Goal: Transaction & Acquisition: Purchase product/service

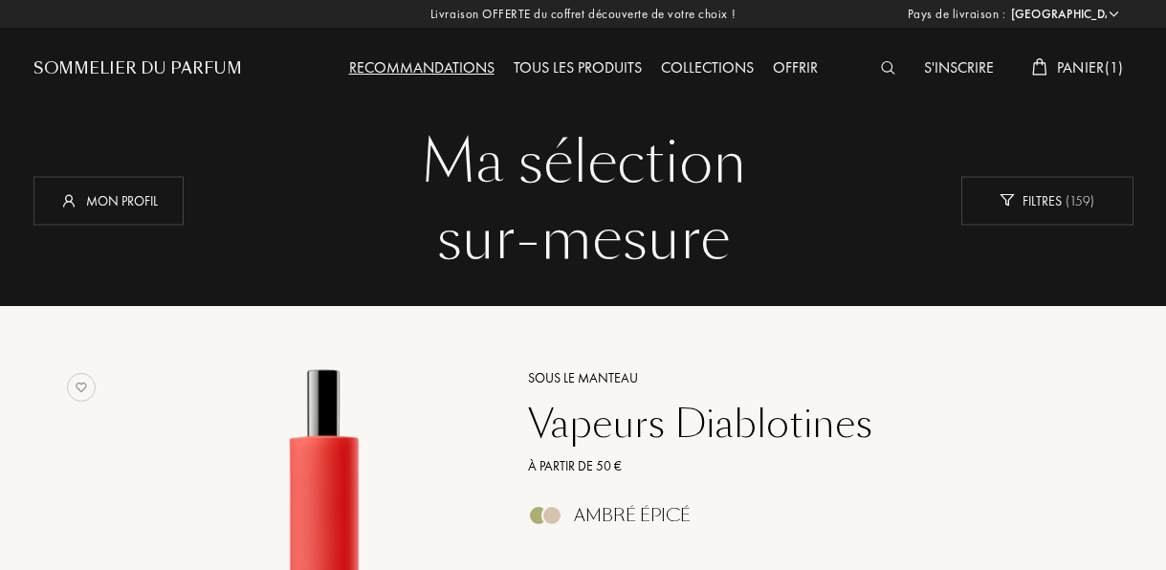
select select "FR"
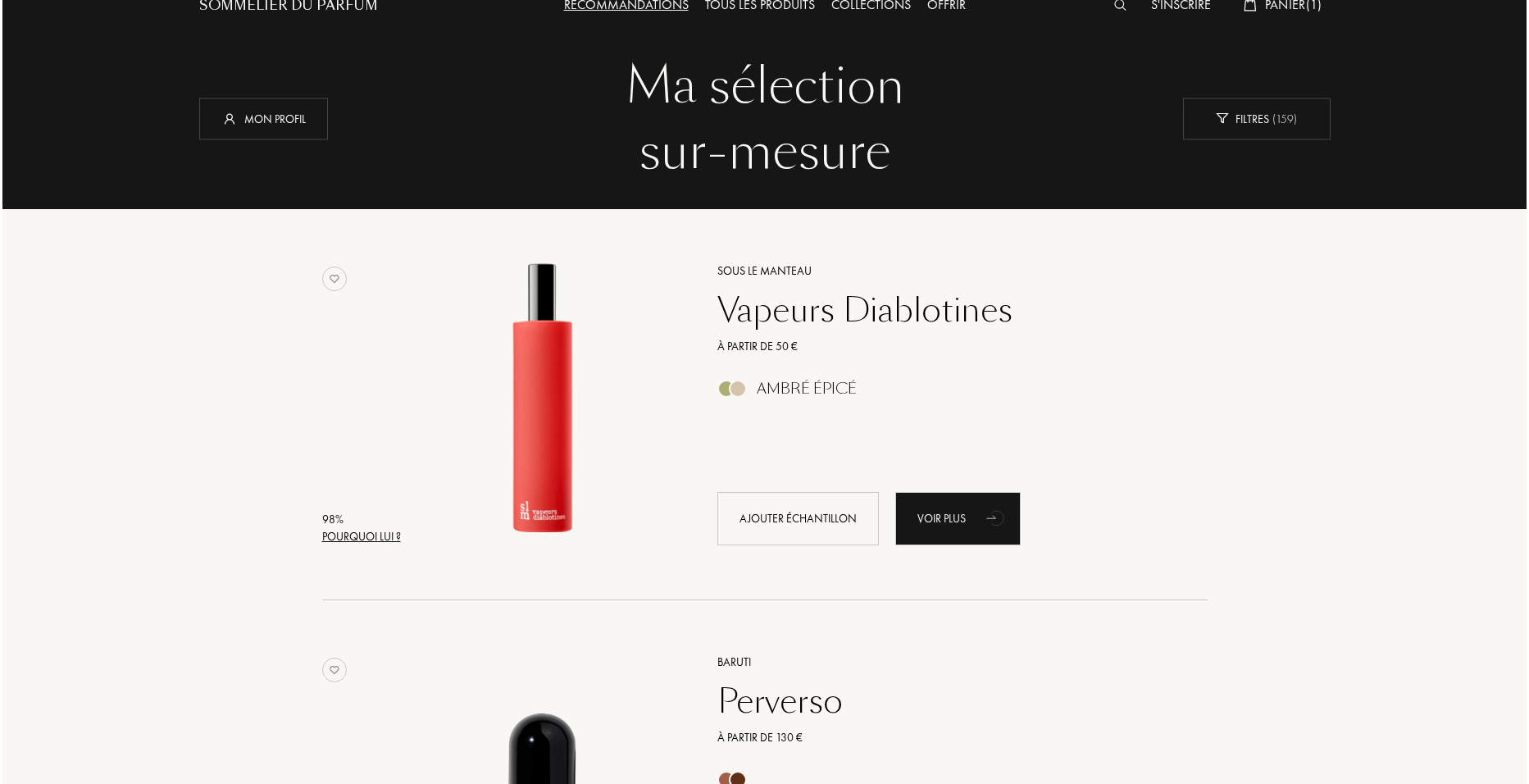
scroll to position [82, 0]
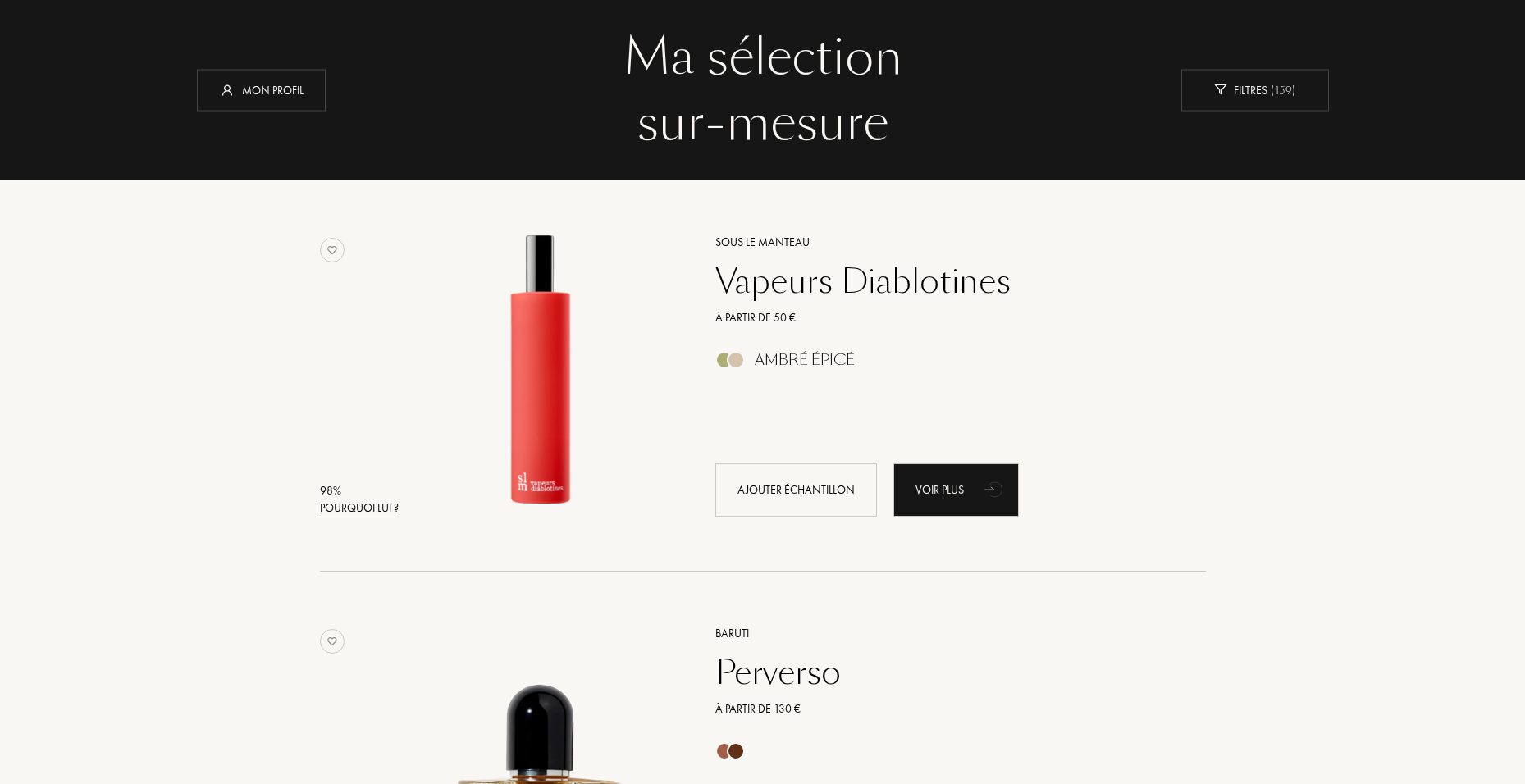
click at [384, 488] on div "Pourquoi lui ?" at bounding box center [359, 508] width 79 height 17
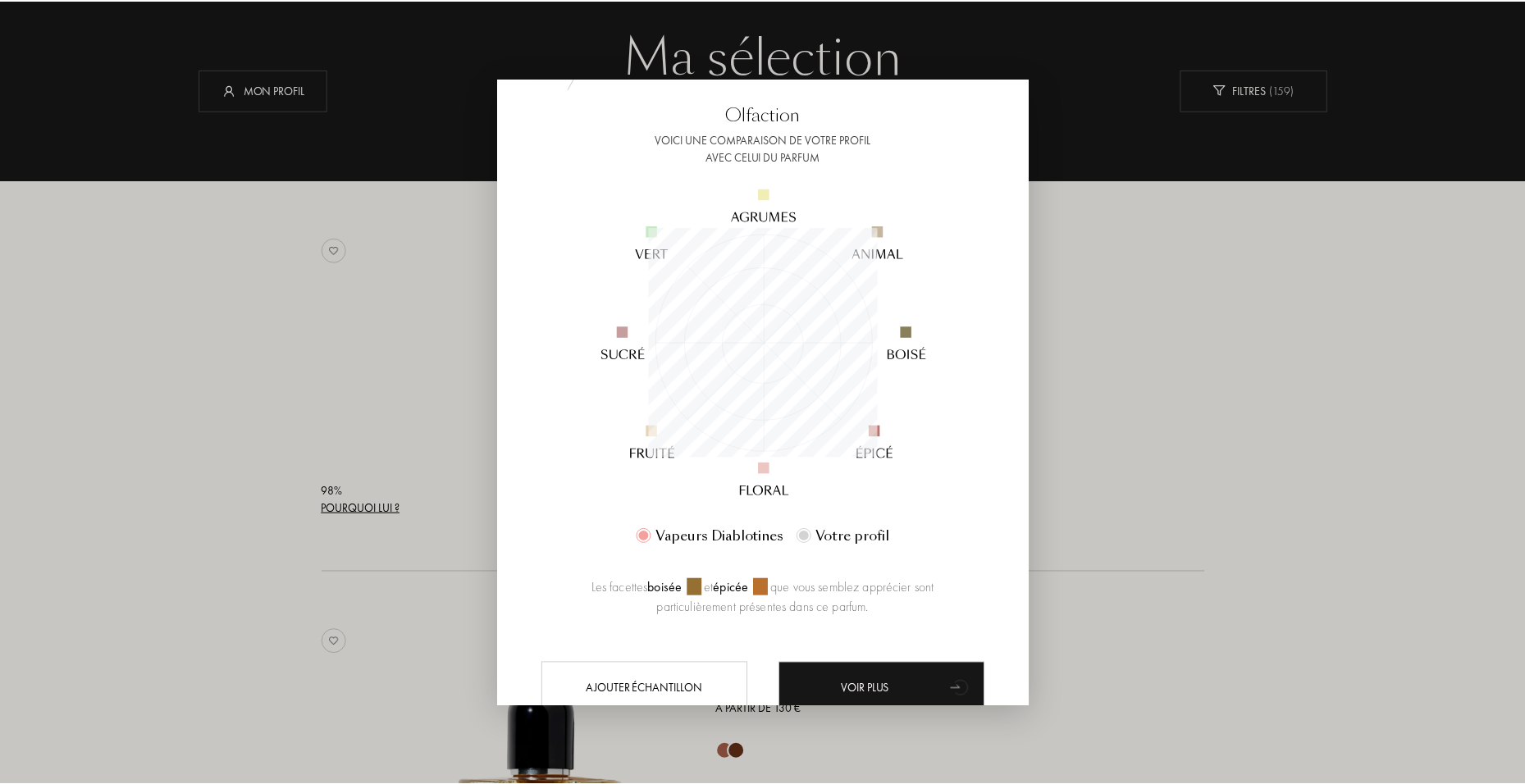
scroll to position [144, 0]
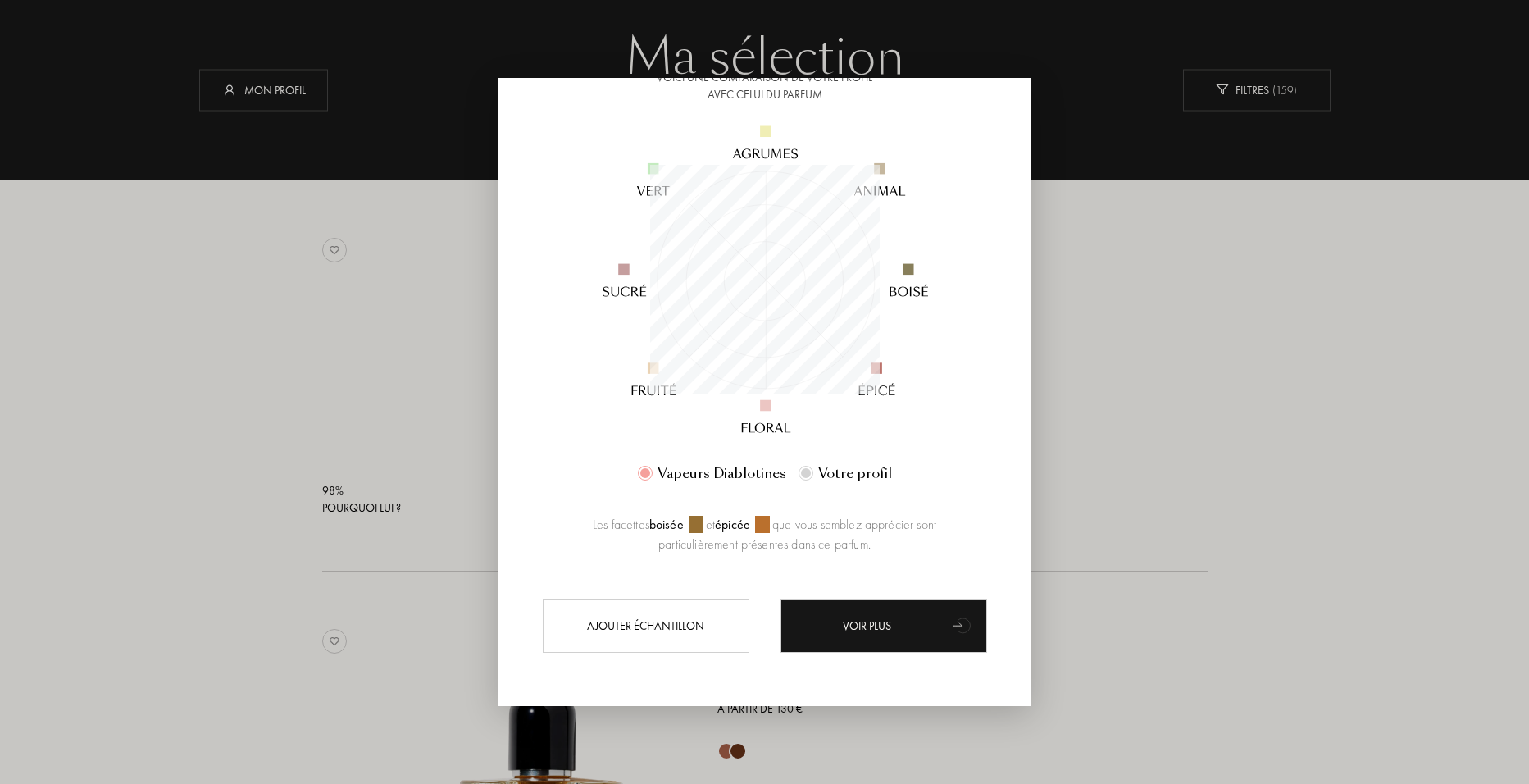
click at [998, 425] on div "Pourquoi ce parfum ? Plutôt qu'un autre Olfaction Voici une comparaison de votr…" at bounding box center [765, 392] width 533 height 627
click at [998, 472] on div at bounding box center [764, 392] width 1529 height 784
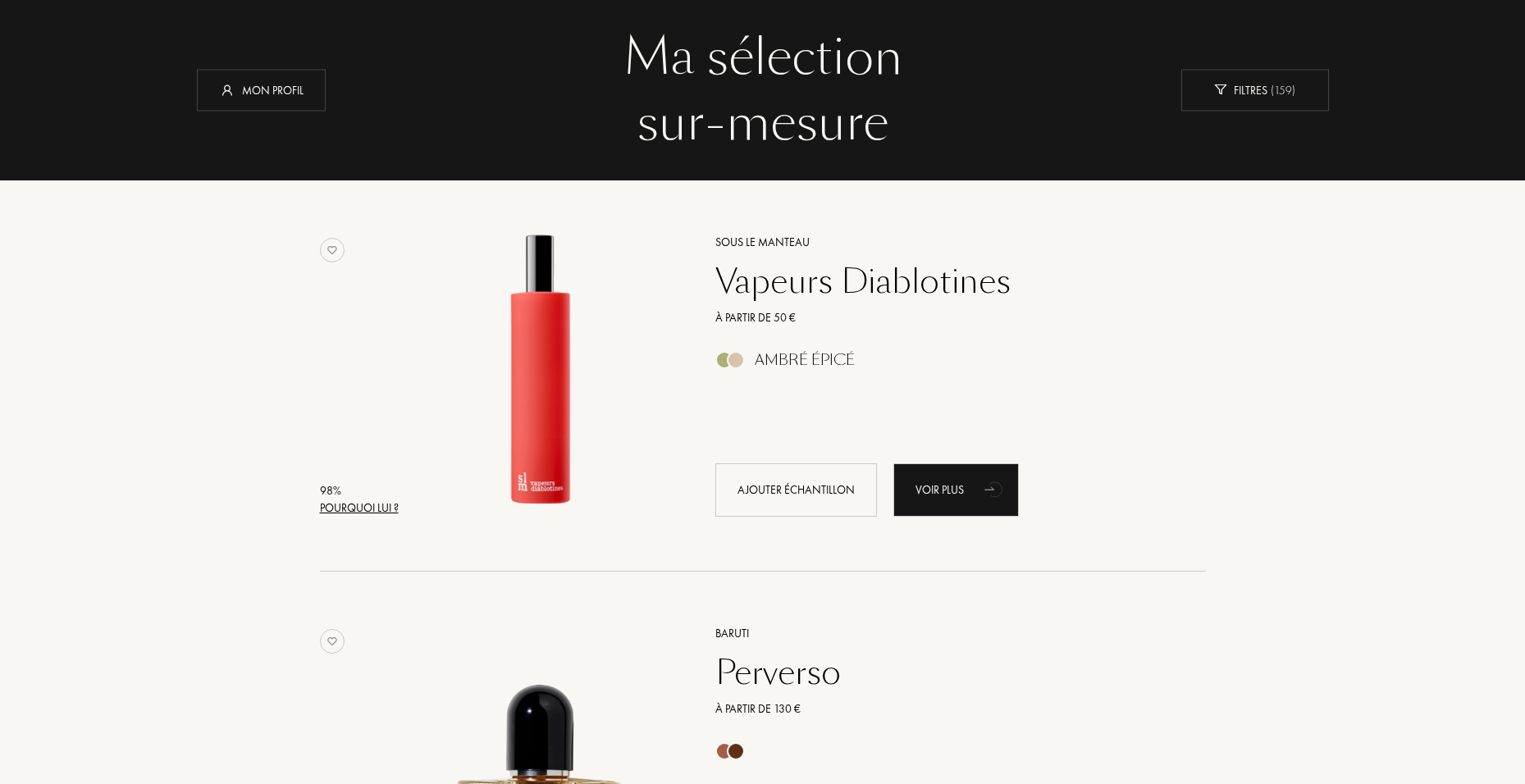
scroll to position [164, 0]
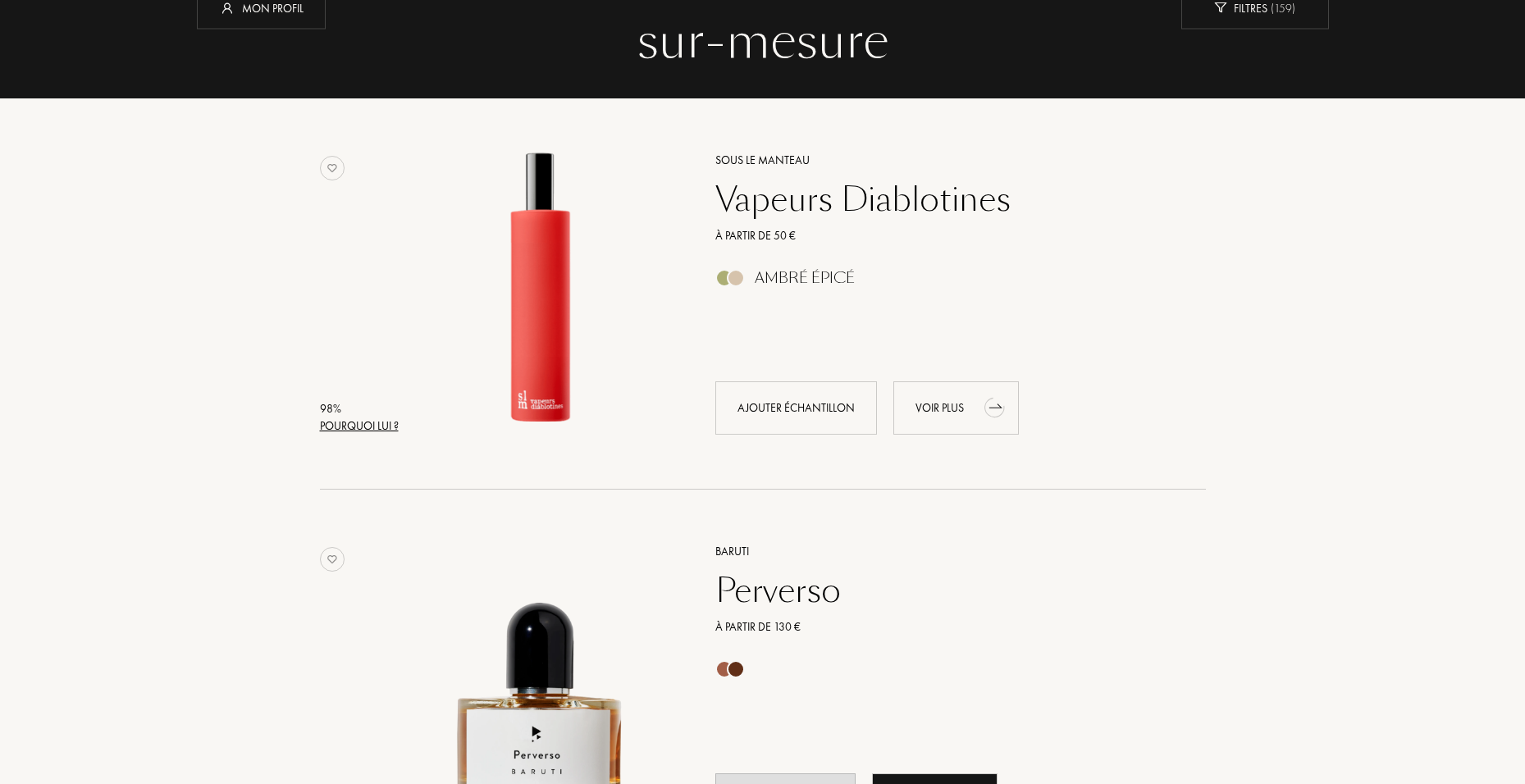
click at [999, 407] on g "animation" at bounding box center [918, 306] width 176 height 231
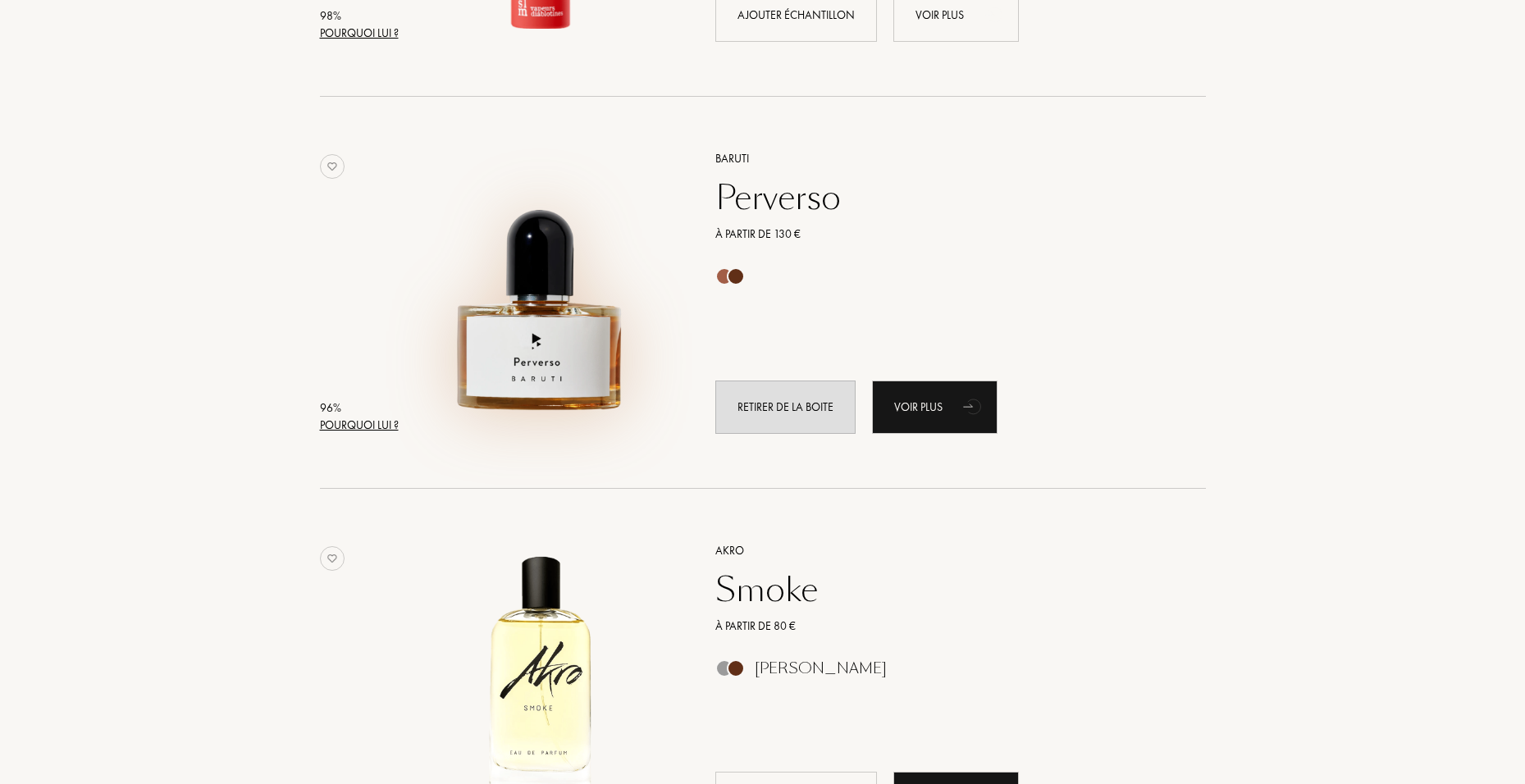
scroll to position [574, 0]
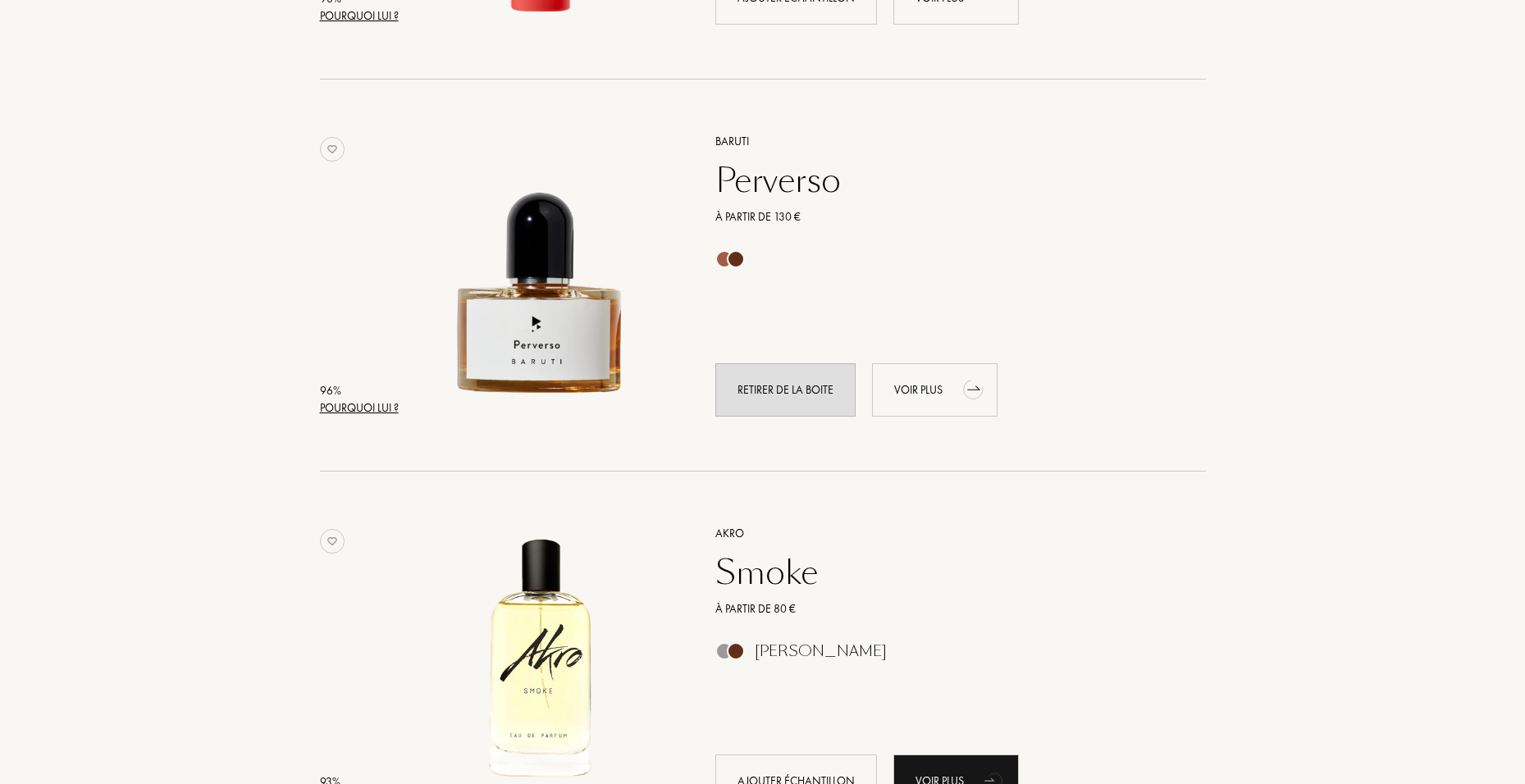
click at [891, 370] on div "Voir plus" at bounding box center [934, 390] width 125 height 53
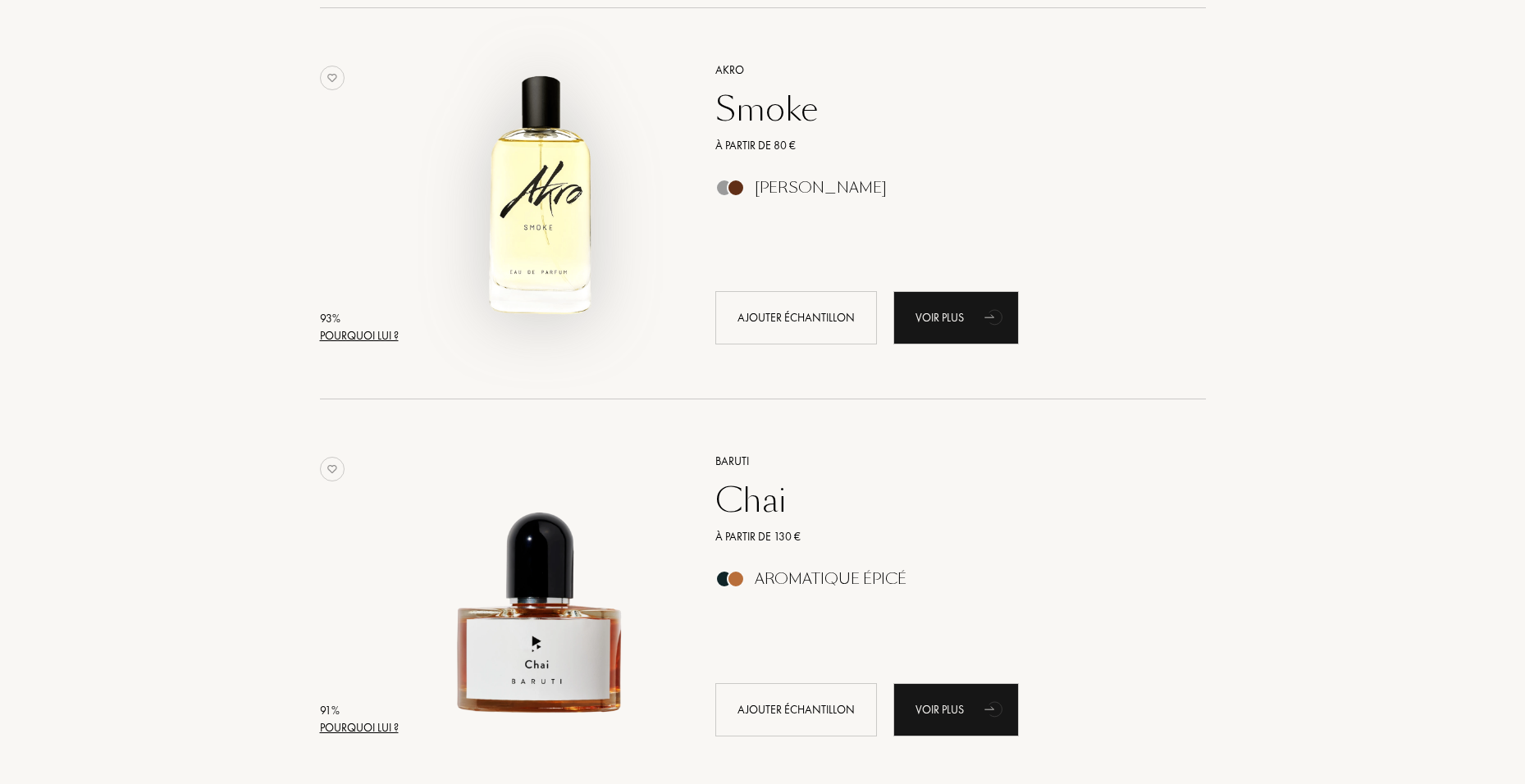
scroll to position [1066, 0]
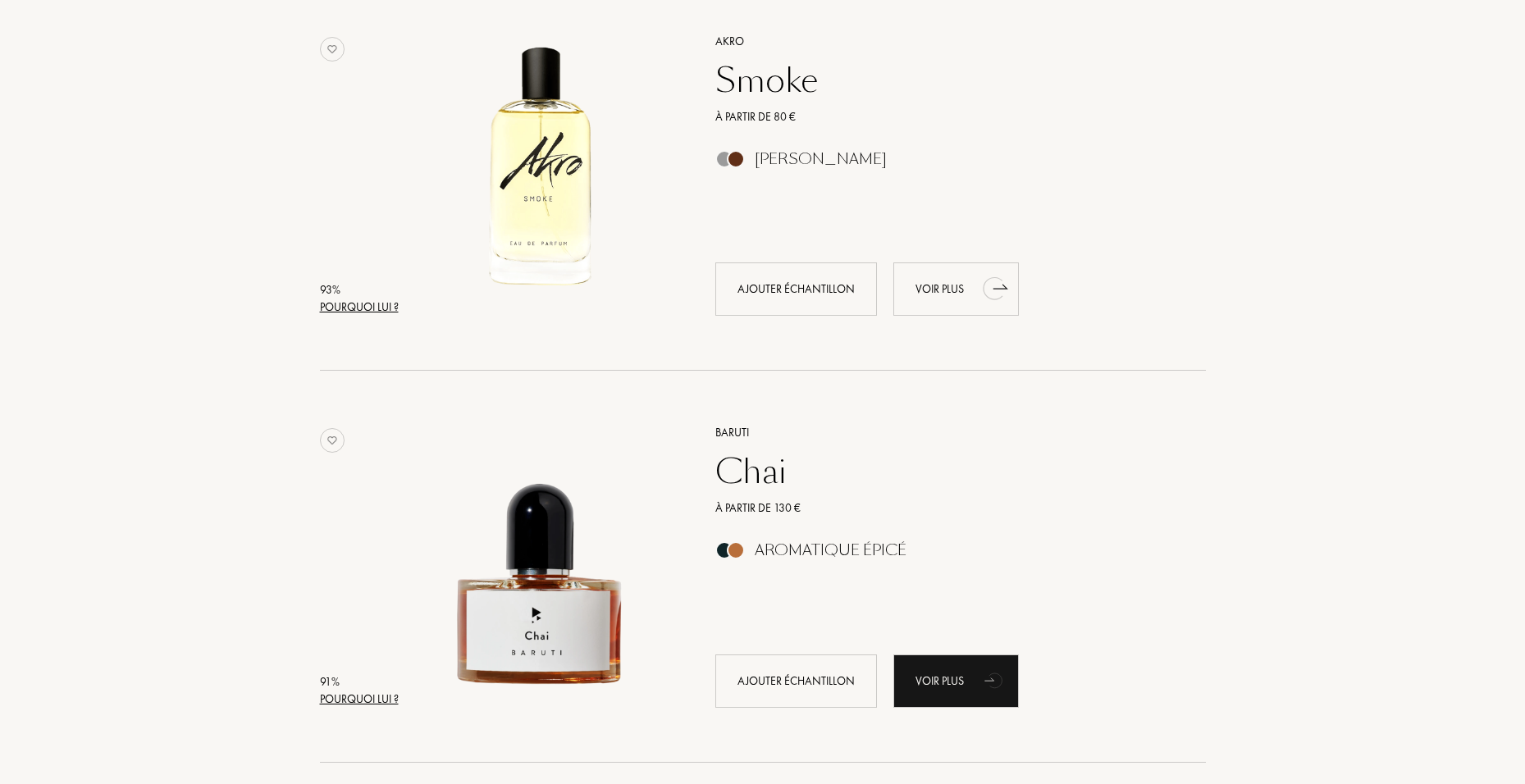
click at [955, 299] on div "Voir plus" at bounding box center [956, 289] width 125 height 53
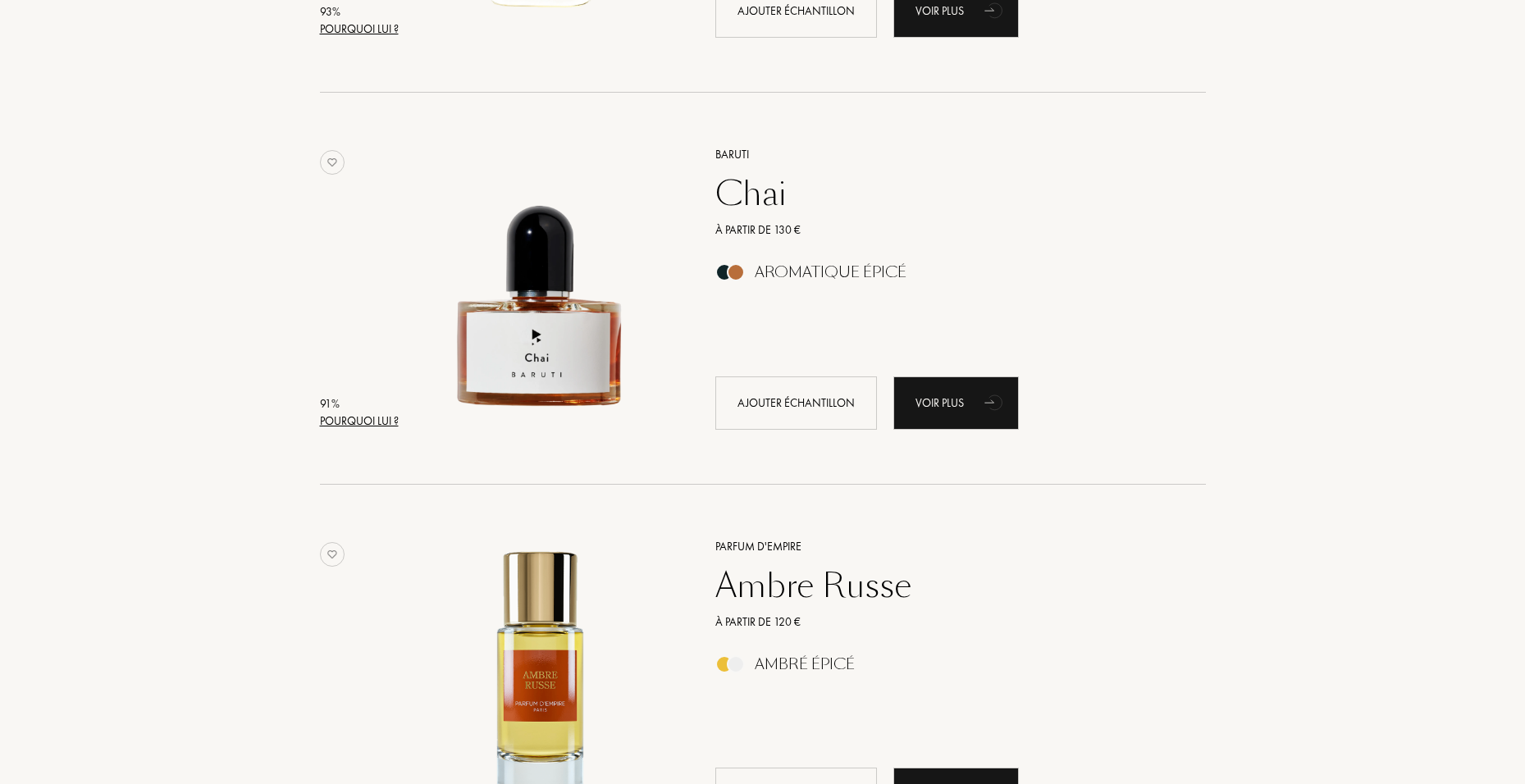
scroll to position [1394, 0]
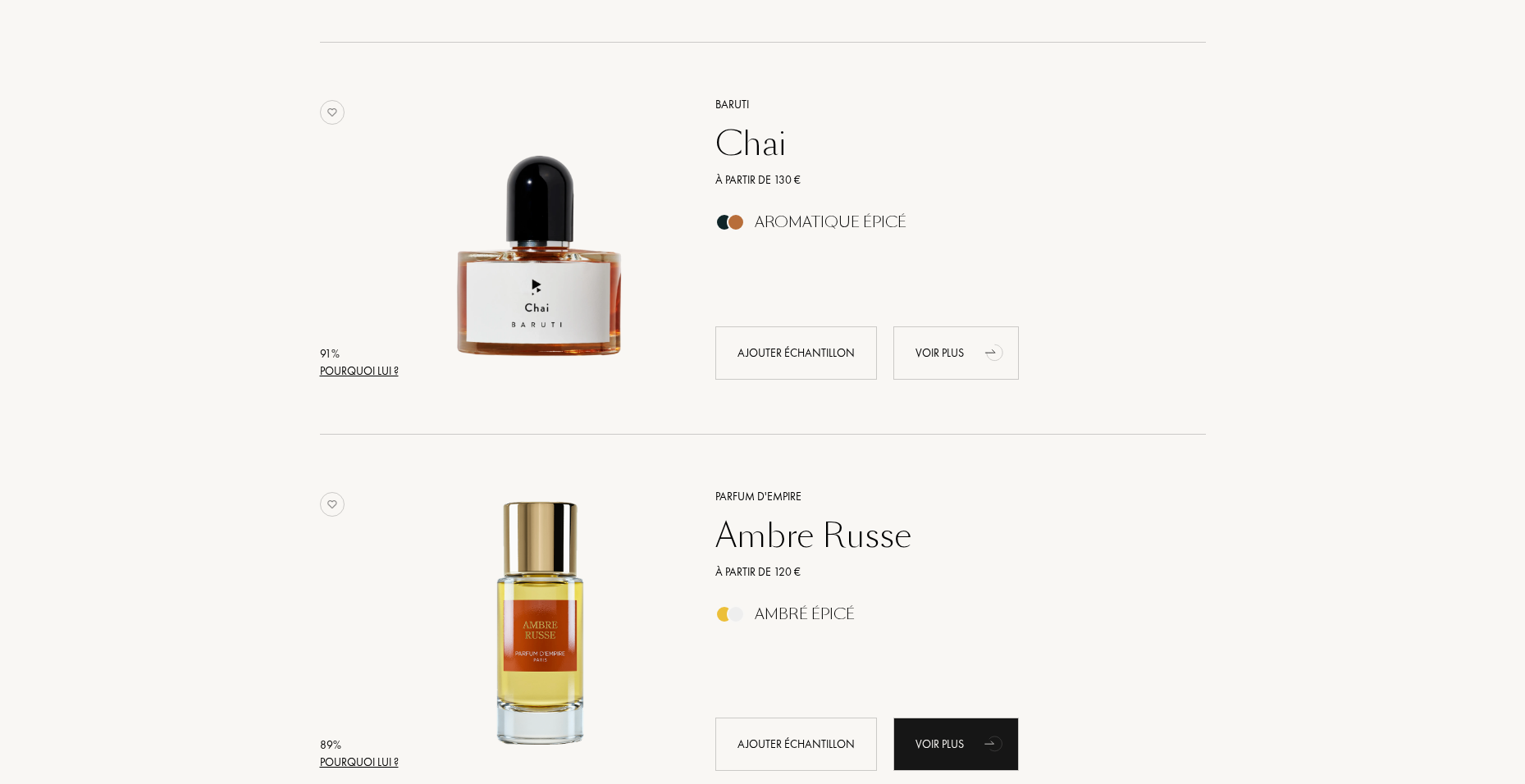
click at [932, 338] on div "Voir plus" at bounding box center [956, 353] width 125 height 53
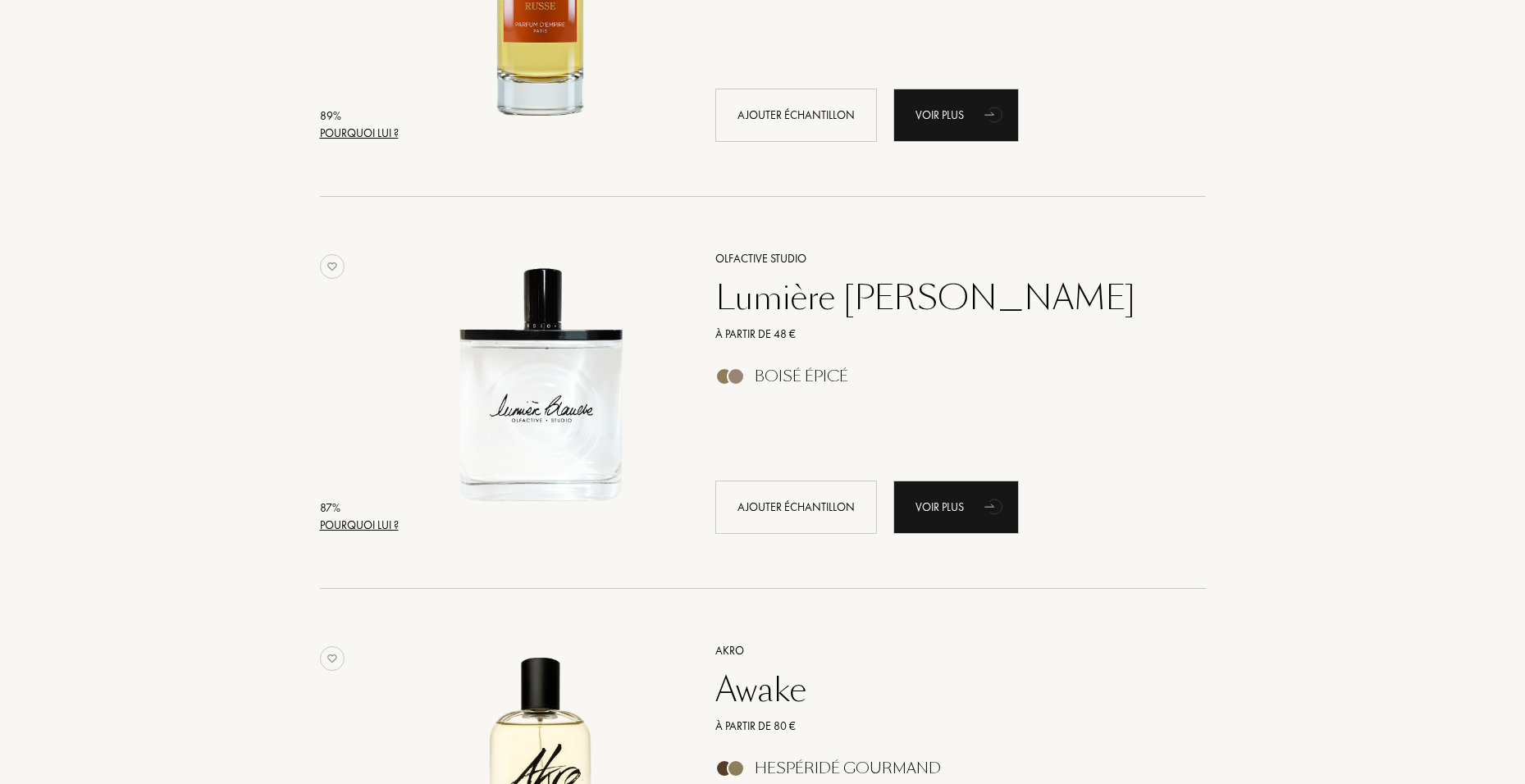
scroll to position [2050, 0]
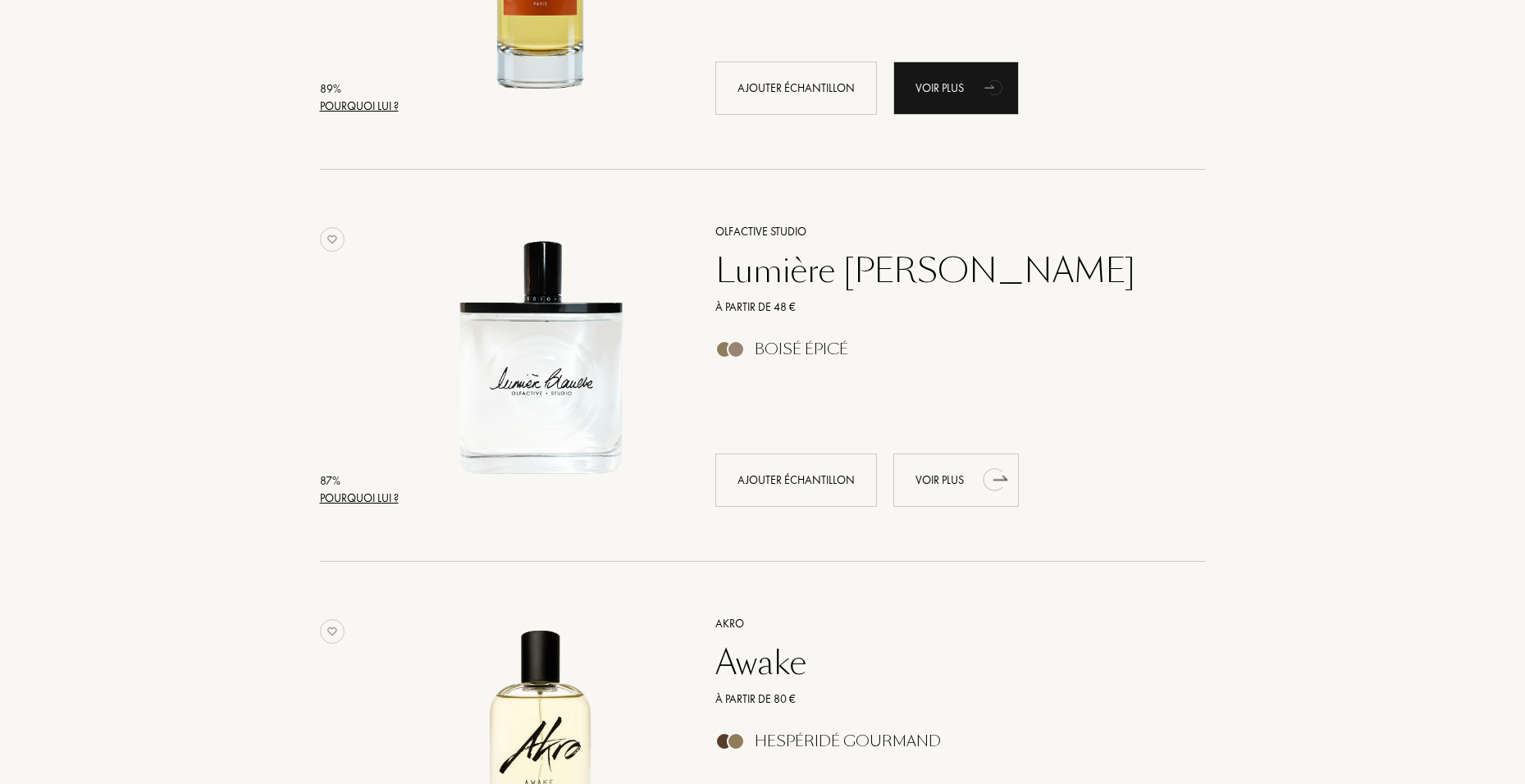
click at [935, 488] on div "Voir plus" at bounding box center [956, 480] width 125 height 53
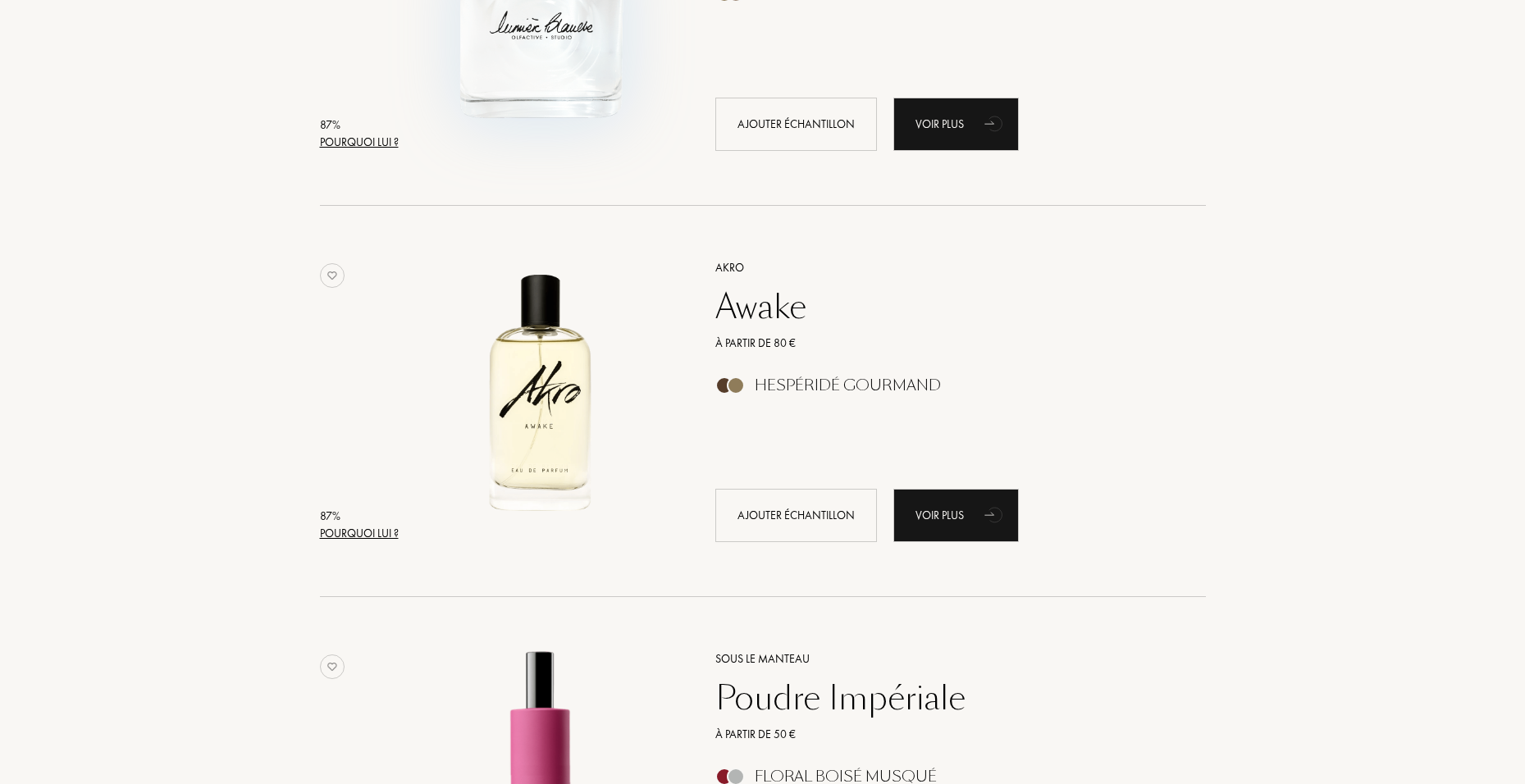
scroll to position [2541, 0]
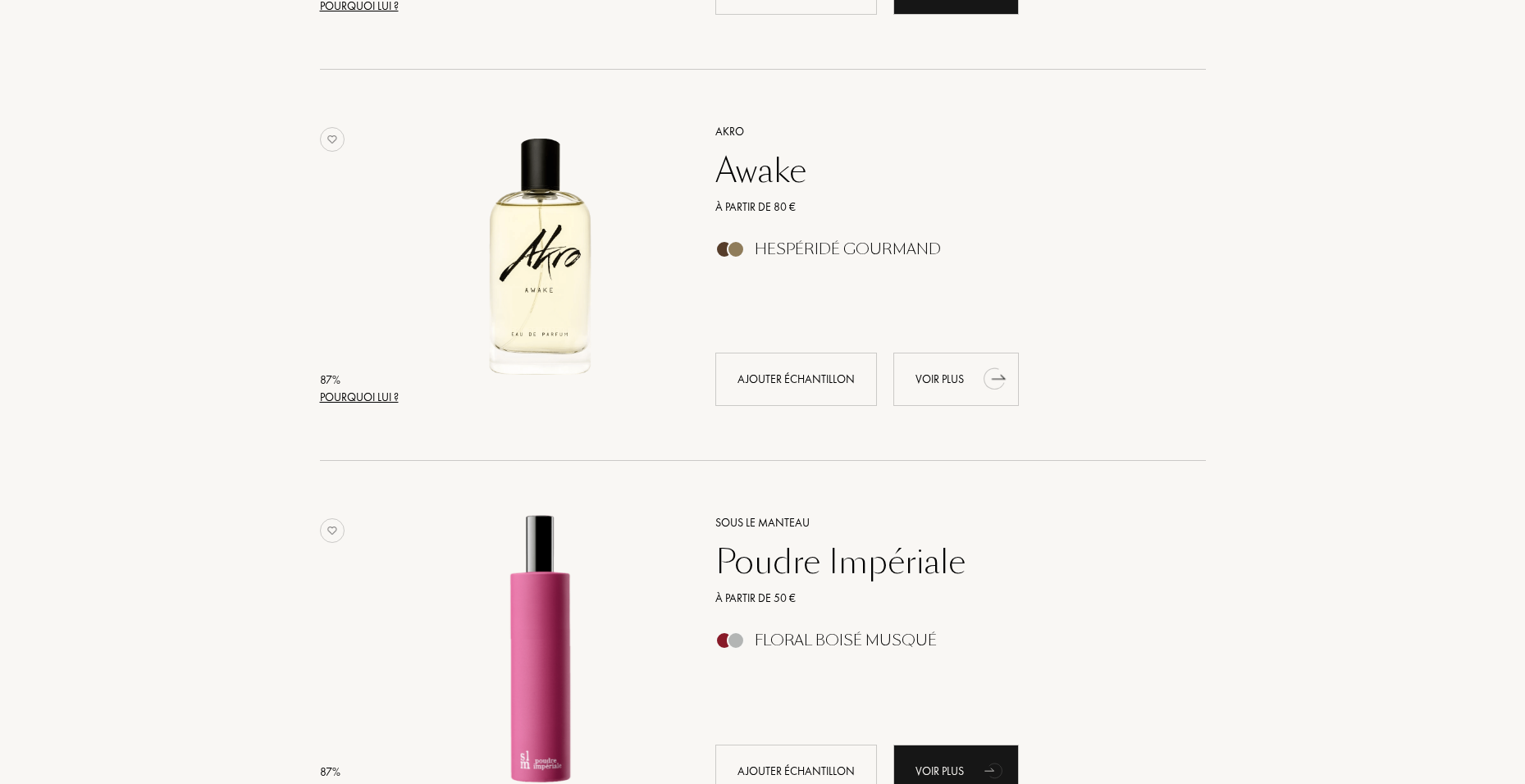
click at [950, 384] on div "Voir plus" at bounding box center [956, 379] width 125 height 53
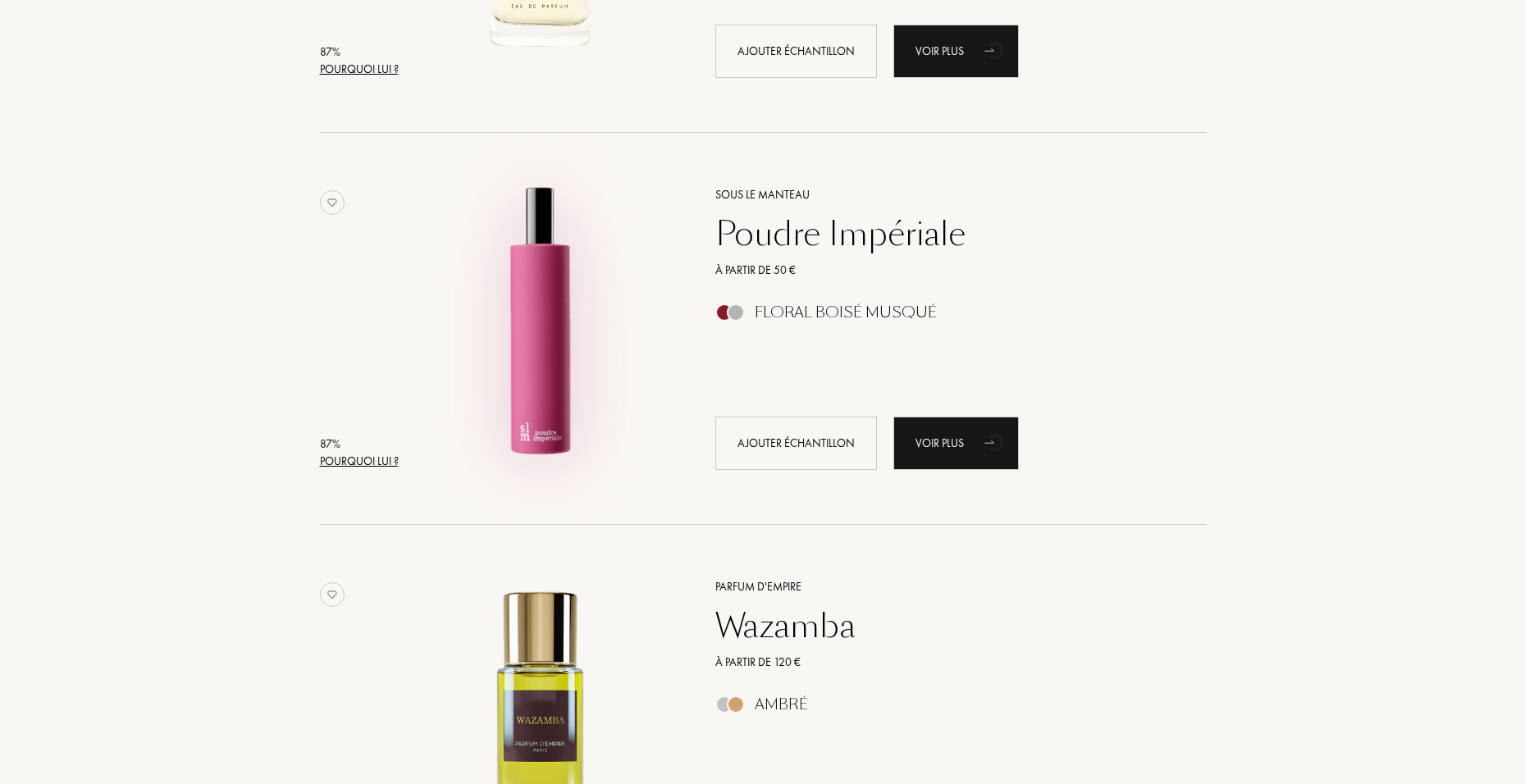
scroll to position [2951, 0]
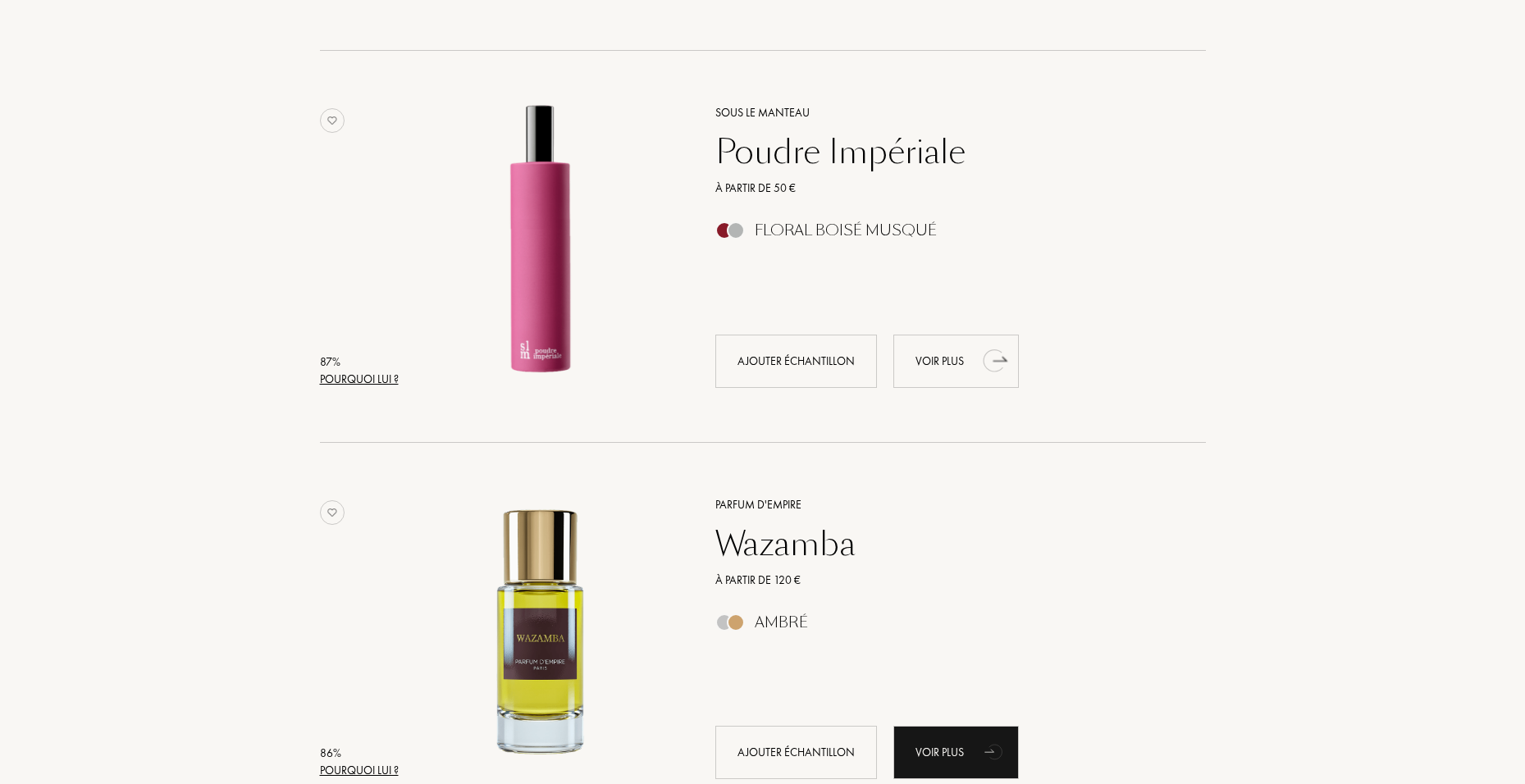
click at [928, 363] on div "Voir plus" at bounding box center [956, 361] width 125 height 53
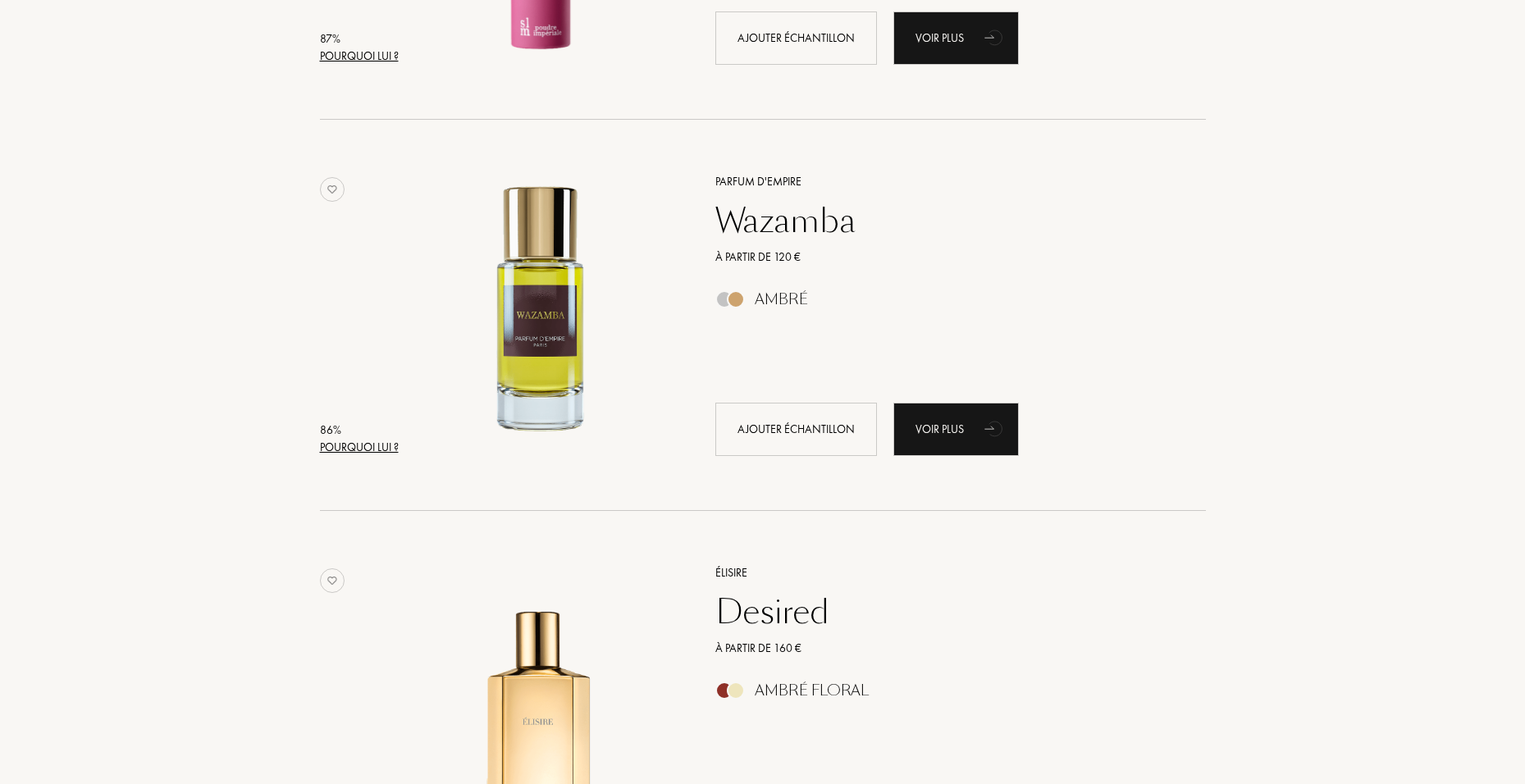
scroll to position [3279, 0]
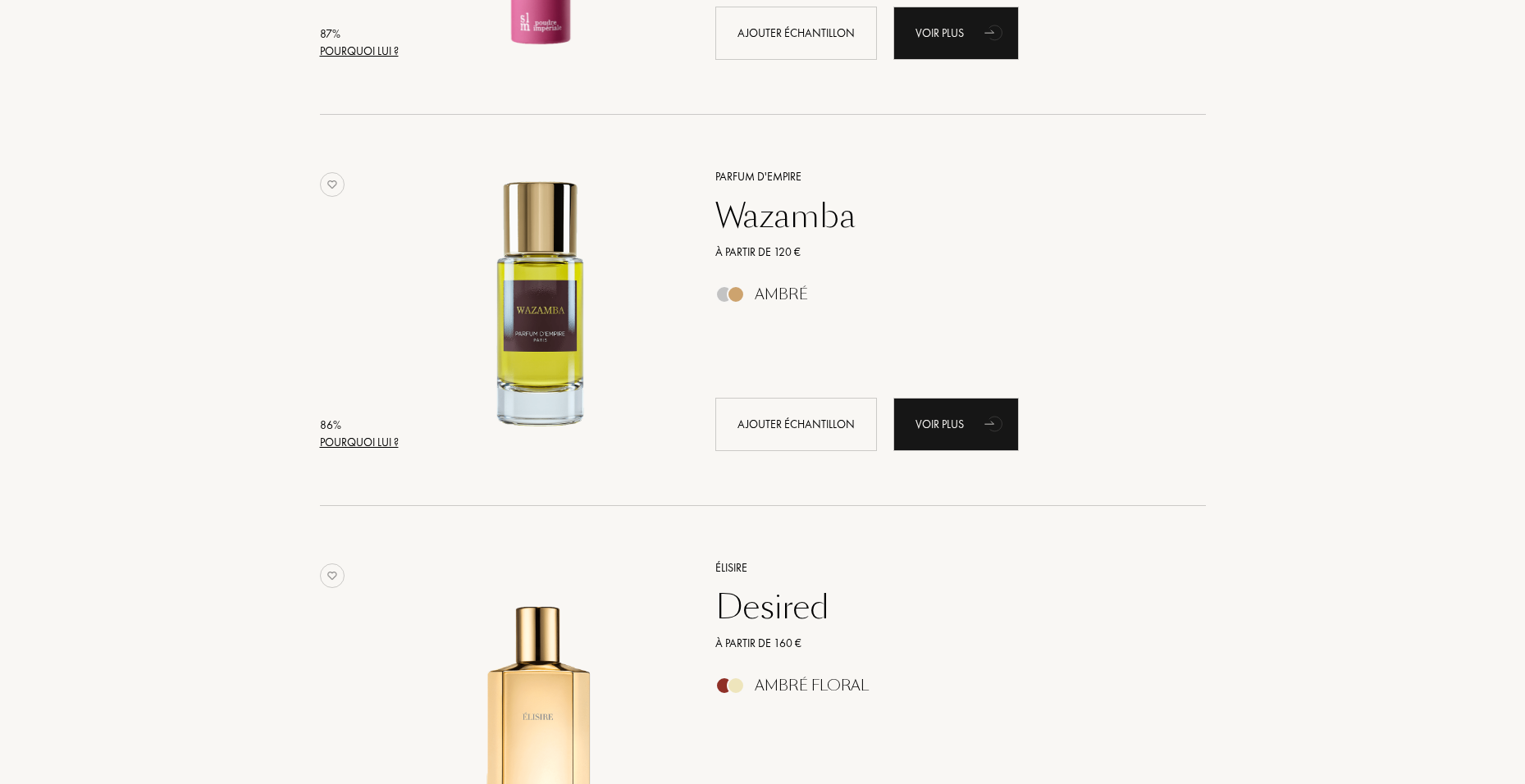
click at [792, 212] on div "Wazamba" at bounding box center [942, 216] width 478 height 39
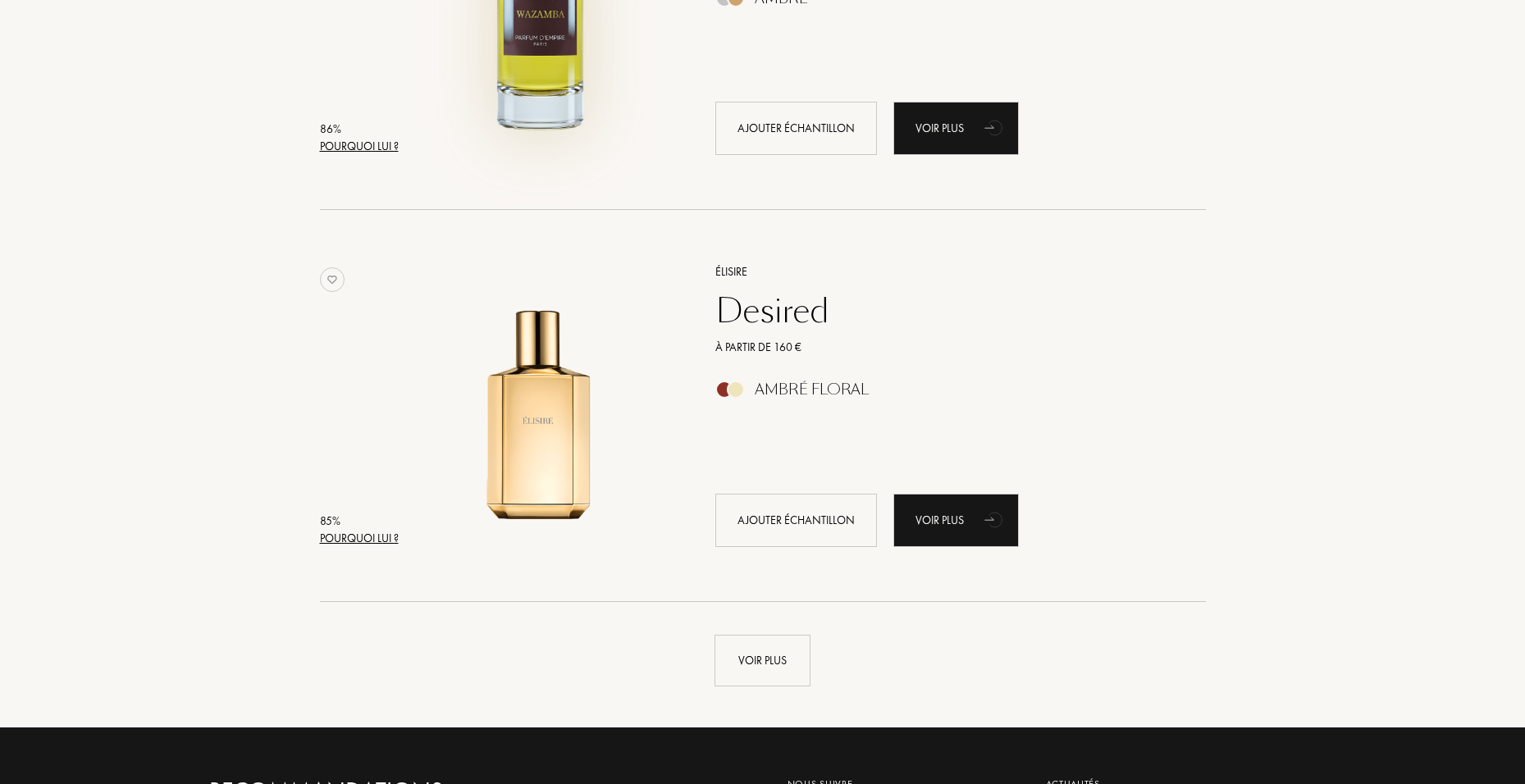
scroll to position [3607, 0]
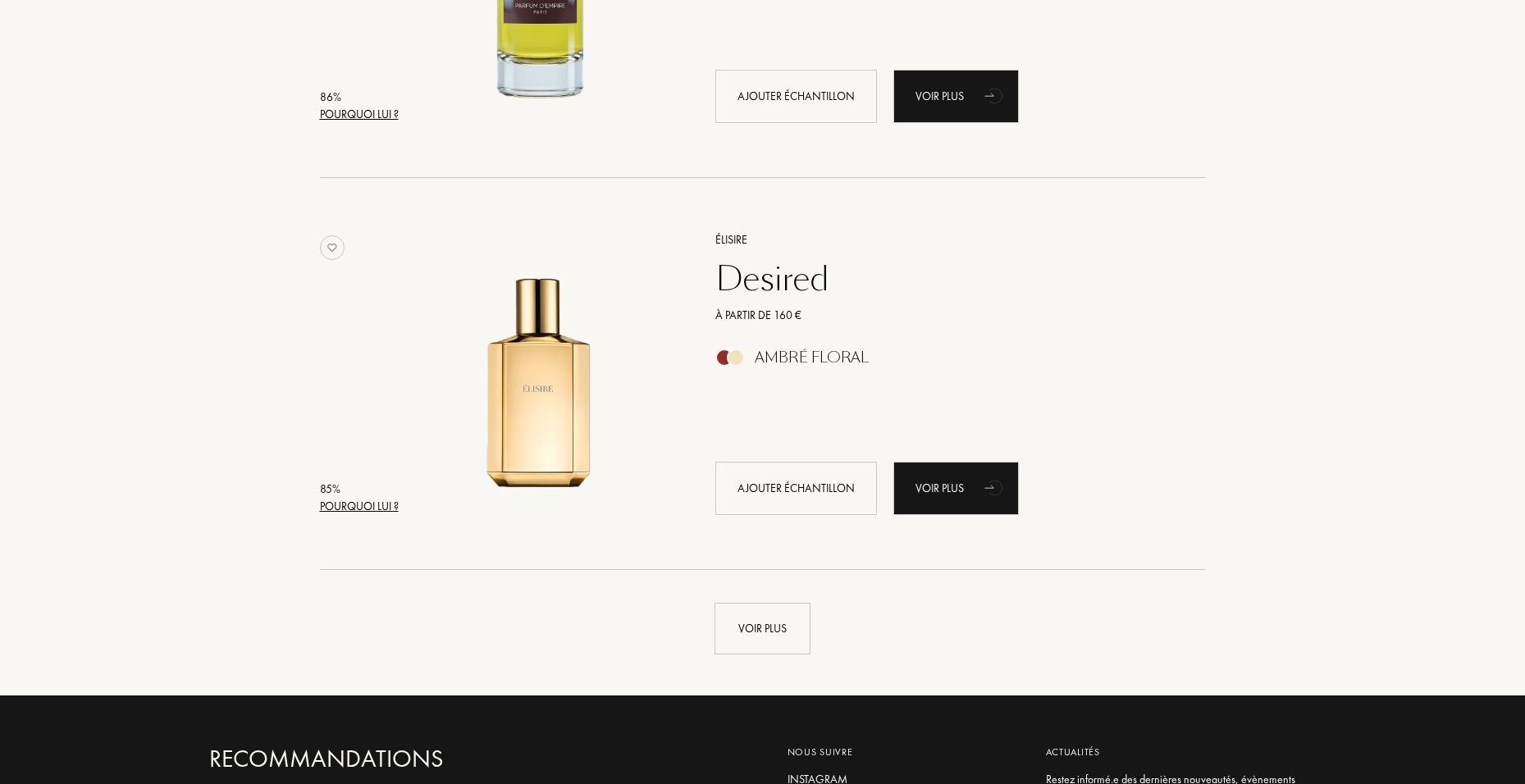
click at [802, 272] on div "Desired" at bounding box center [942, 278] width 478 height 39
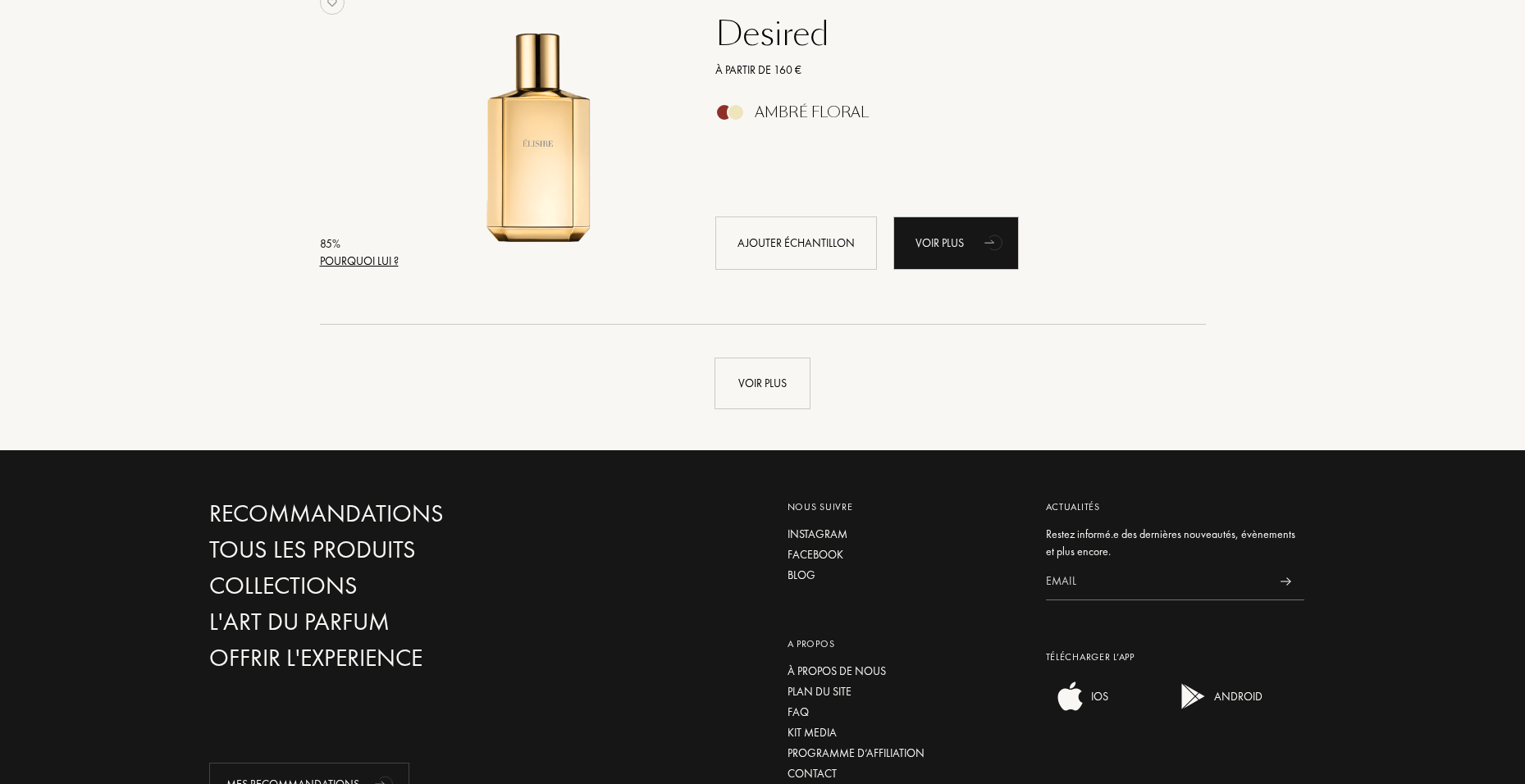
scroll to position [3853, 0]
click at [769, 368] on div "Voir plus" at bounding box center [762, 382] width 96 height 51
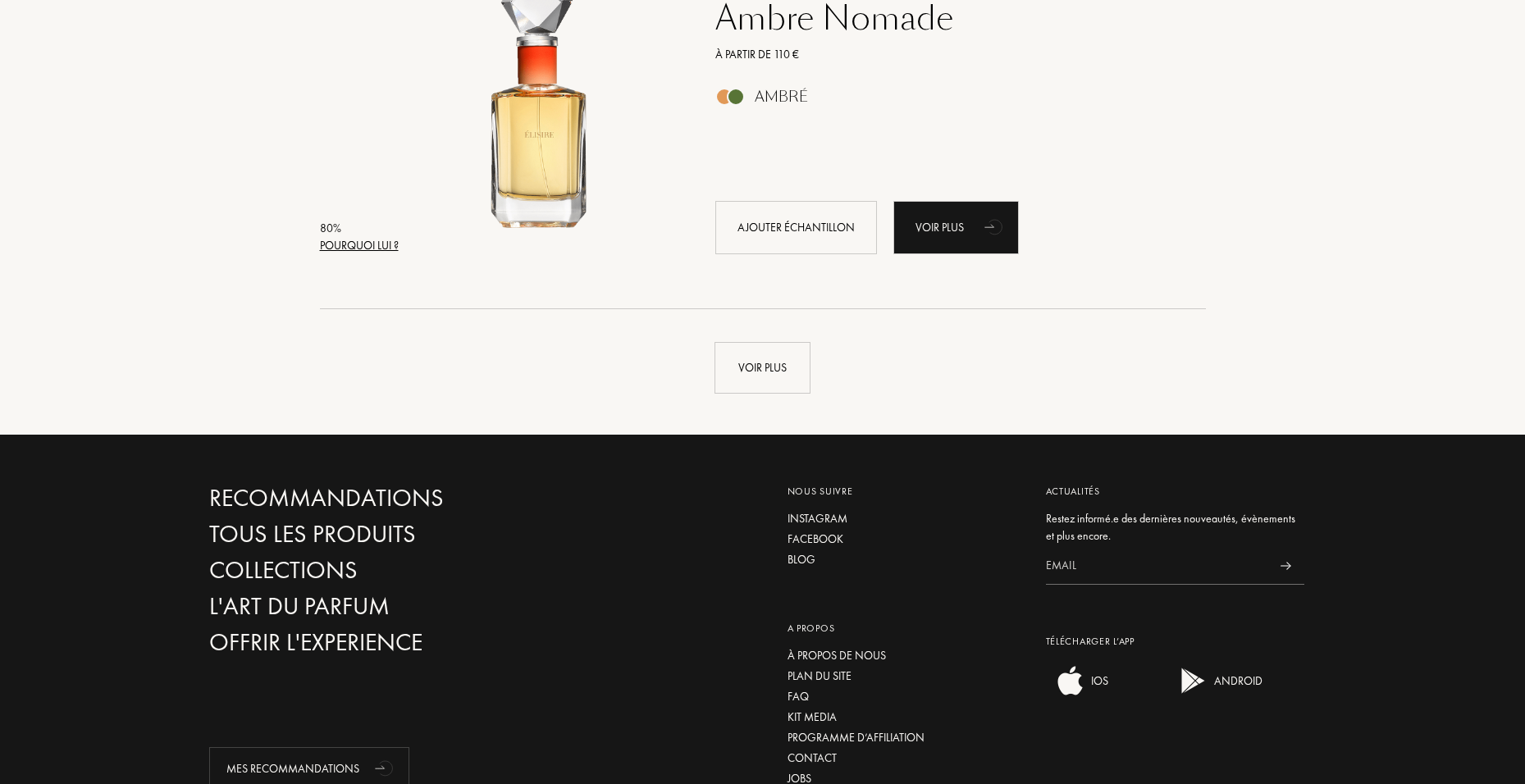
scroll to position [7789, 0]
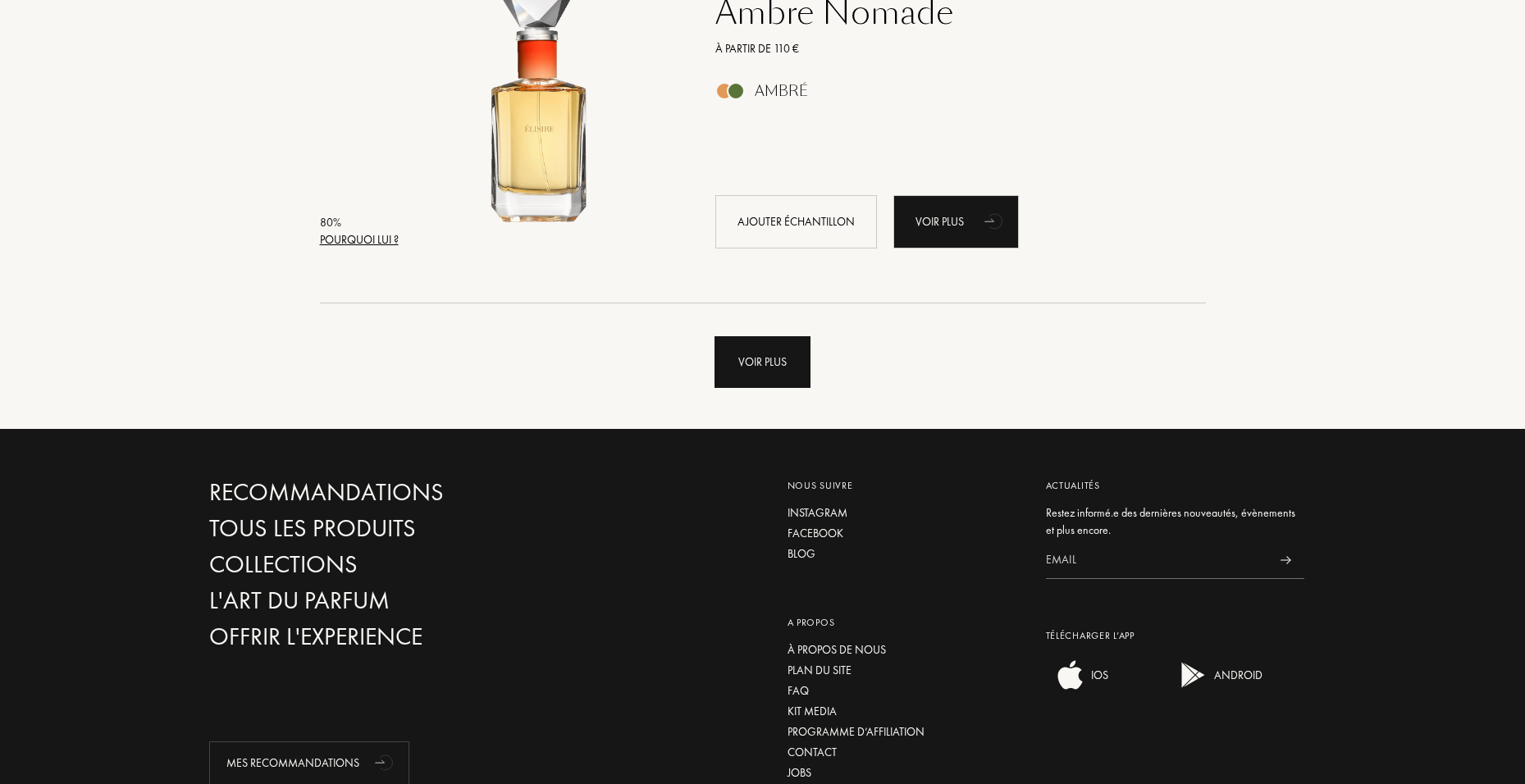
click at [727, 379] on div "Voir plus" at bounding box center [762, 362] width 96 height 51
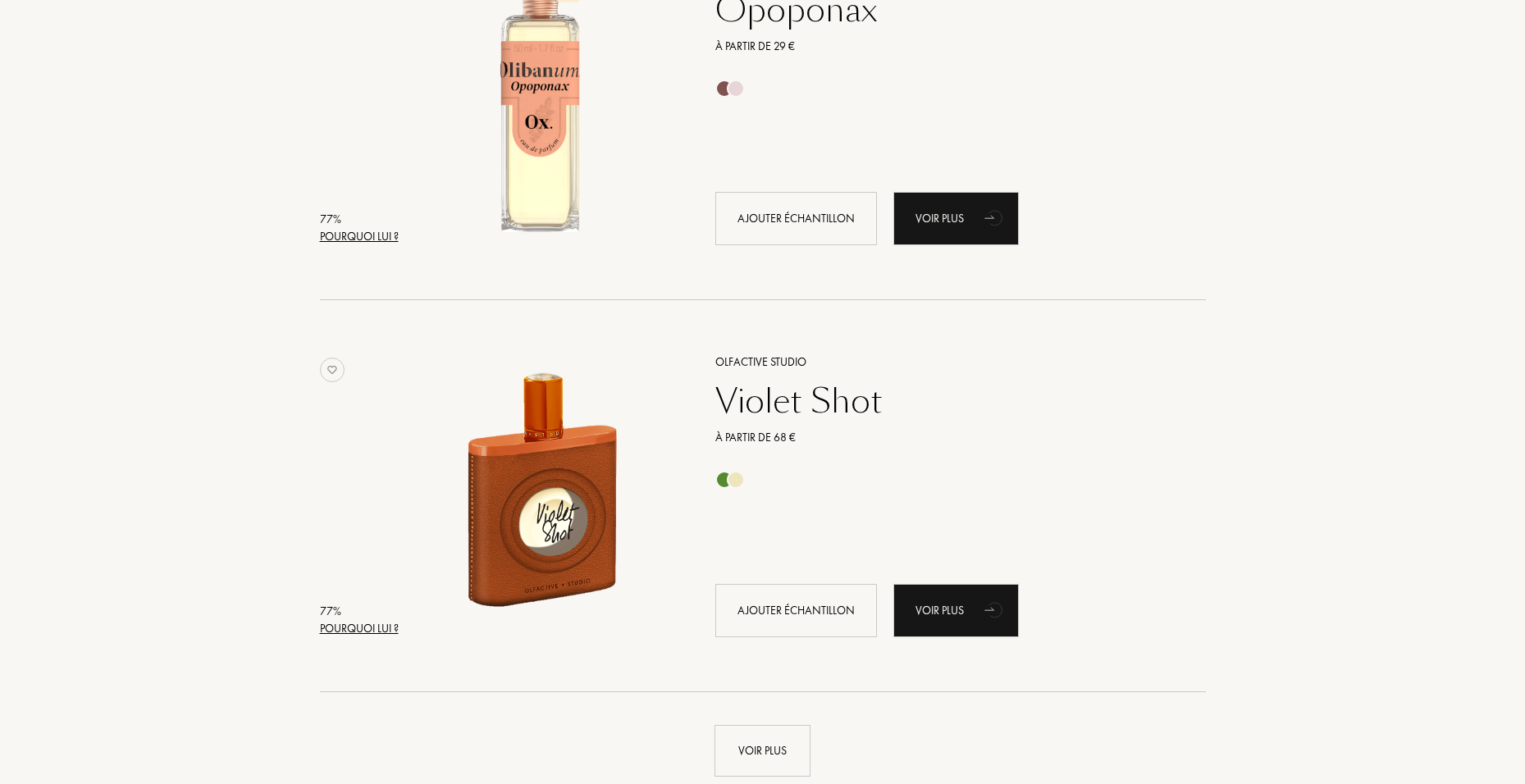
scroll to position [11314, 0]
click at [957, 488] on div "Voir plus" at bounding box center [956, 611] width 125 height 53
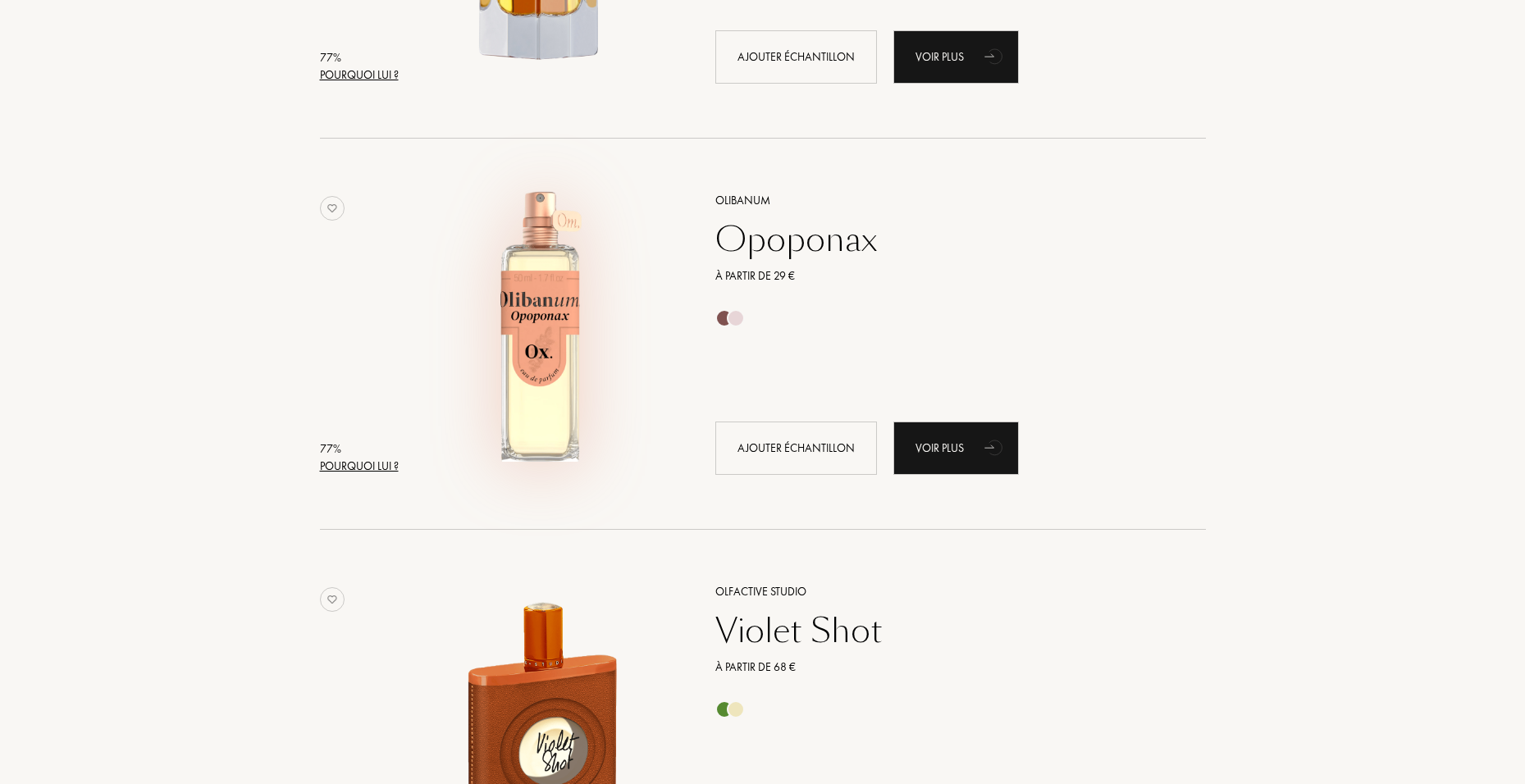
scroll to position [11068, 0]
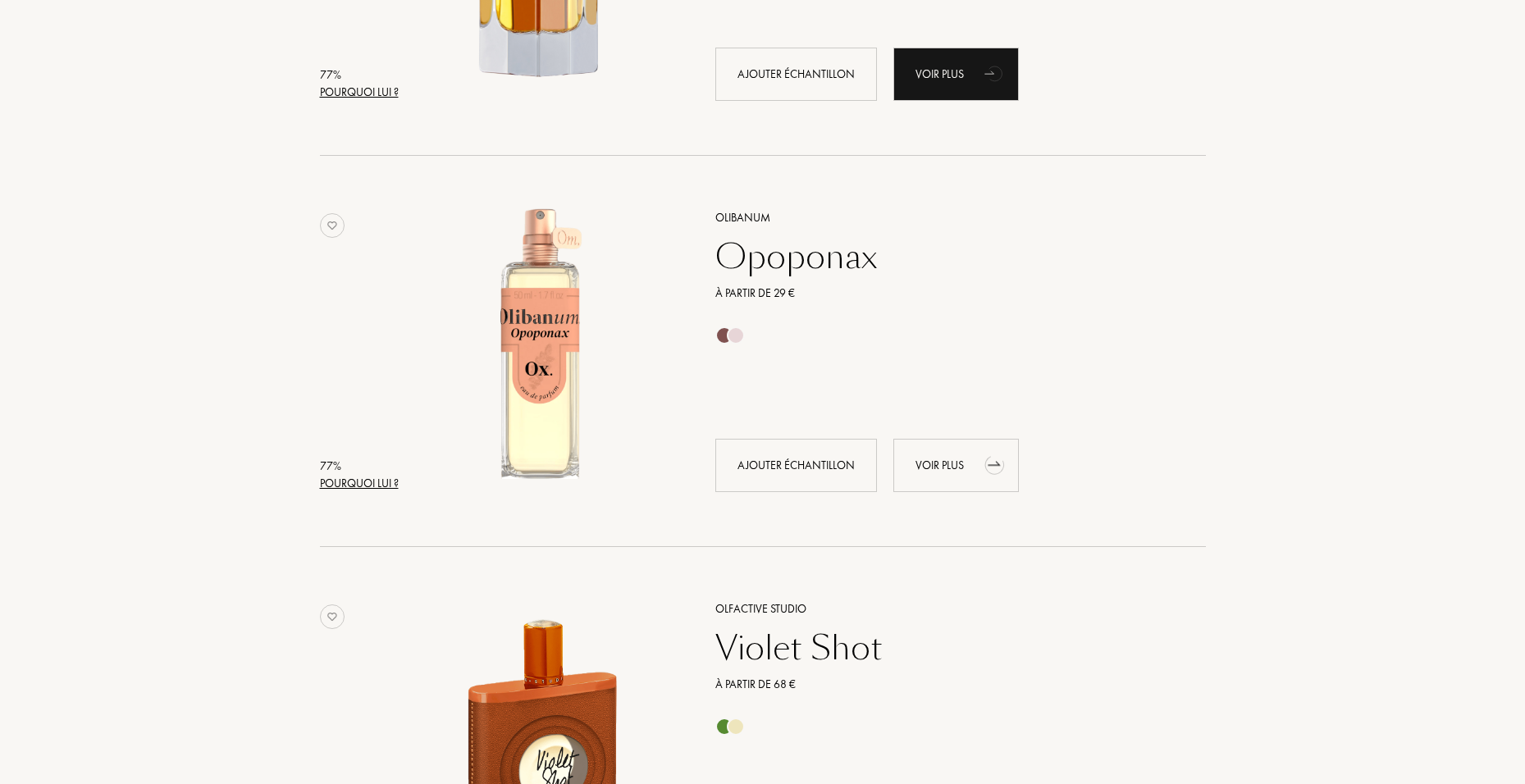
click at [964, 464] on div "Voir plus" at bounding box center [956, 465] width 125 height 53
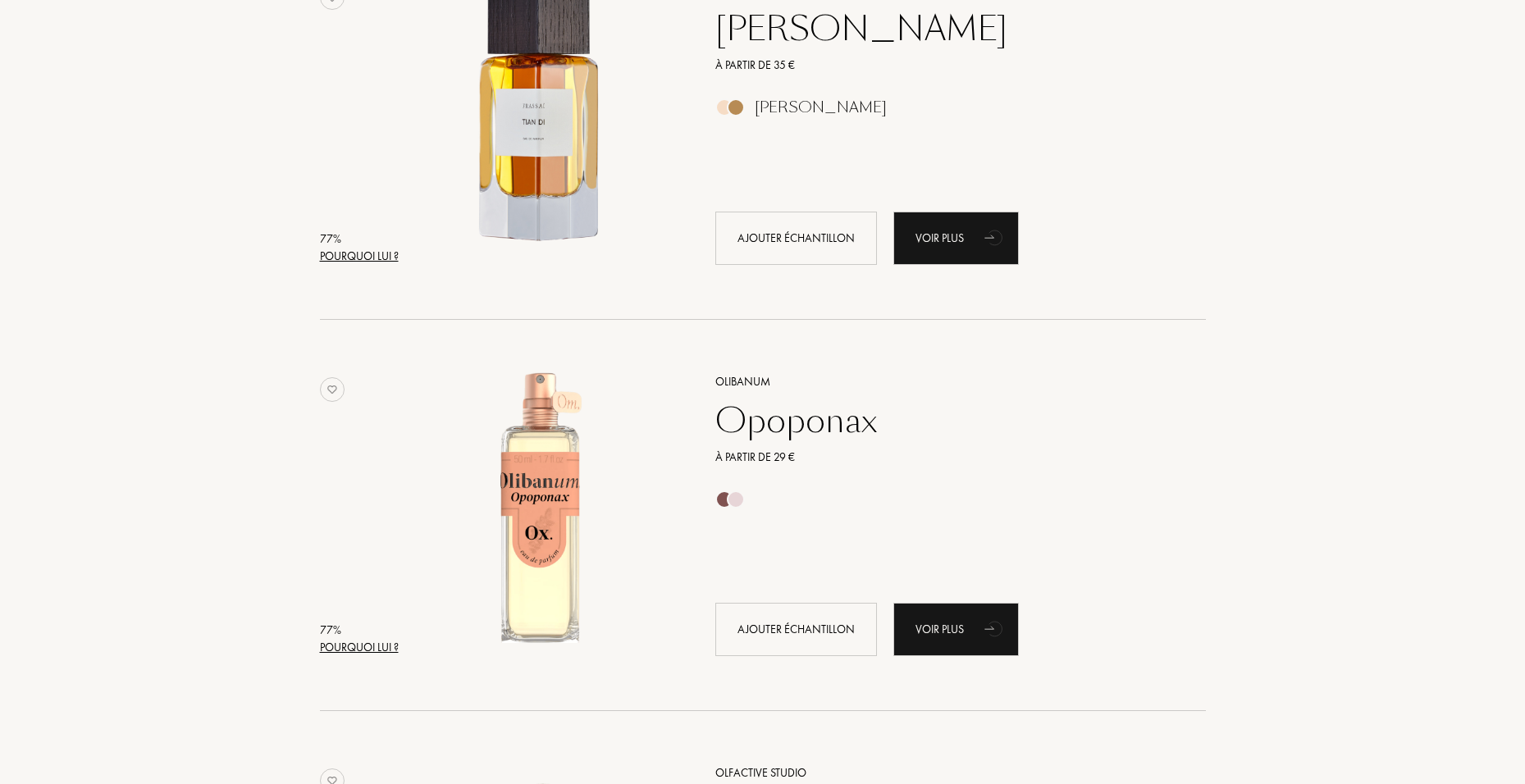
scroll to position [10822, 0]
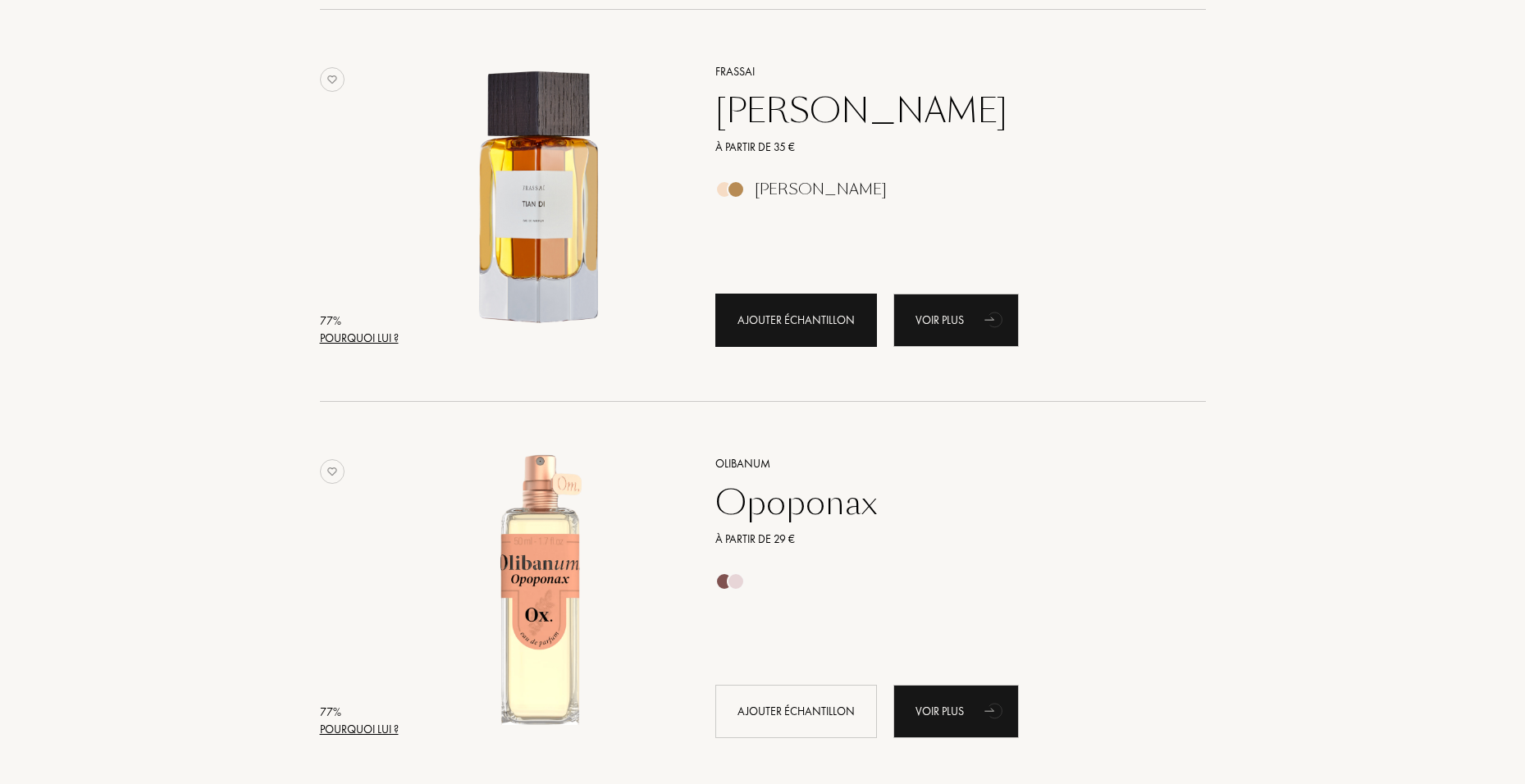
click at [827, 337] on div "Ajouter échantillon" at bounding box center [796, 320] width 161 height 53
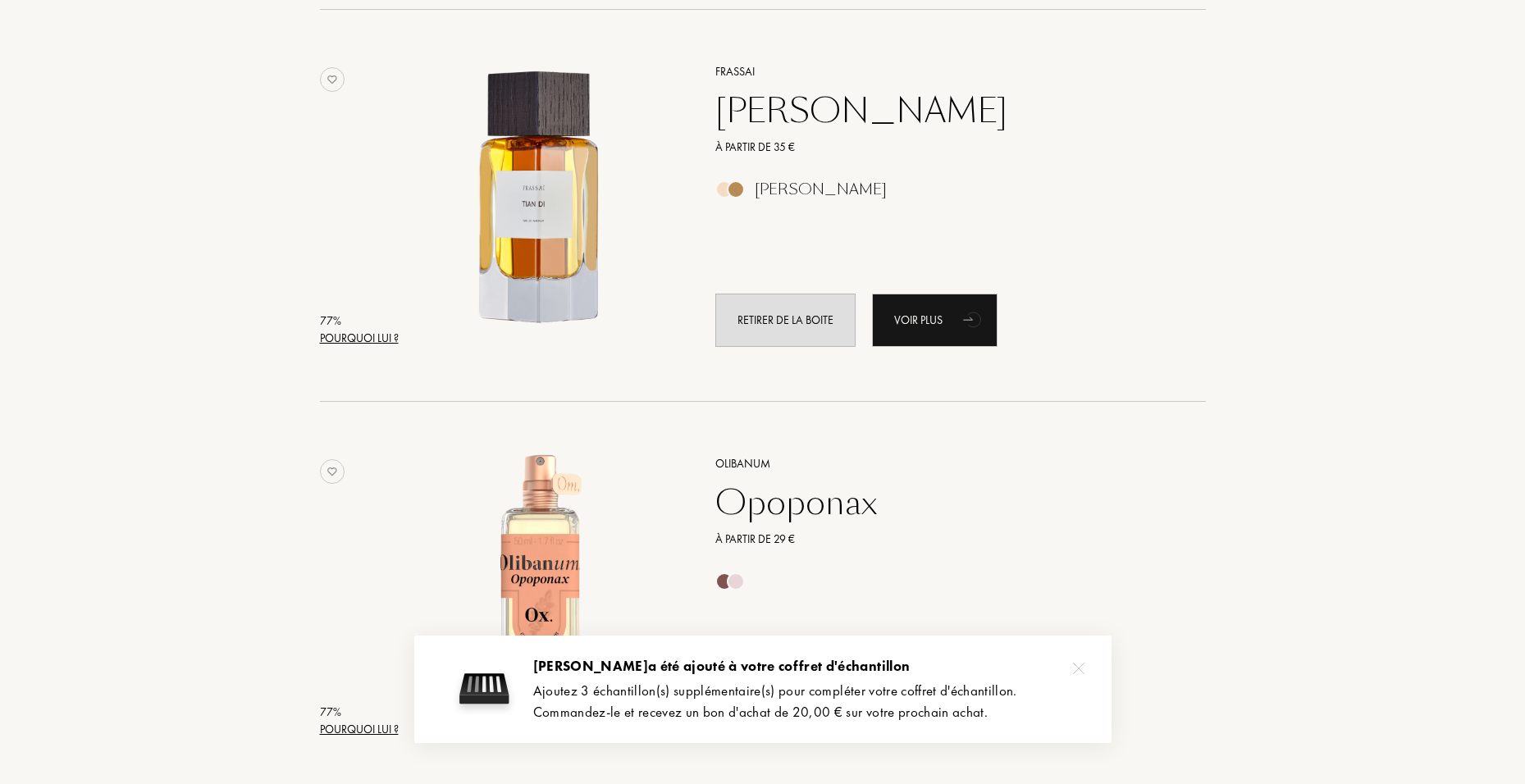
click at [999, 488] on div at bounding box center [1078, 668] width 33 height 33
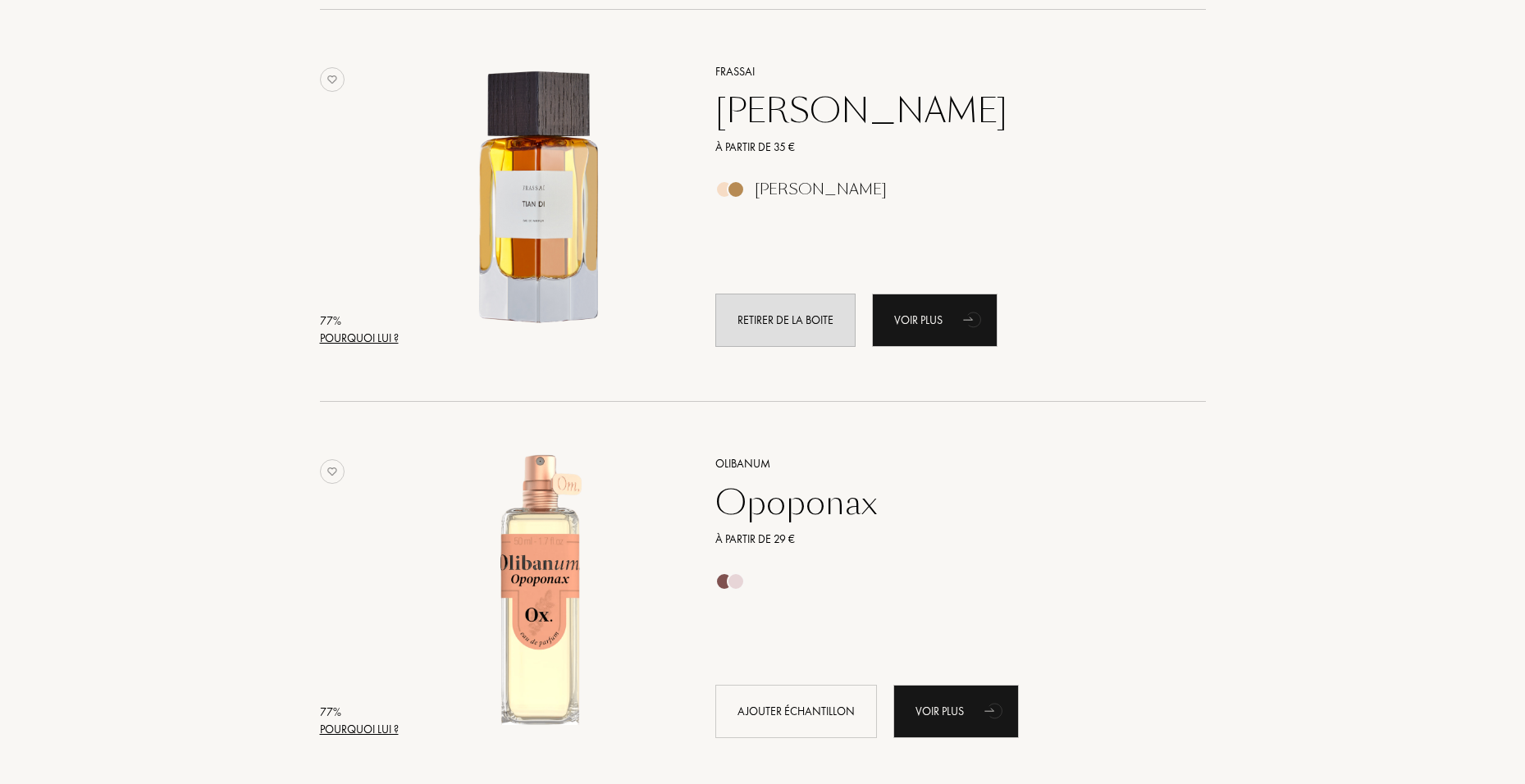
click at [967, 348] on div "Frassai Tian Di À partir de 35 € Ambré Boisé Retirer de la boite Voir plus" at bounding box center [942, 204] width 503 height 322
click at [961, 324] on icon "animation" at bounding box center [974, 319] width 33 height 33
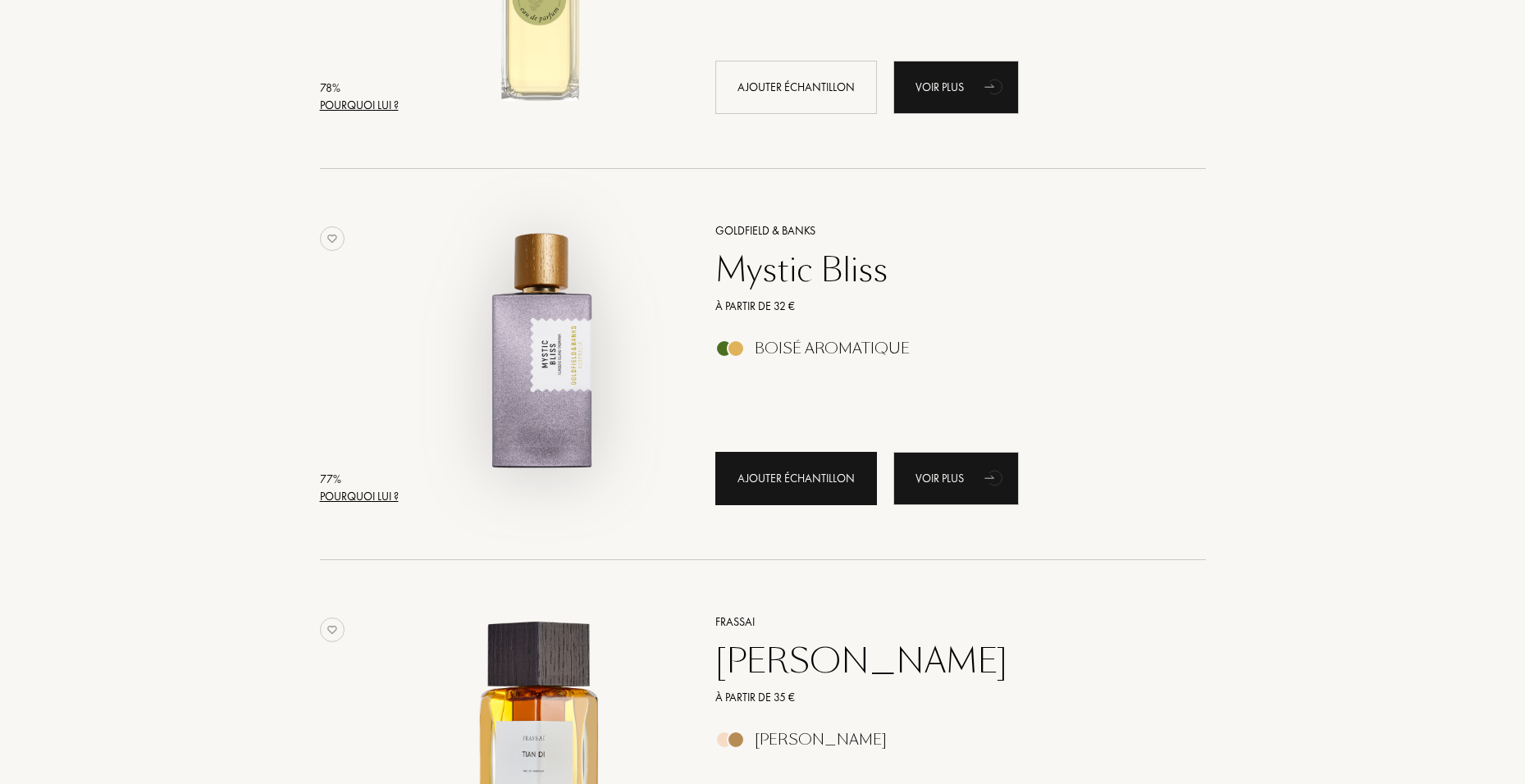
scroll to position [10248, 0]
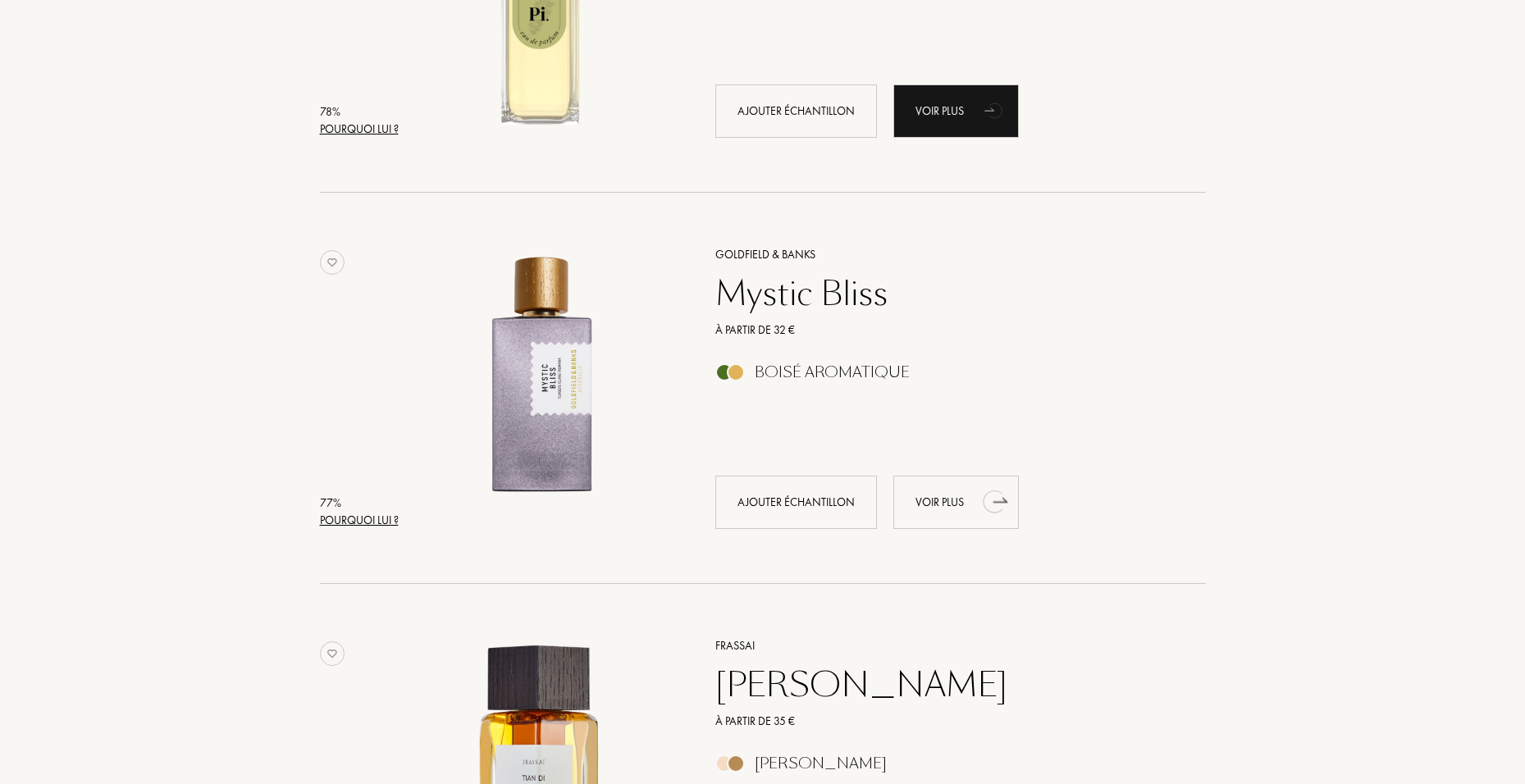
click at [988, 488] on icon "animation" at bounding box center [993, 501] width 21 height 23
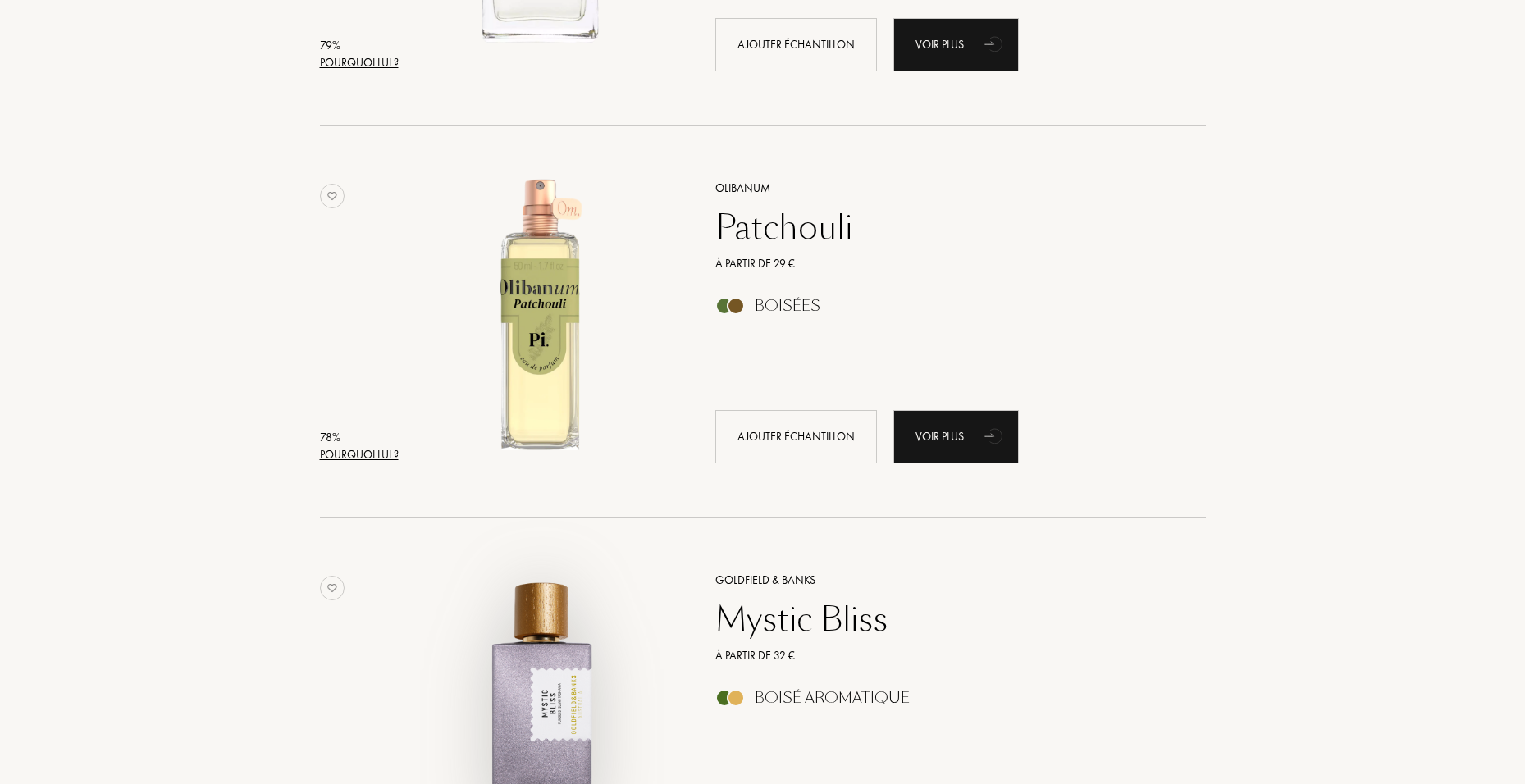
scroll to position [9920, 0]
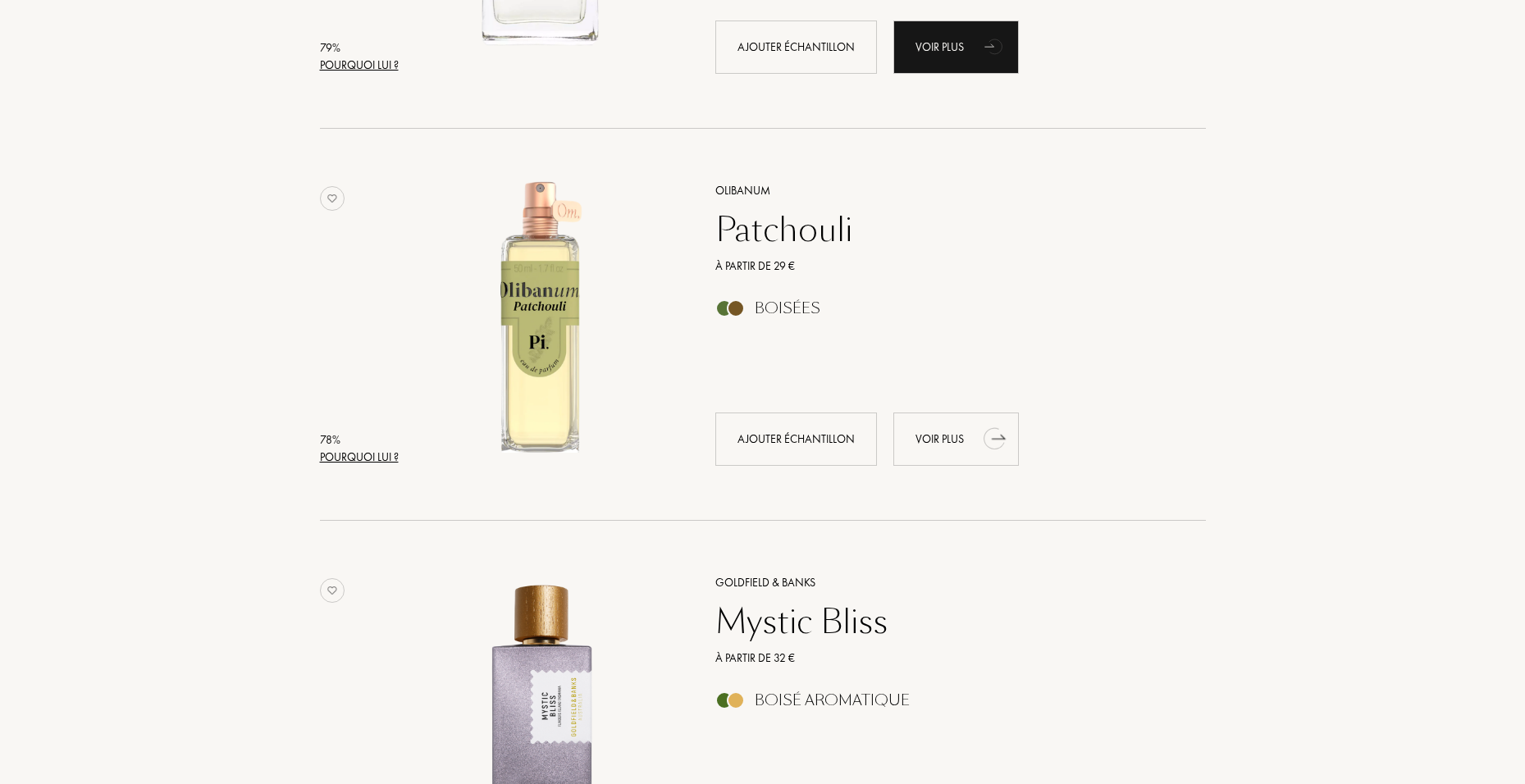
drag, startPoint x: 971, startPoint y: 424, endPoint x: 1000, endPoint y: 442, distance: 34.1
click at [999, 442] on icon "animation" at bounding box center [993, 440] width 24 height 26
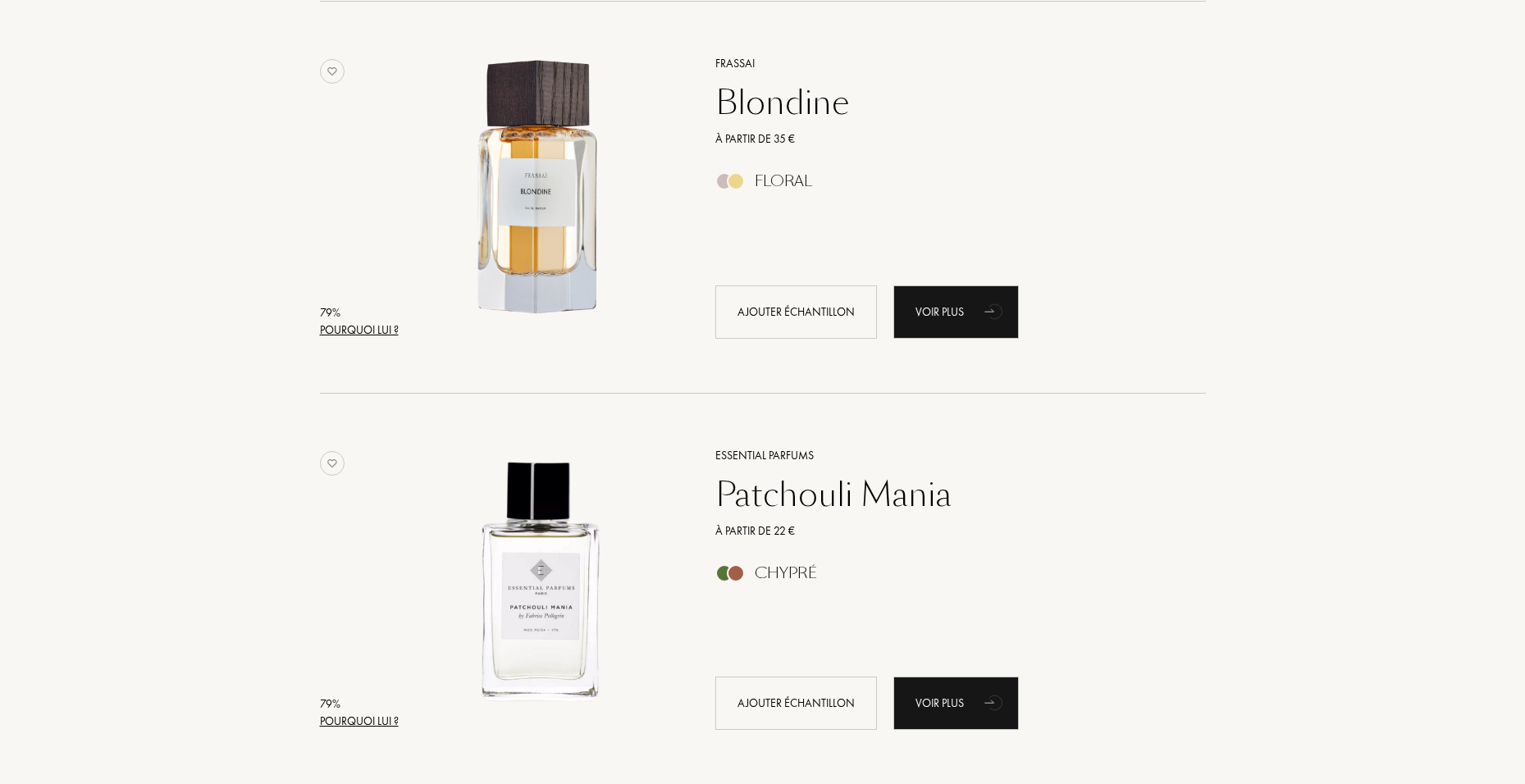
scroll to position [9182, 0]
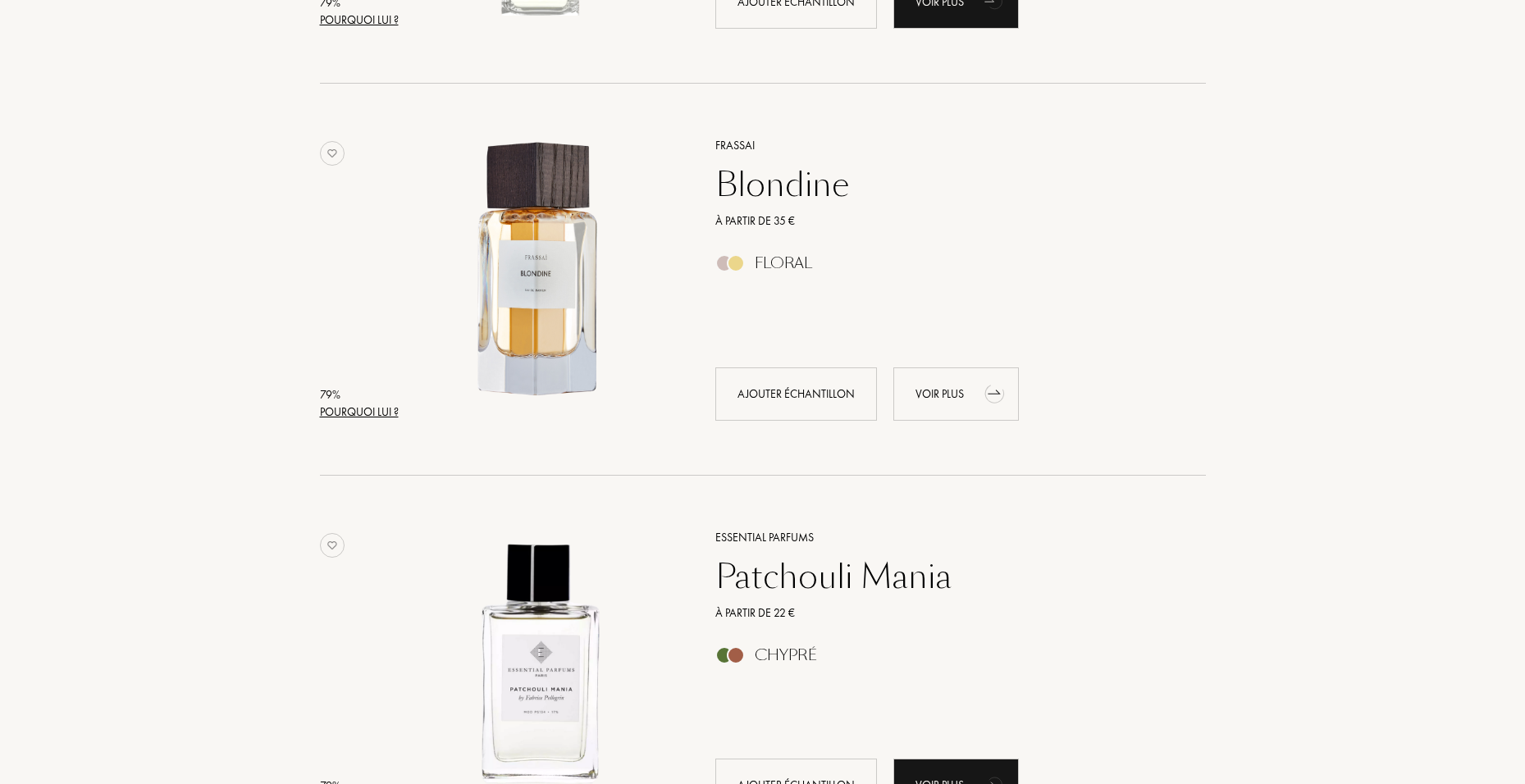
click at [951, 384] on div "Voir plus" at bounding box center [956, 394] width 125 height 53
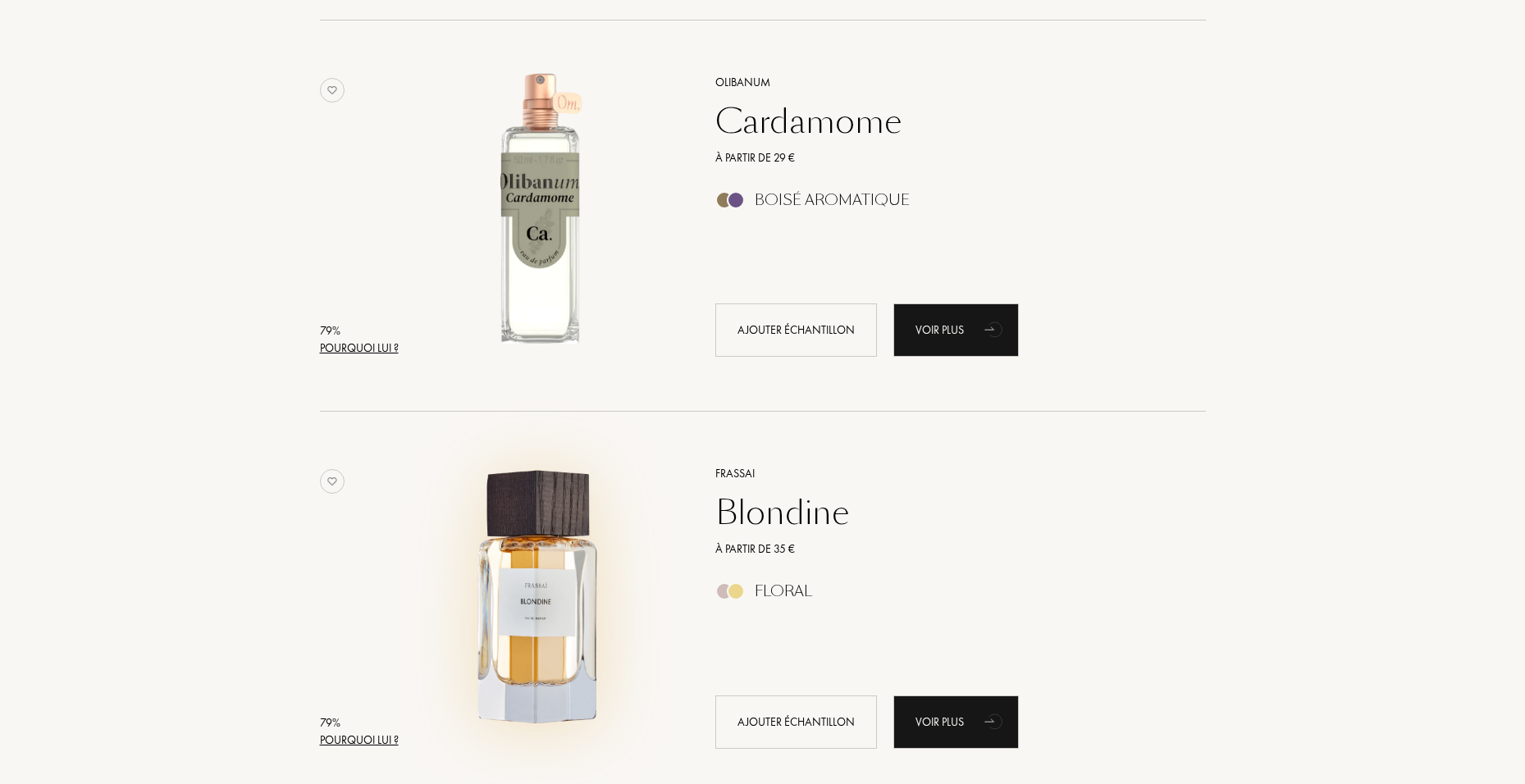
scroll to position [8772, 0]
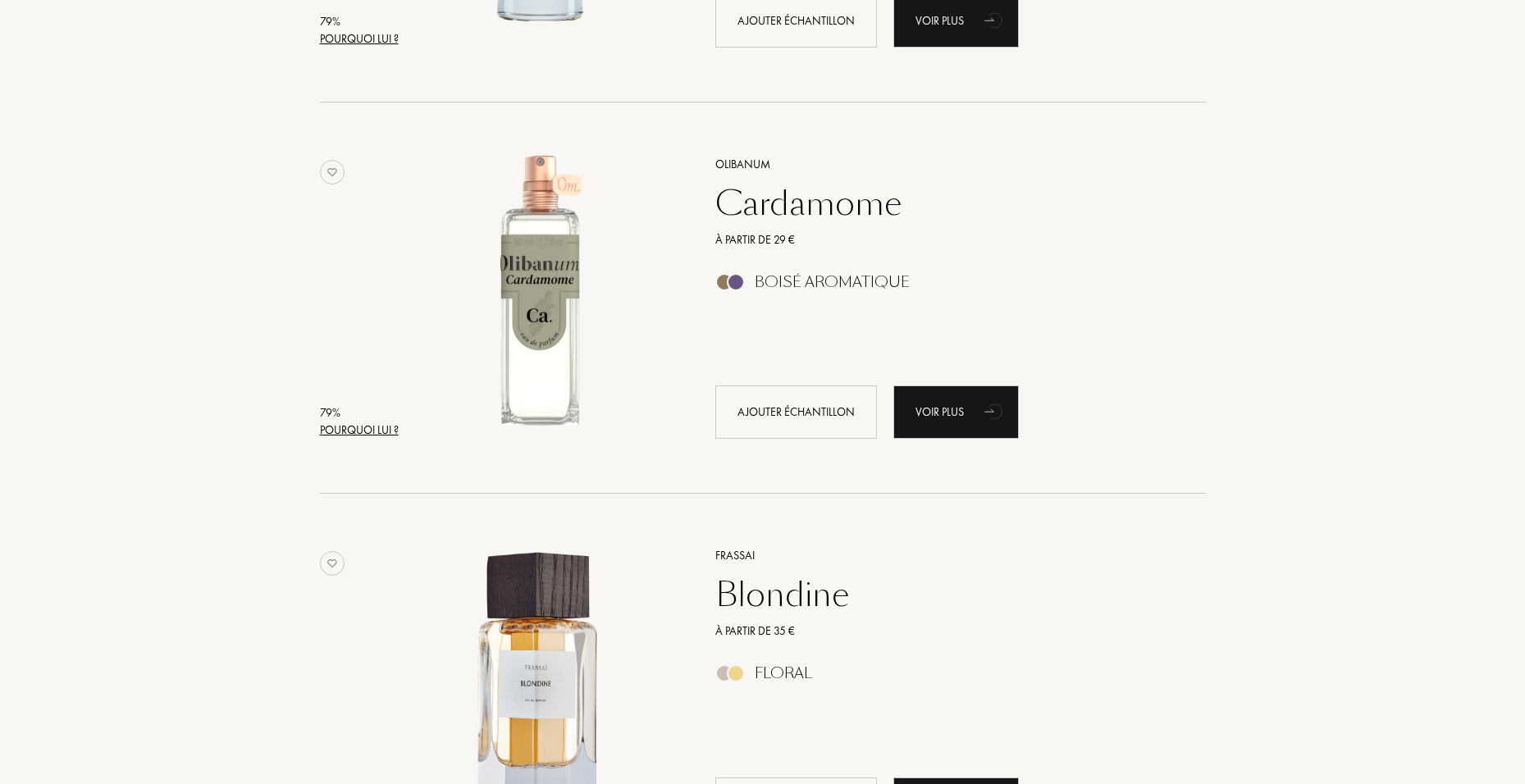
click at [806, 200] on div "Cardamome" at bounding box center [942, 203] width 478 height 39
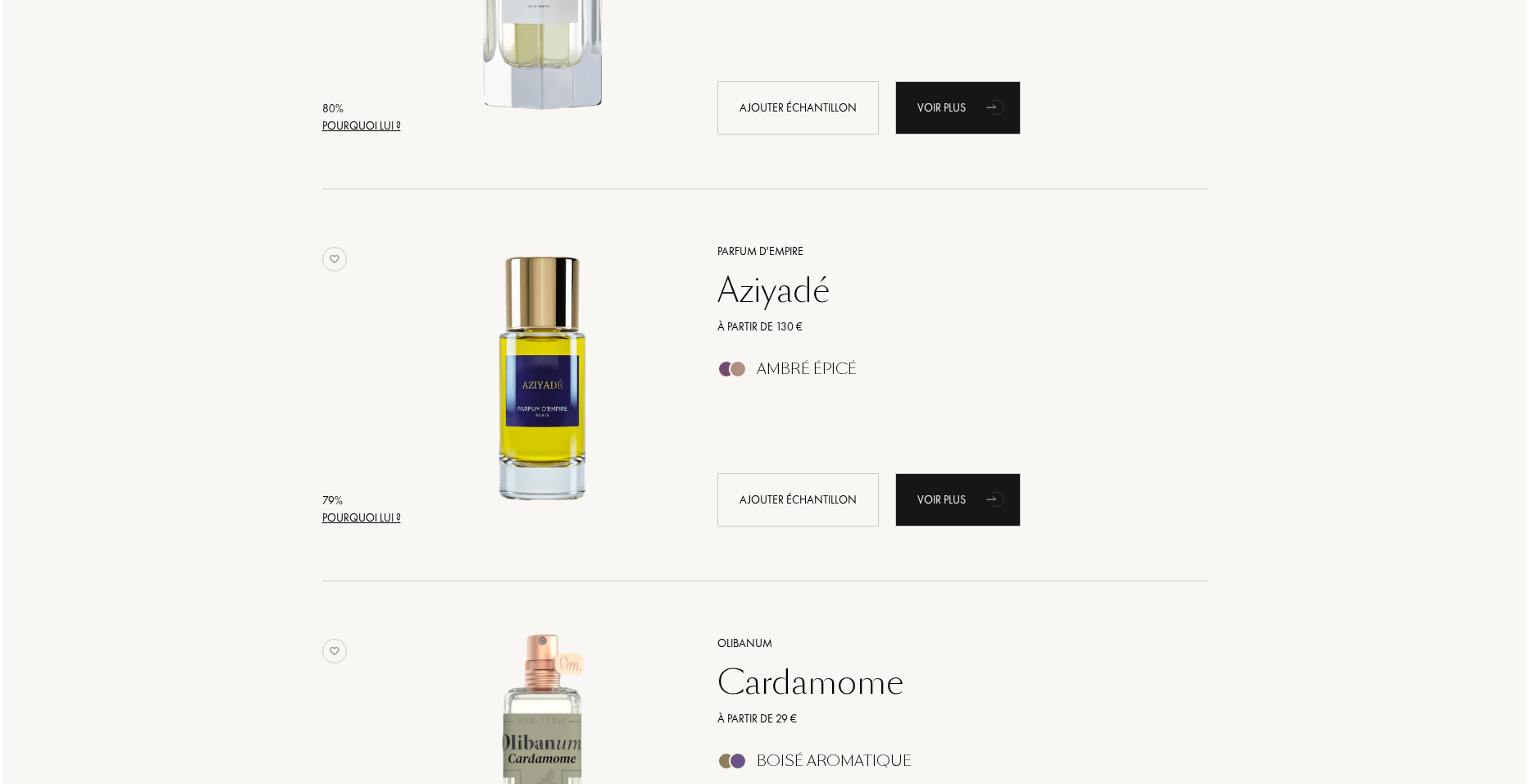
scroll to position [8280, 0]
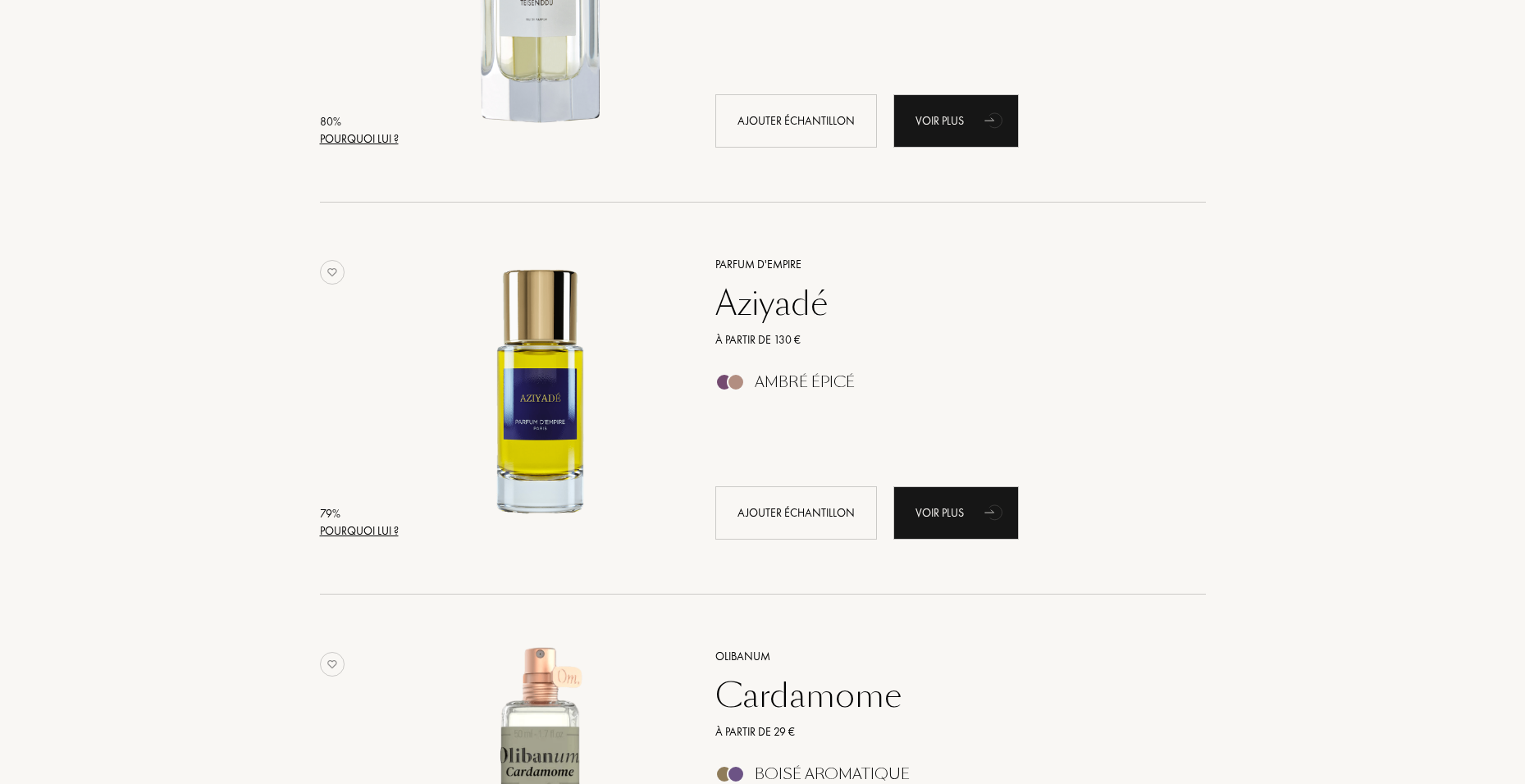
click at [383, 488] on div "Pourquoi lui ?" at bounding box center [359, 530] width 79 height 17
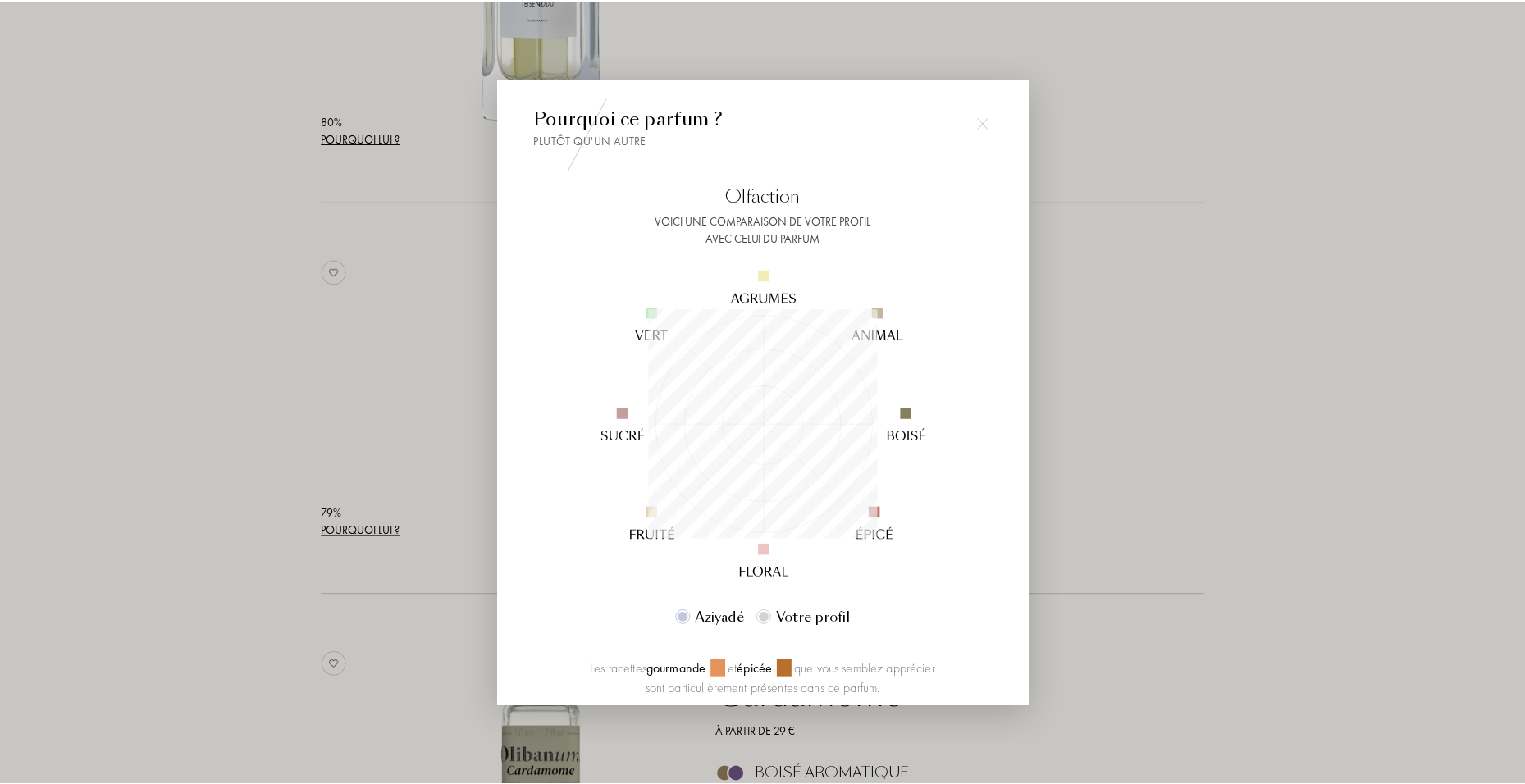
scroll to position [230, 230]
click at [989, 123] on img at bounding box center [985, 123] width 11 height 11
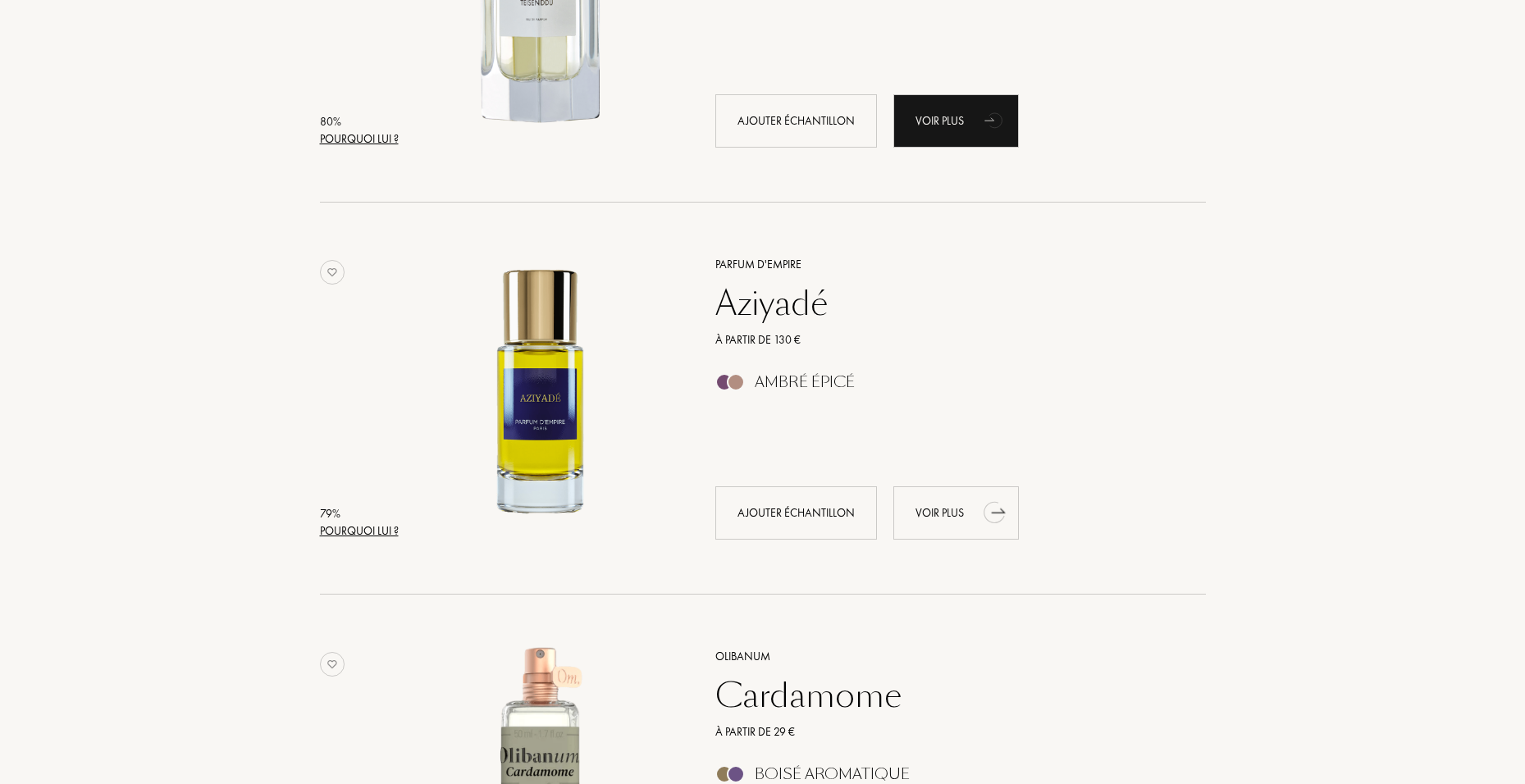
click at [922, 488] on div "Voir plus" at bounding box center [956, 512] width 125 height 53
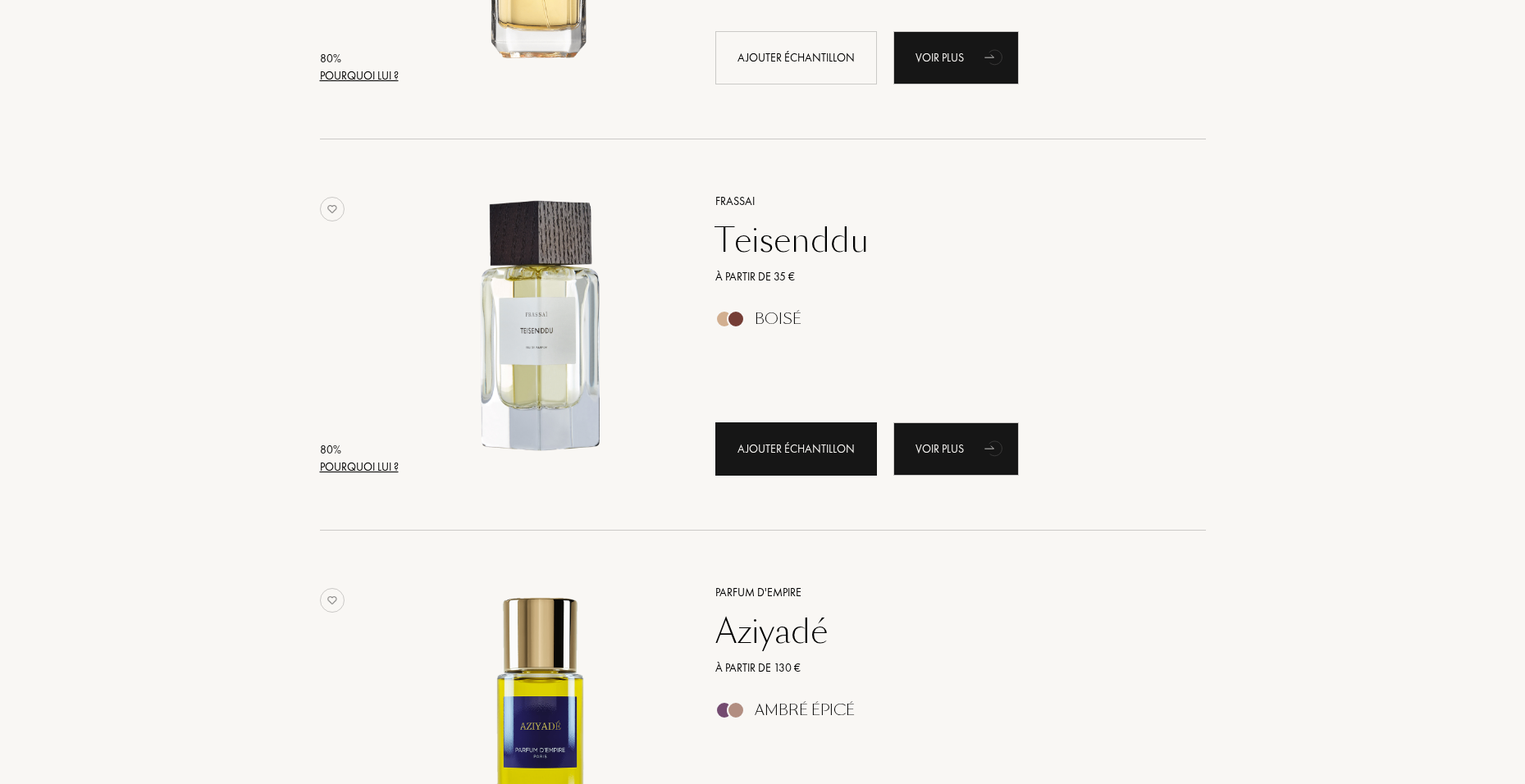
scroll to position [7870, 0]
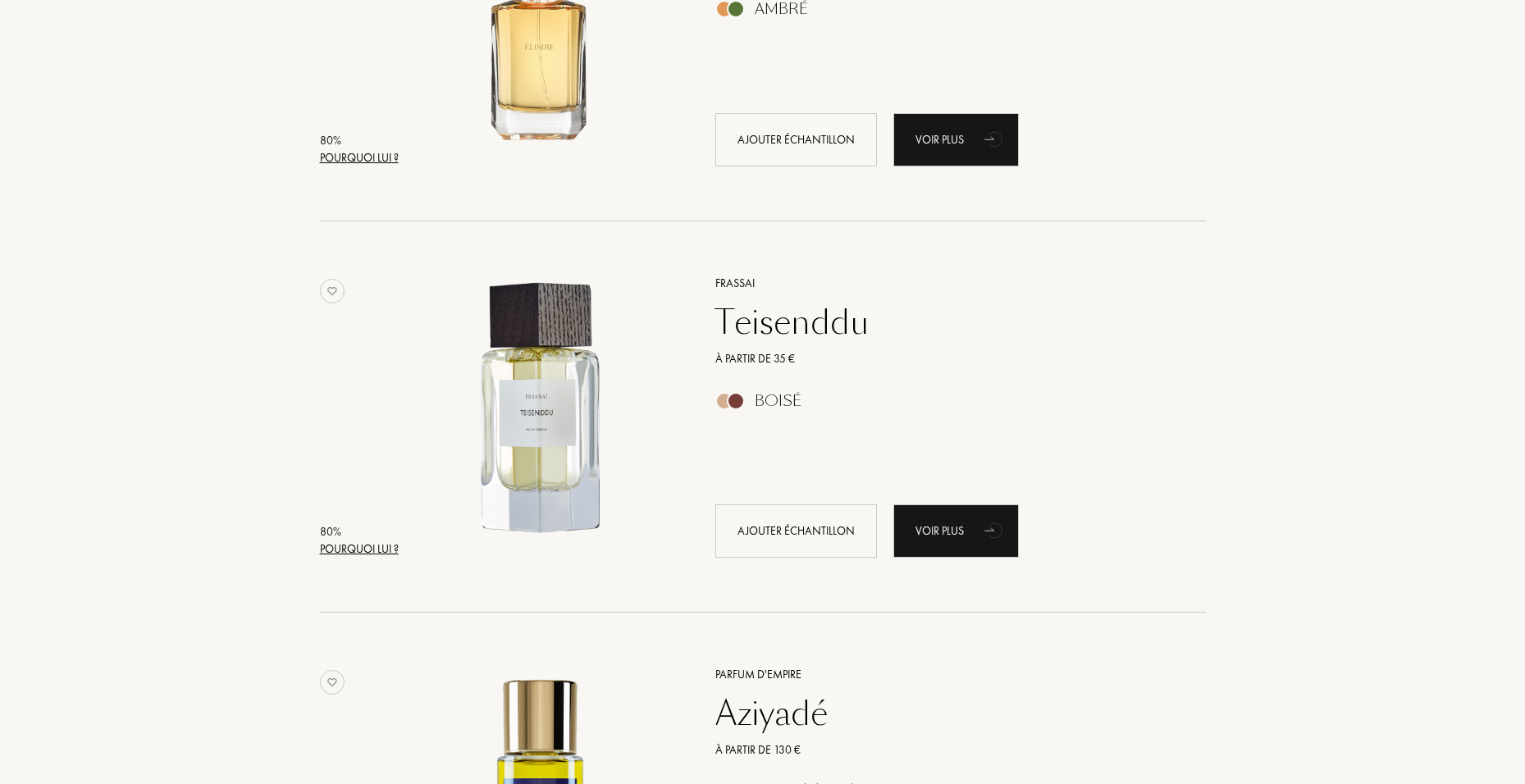
click at [788, 330] on div "Teisenddu" at bounding box center [942, 322] width 478 height 39
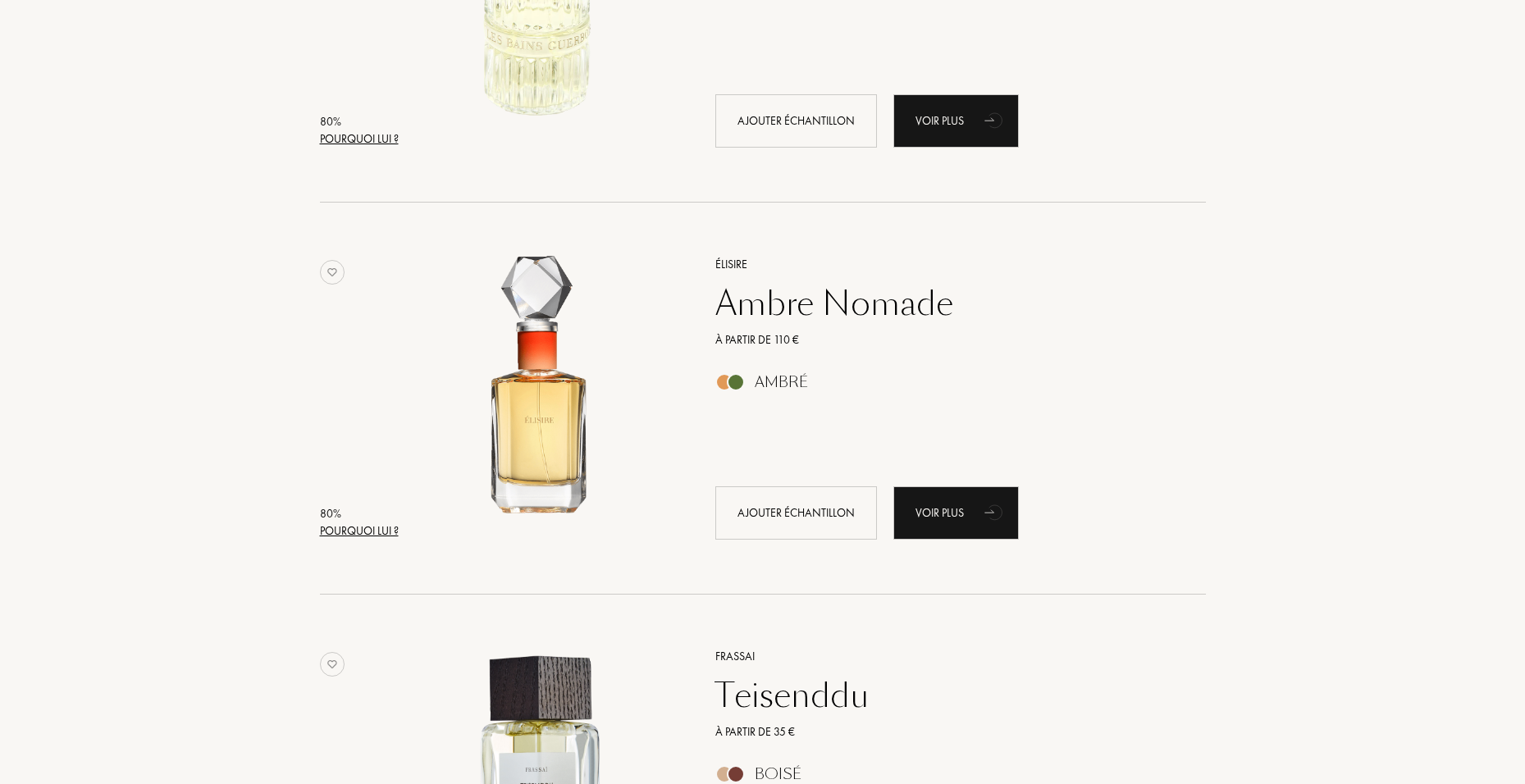
scroll to position [7460, 0]
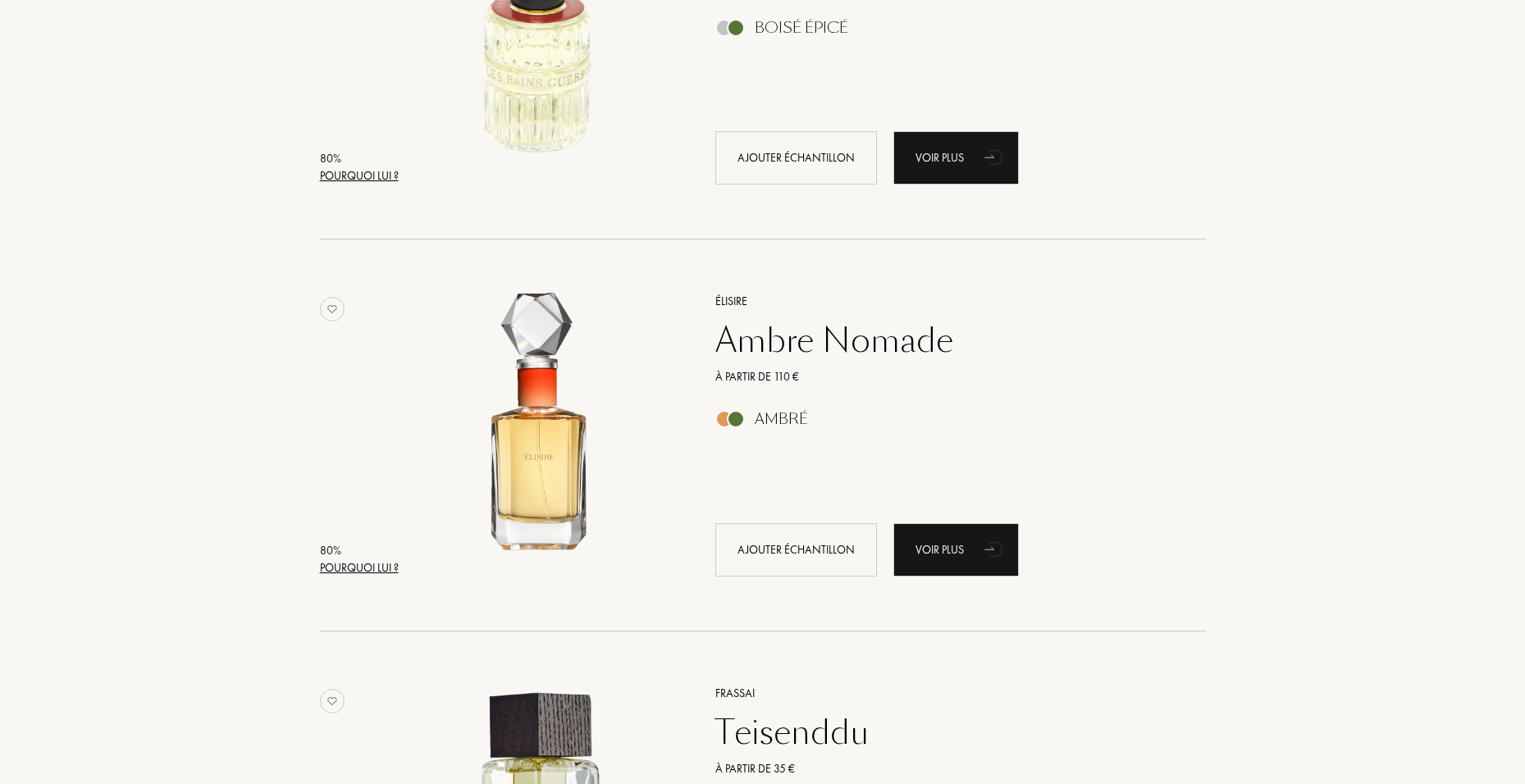
click at [889, 338] on div "Ambre Nomade" at bounding box center [942, 340] width 478 height 39
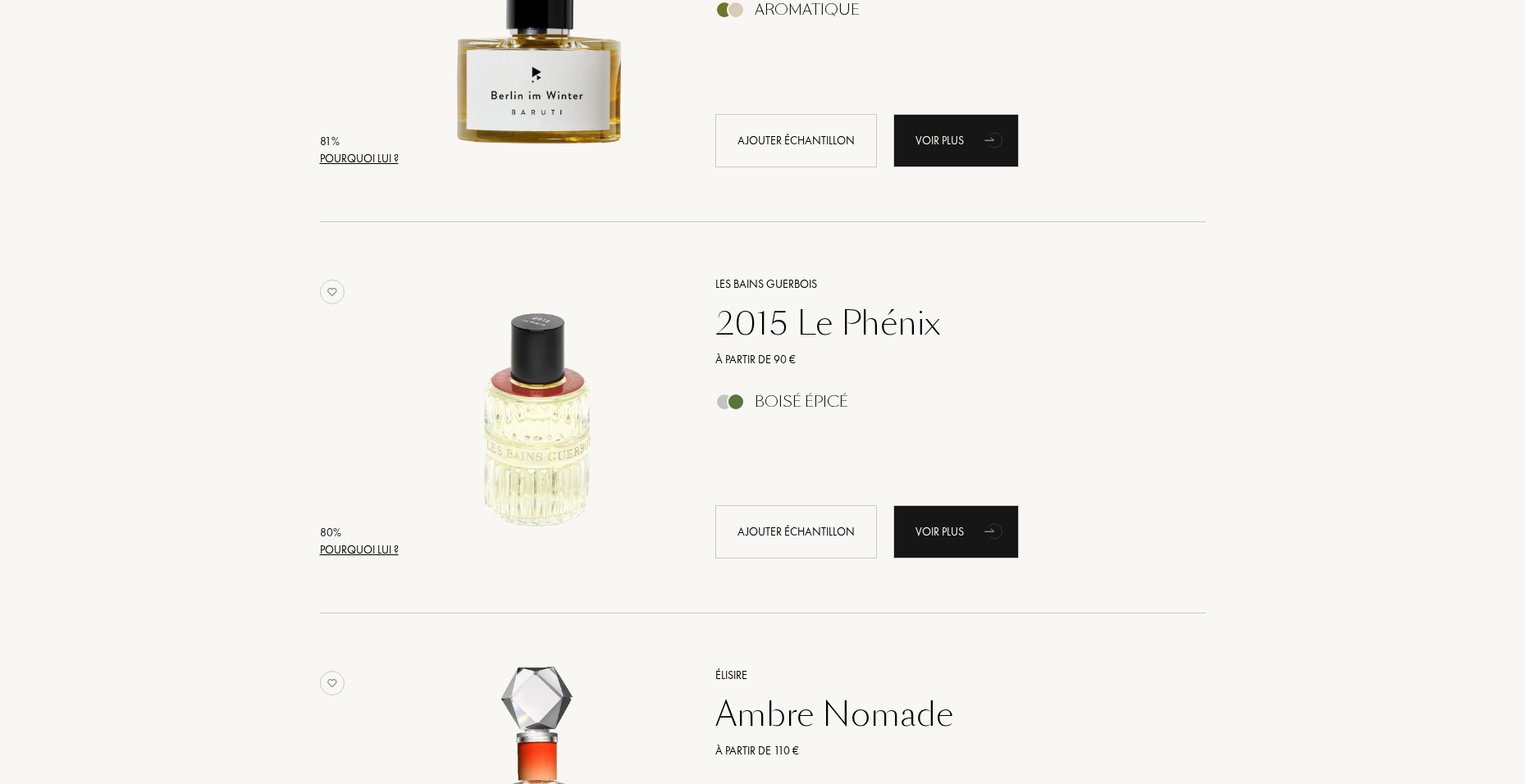
scroll to position [7050, 0]
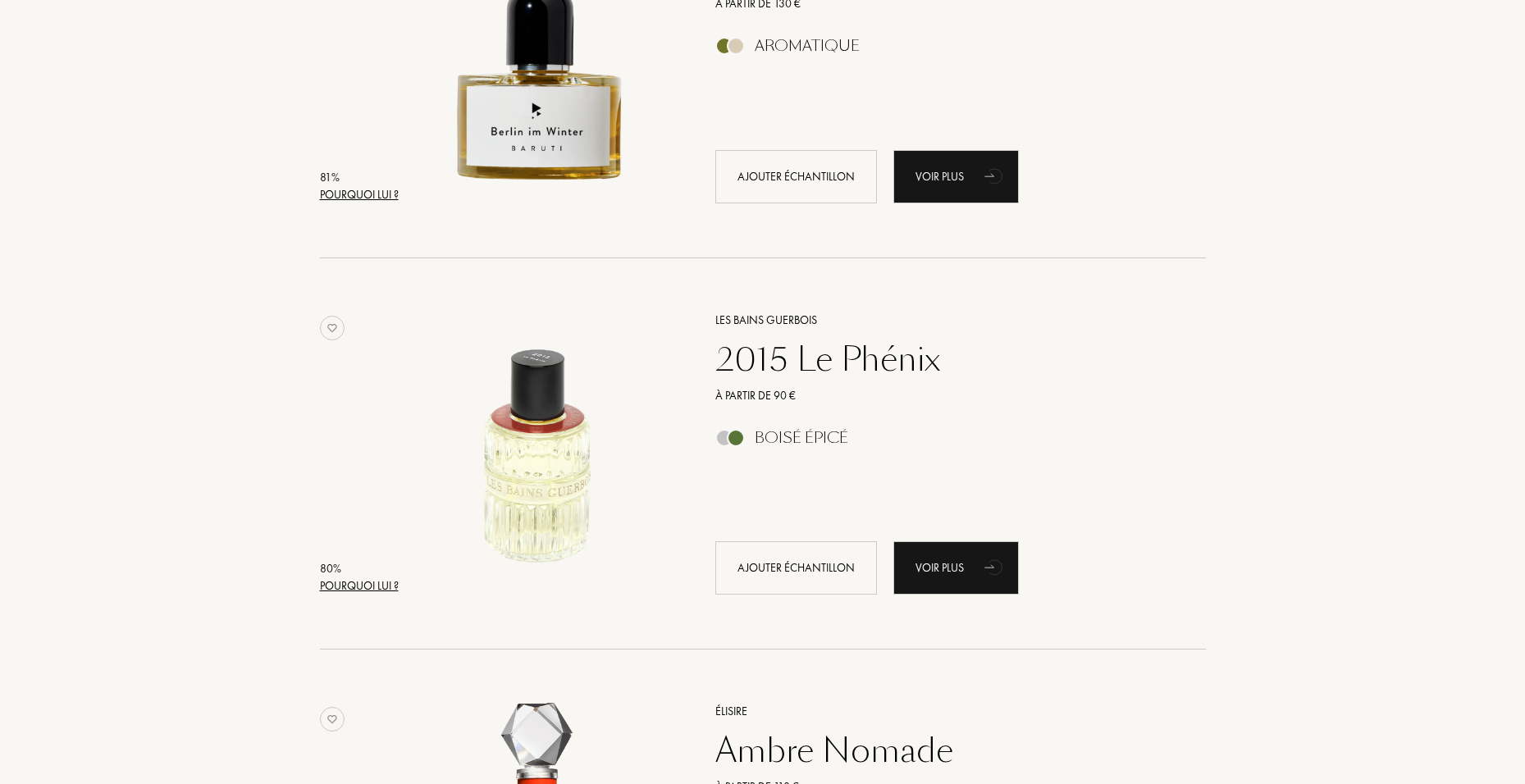
click at [776, 368] on div "2015 Le Phénix" at bounding box center [942, 359] width 478 height 39
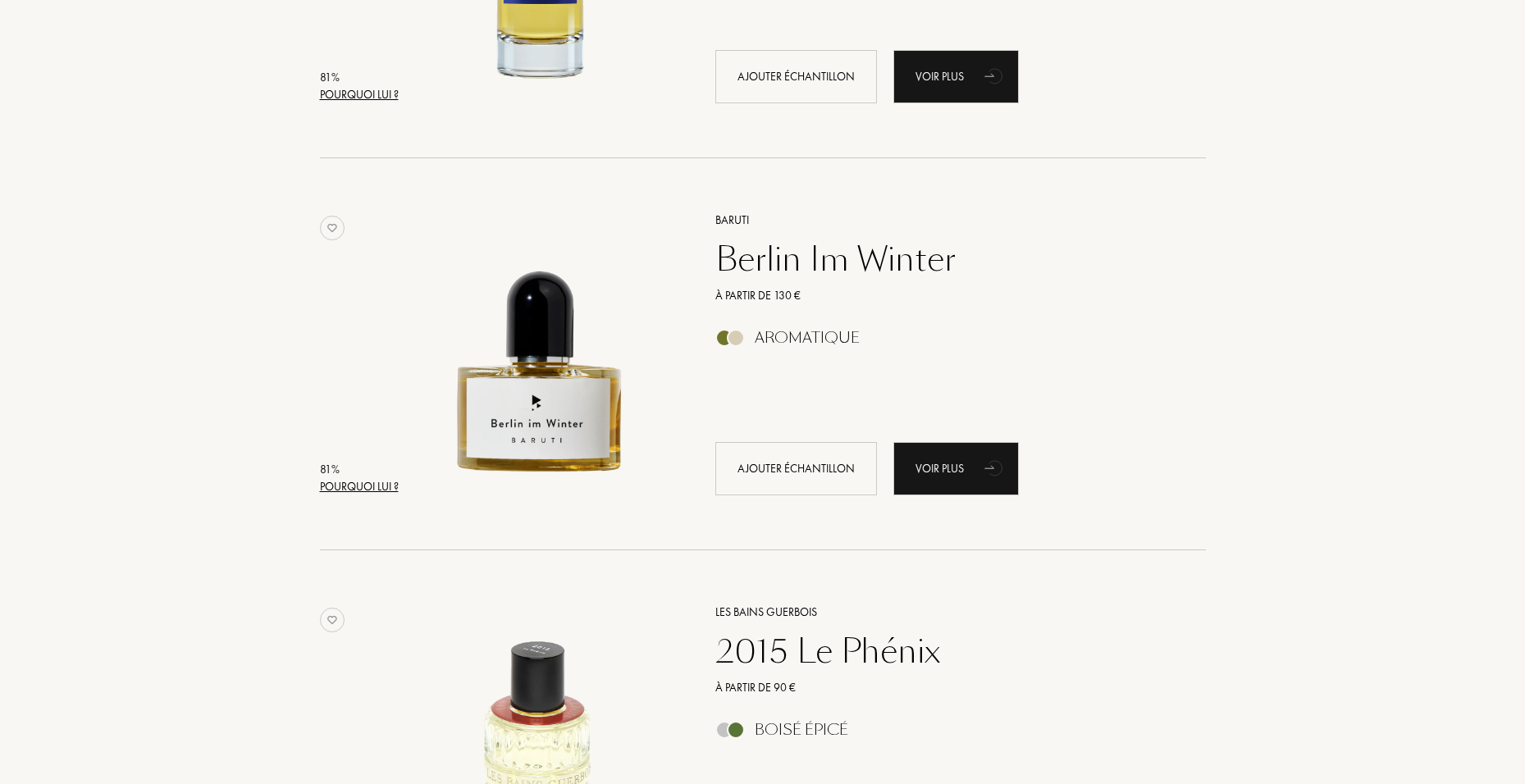
scroll to position [6723, 0]
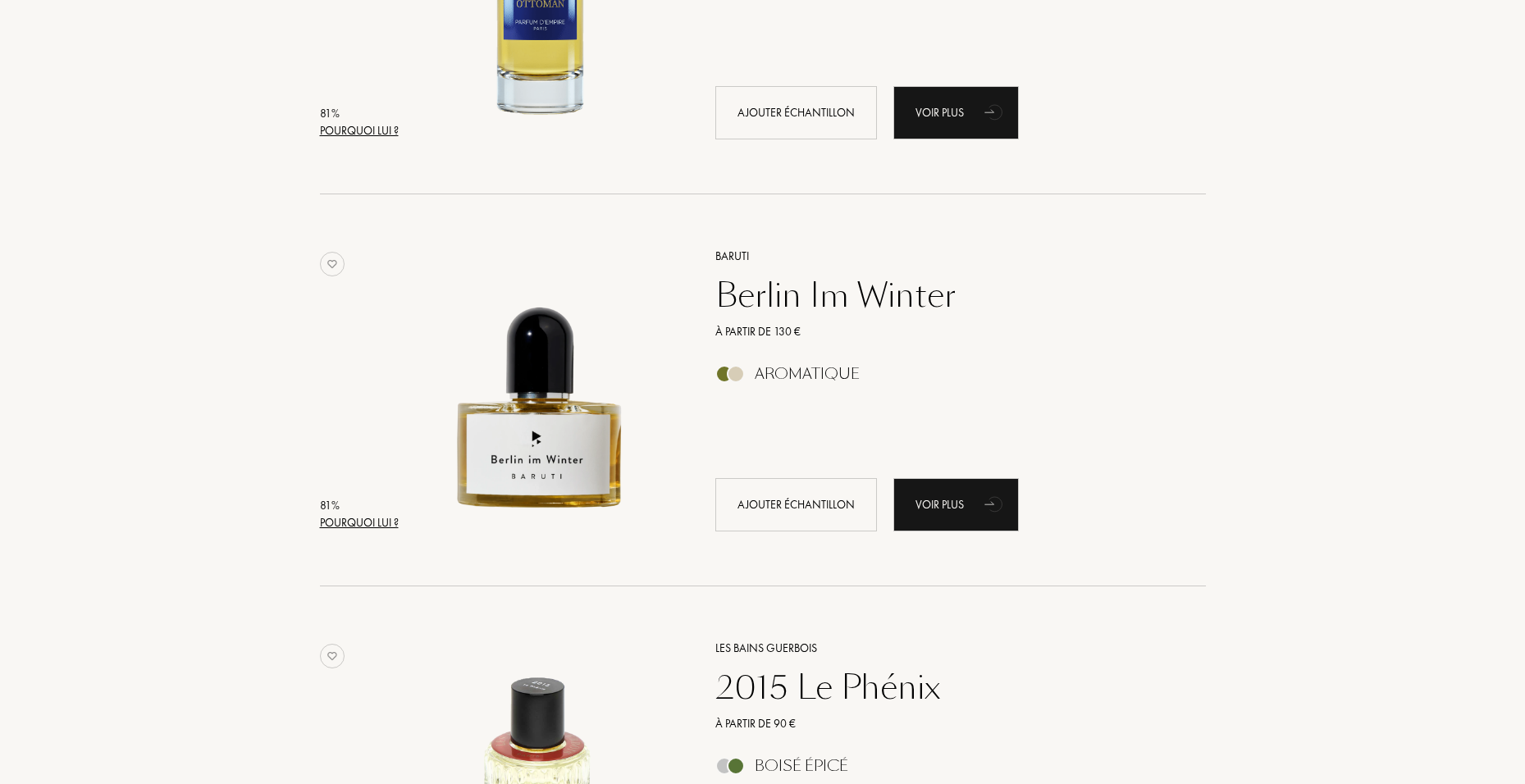
click at [806, 301] on div "Berlin Im Winter" at bounding box center [942, 295] width 478 height 39
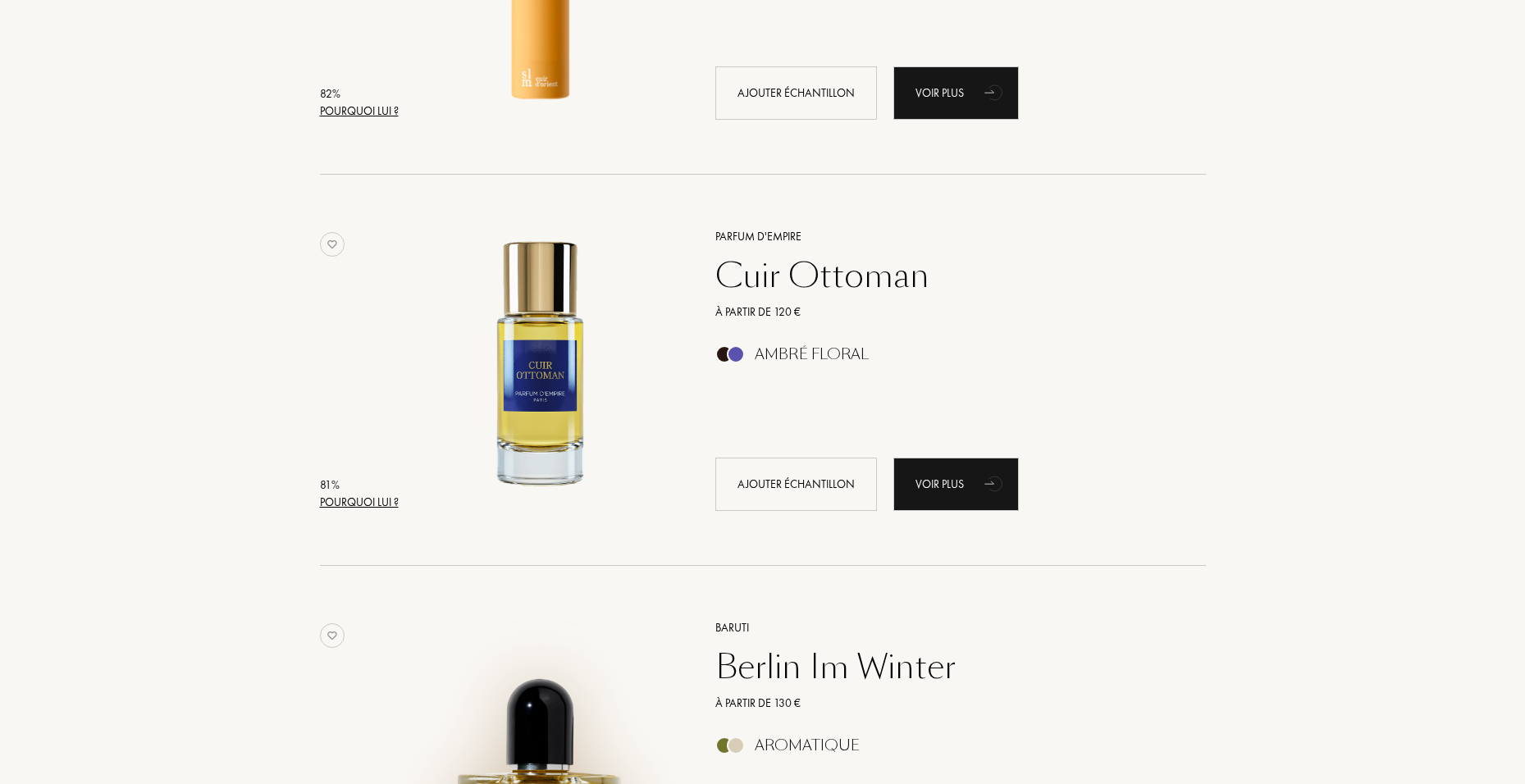
scroll to position [6312, 0]
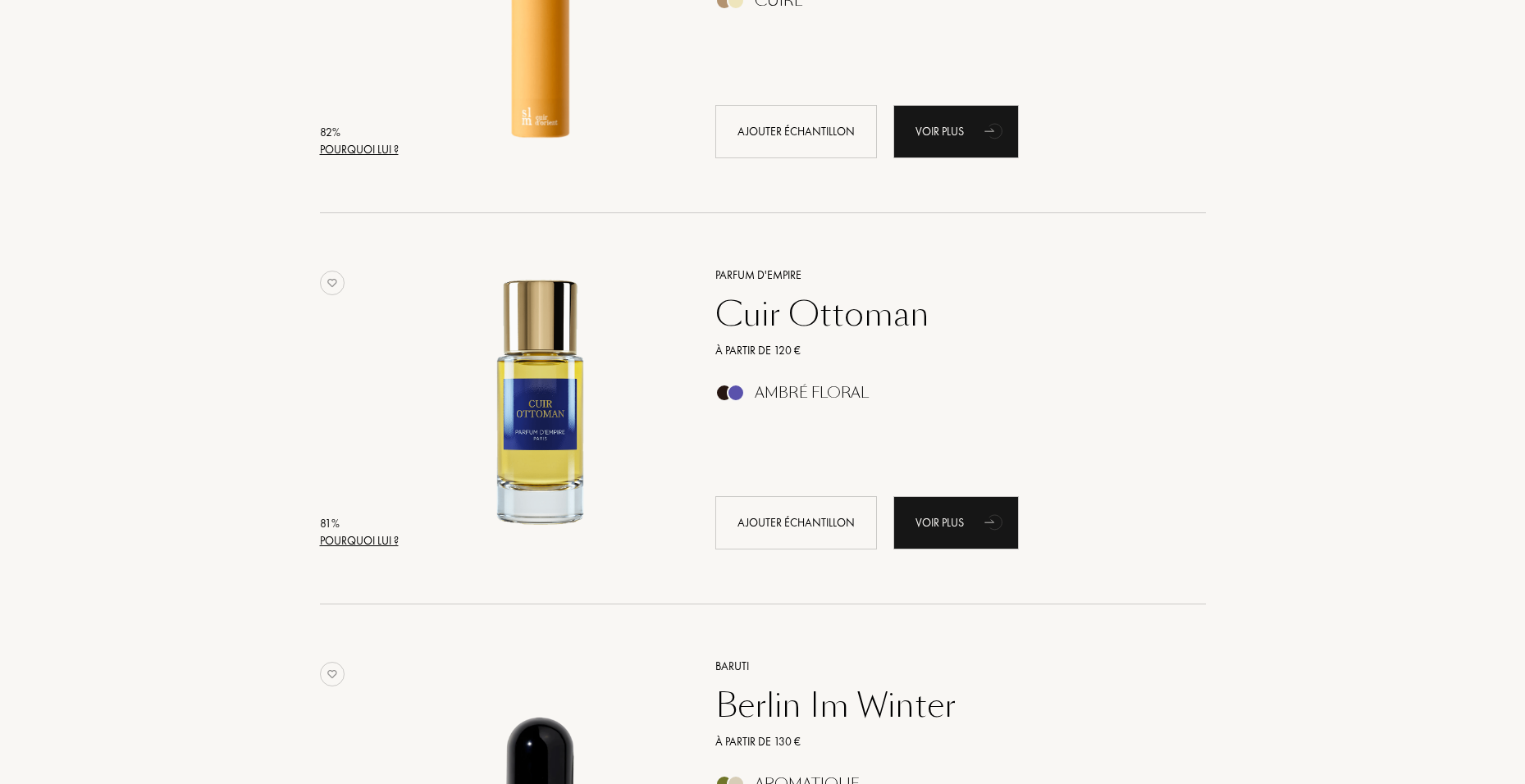
click at [821, 326] on div "Cuir Ottoman" at bounding box center [942, 314] width 478 height 39
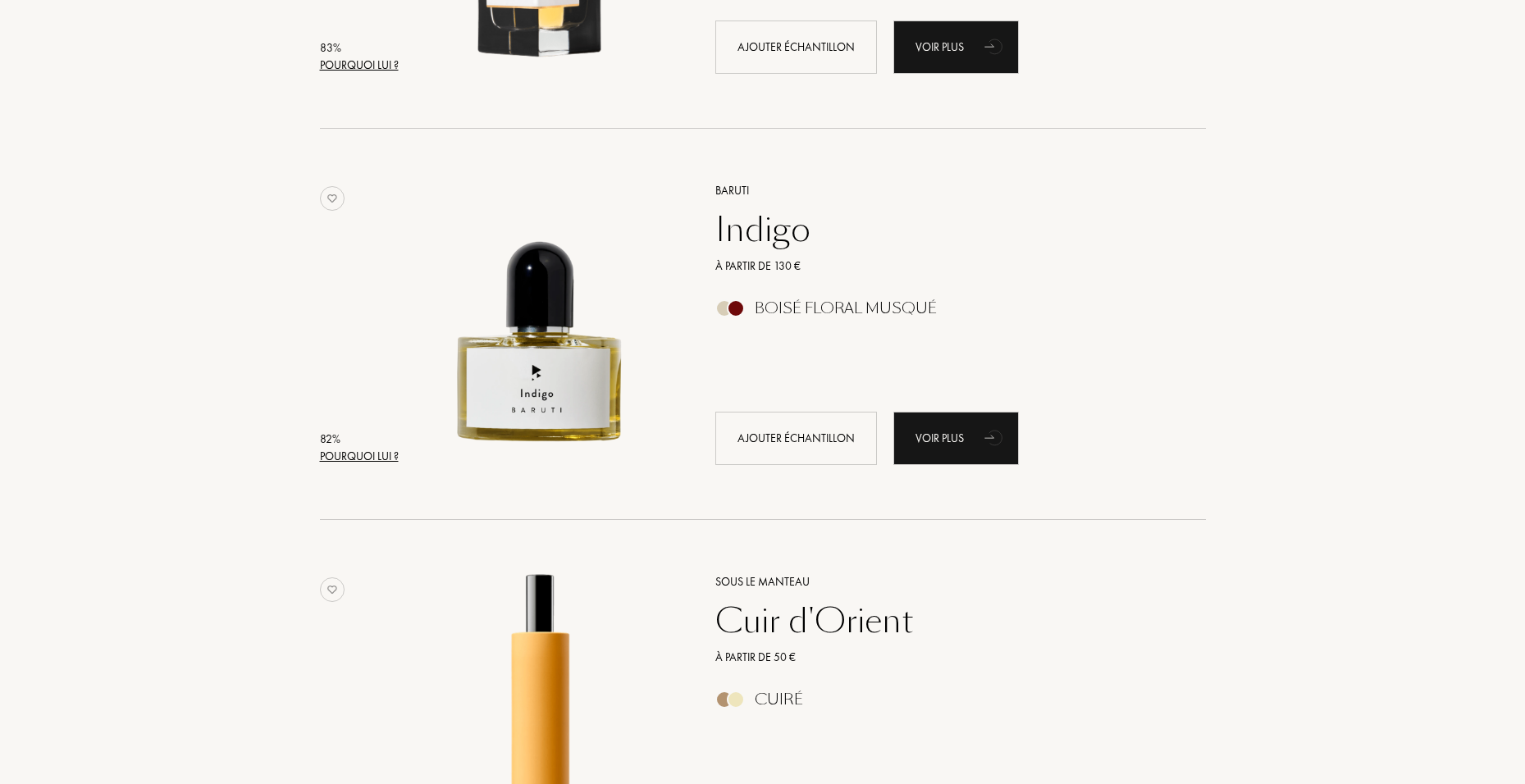
scroll to position [5575, 0]
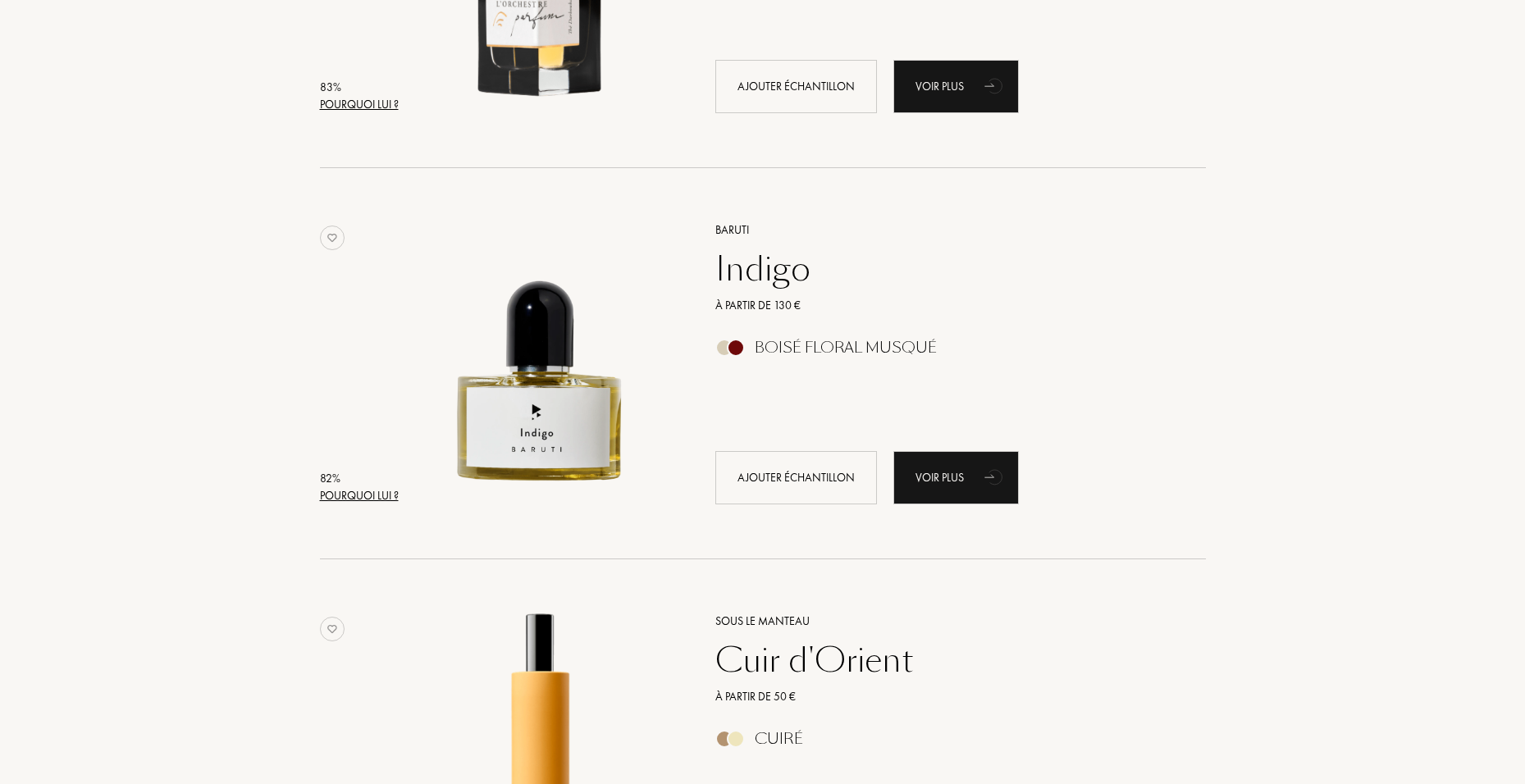
click at [744, 258] on div "Indigo" at bounding box center [942, 269] width 478 height 39
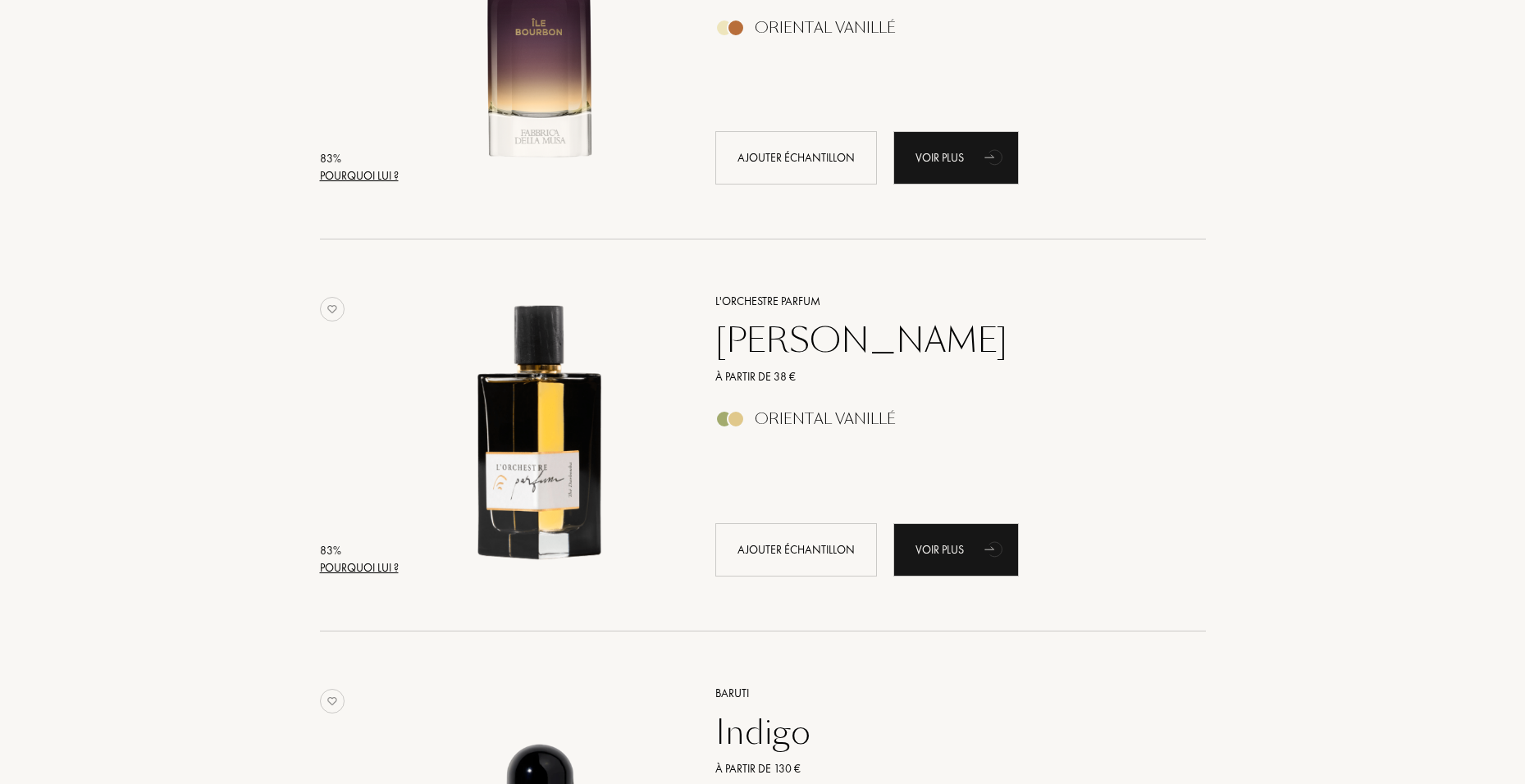
scroll to position [5083, 0]
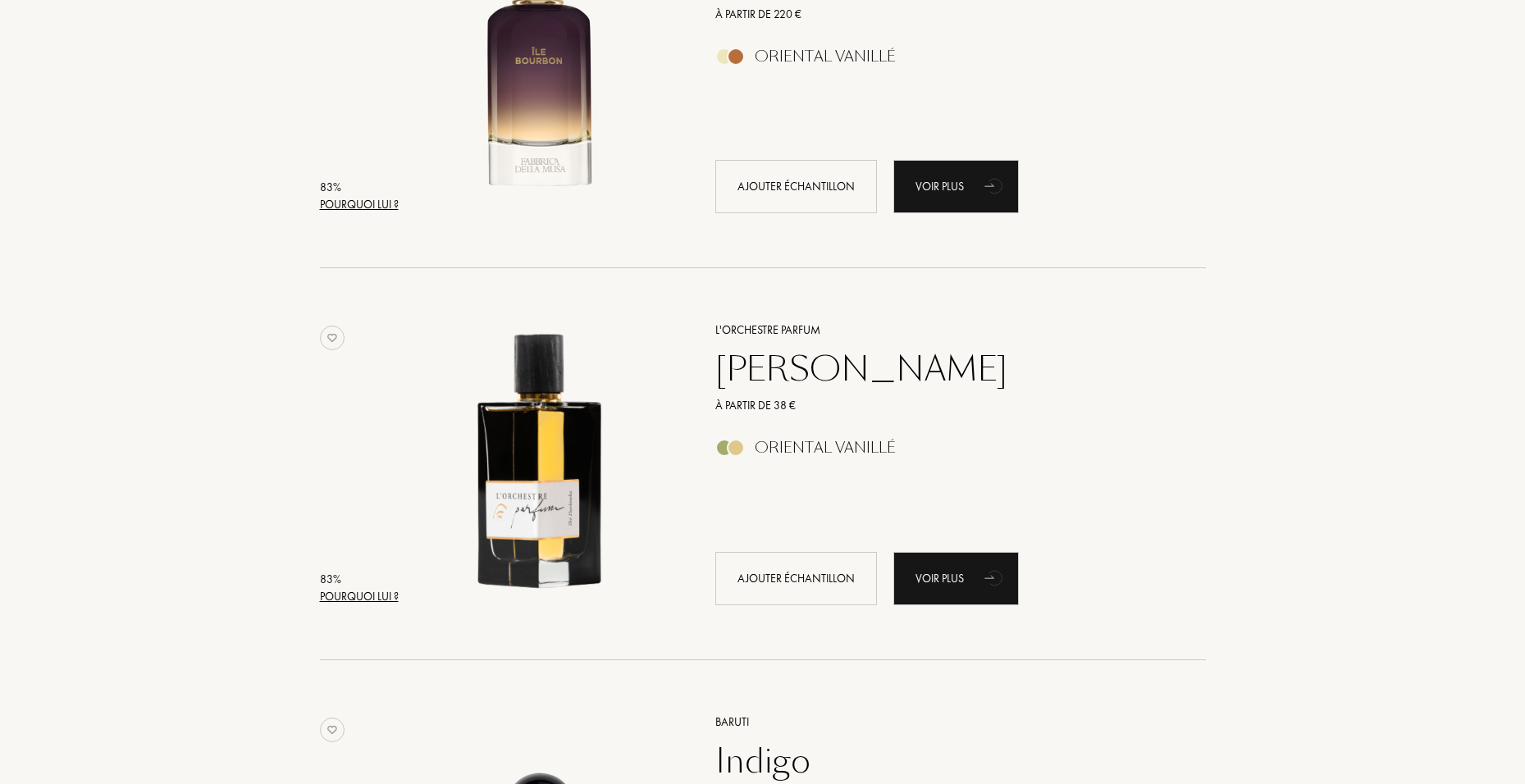
click at [833, 376] on div "Thé Darbouka" at bounding box center [942, 369] width 478 height 39
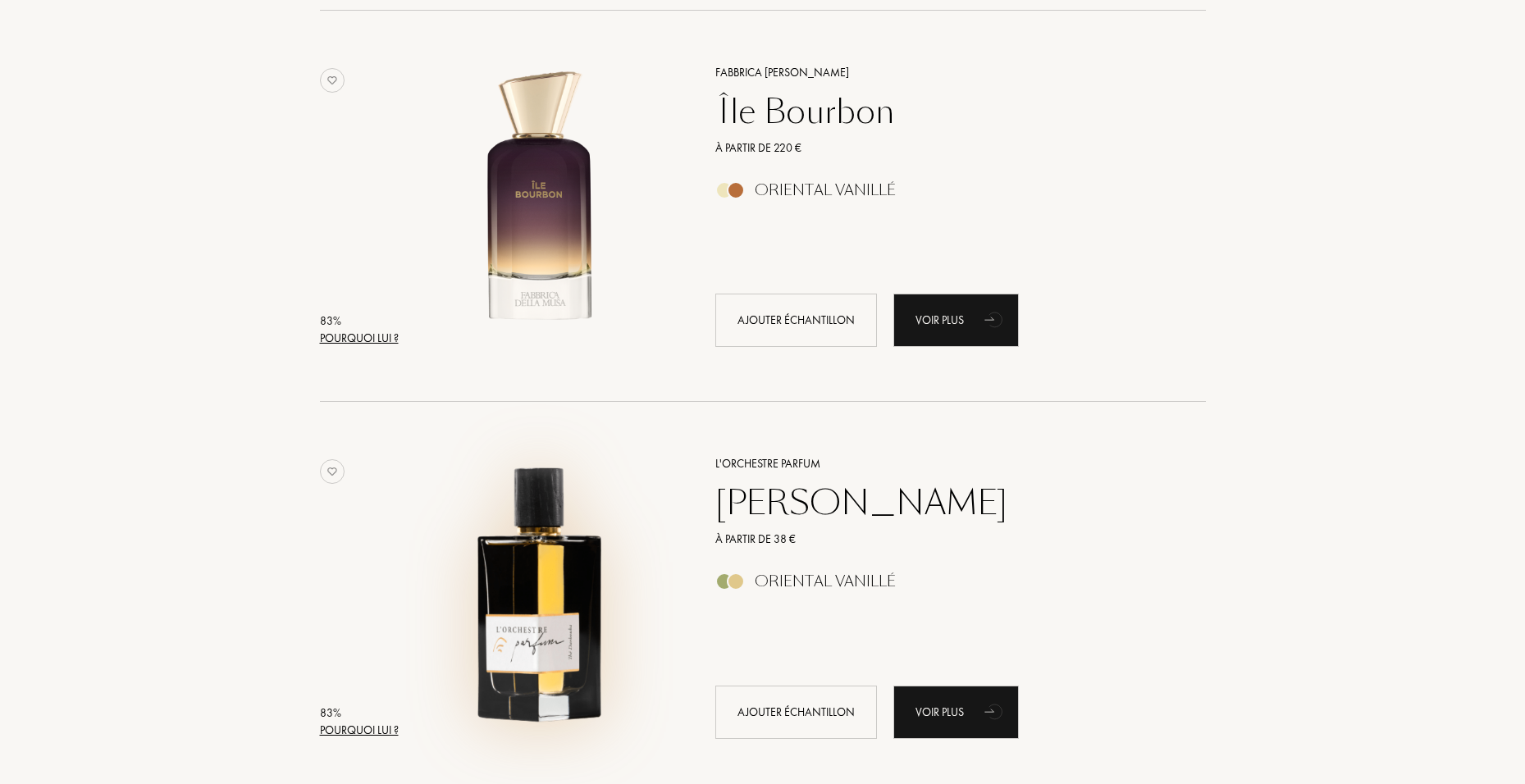
scroll to position [4919, 0]
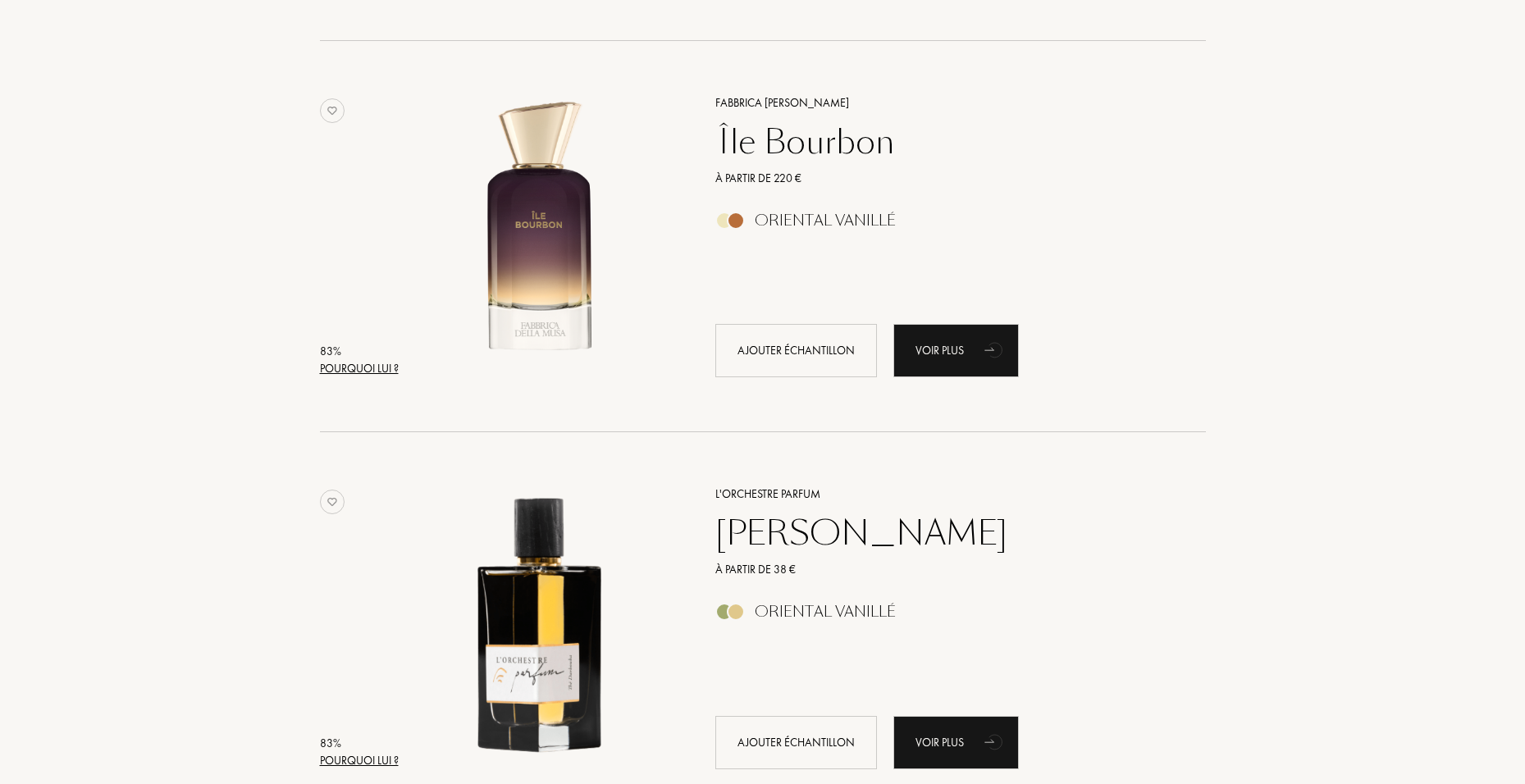
click at [820, 149] on div "Île Bourbon" at bounding box center [942, 142] width 478 height 39
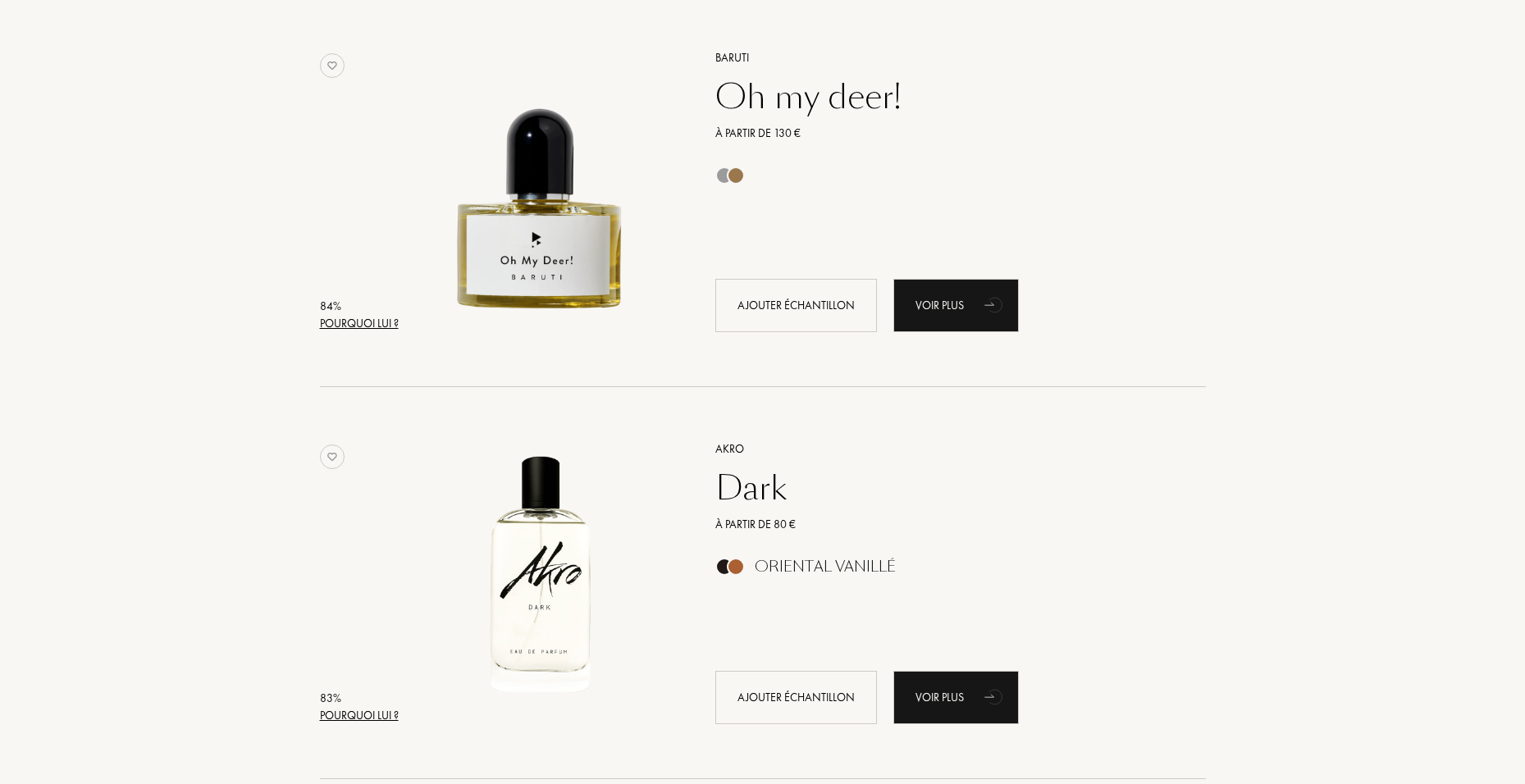
scroll to position [4099, 0]
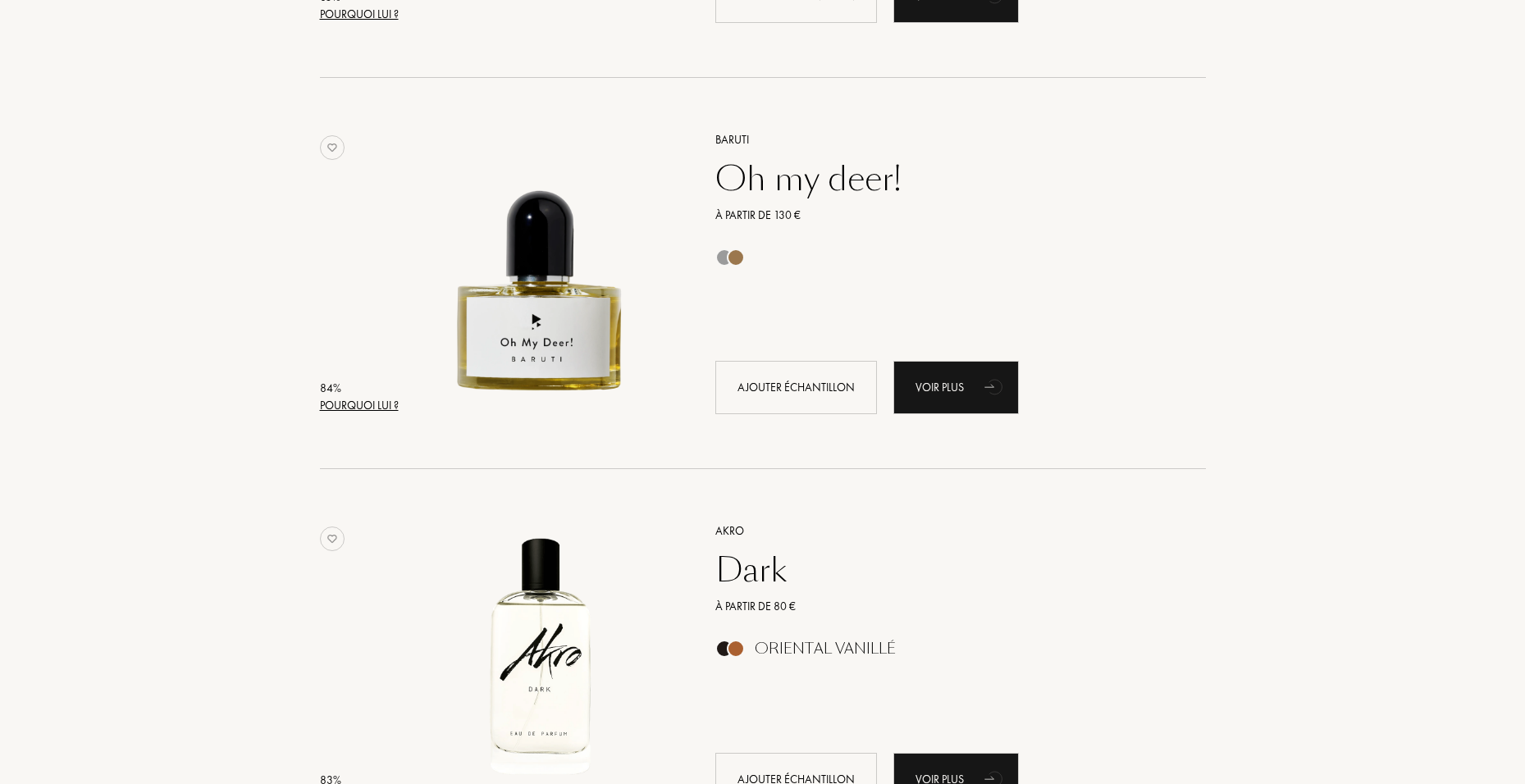
click at [732, 488] on div "Dark" at bounding box center [942, 570] width 478 height 39
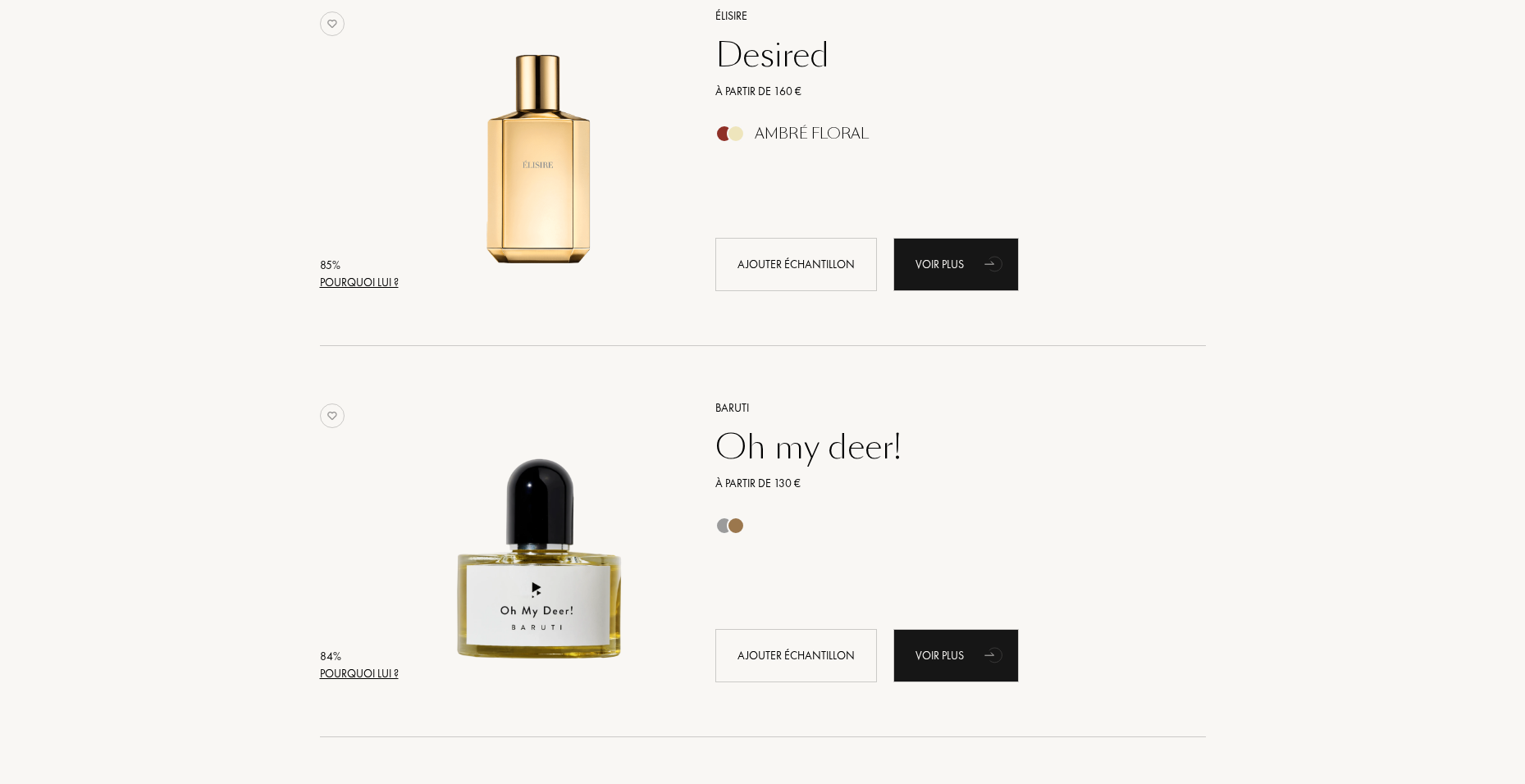
scroll to position [3771, 0]
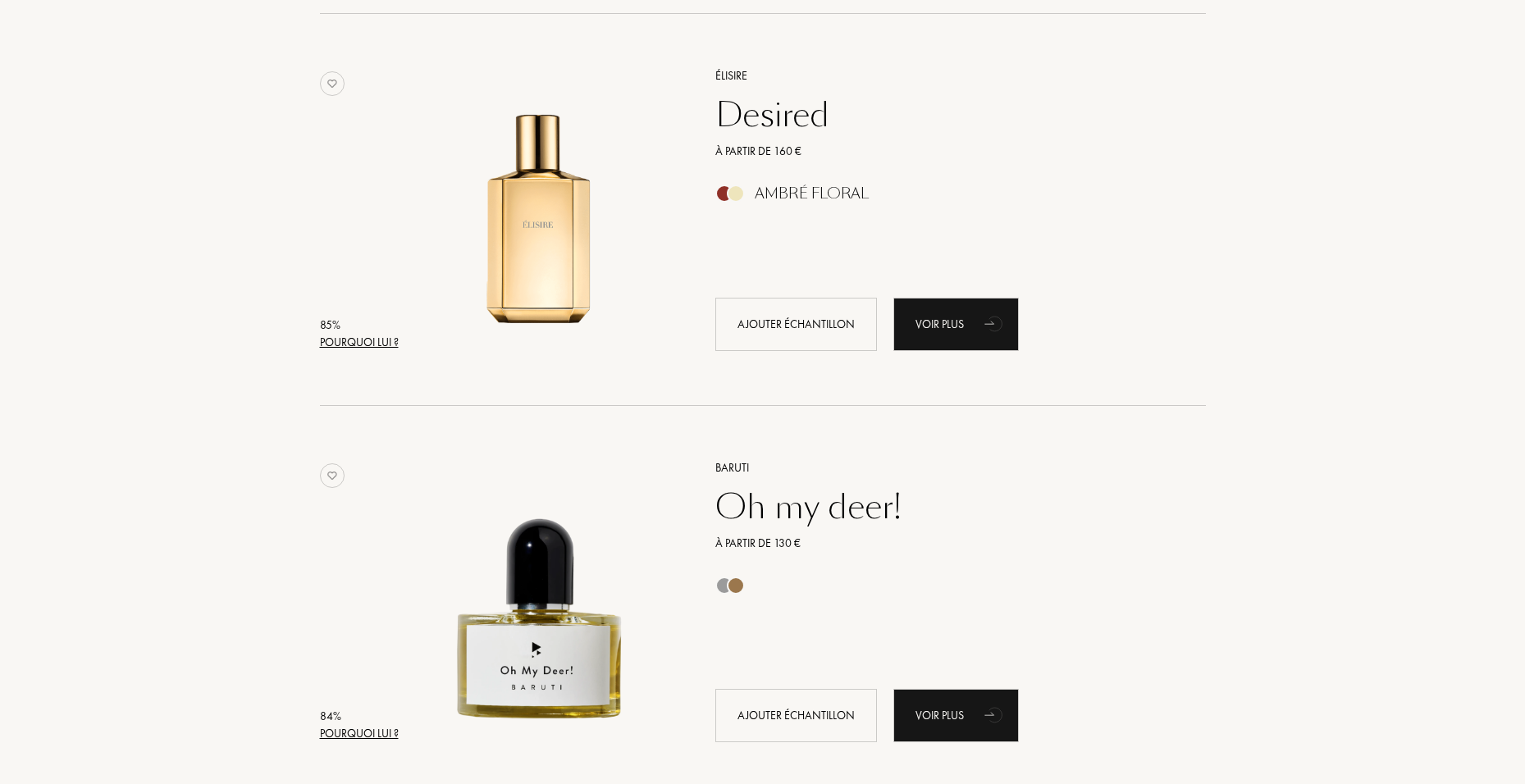
click at [818, 488] on div "Oh my deer!" at bounding box center [942, 506] width 478 height 39
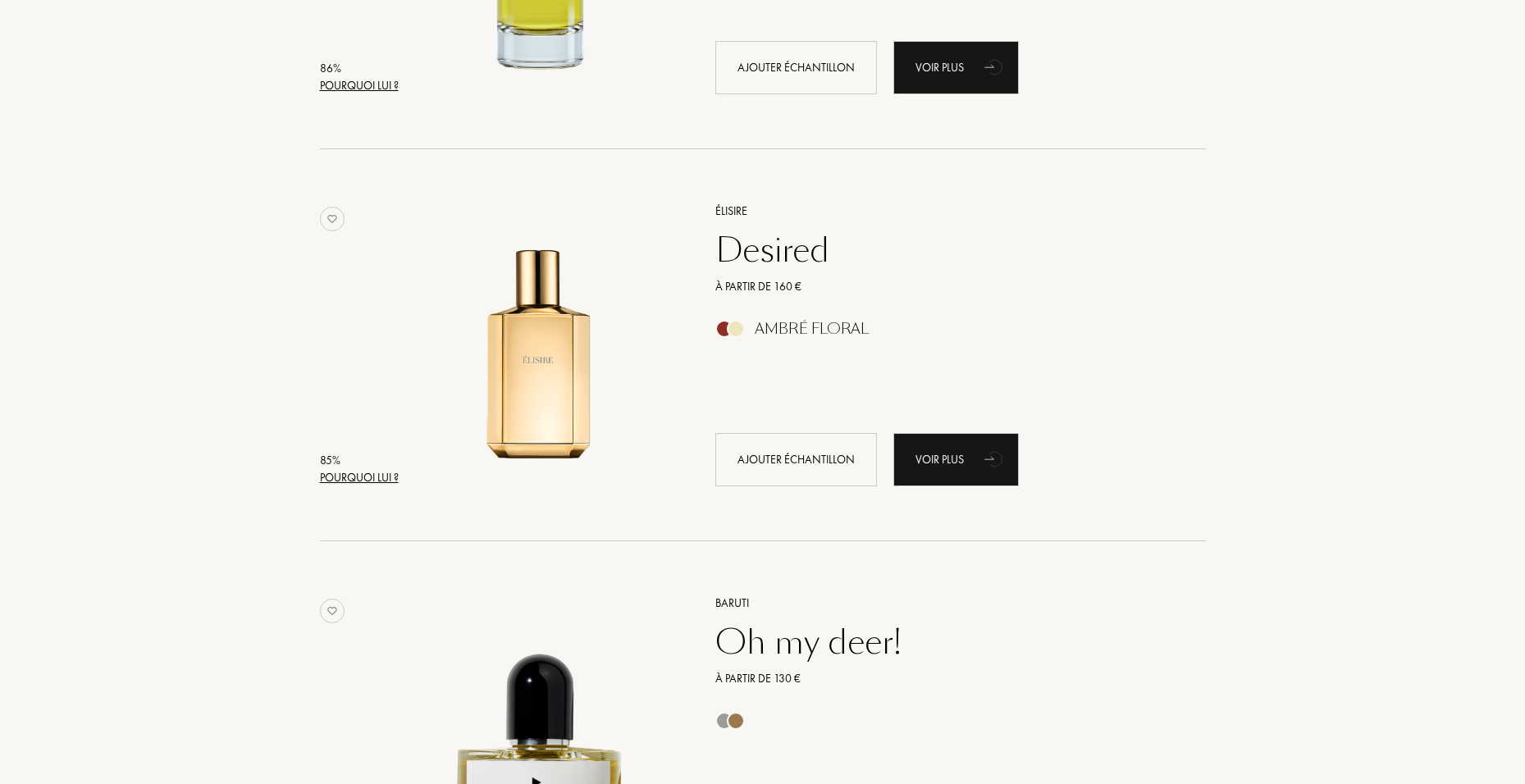
scroll to position [3607, 0]
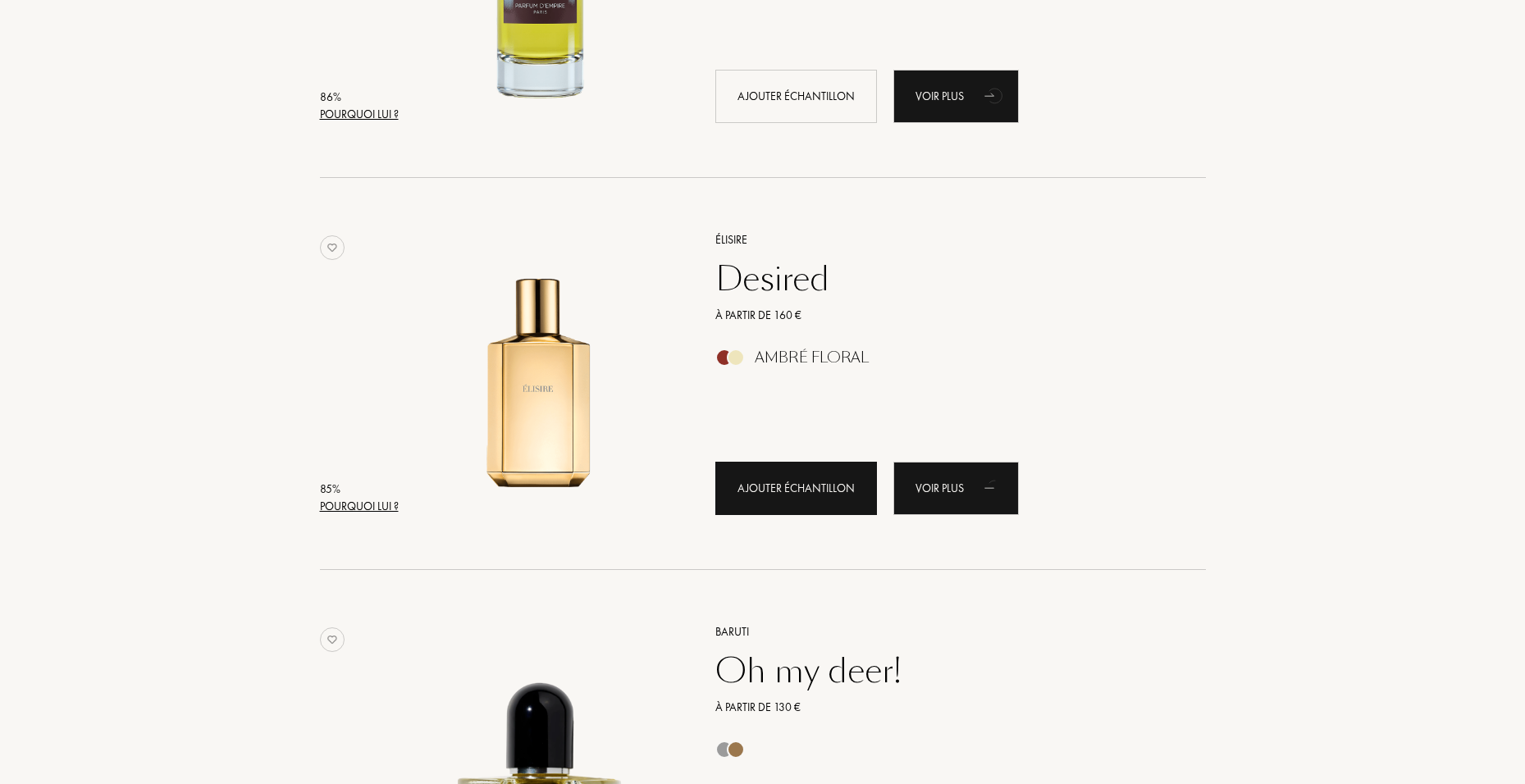
click at [821, 483] on div "Ajouter échantillon" at bounding box center [796, 488] width 161 height 53
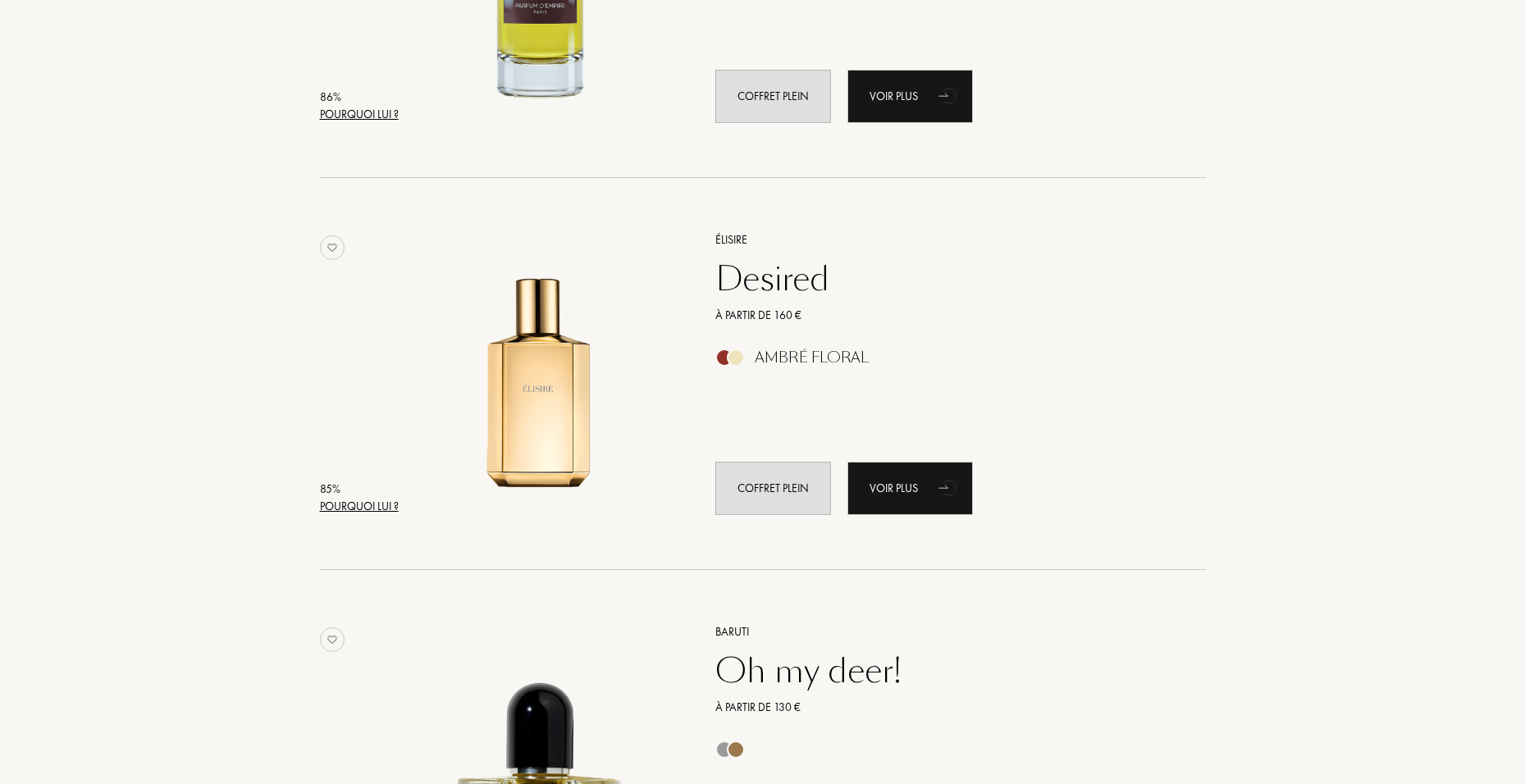
scroll to position [3525, 0]
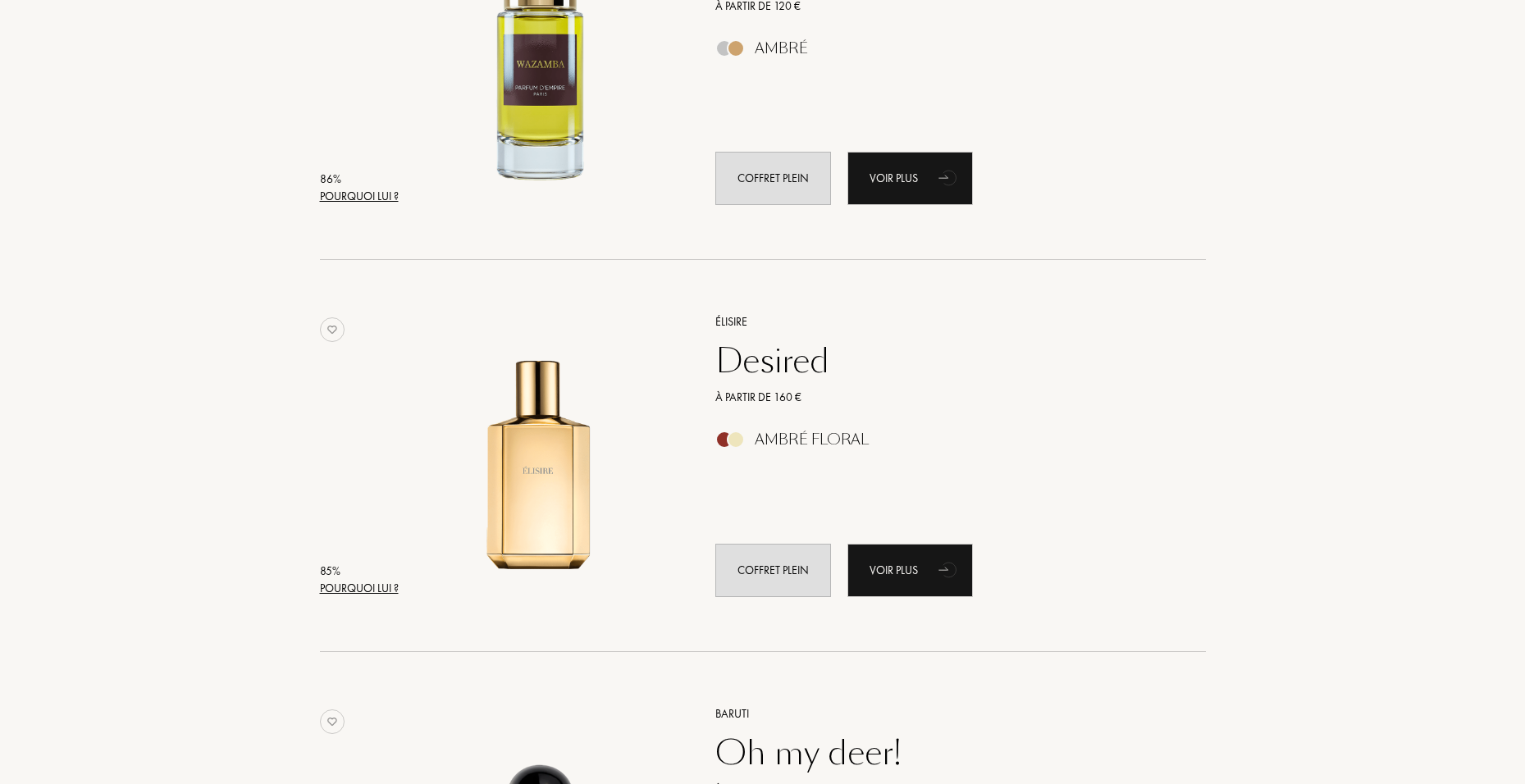
click at [798, 351] on div "Desired" at bounding box center [942, 361] width 478 height 39
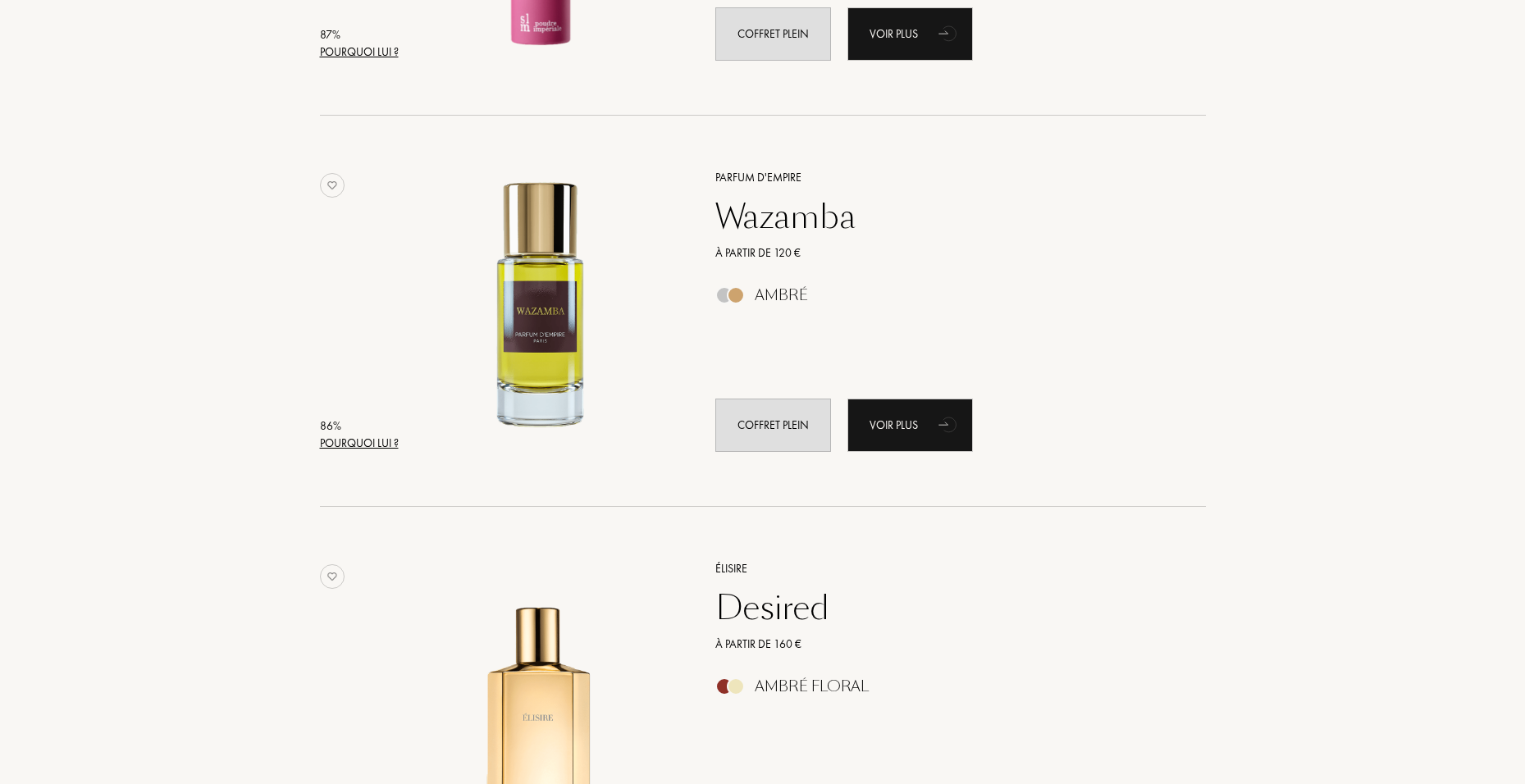
scroll to position [3198, 0]
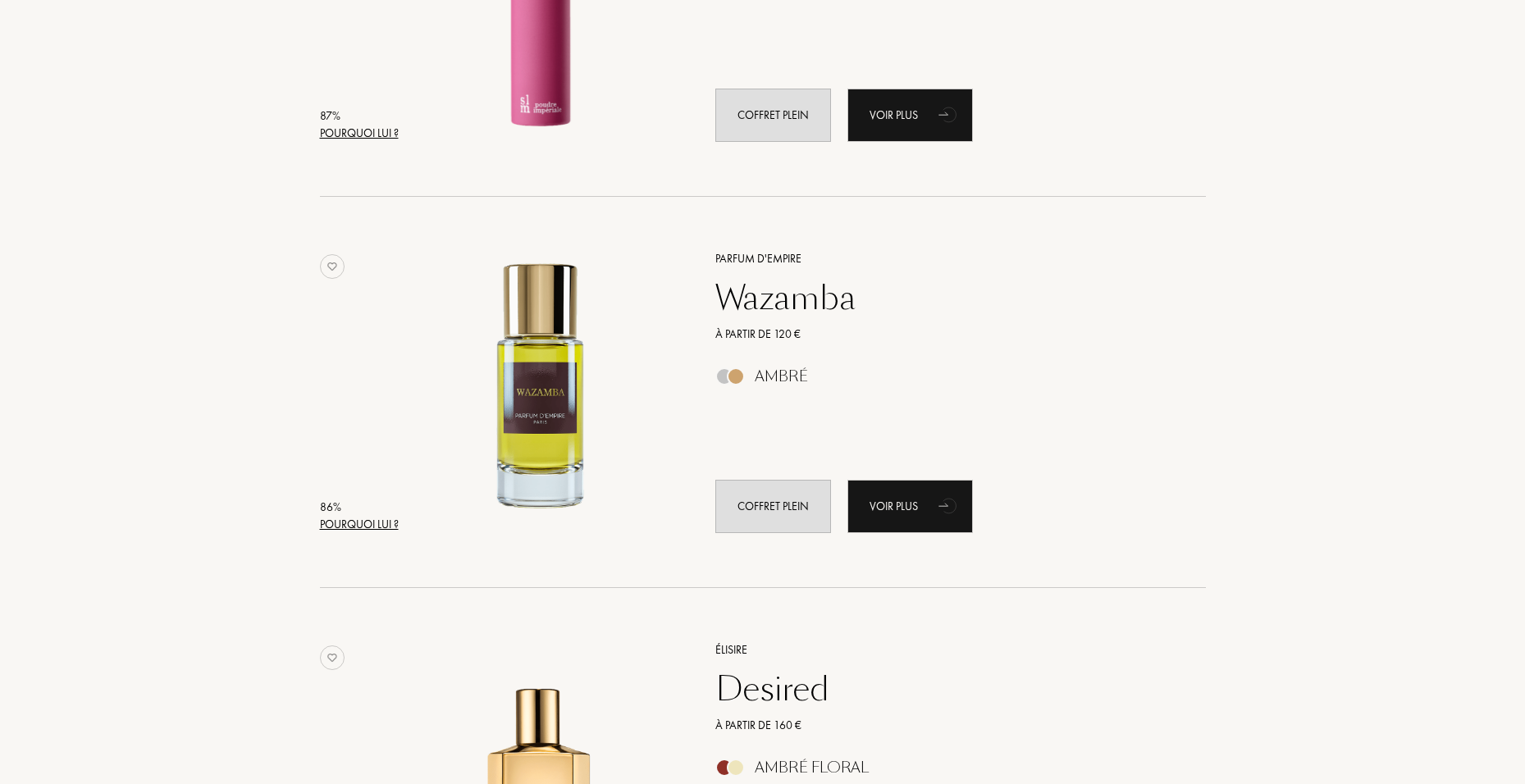
click at [826, 302] on div "Wazamba" at bounding box center [942, 297] width 478 height 39
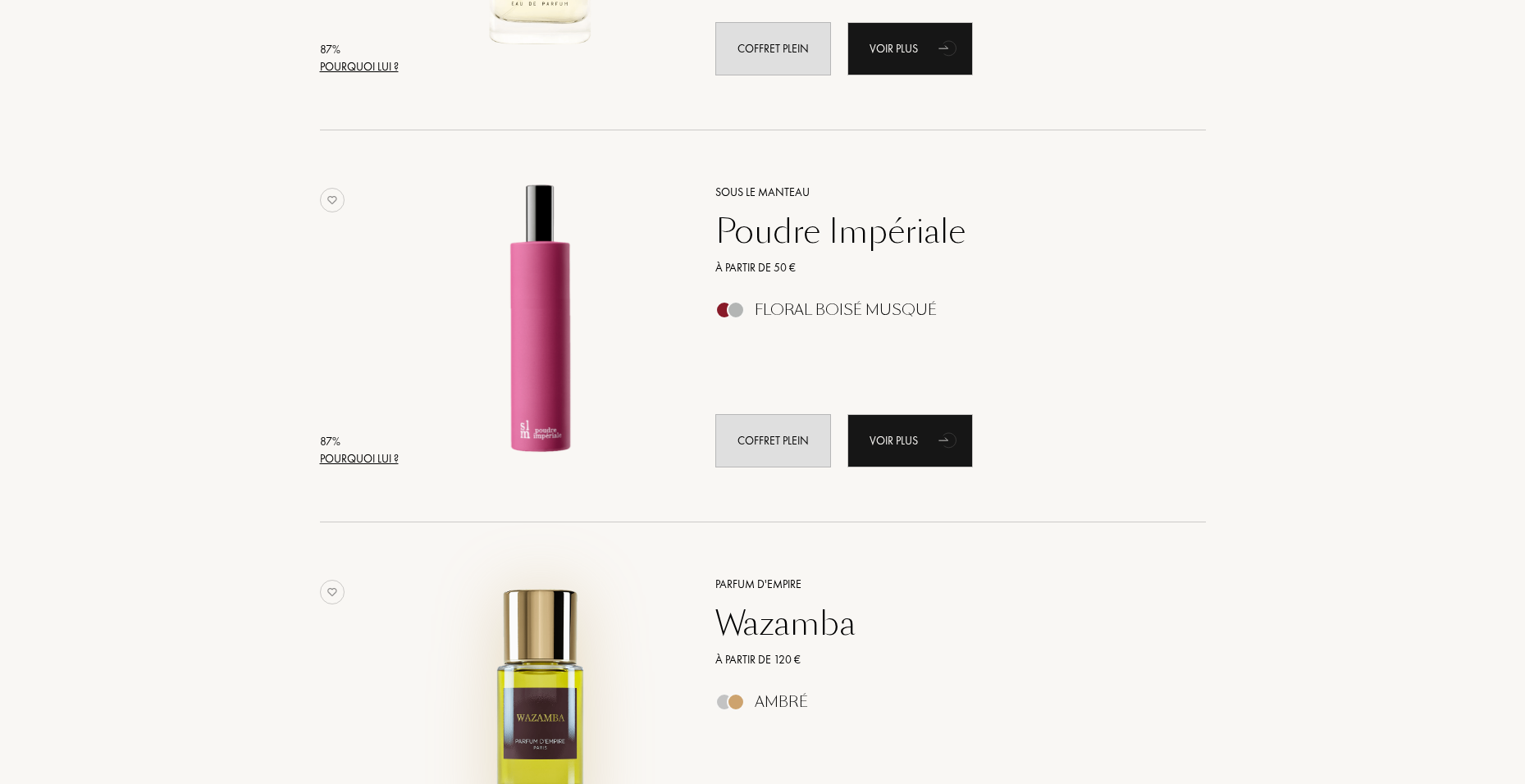
scroll to position [2870, 0]
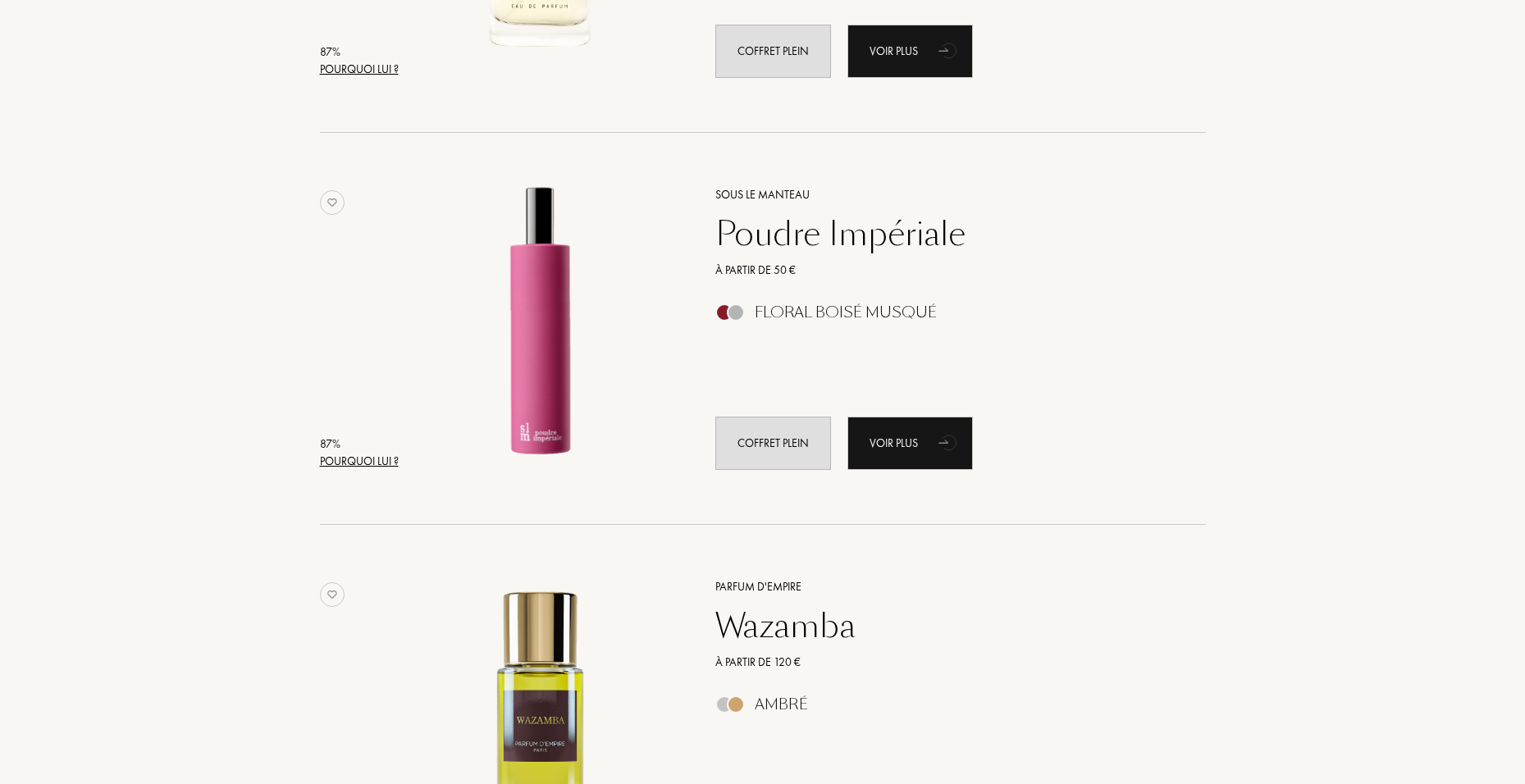
click at [838, 233] on div "Poudre Impériale" at bounding box center [942, 234] width 478 height 39
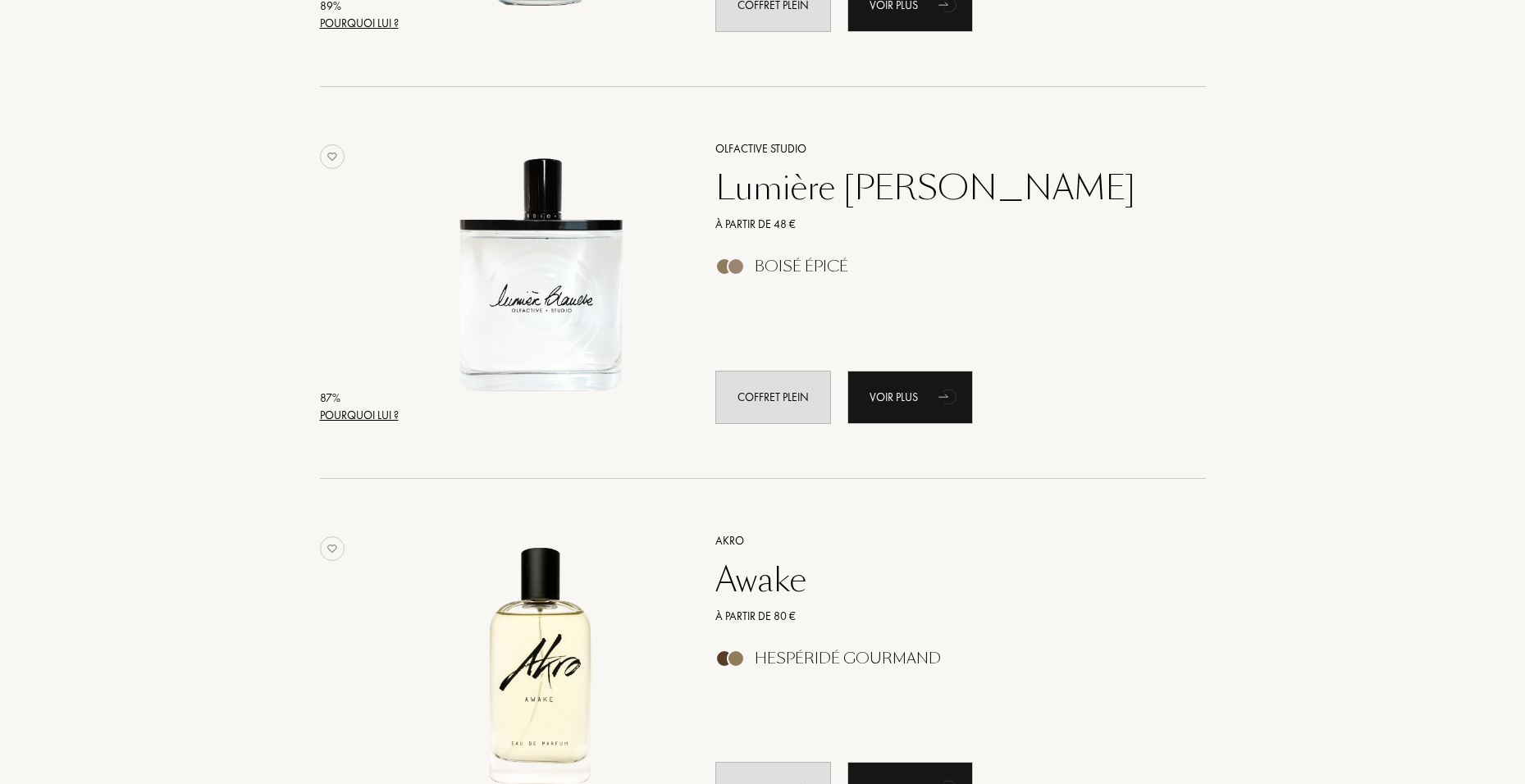
scroll to position [2132, 0]
click at [831, 199] on div "Lumière Blanche" at bounding box center [942, 189] width 478 height 39
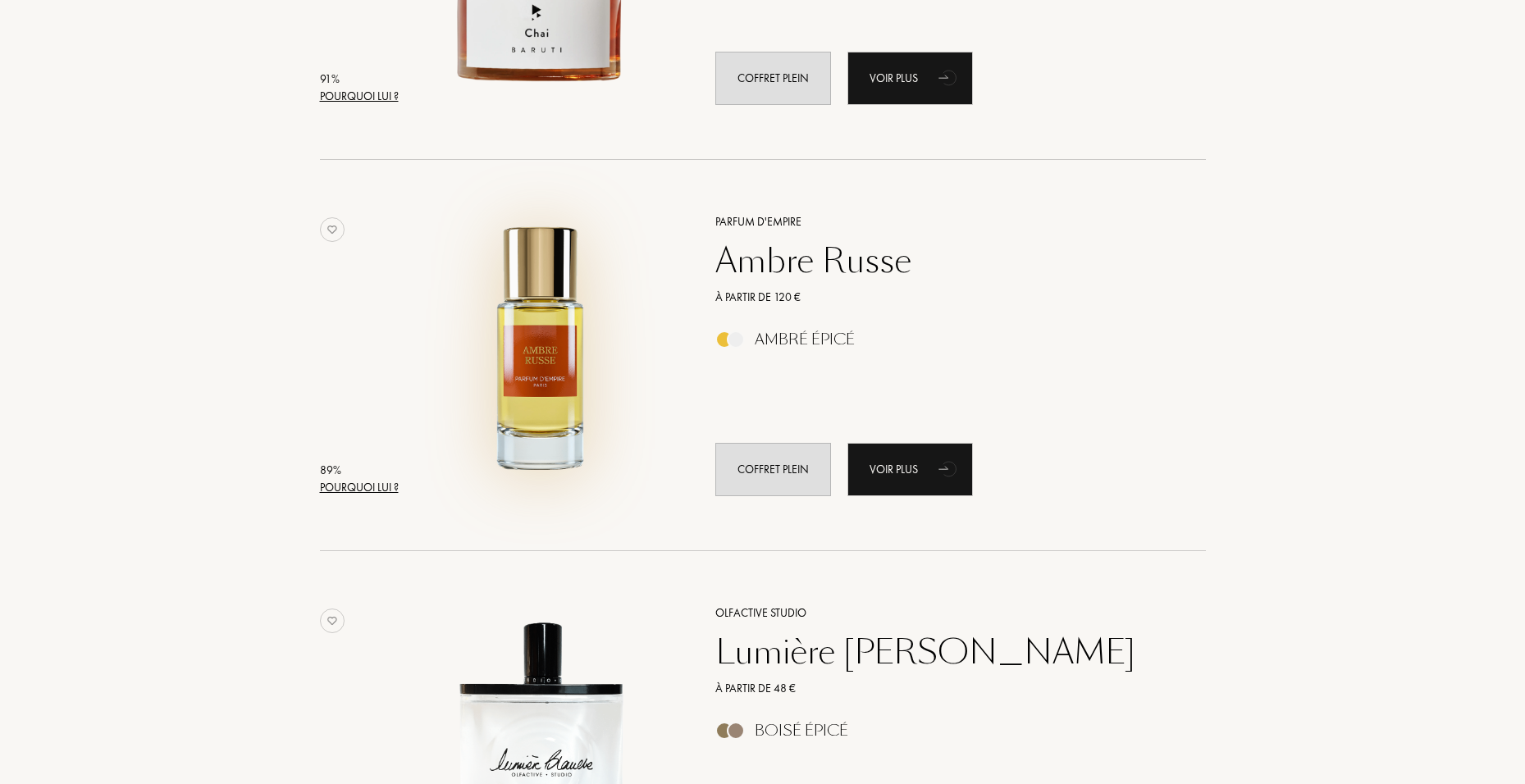
scroll to position [1640, 0]
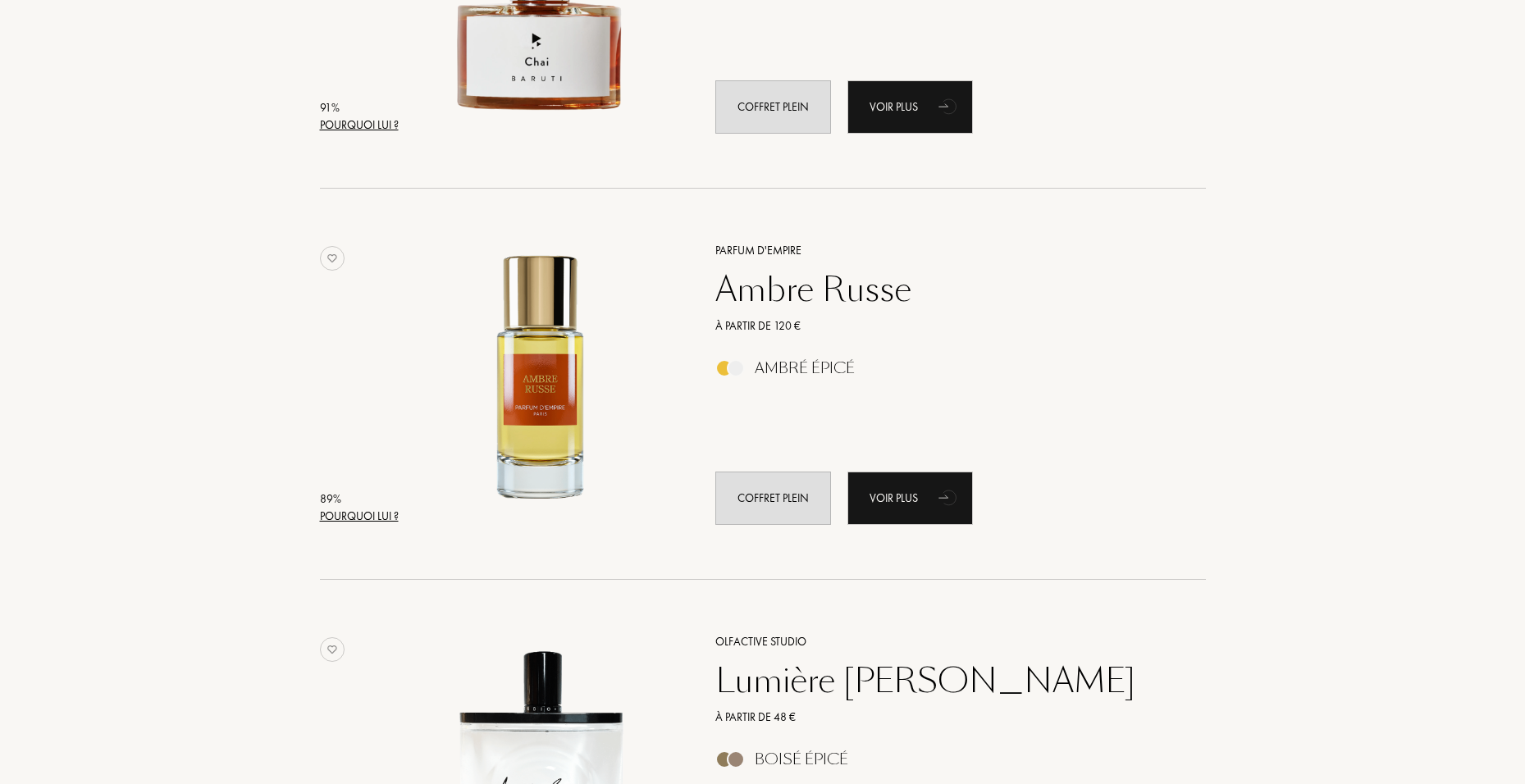
click at [737, 281] on div "Ambre Russe" at bounding box center [942, 290] width 478 height 39
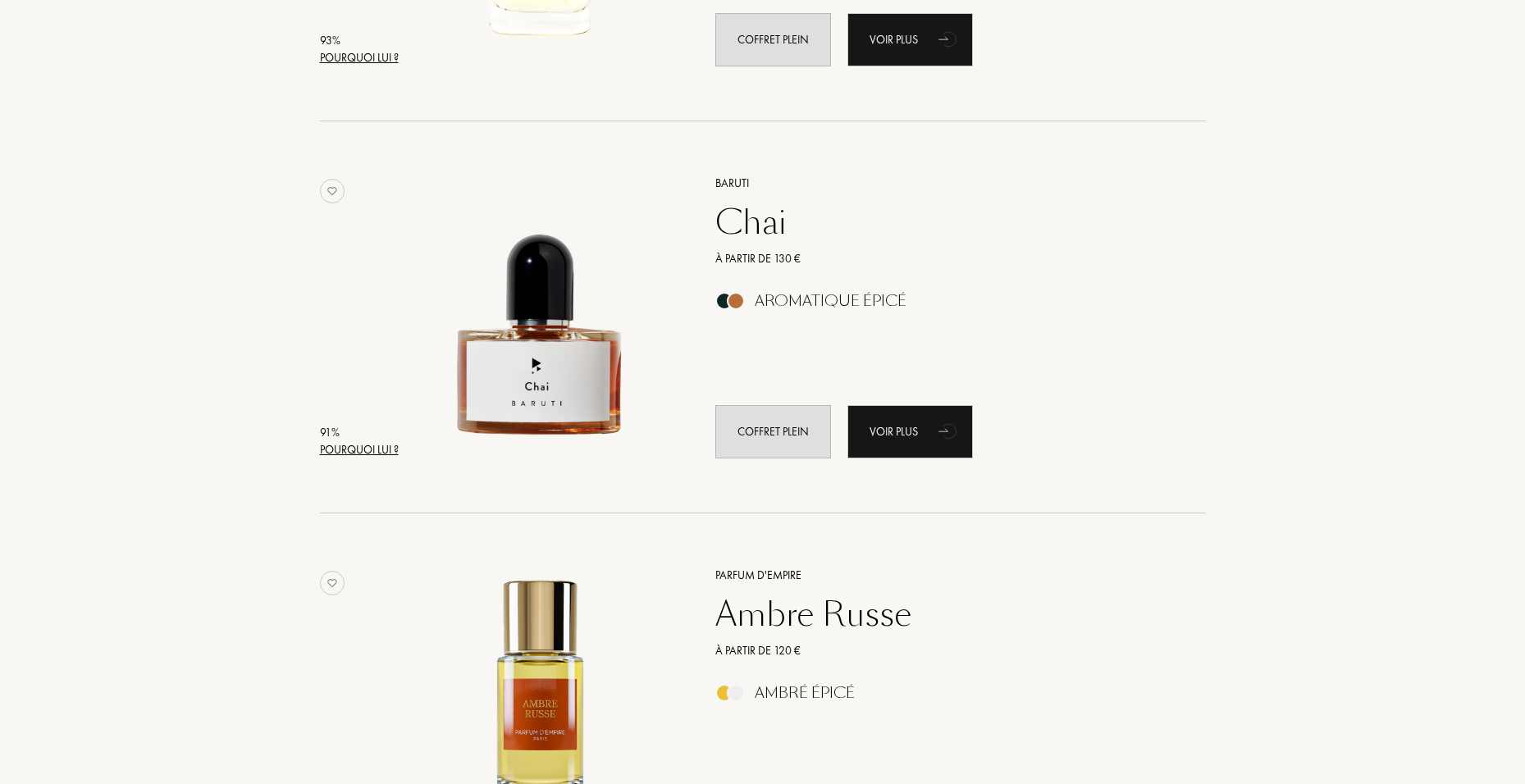
scroll to position [1312, 0]
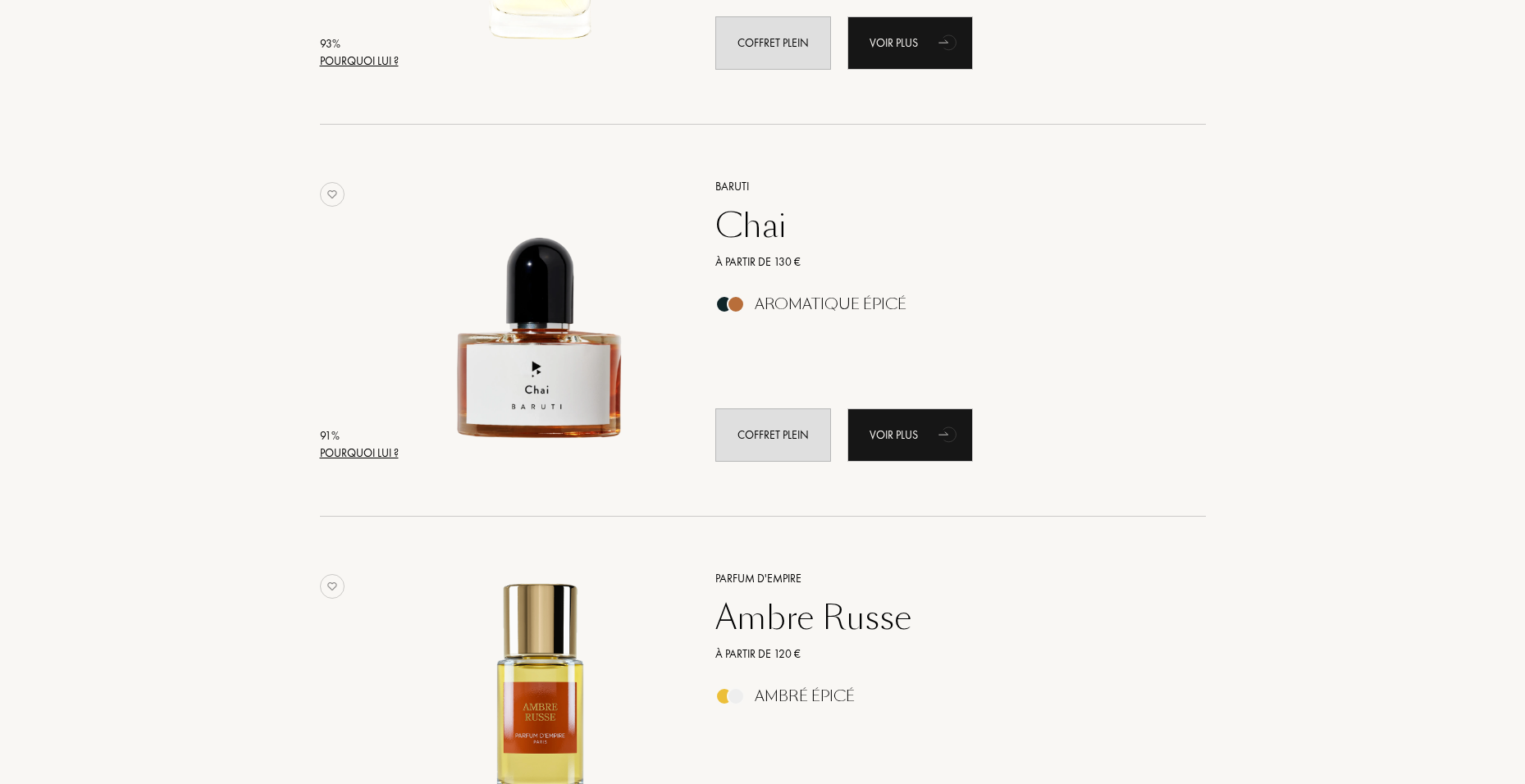
click at [746, 214] on div "Chai" at bounding box center [942, 225] width 478 height 39
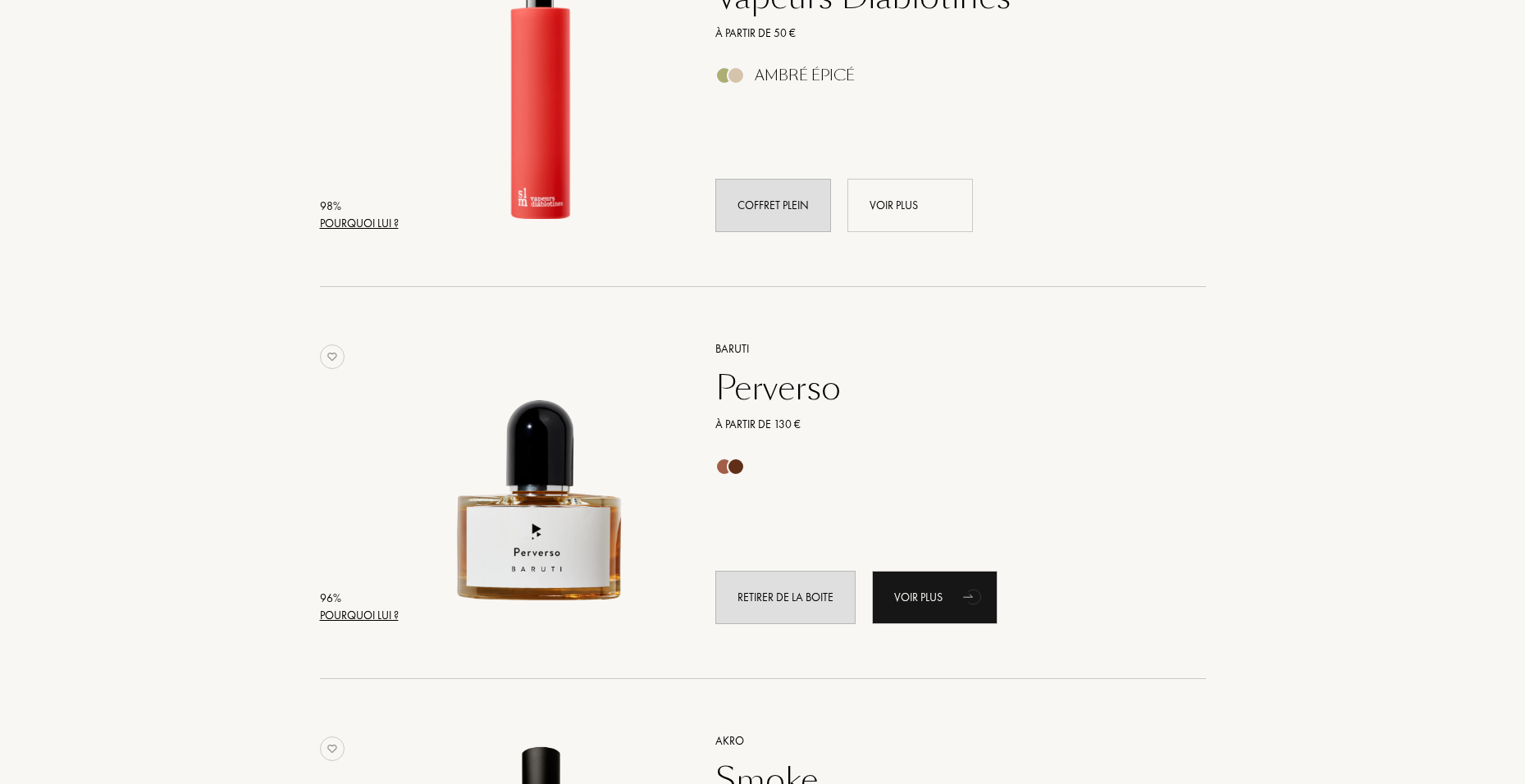
scroll to position [328, 0]
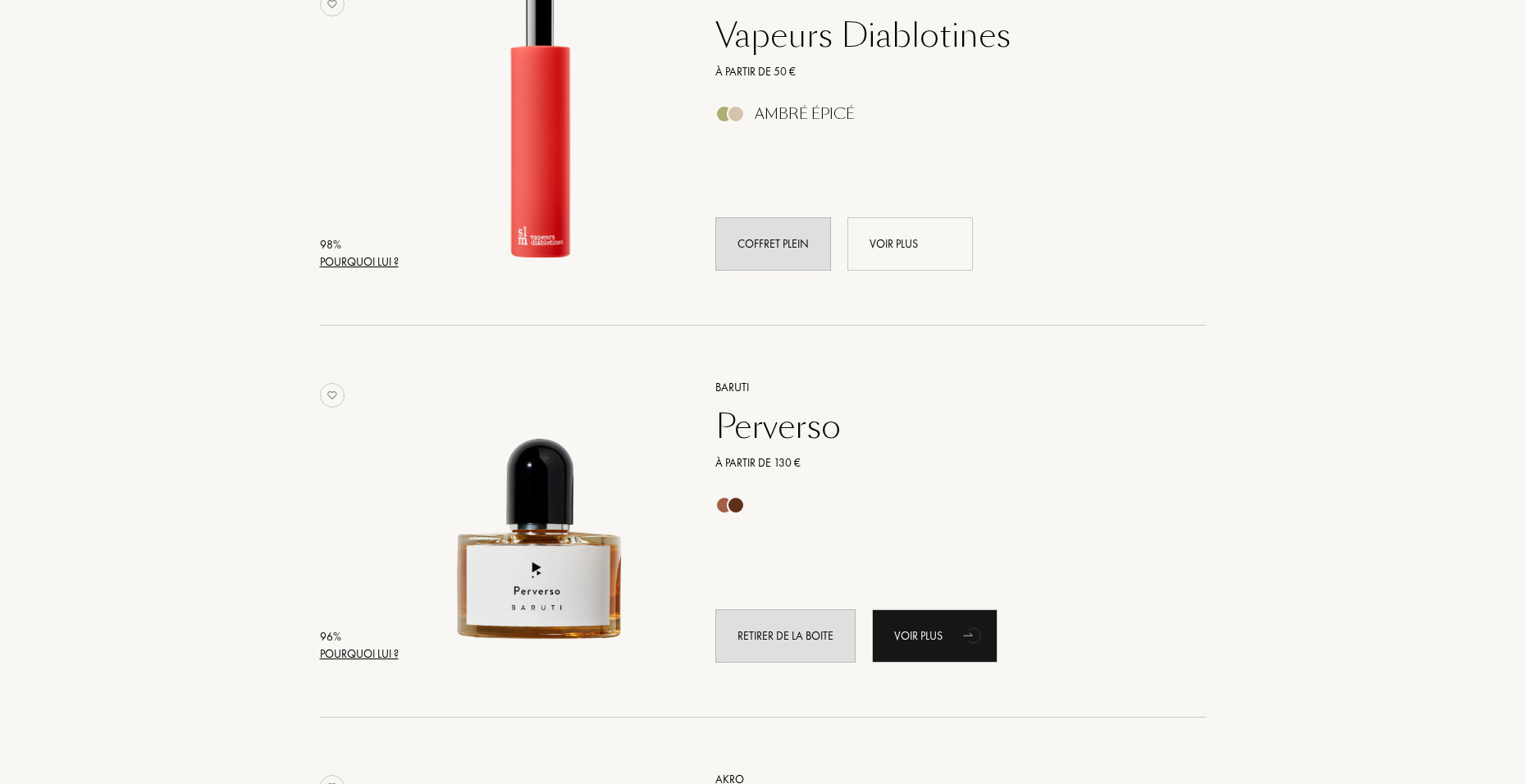
click at [809, 428] on div "Perverso" at bounding box center [942, 427] width 478 height 39
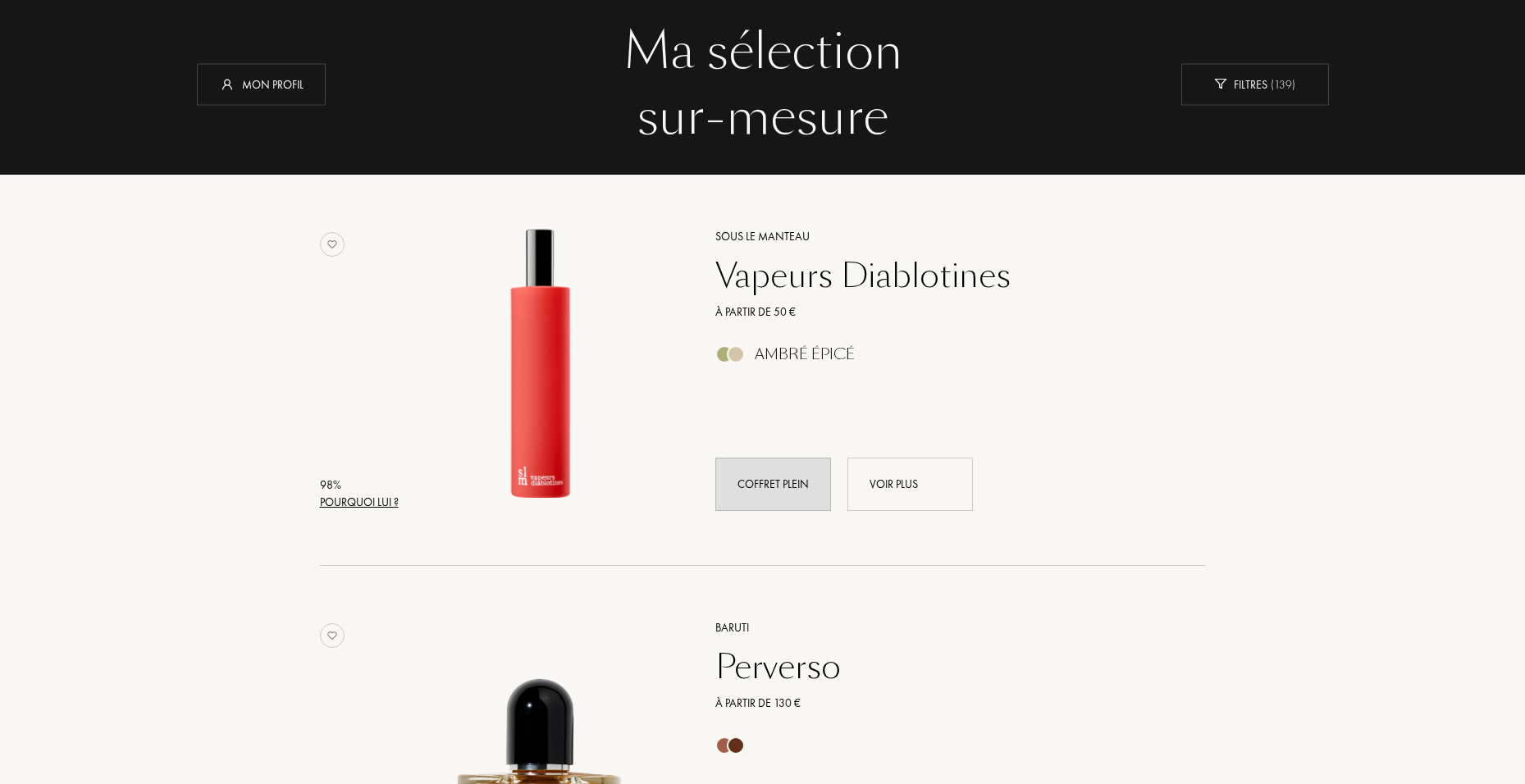
scroll to position [82, 0]
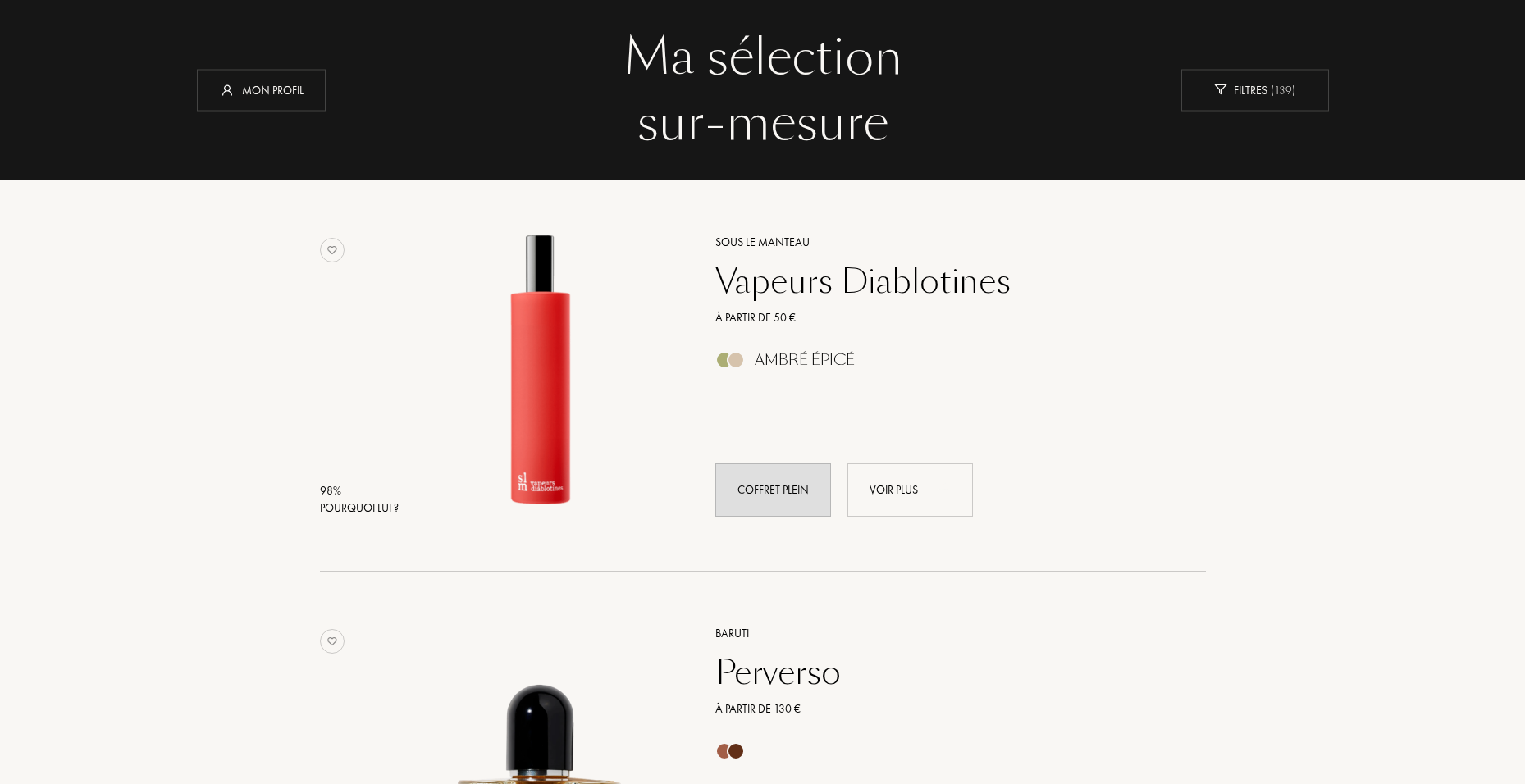
click at [836, 272] on div "Vapeurs Diablotines" at bounding box center [942, 281] width 478 height 39
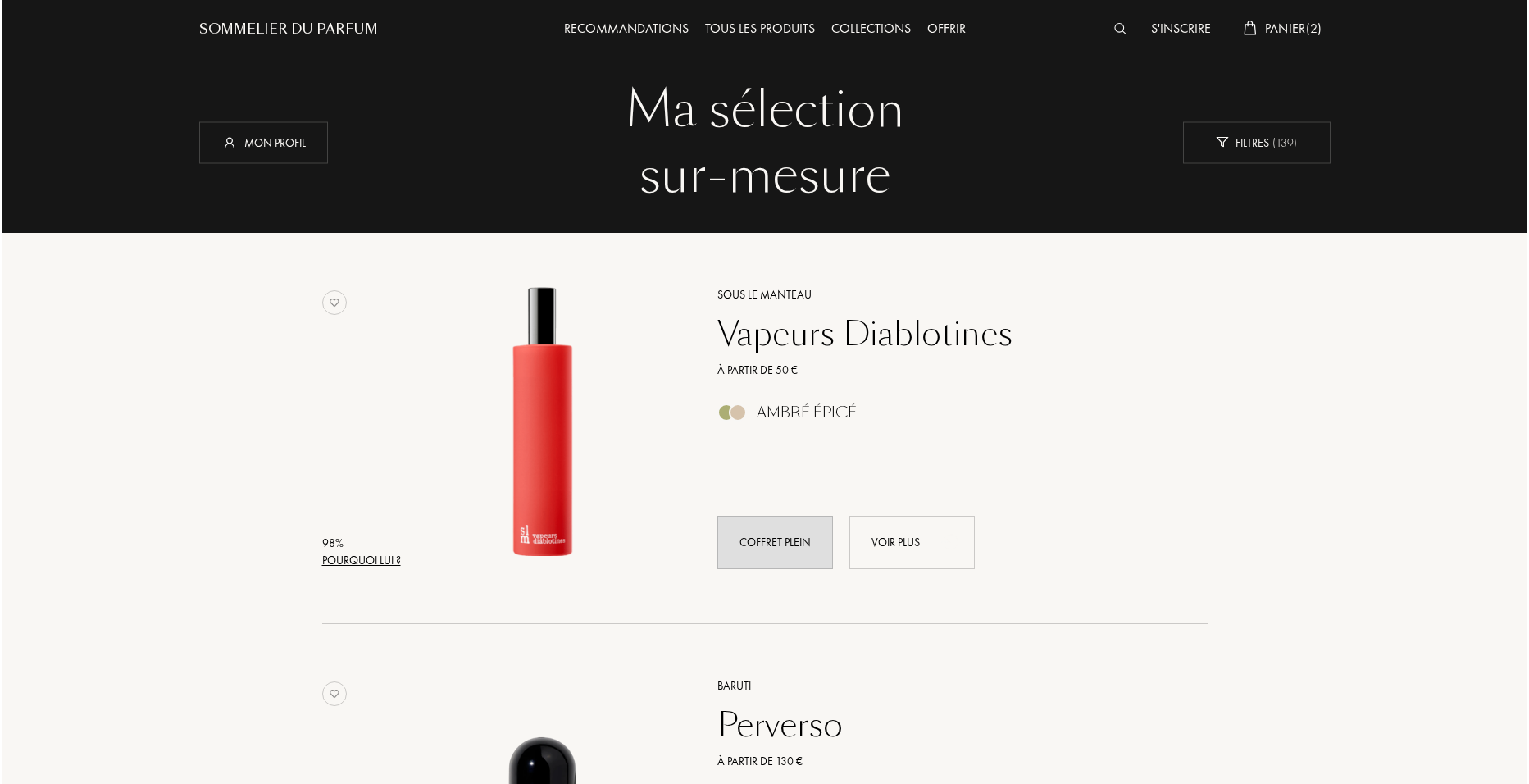
scroll to position [0, 0]
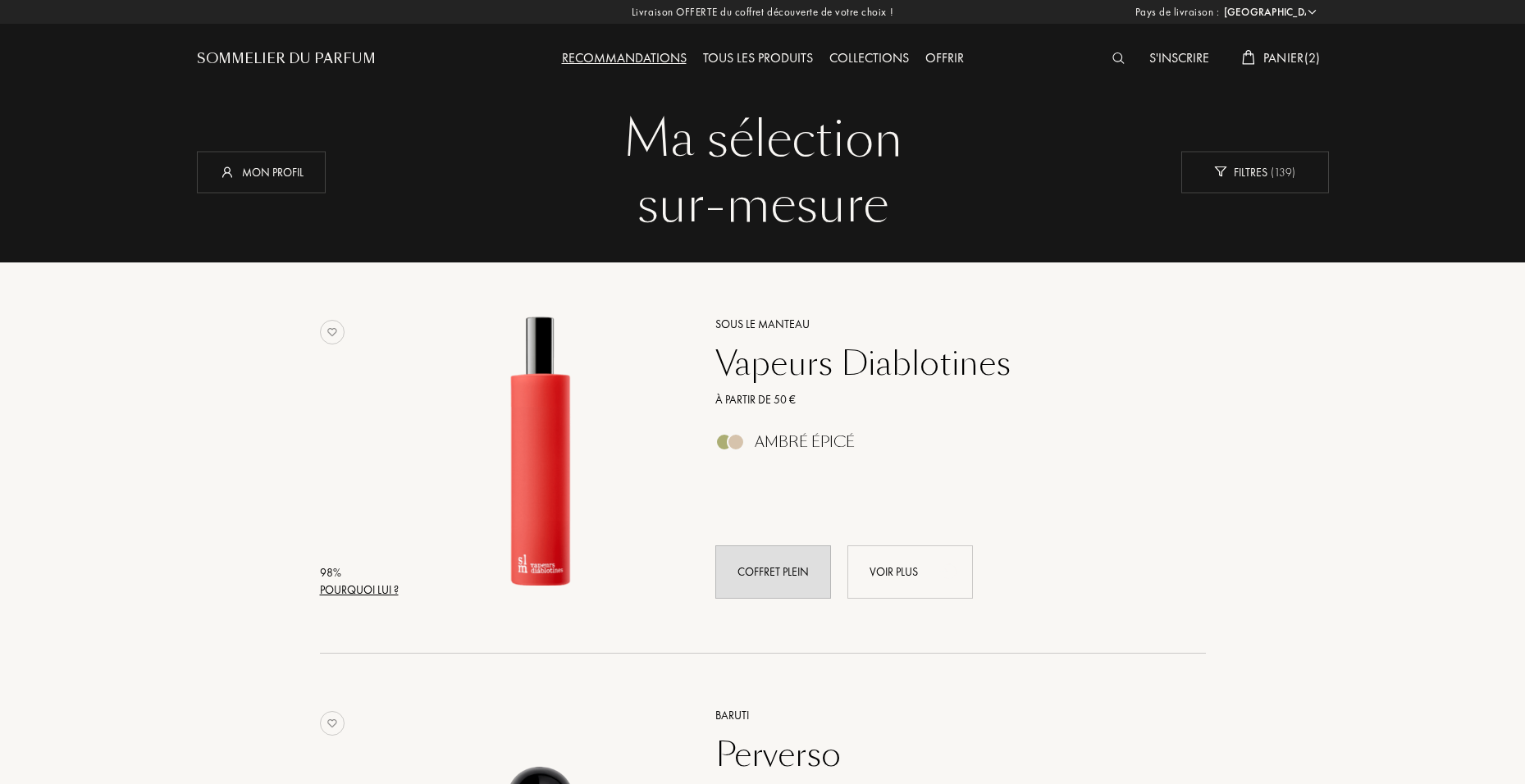
click at [999, 56] on span "Panier ( 2 )" at bounding box center [1291, 57] width 57 height 17
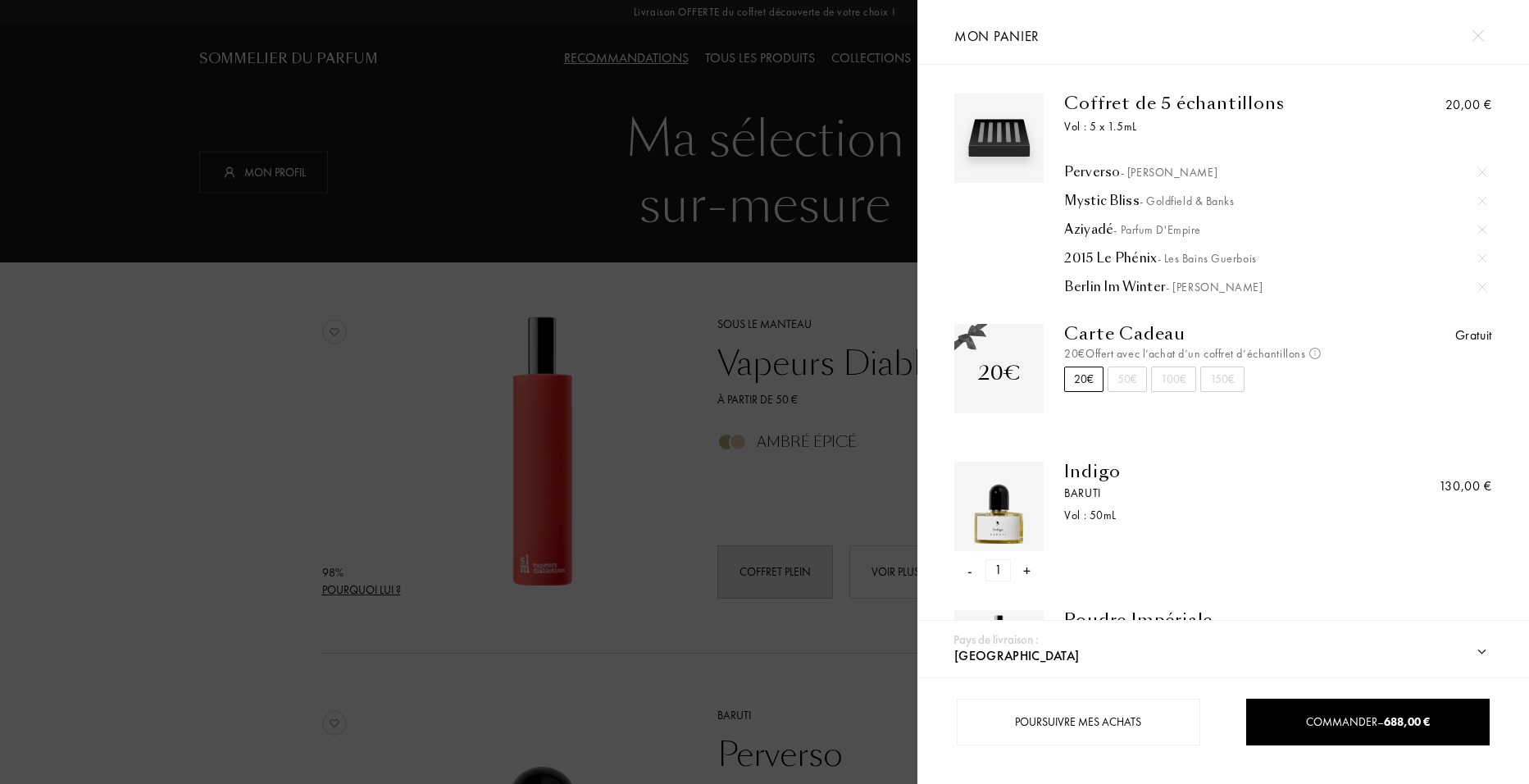
click at [998, 172] on div "Perverso - Baruti" at bounding box center [1275, 171] width 423 height 16
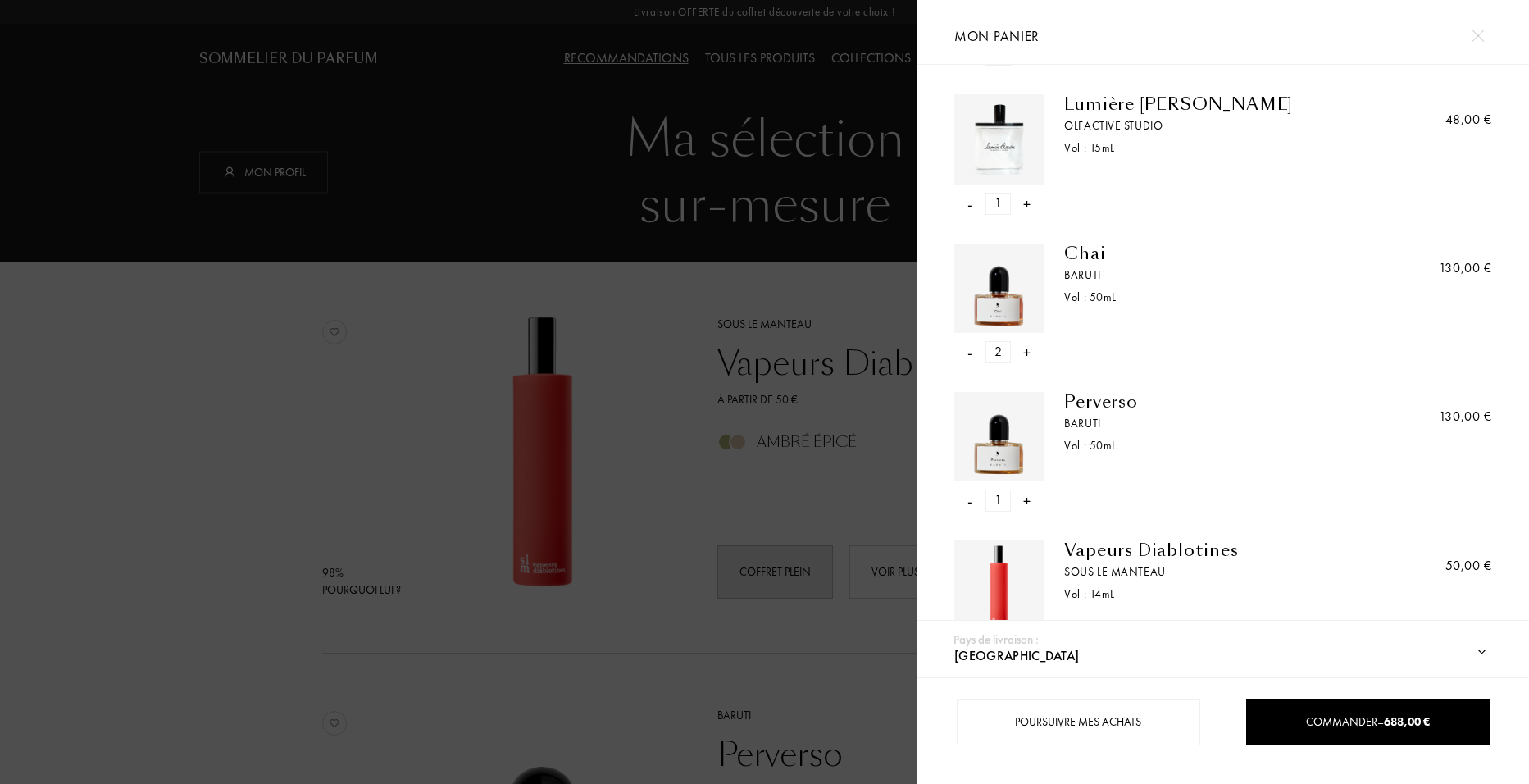
scroll to position [708, 0]
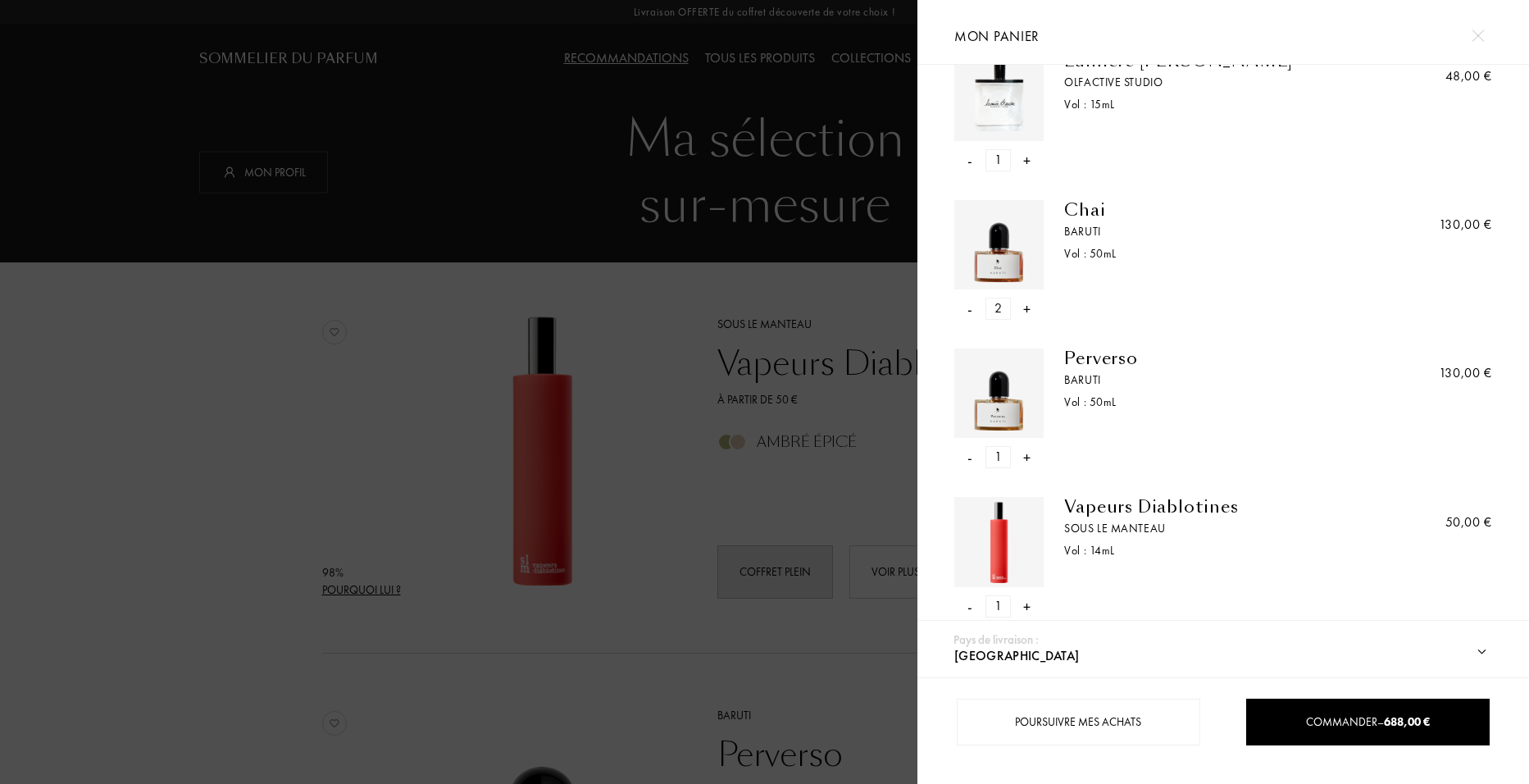
click at [969, 458] on div "-" at bounding box center [970, 457] width 5 height 22
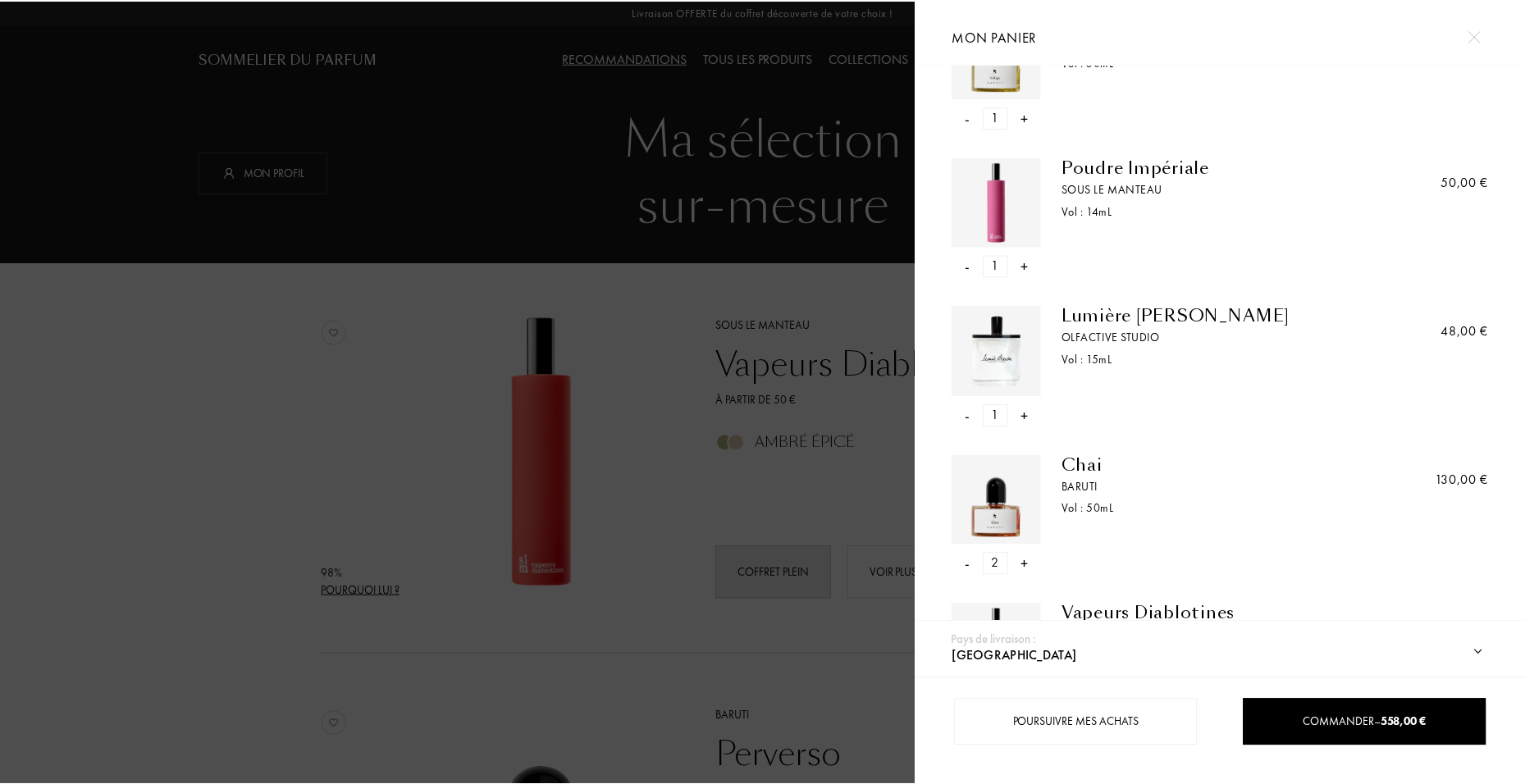
scroll to position [560, 0]
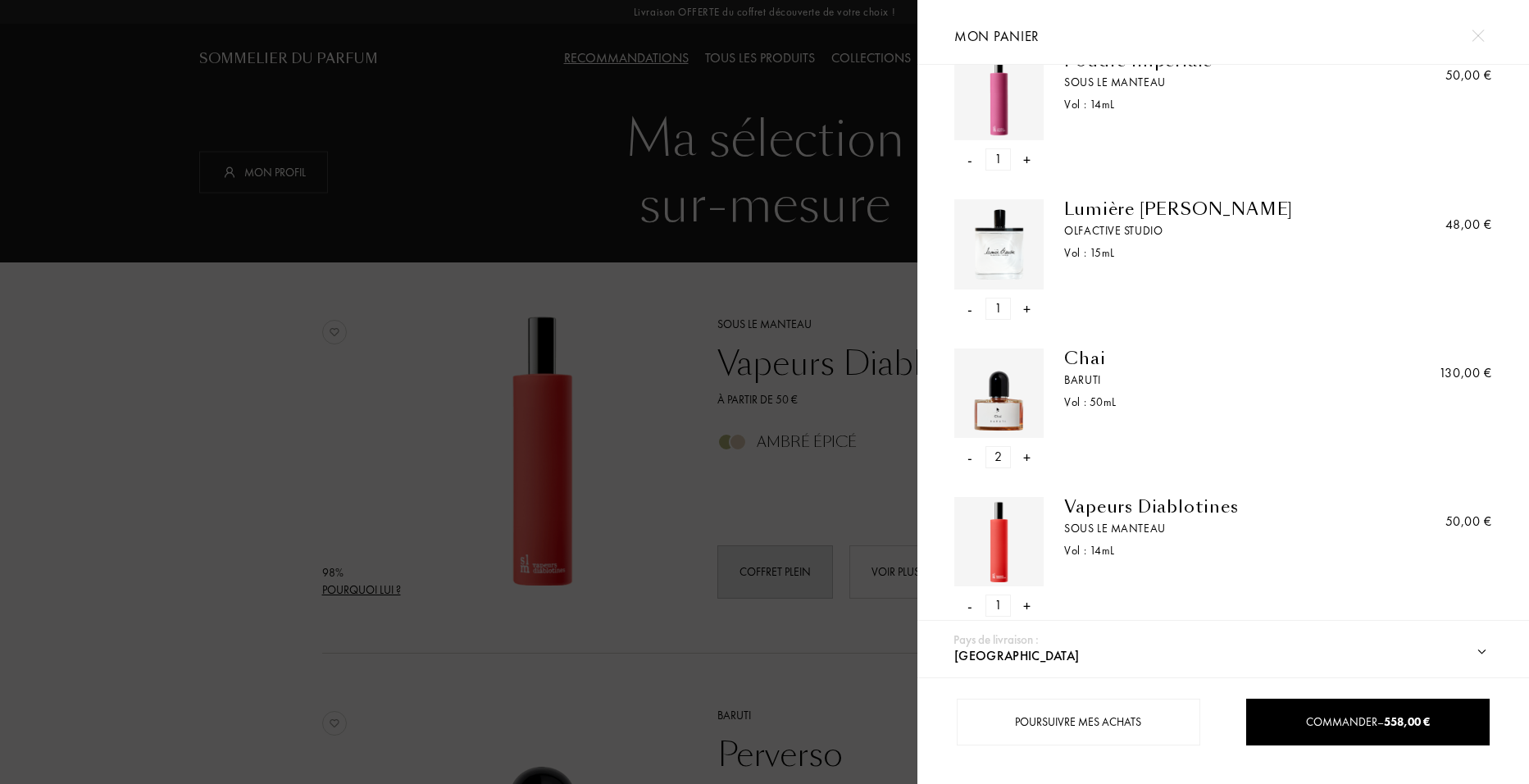
click at [667, 195] on div at bounding box center [459, 392] width 918 height 784
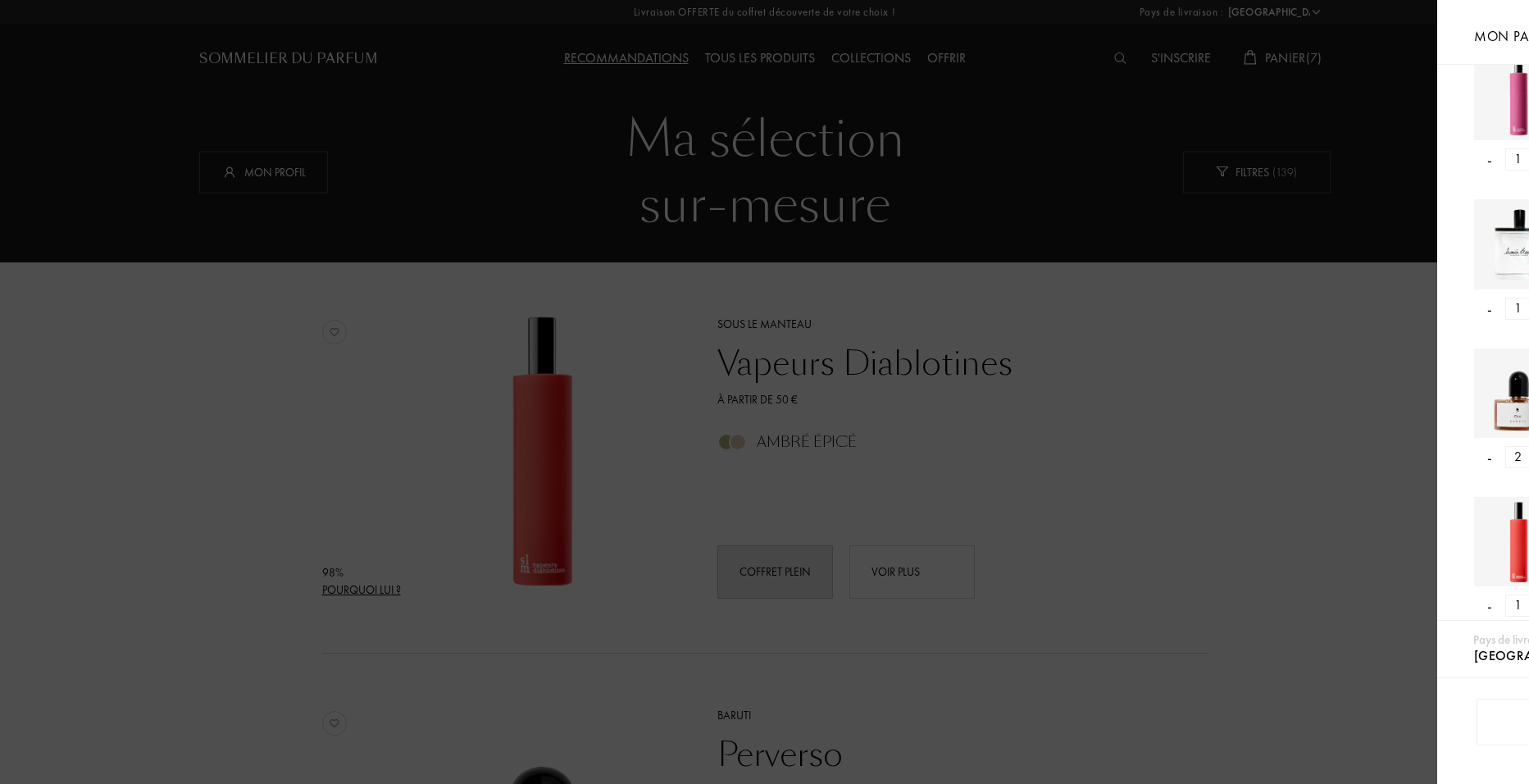
scroll to position [559, 0]
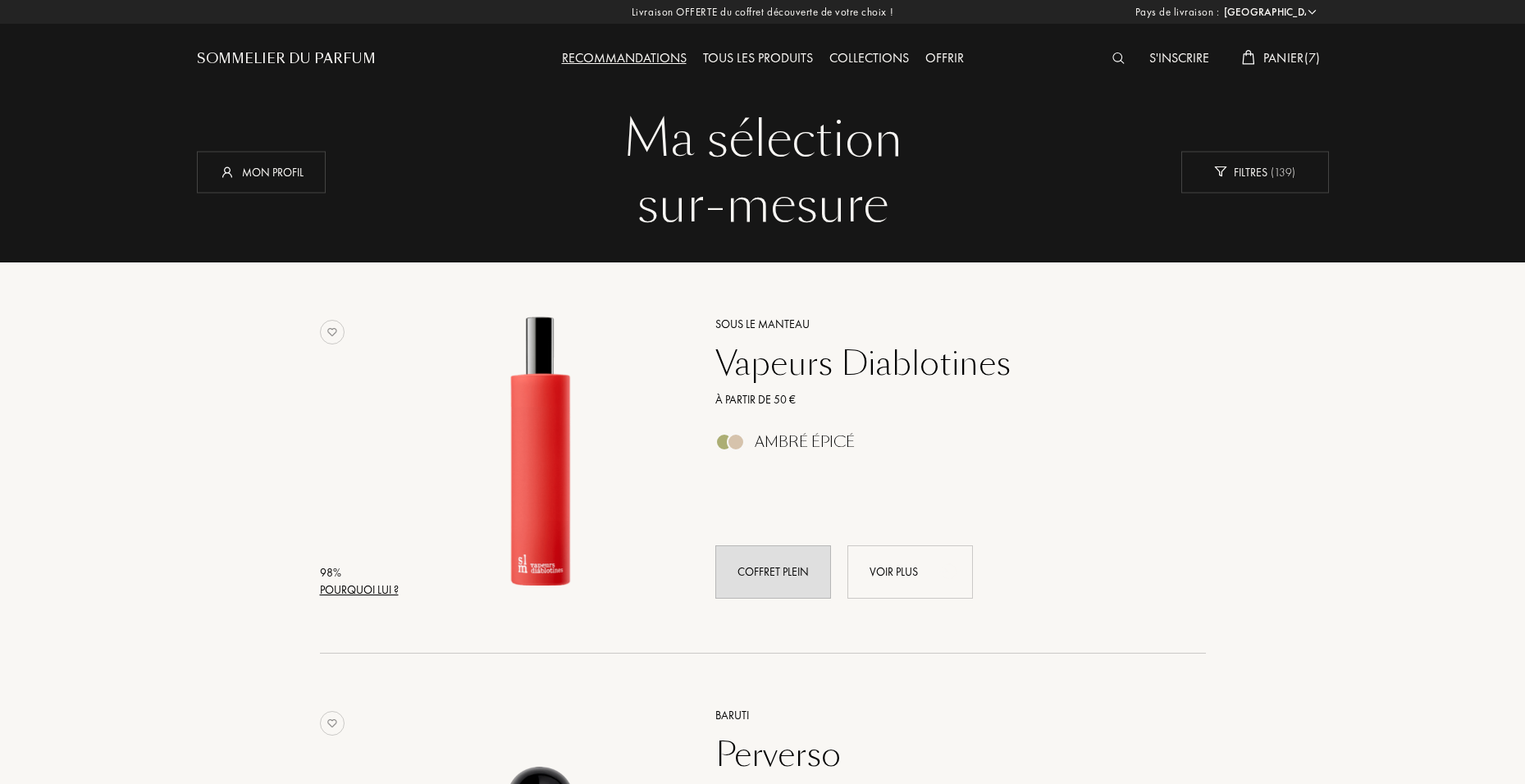
click at [999, 67] on div "Panier ( 7 )" at bounding box center [1281, 58] width 95 height 21
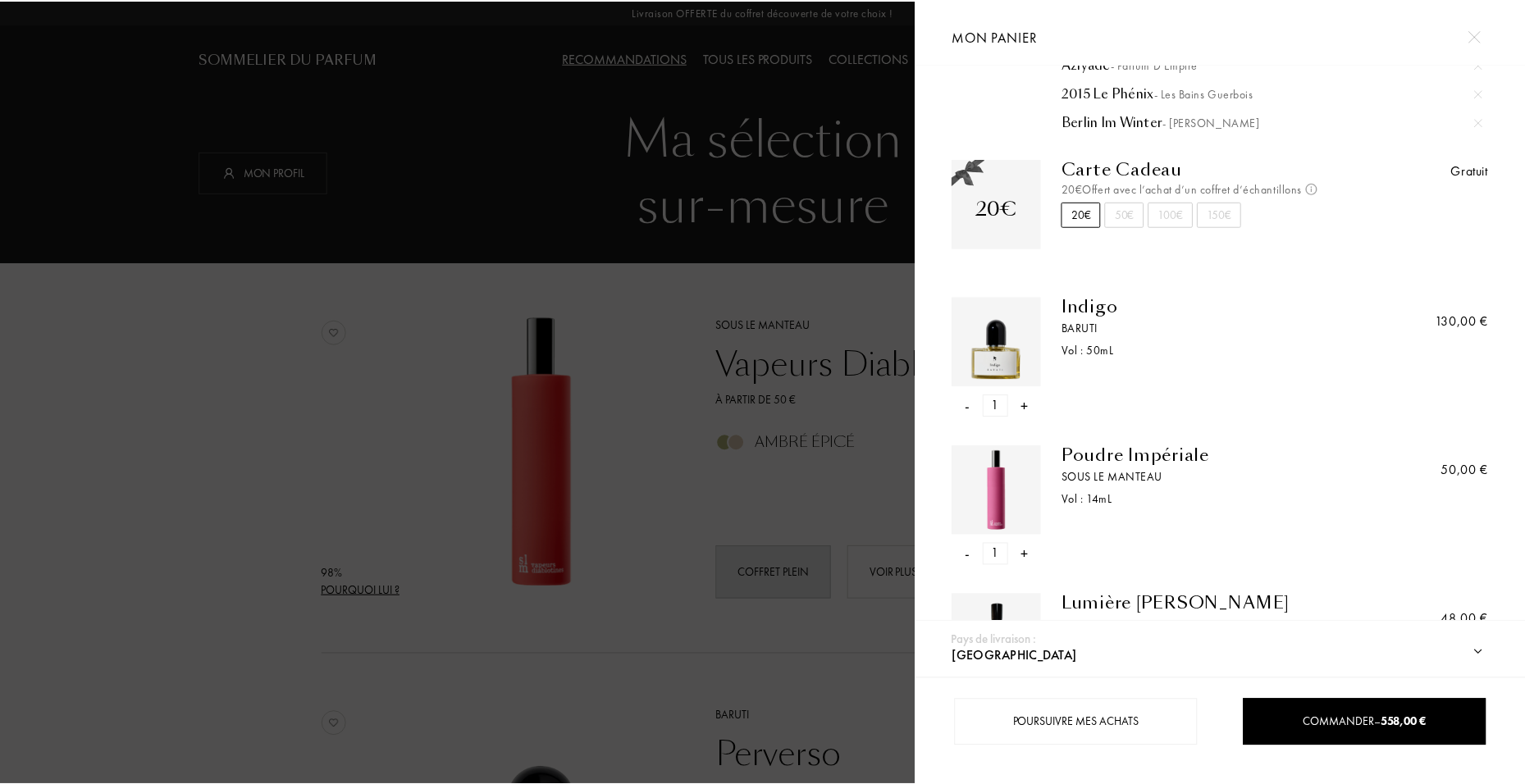
scroll to position [0, 0]
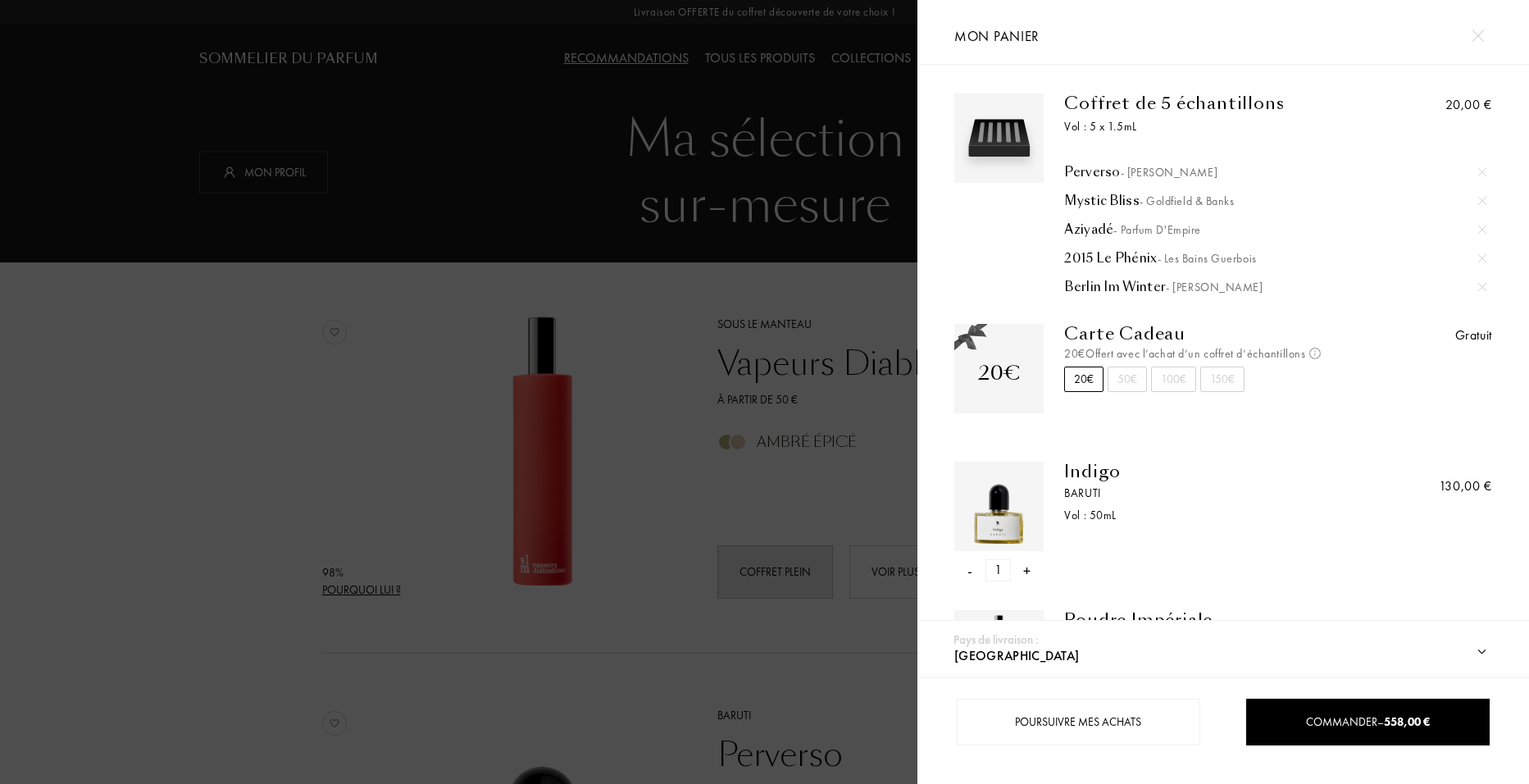
click at [594, 234] on div at bounding box center [459, 392] width 918 height 784
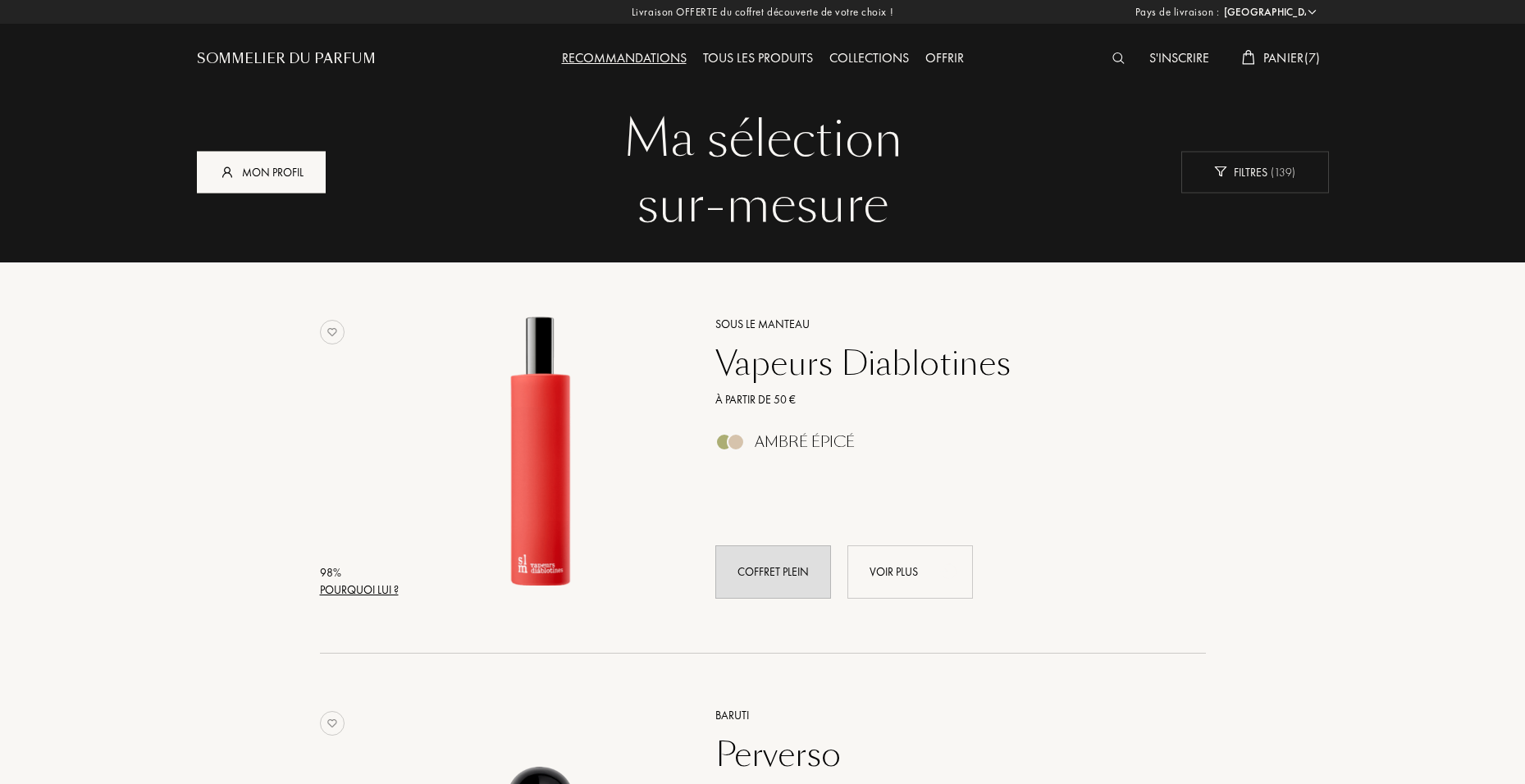
click at [292, 175] on div "Mon profil" at bounding box center [261, 171] width 129 height 42
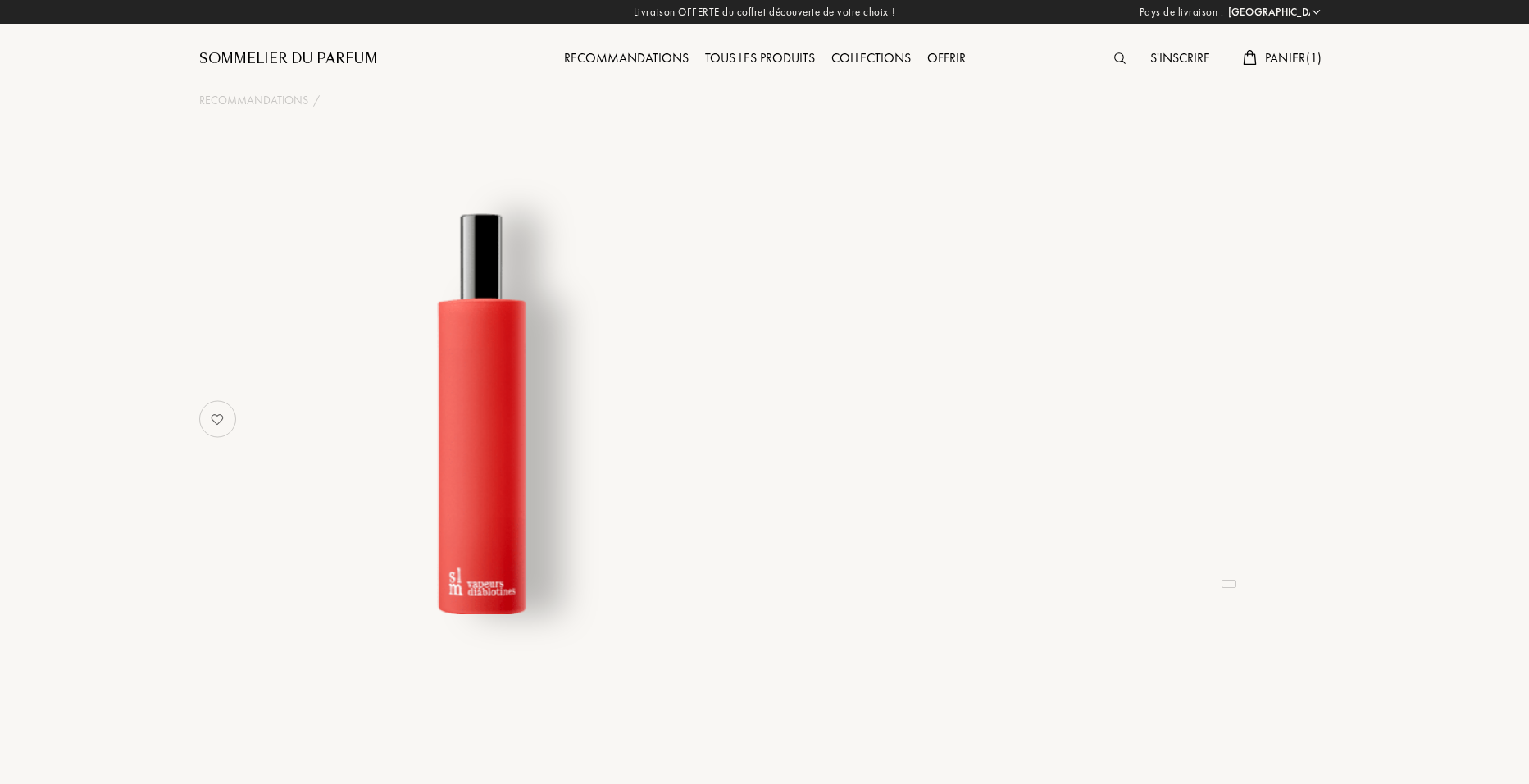
select select "FR"
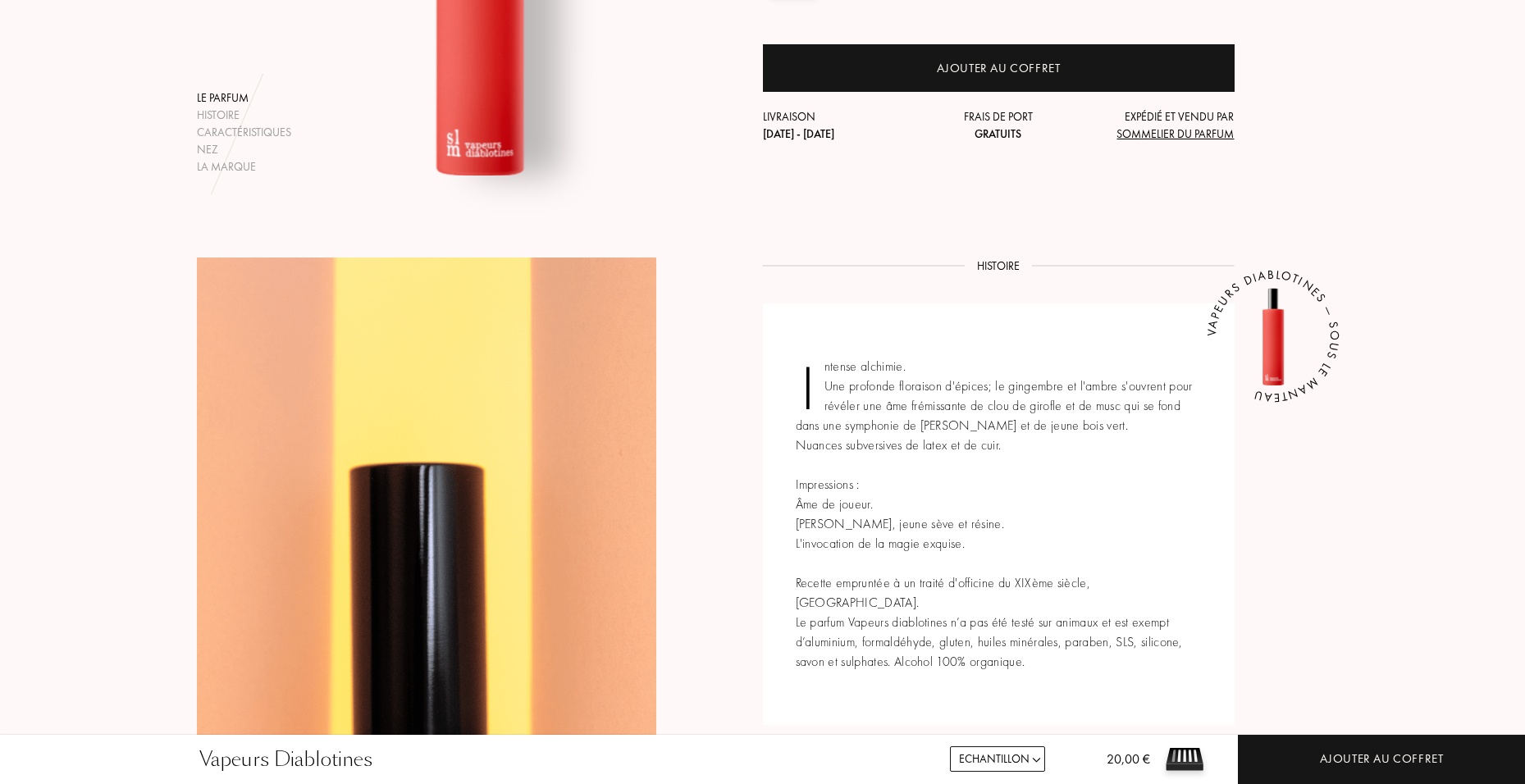
scroll to position [410, 0]
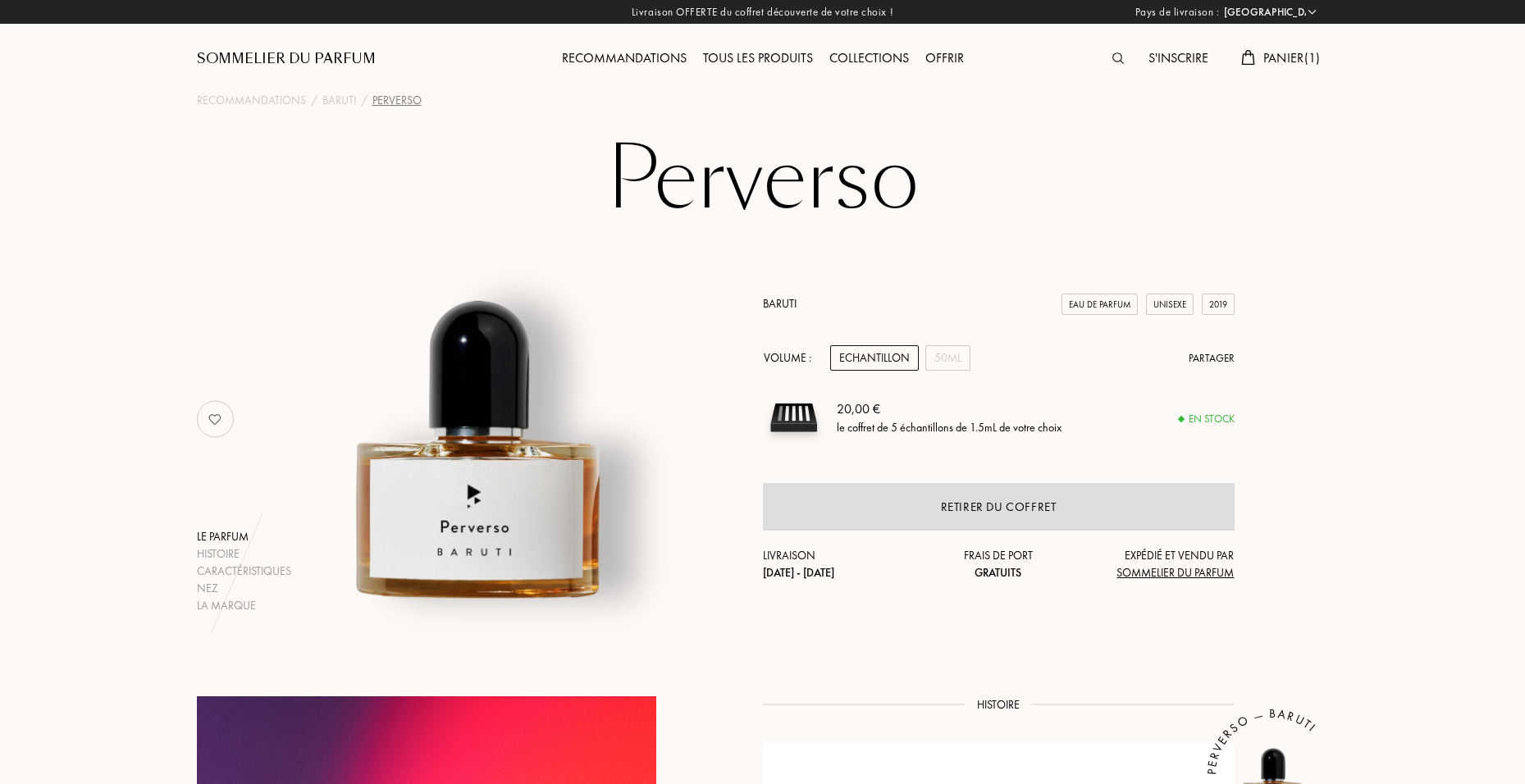
select select "FR"
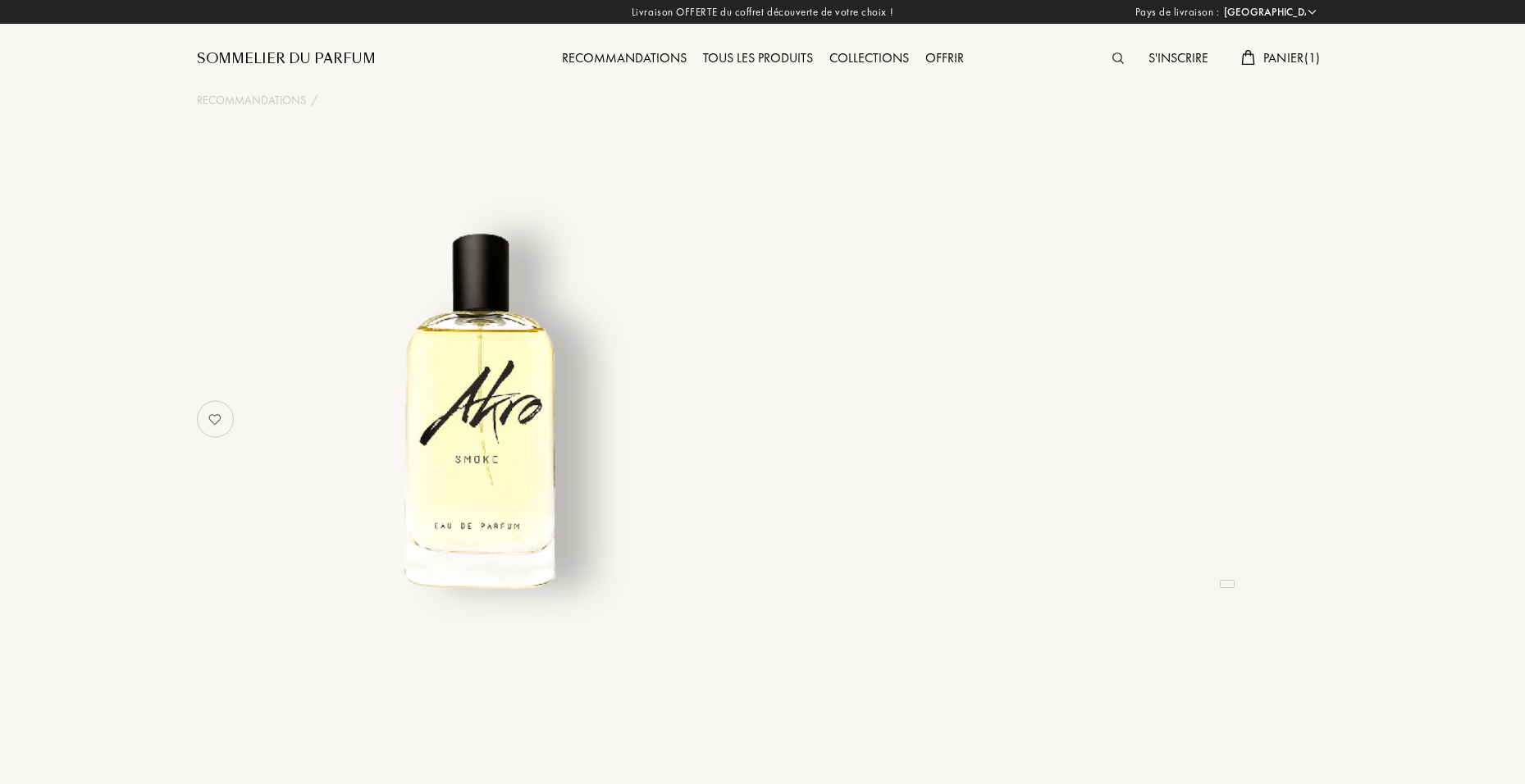
select select "FR"
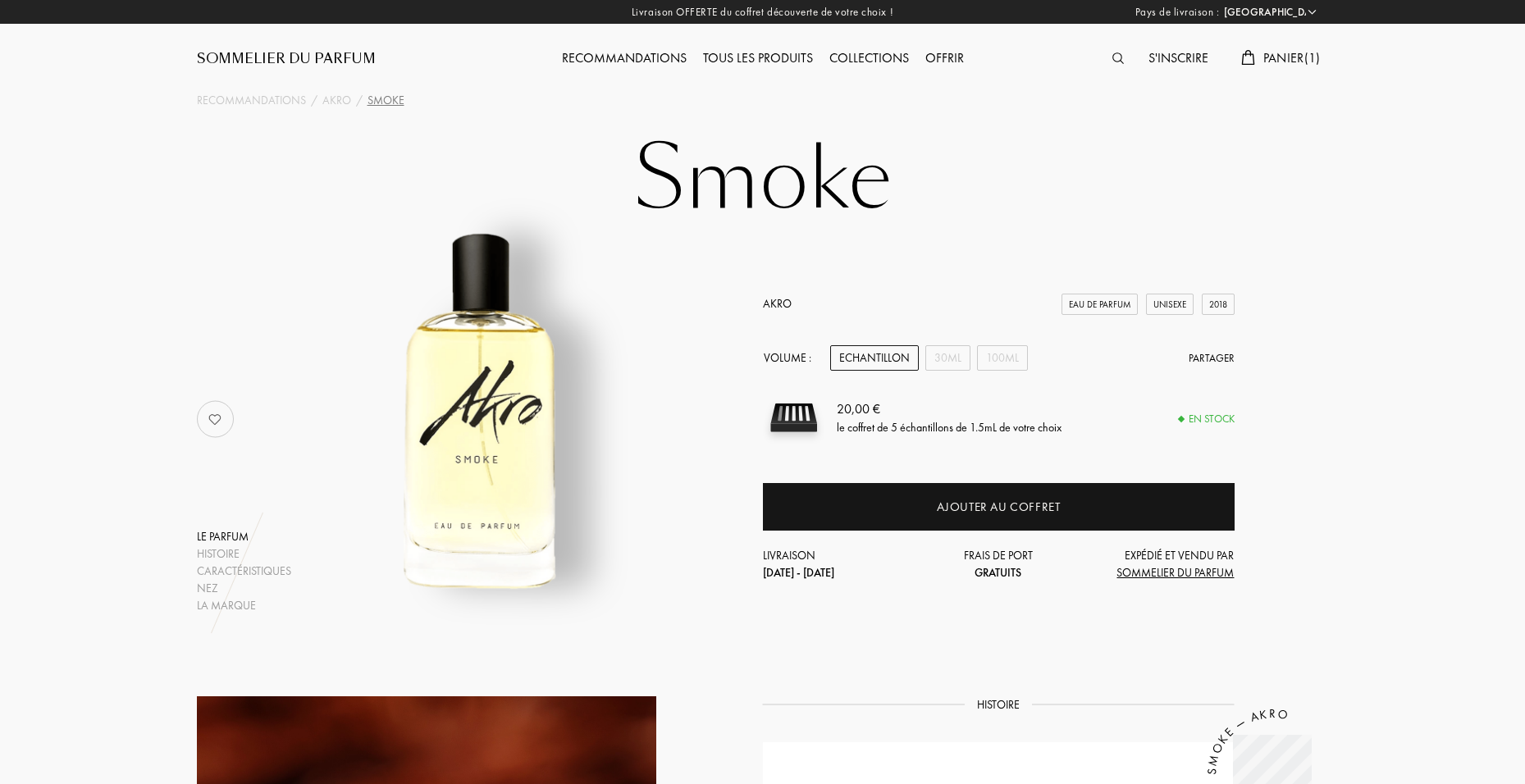
drag, startPoint x: 484, startPoint y: 314, endPoint x: 1090, endPoint y: 177, distance: 621.3
click at [1090, 177] on h1 "Smoke" at bounding box center [762, 179] width 820 height 90
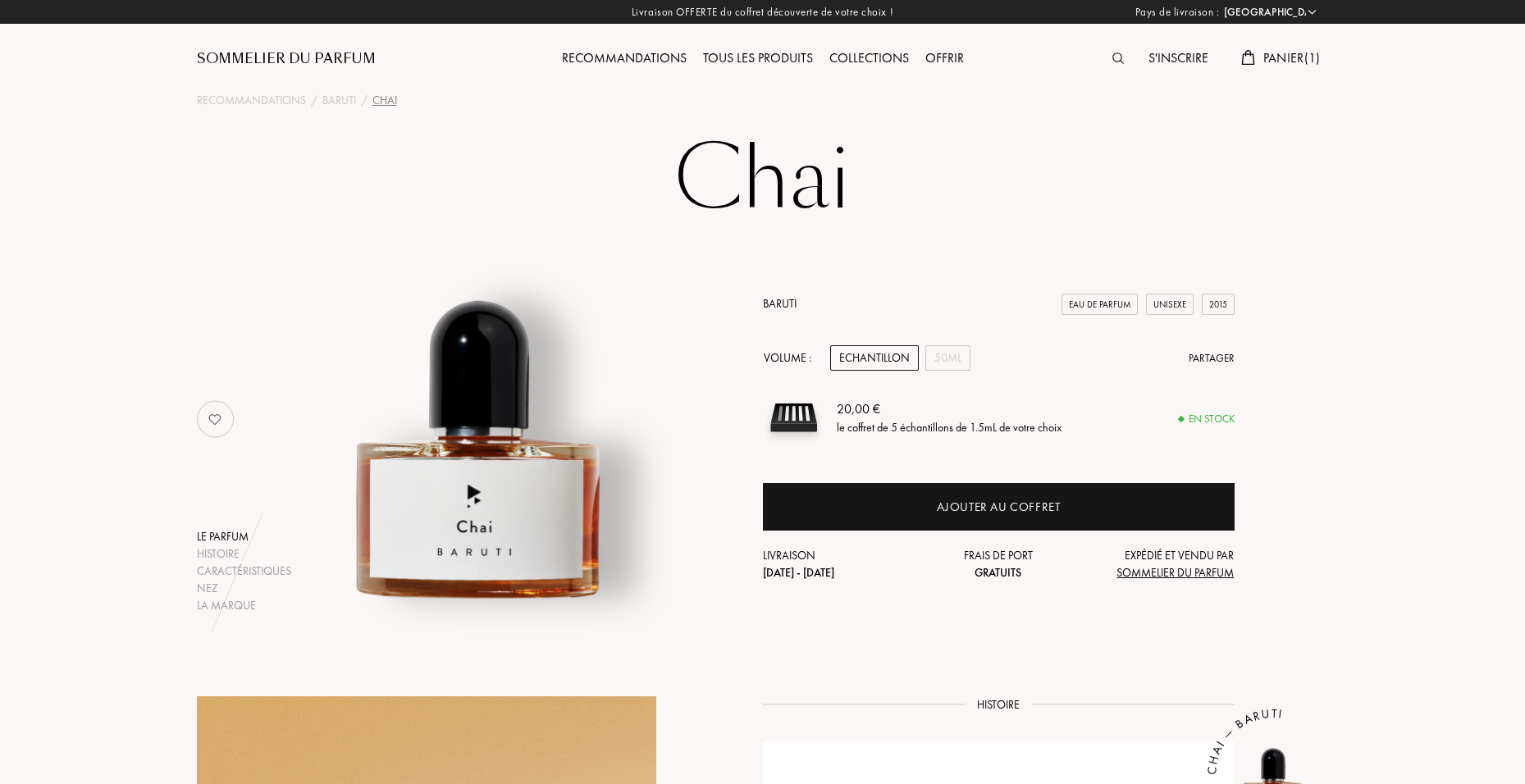
select select "FR"
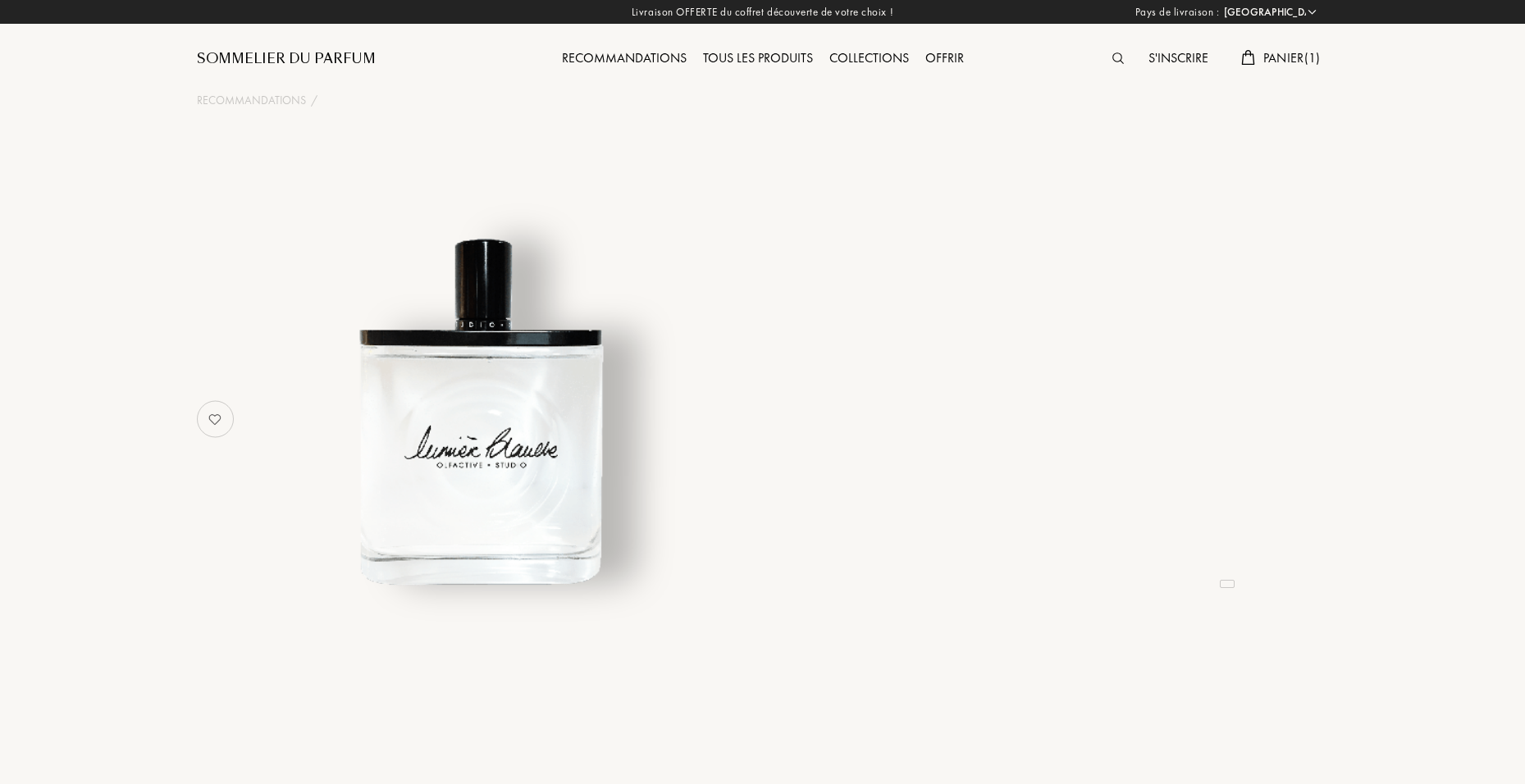
select select "FR"
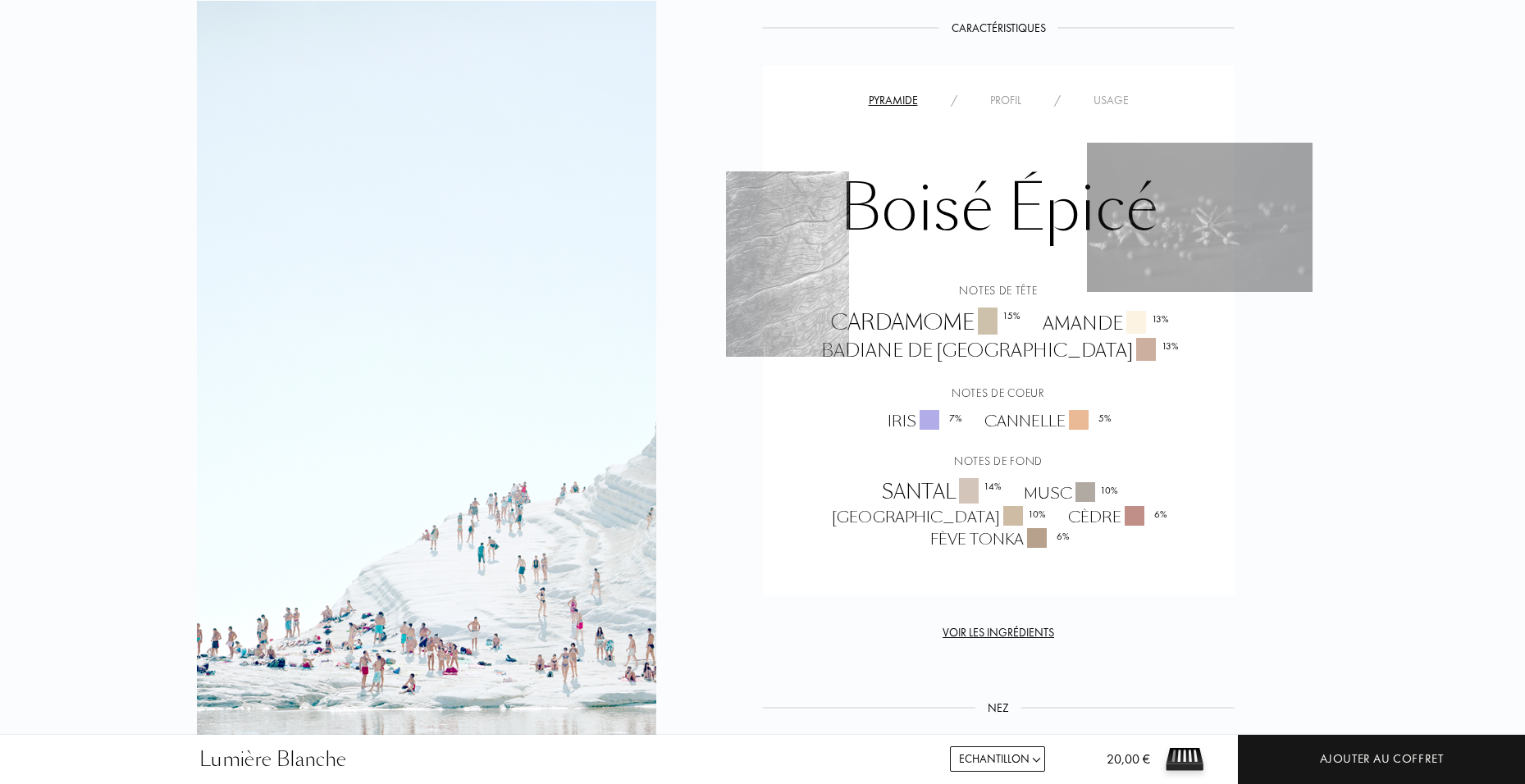
scroll to position [1230, 0]
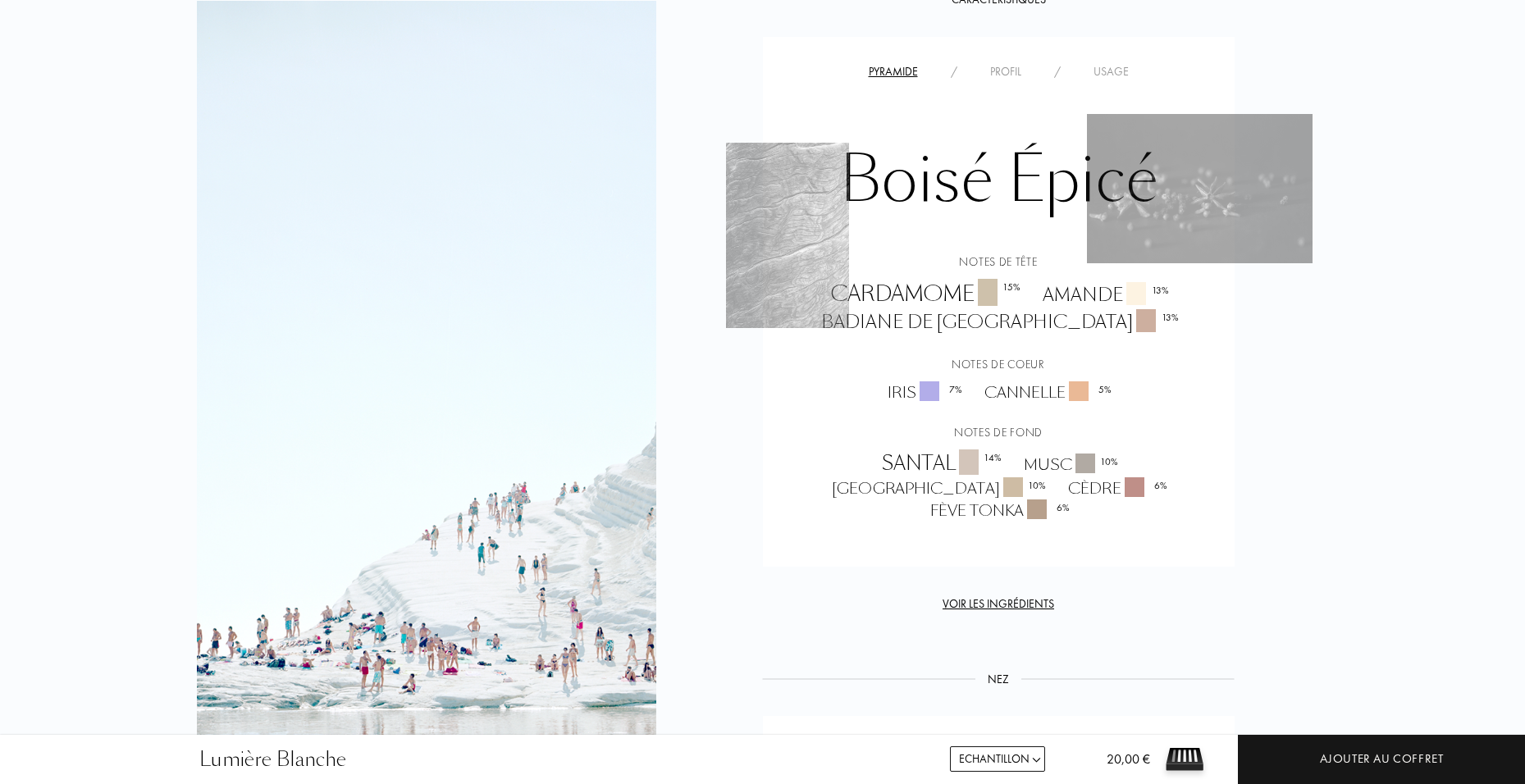
click at [982, 603] on div "Voir les ingrédients" at bounding box center [999, 604] width 471 height 17
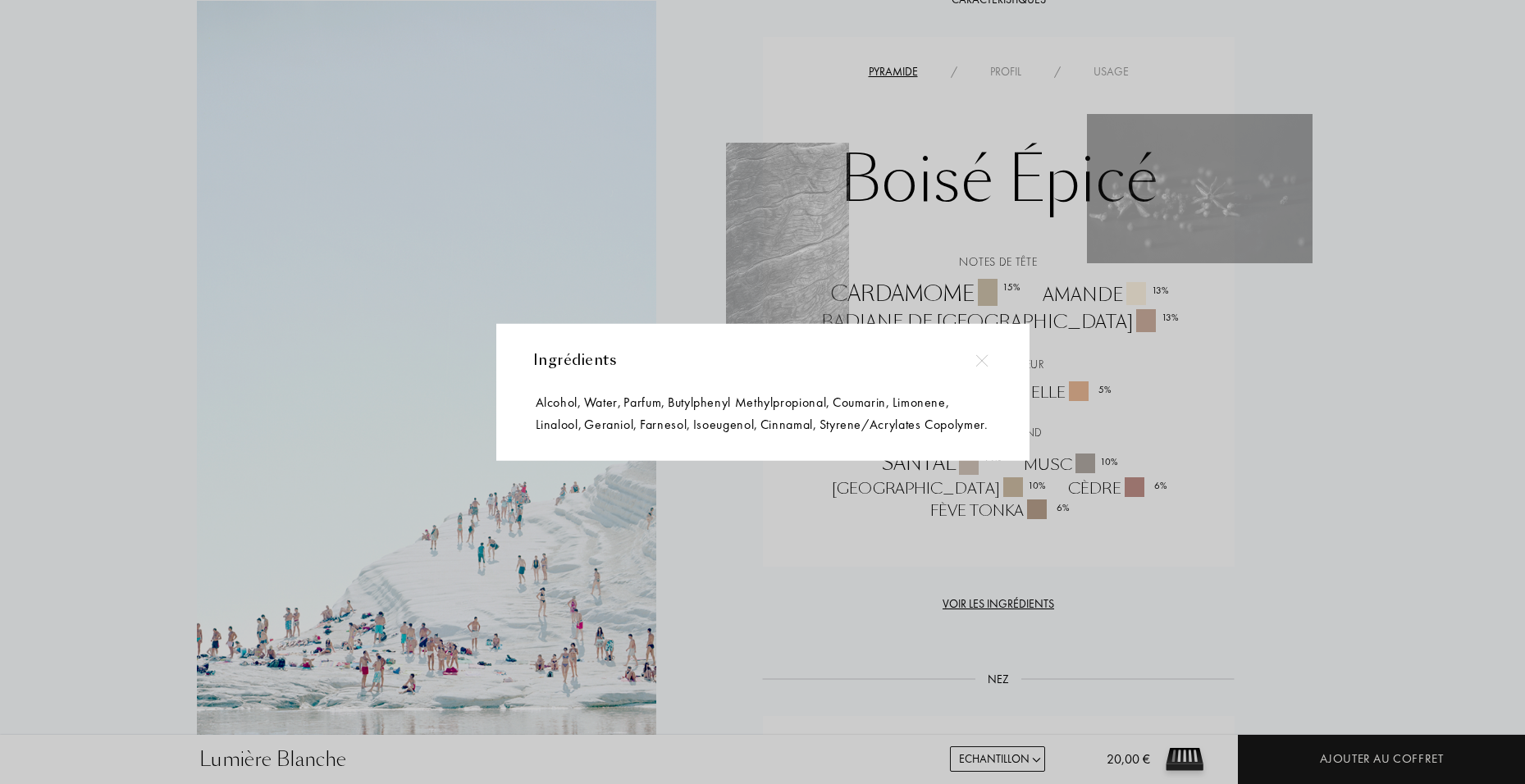
click at [976, 354] on img at bounding box center [982, 360] width 12 height 12
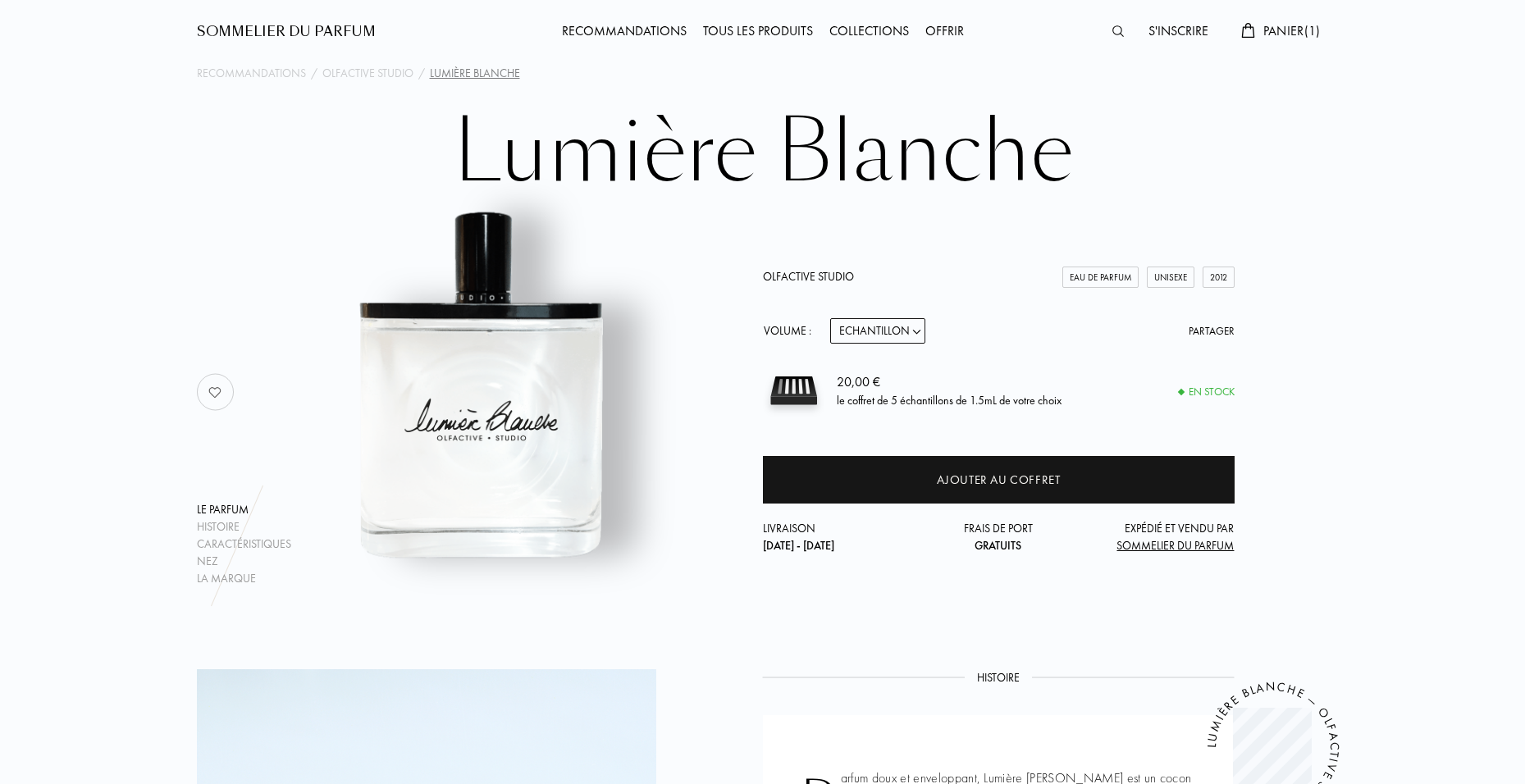
scroll to position [0, 0]
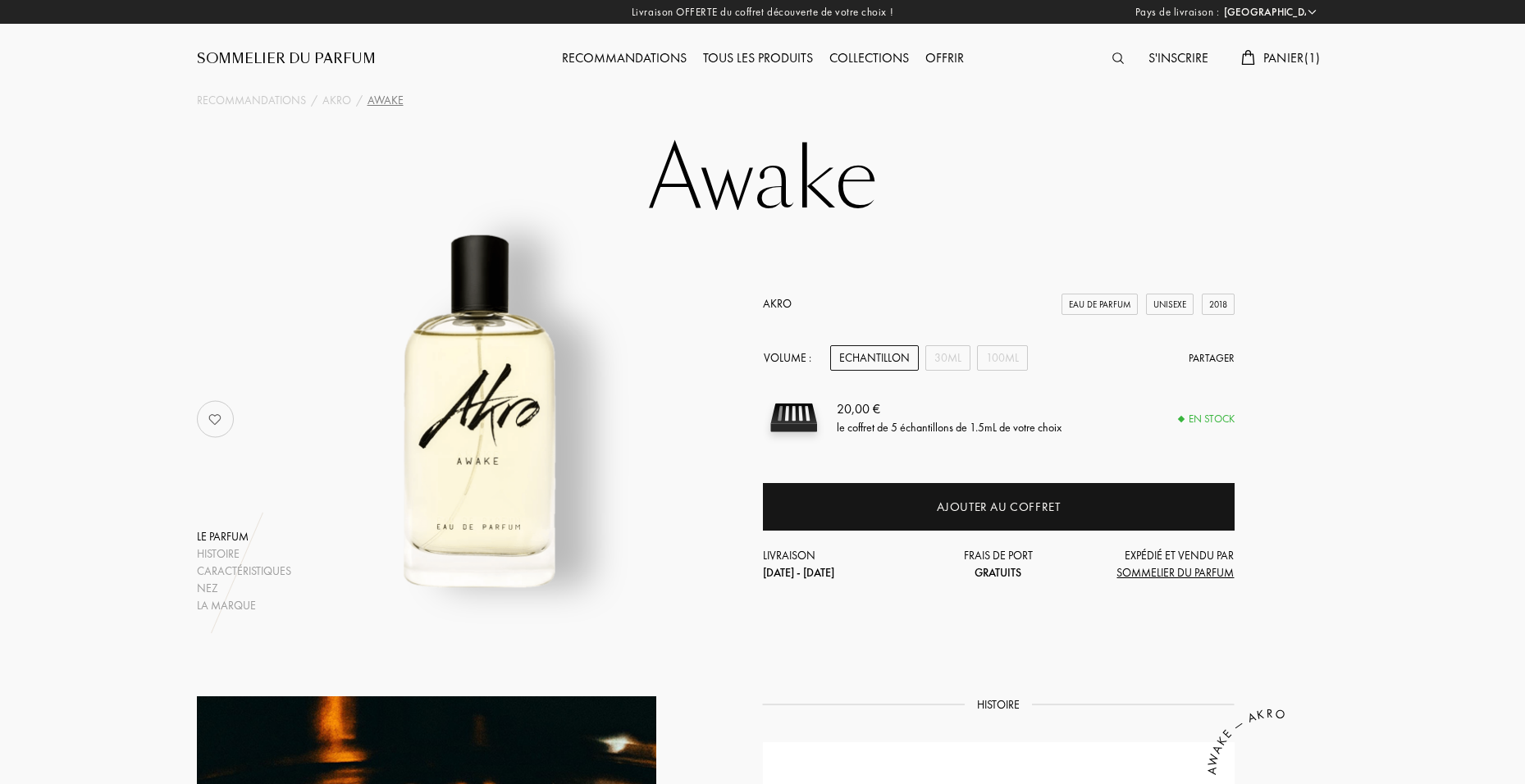
select select "FR"
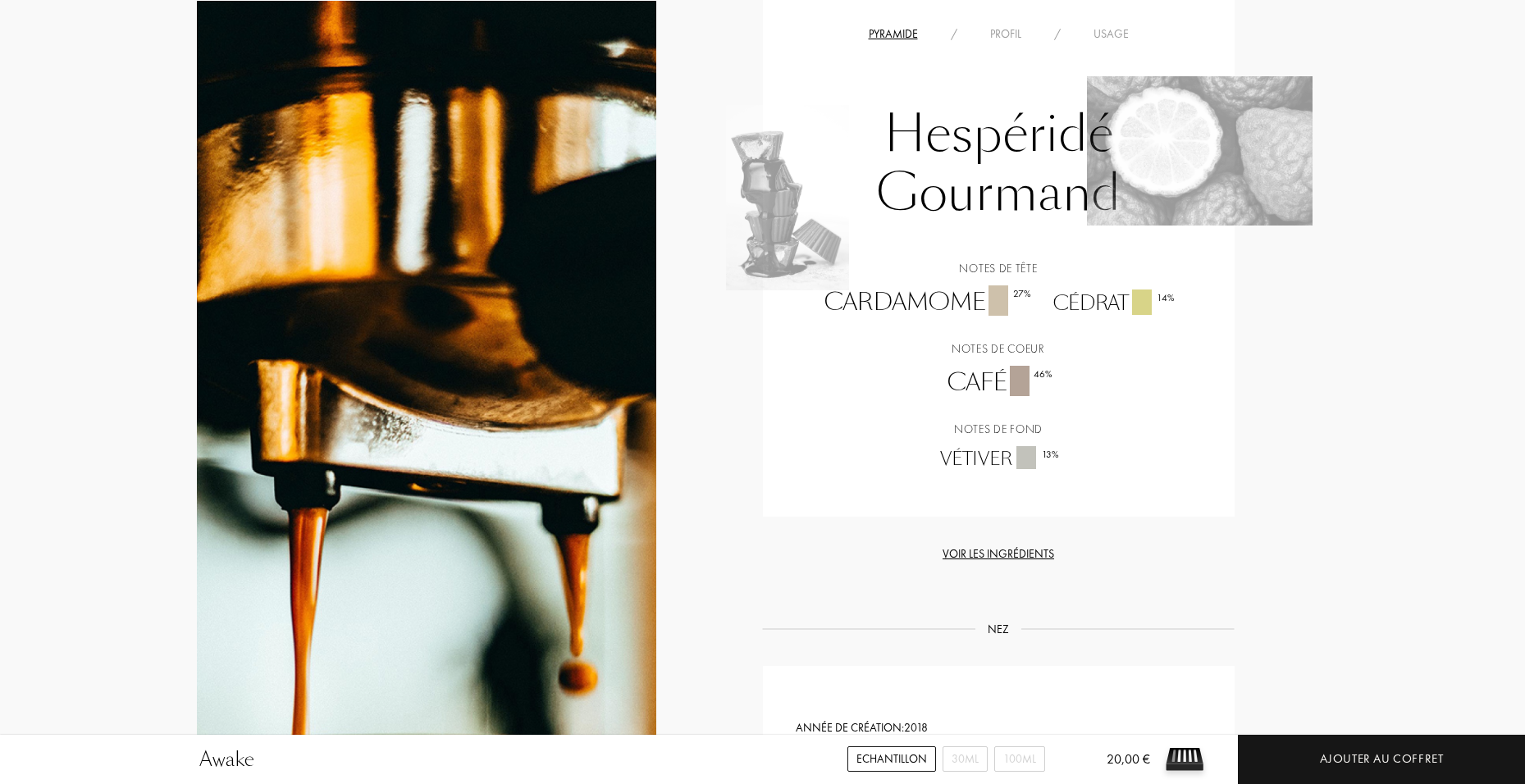
scroll to position [1148, 0]
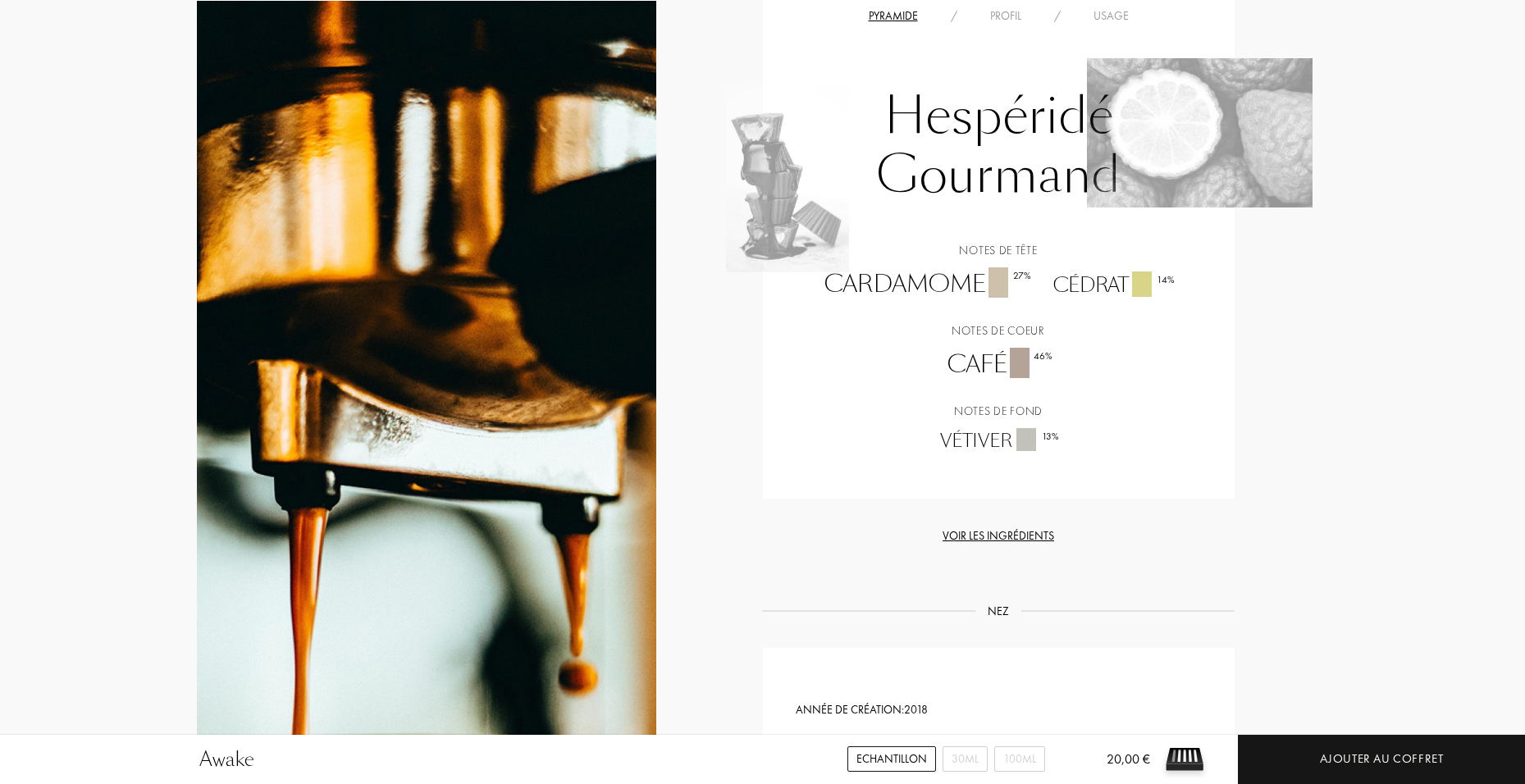
click at [1000, 540] on div "Voir les ingrédients" at bounding box center [999, 536] width 471 height 17
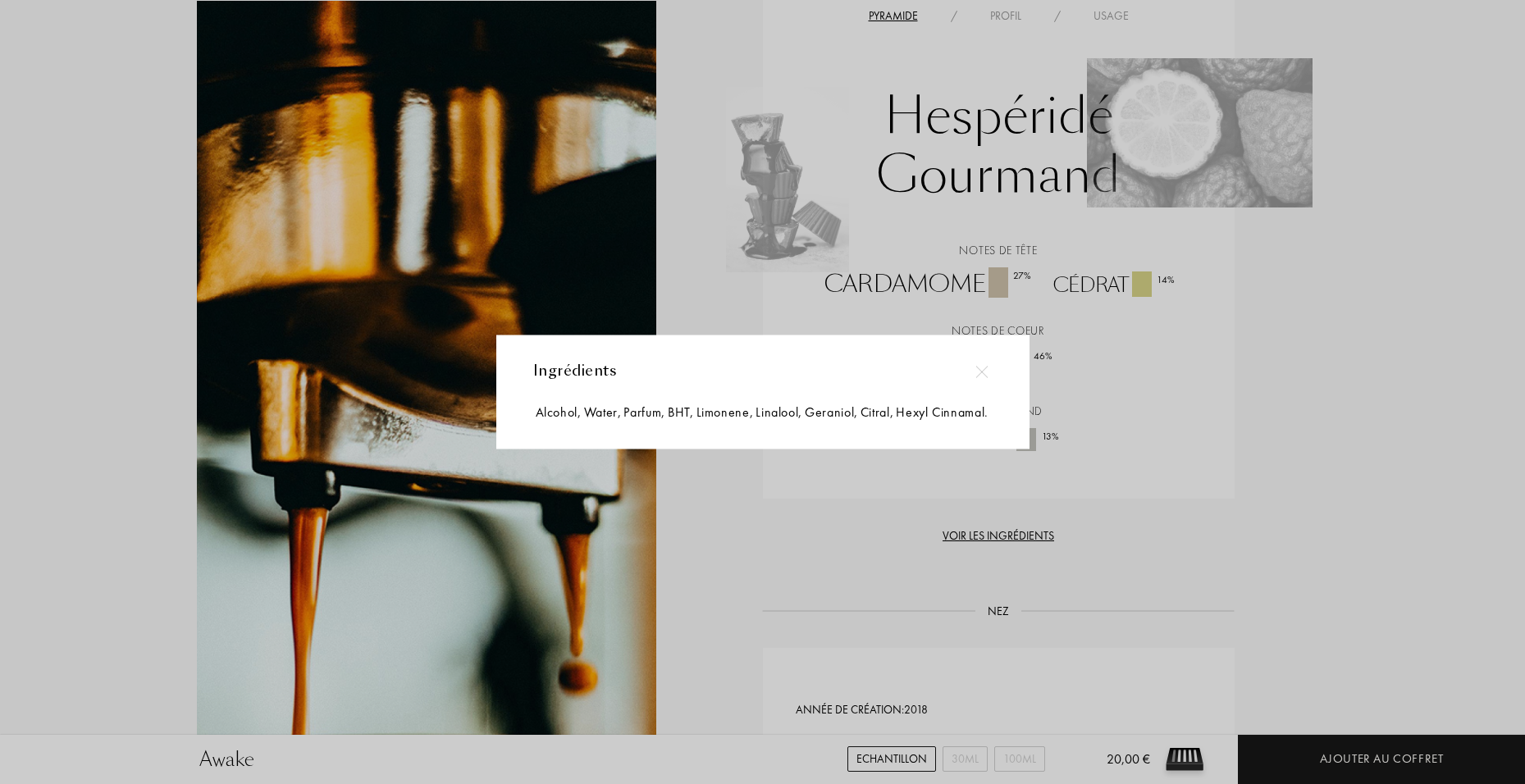
click at [1025, 355] on div "Ingrédients Alcohol , Water , Parfum , BHT , Limonene , Linalool , Geraniol , C…" at bounding box center [763, 391] width 533 height 114
click at [969, 368] on div at bounding box center [982, 370] width 37 height 37
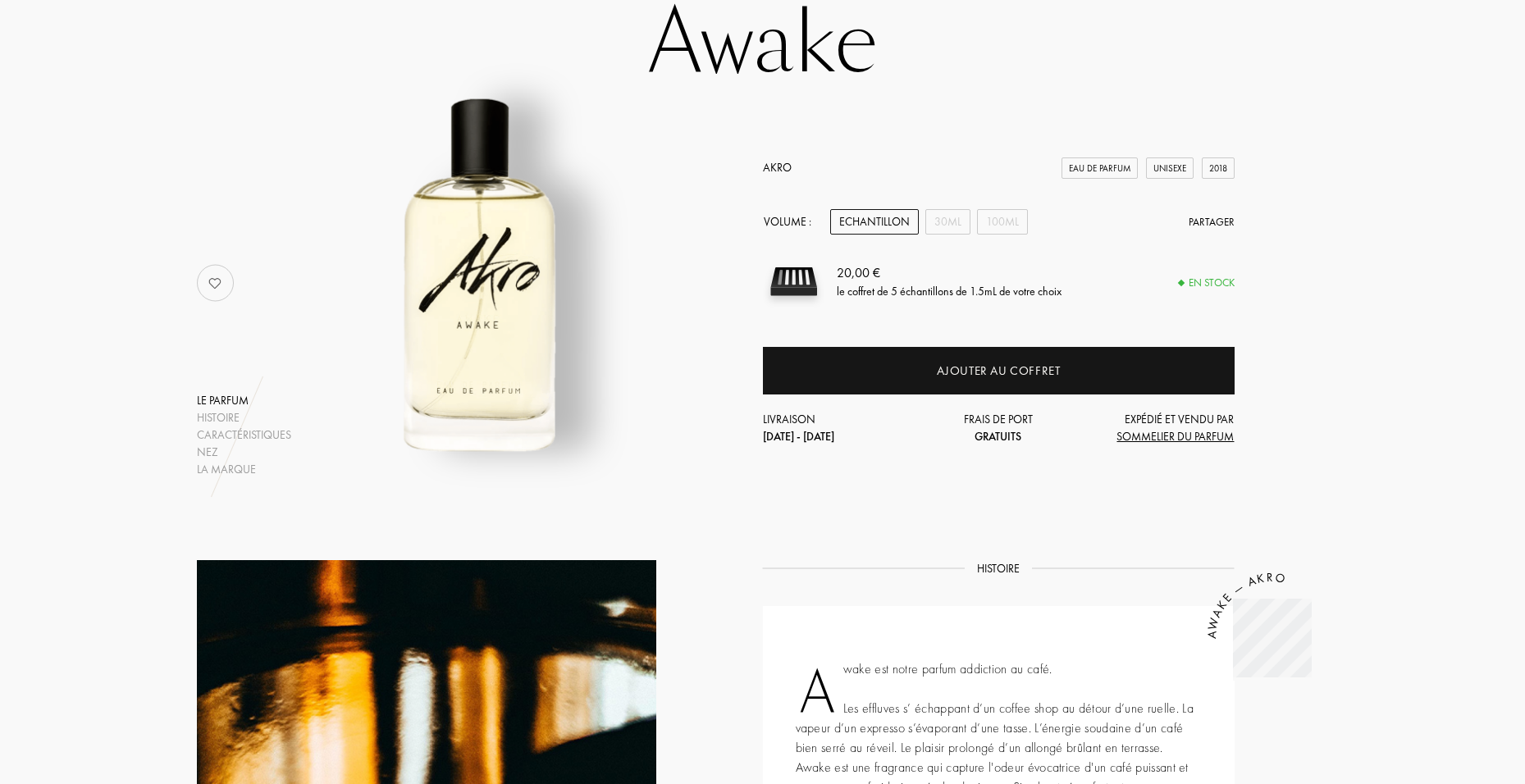
scroll to position [82, 0]
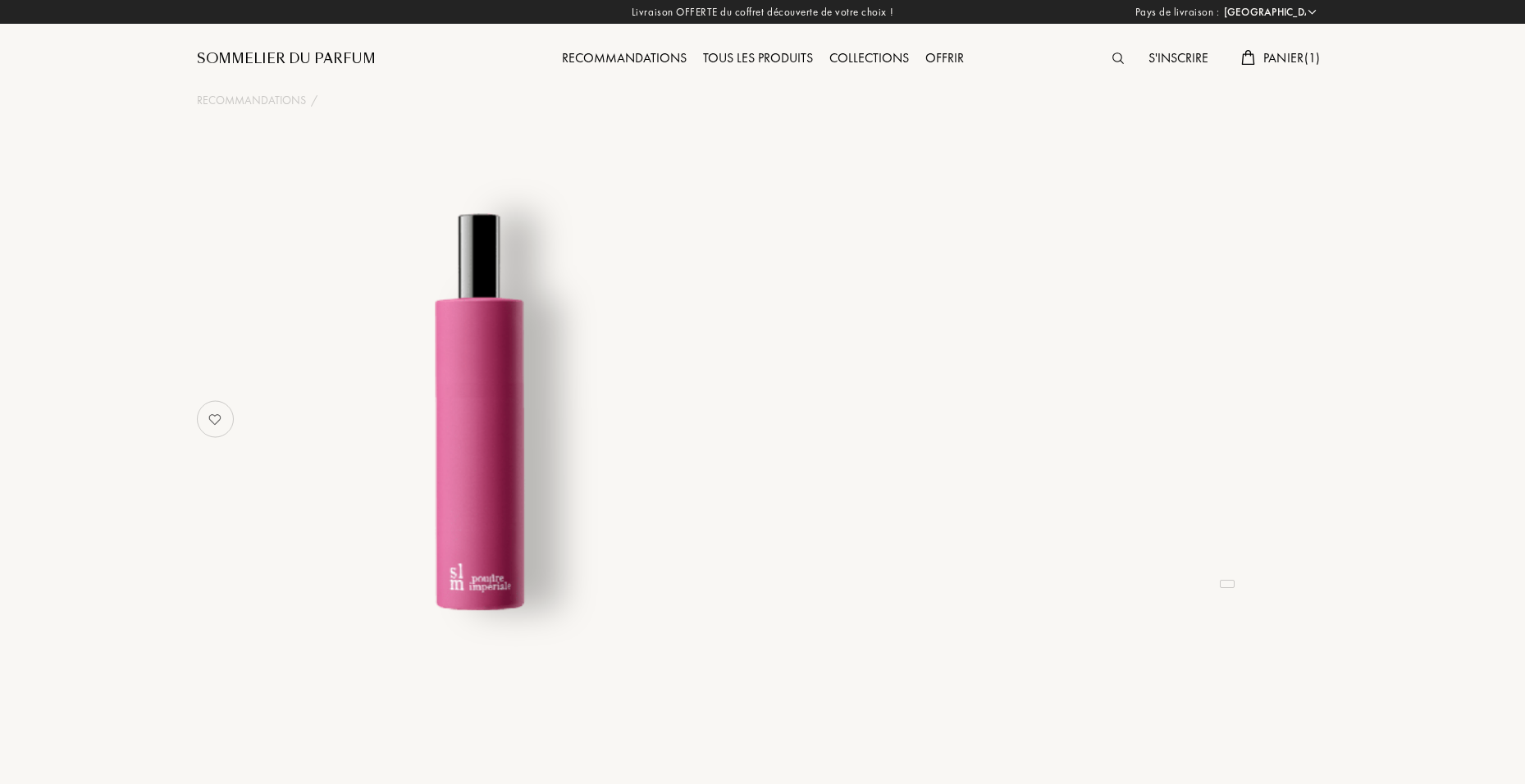
select select "FR"
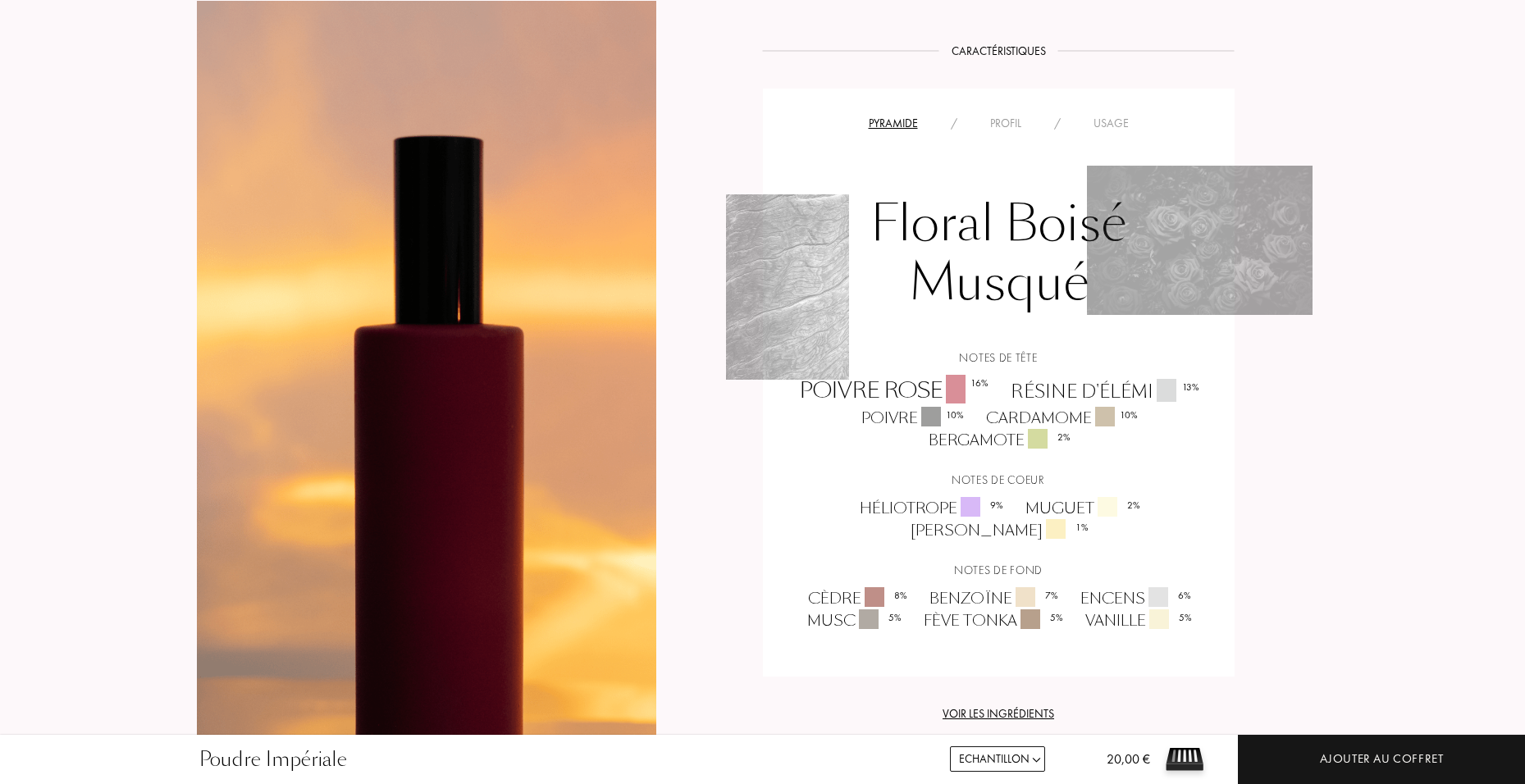
scroll to position [1148, 0]
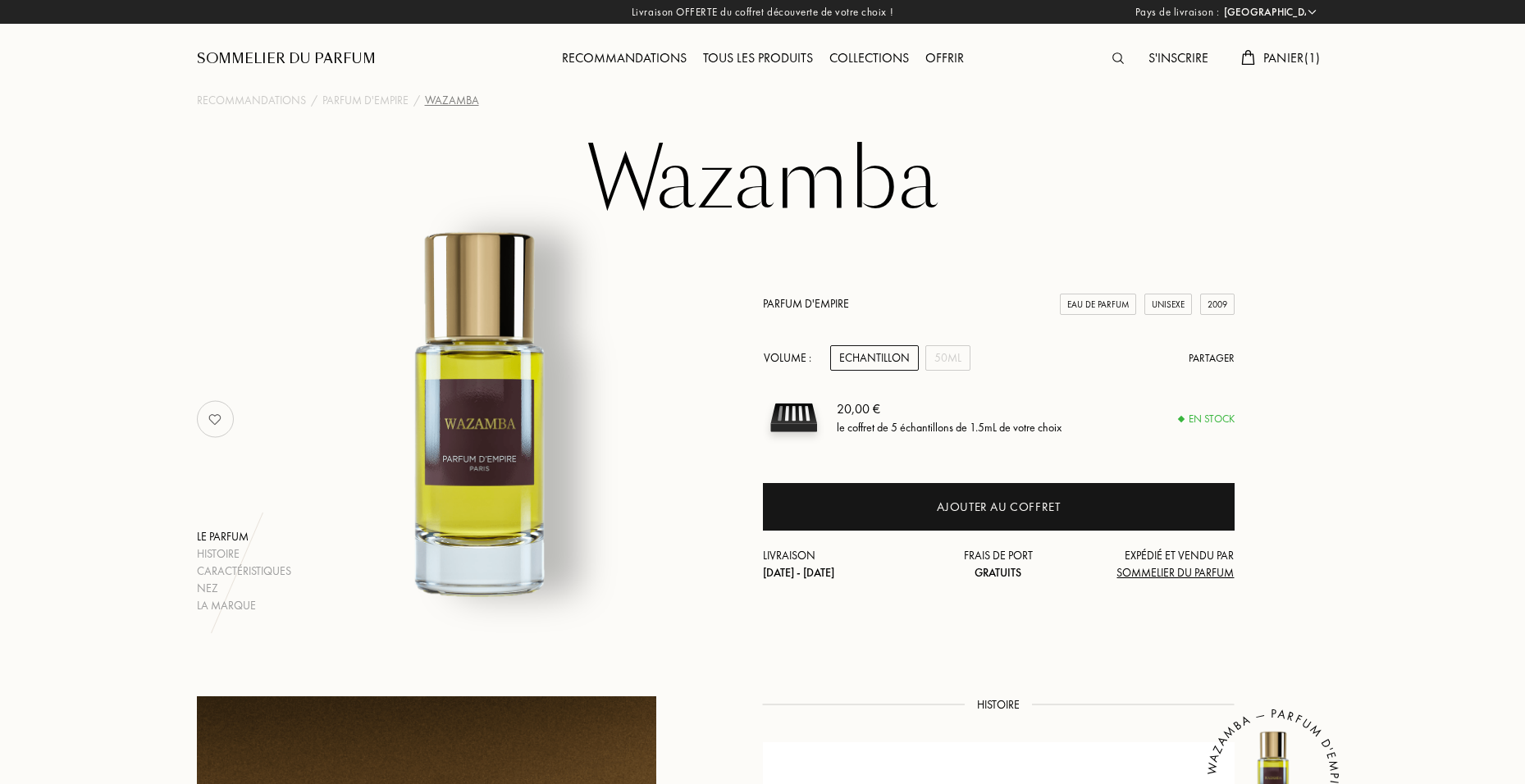
select select "FR"
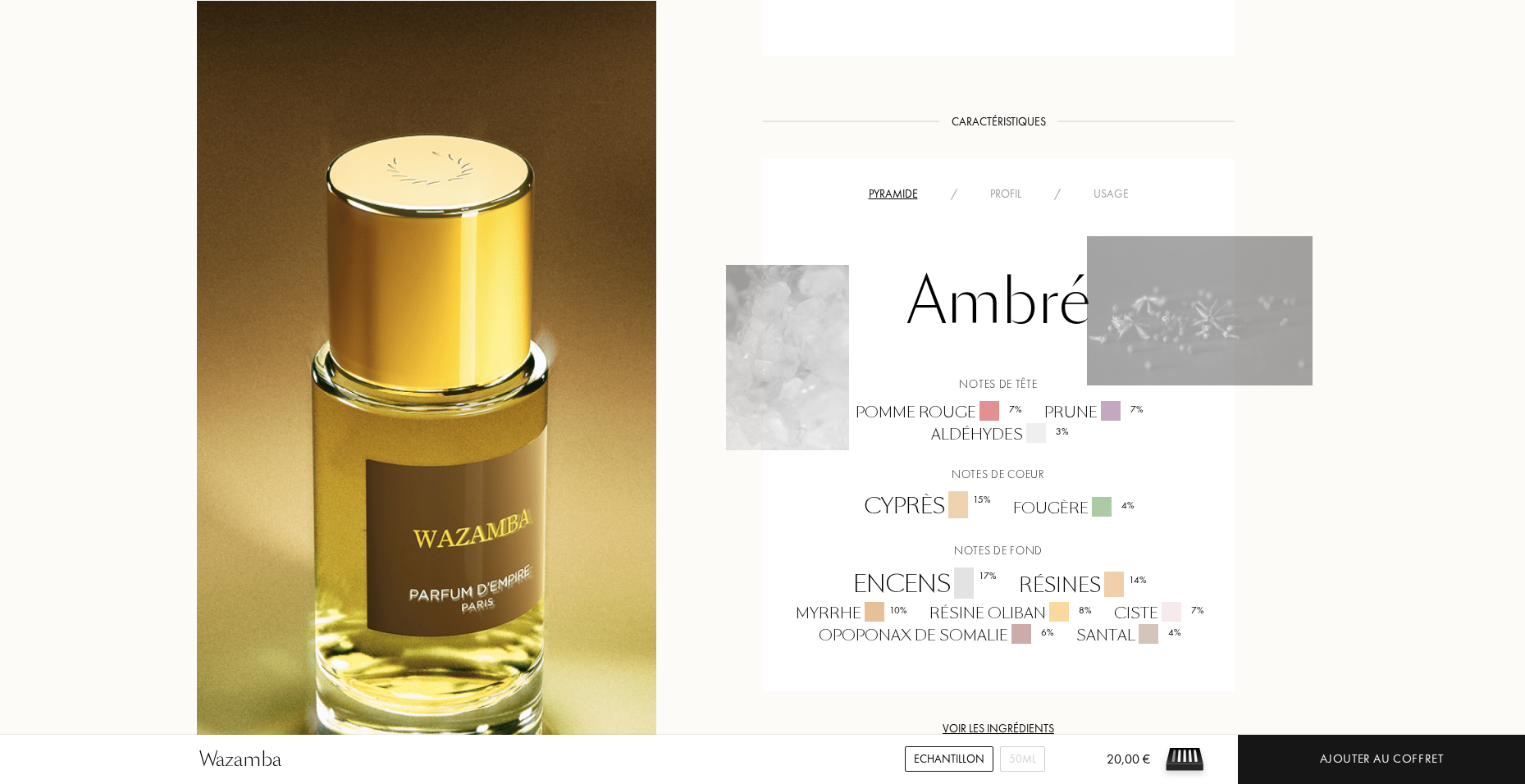
scroll to position [1230, 0]
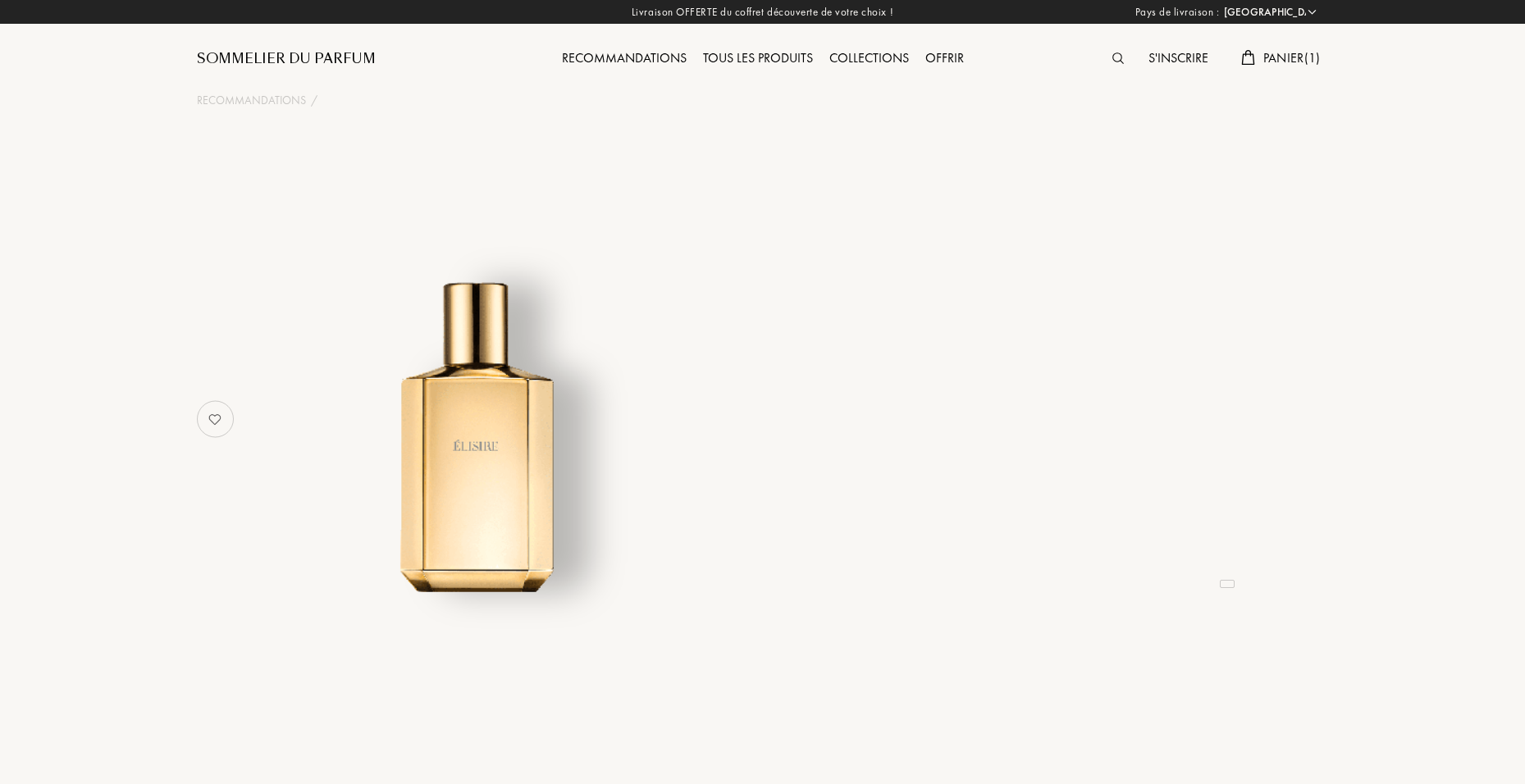
select select "FR"
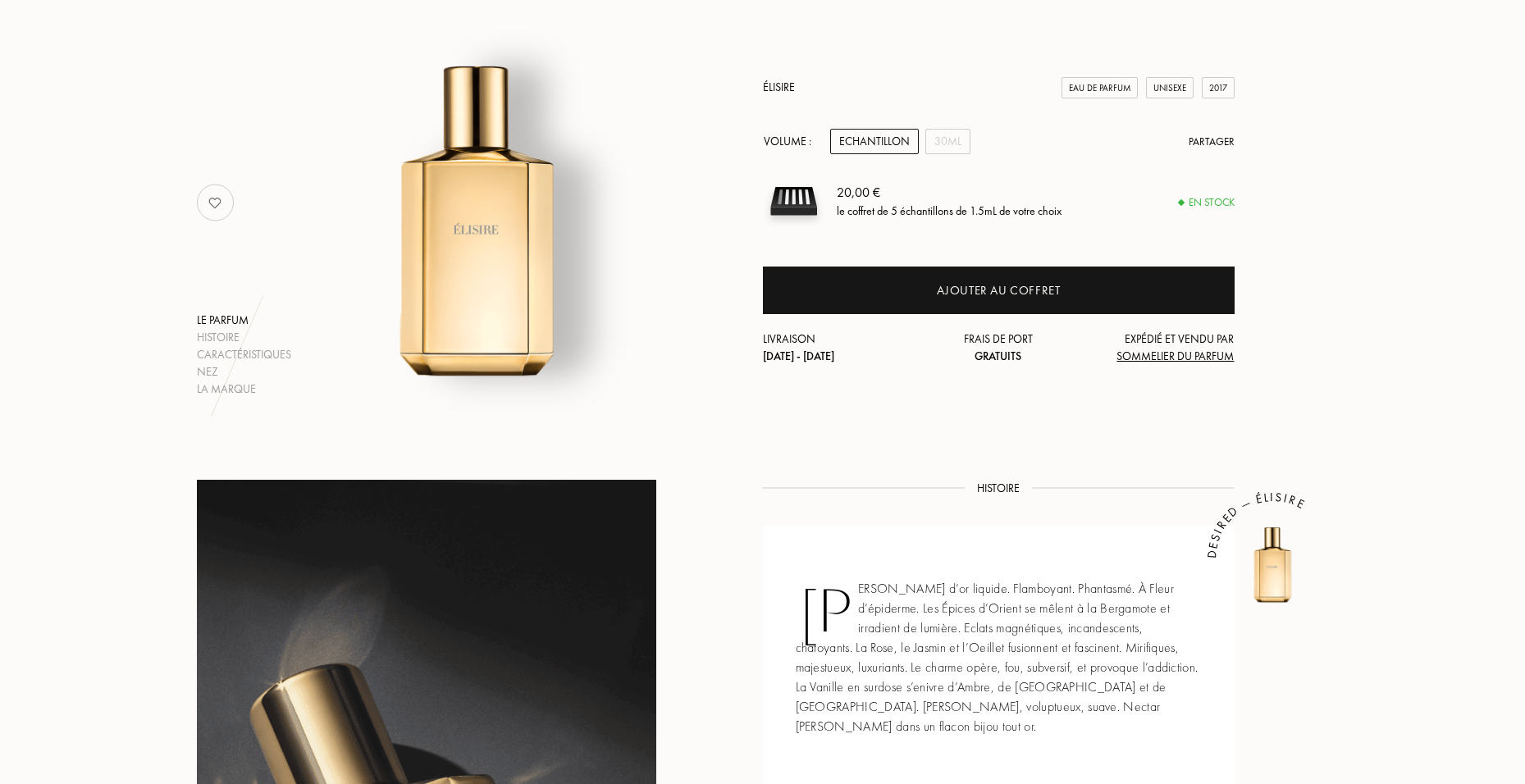
scroll to position [246, 0]
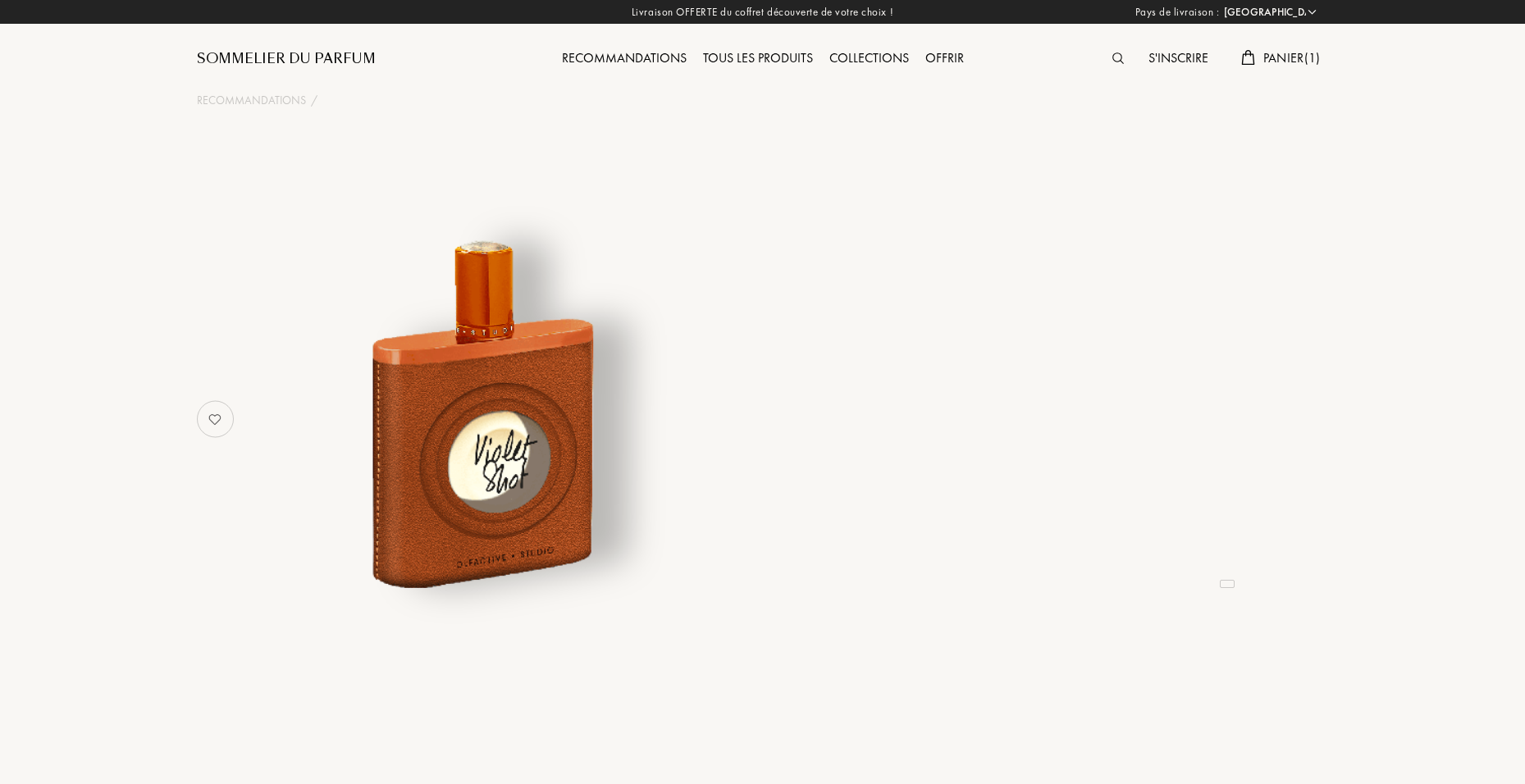
select select "FR"
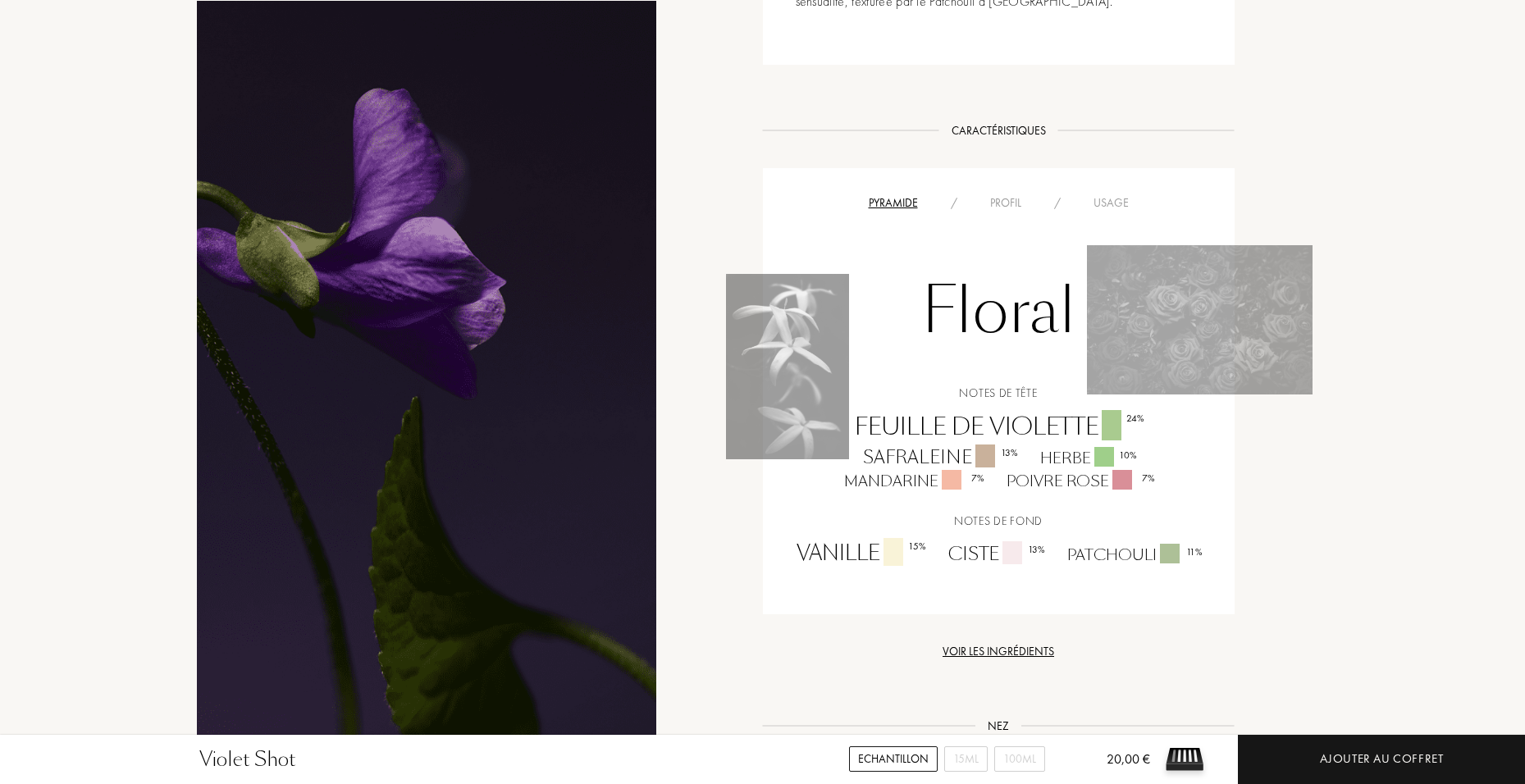
scroll to position [984, 0]
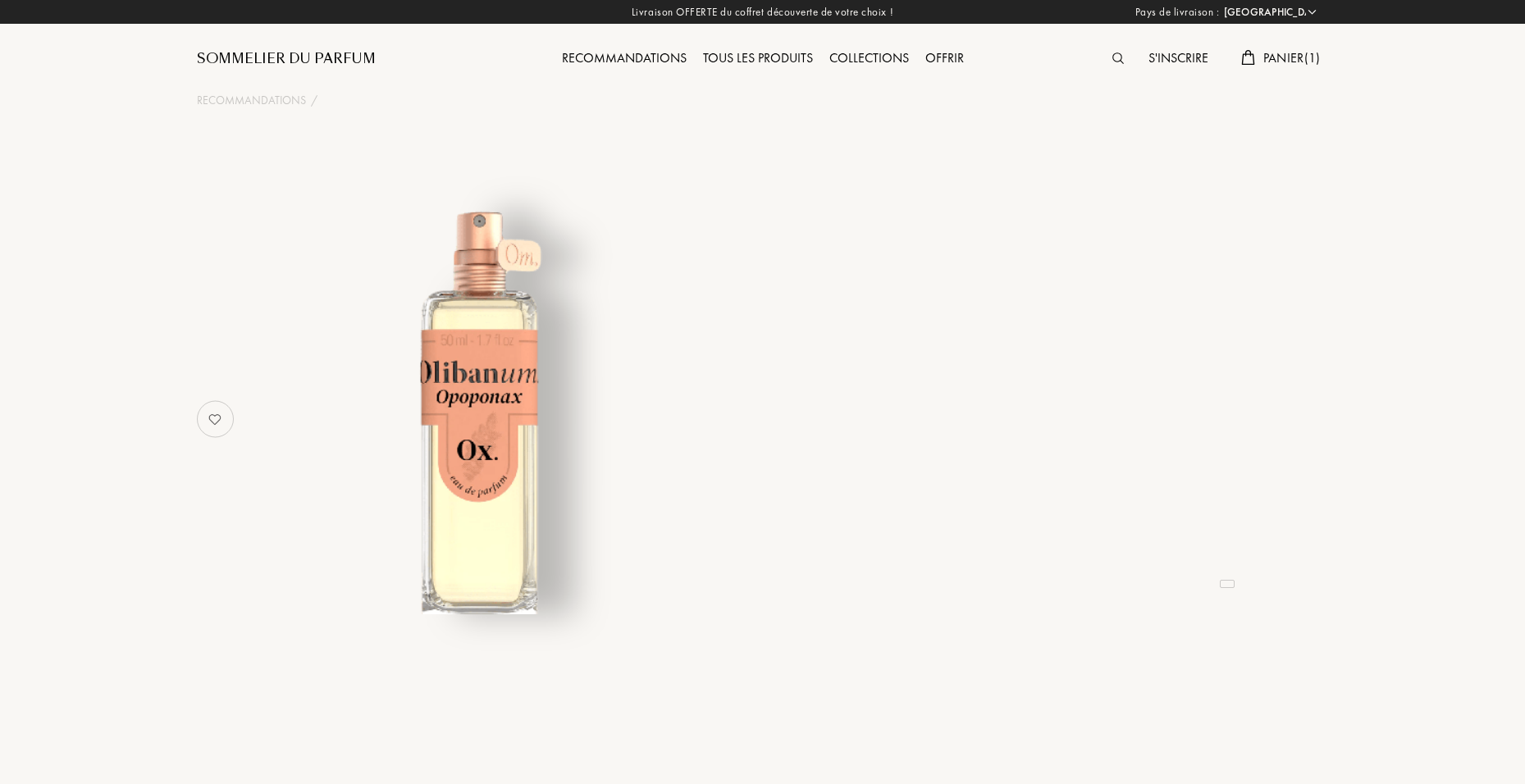
select select "FR"
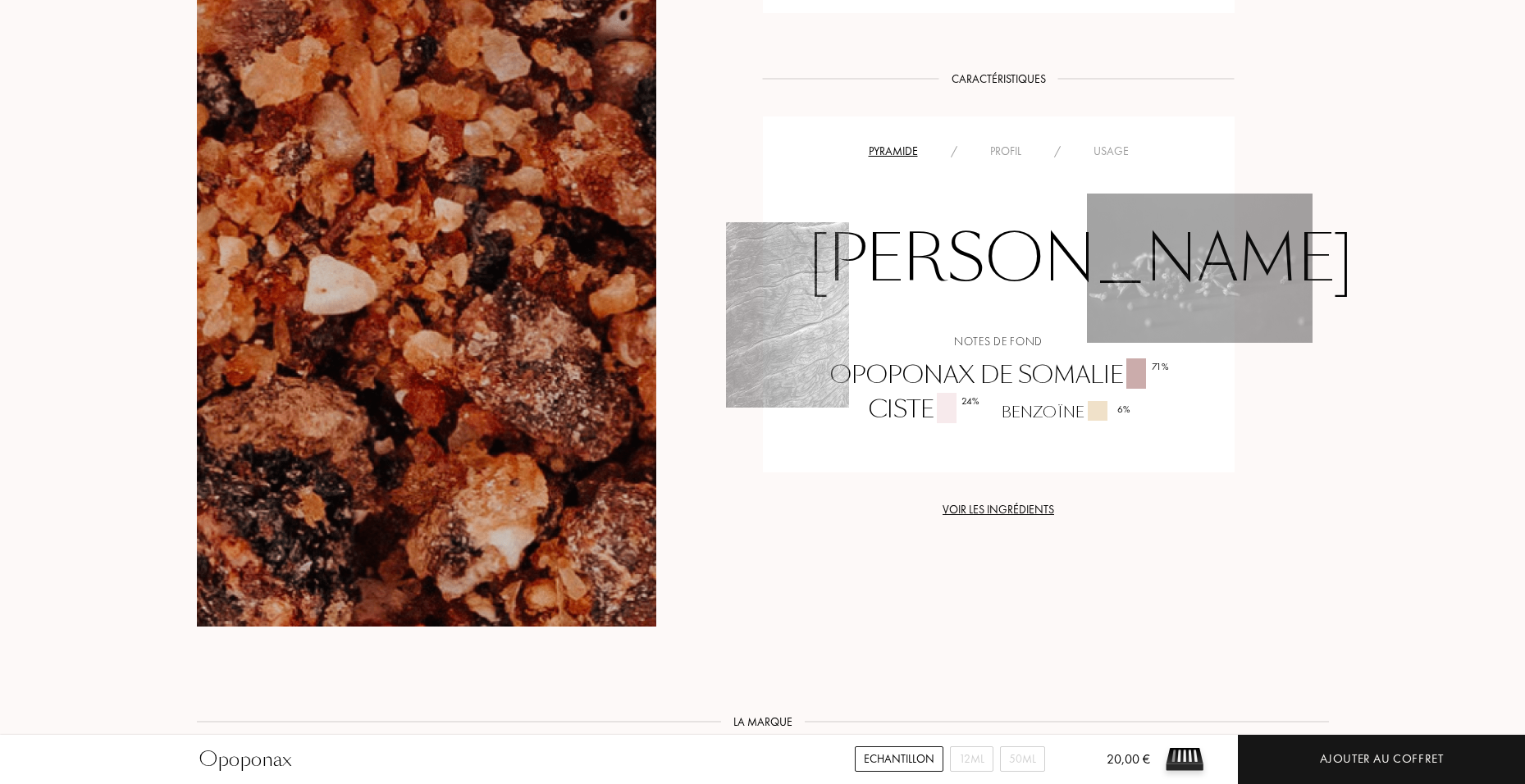
scroll to position [984, 0]
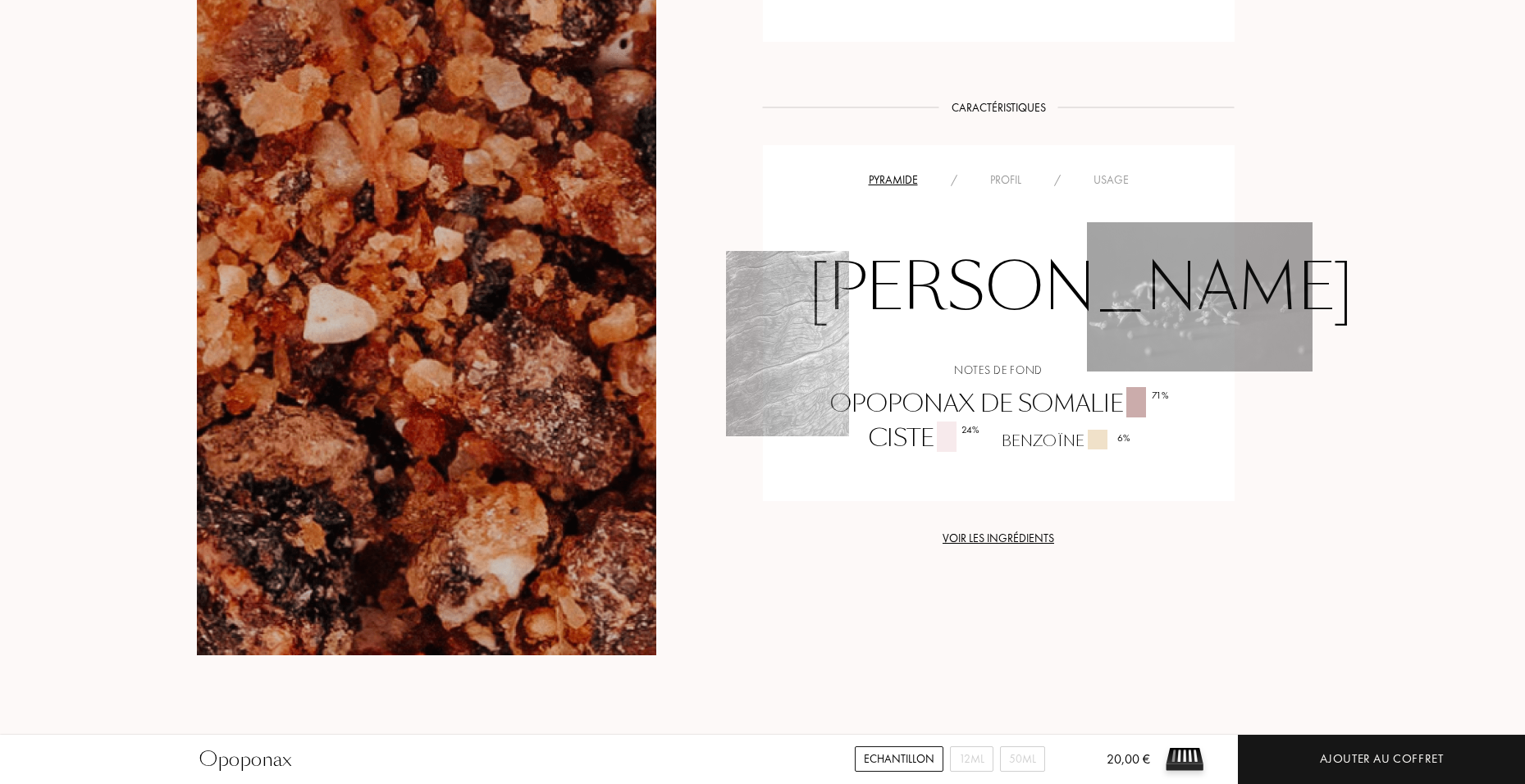
click at [994, 546] on div "Voir les ingrédients" at bounding box center [999, 538] width 471 height 17
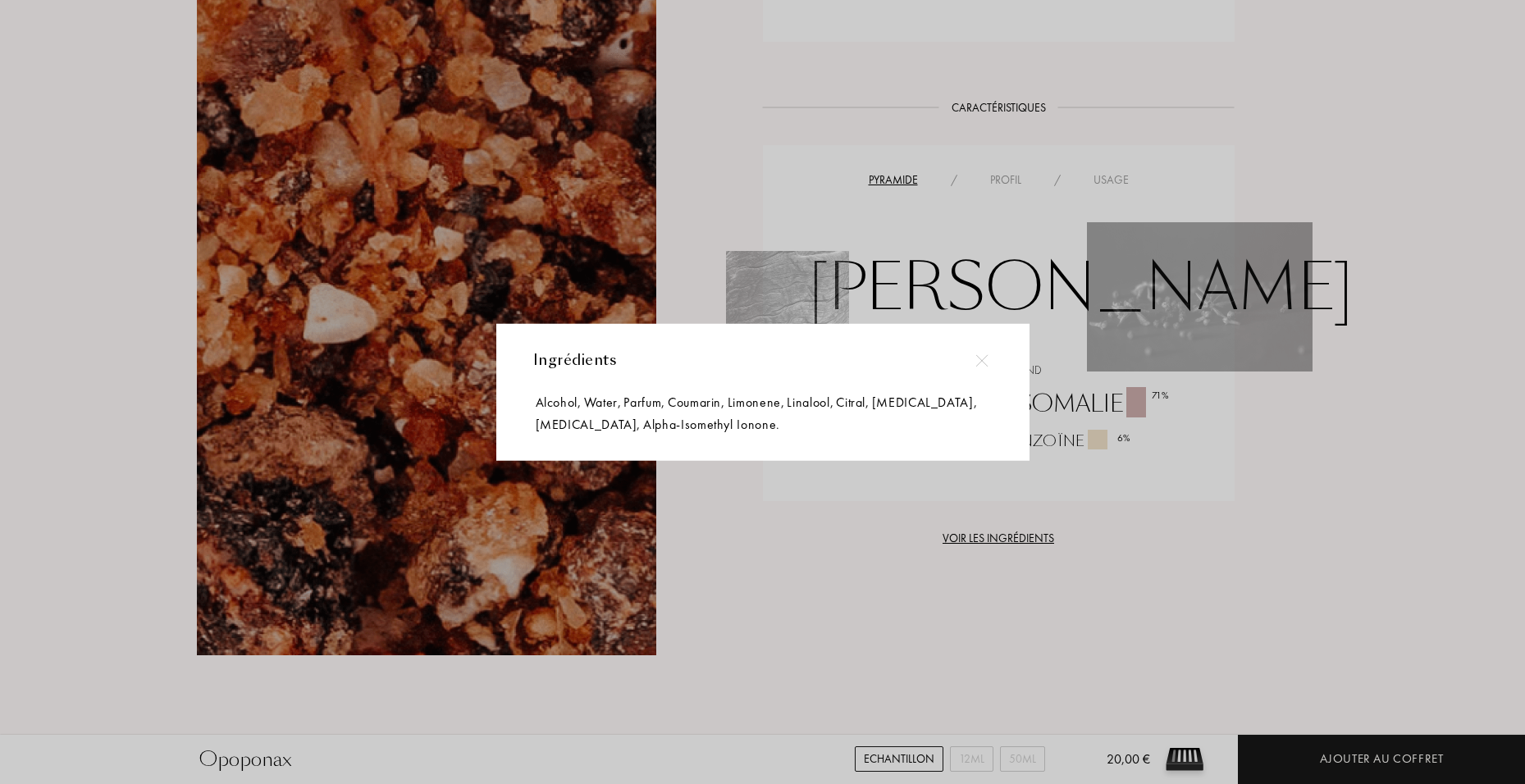
click at [983, 355] on img at bounding box center [982, 360] width 12 height 12
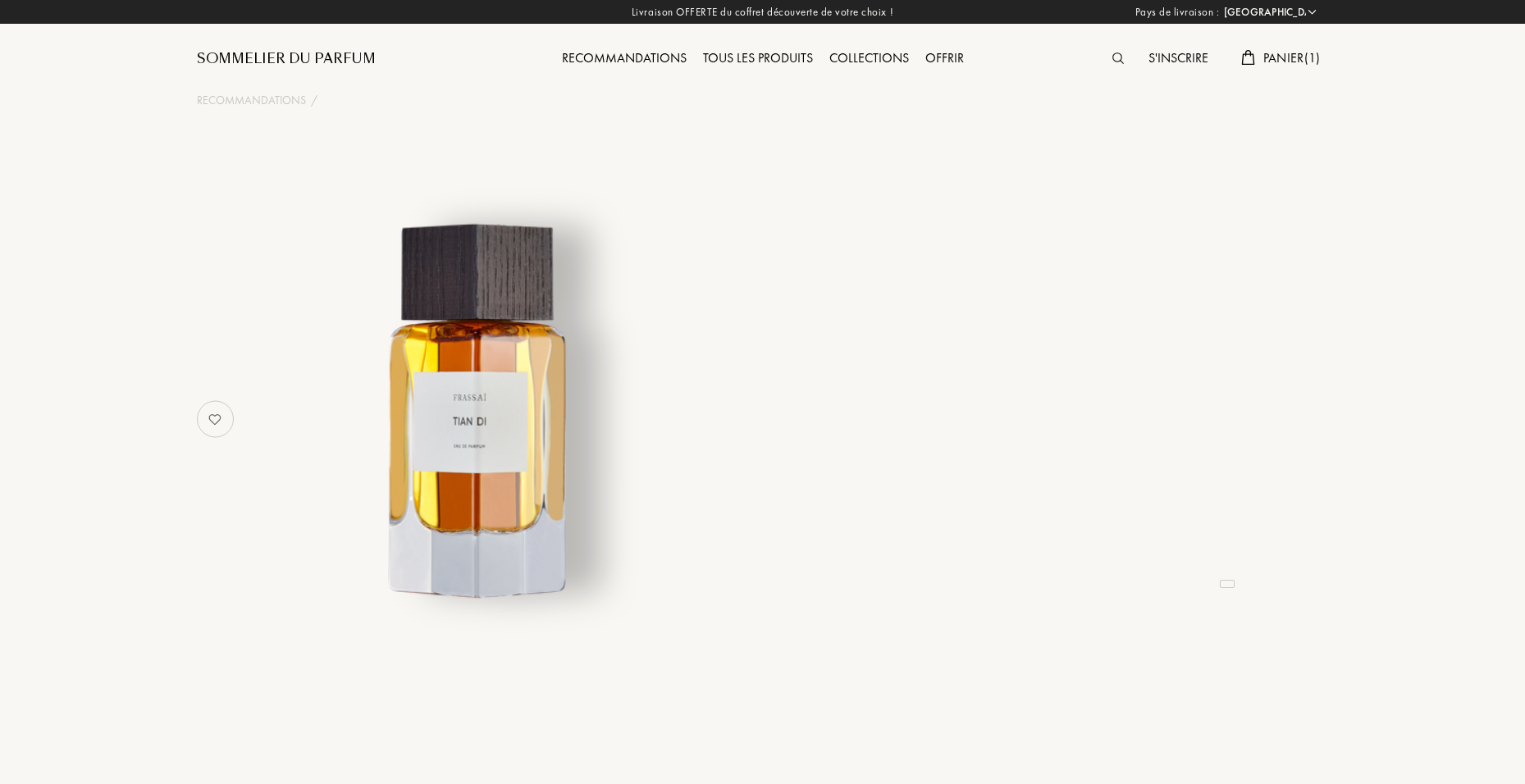
select select "FR"
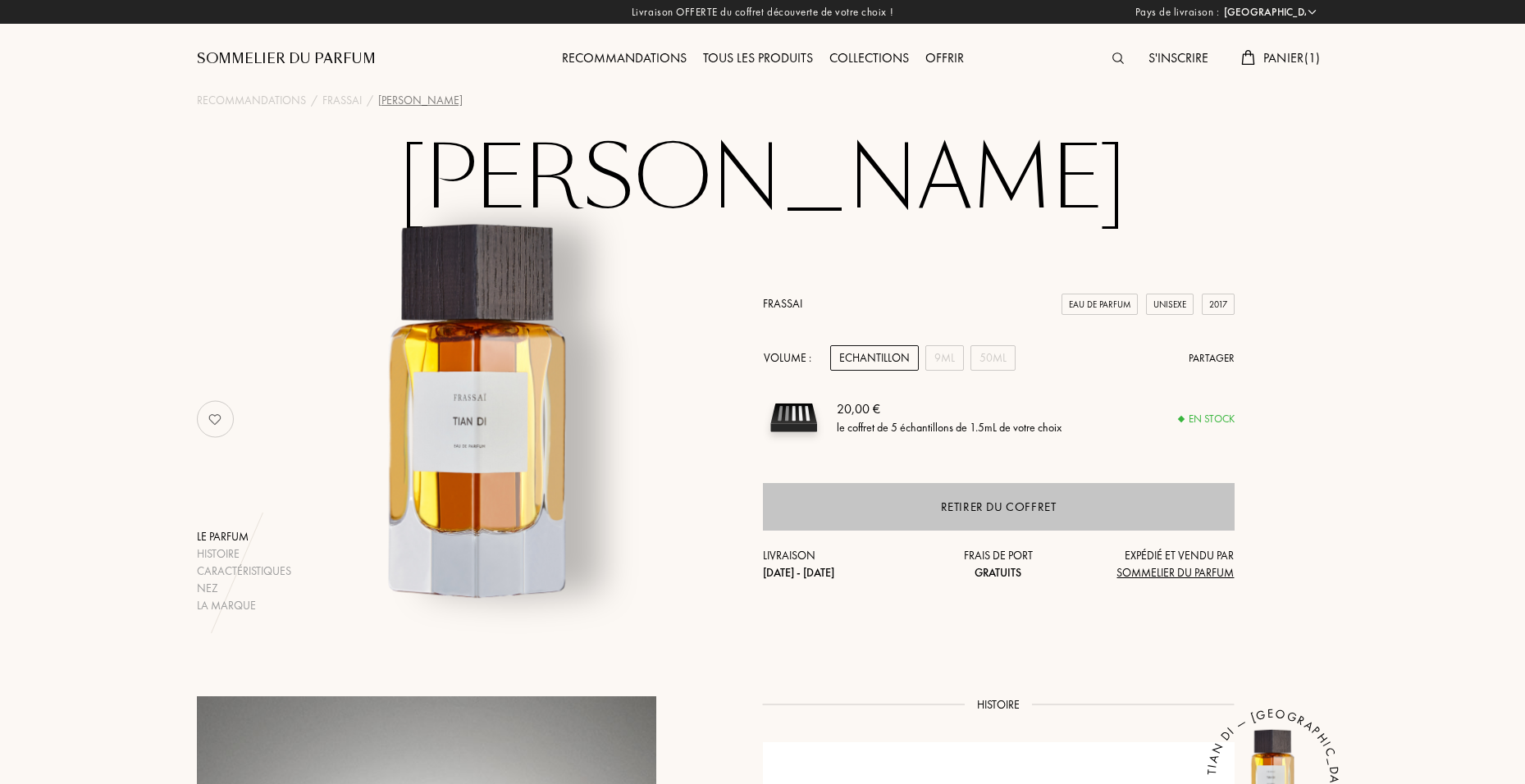
click at [970, 501] on div "Retirer du coffret" at bounding box center [998, 507] width 116 height 19
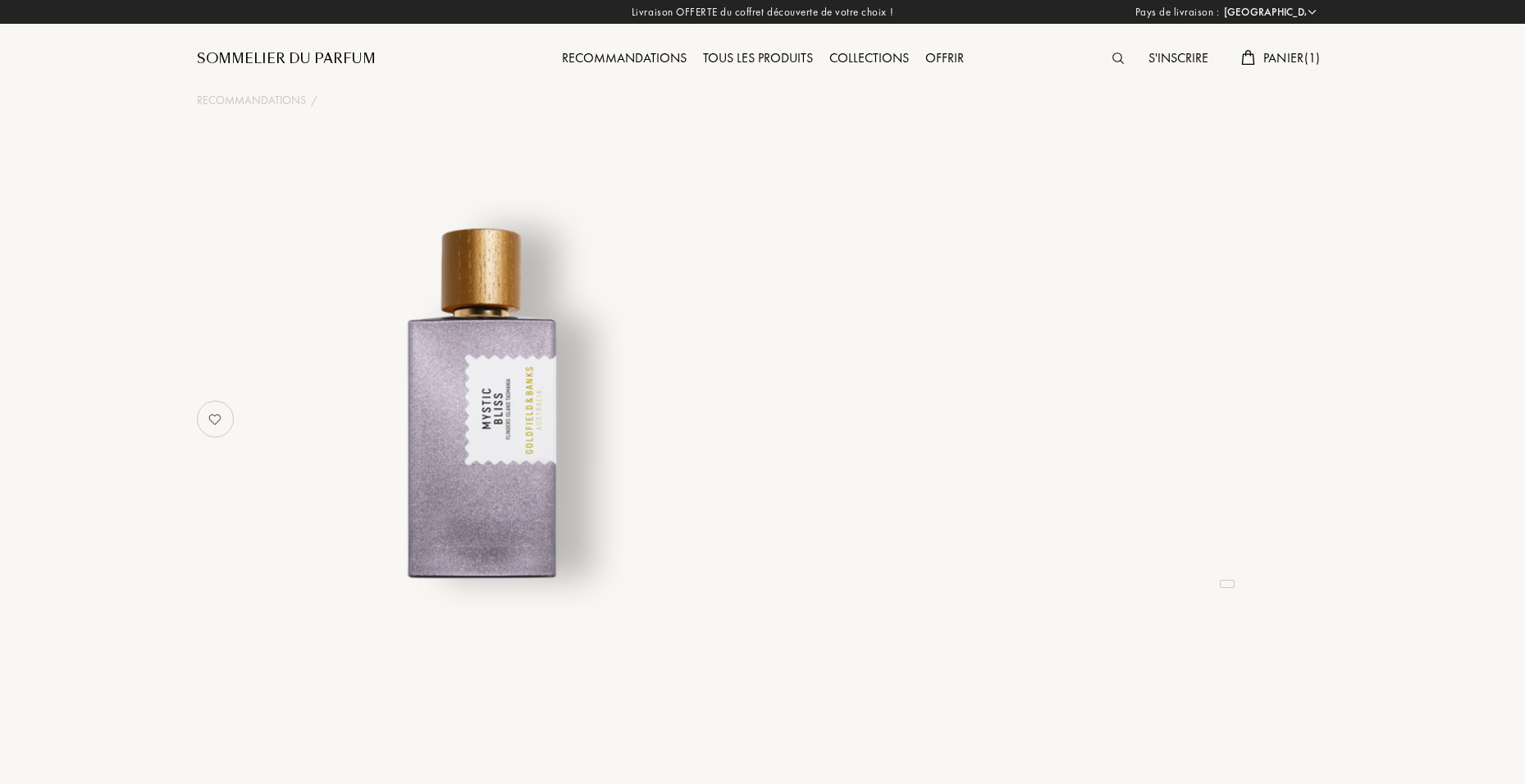
select select "FR"
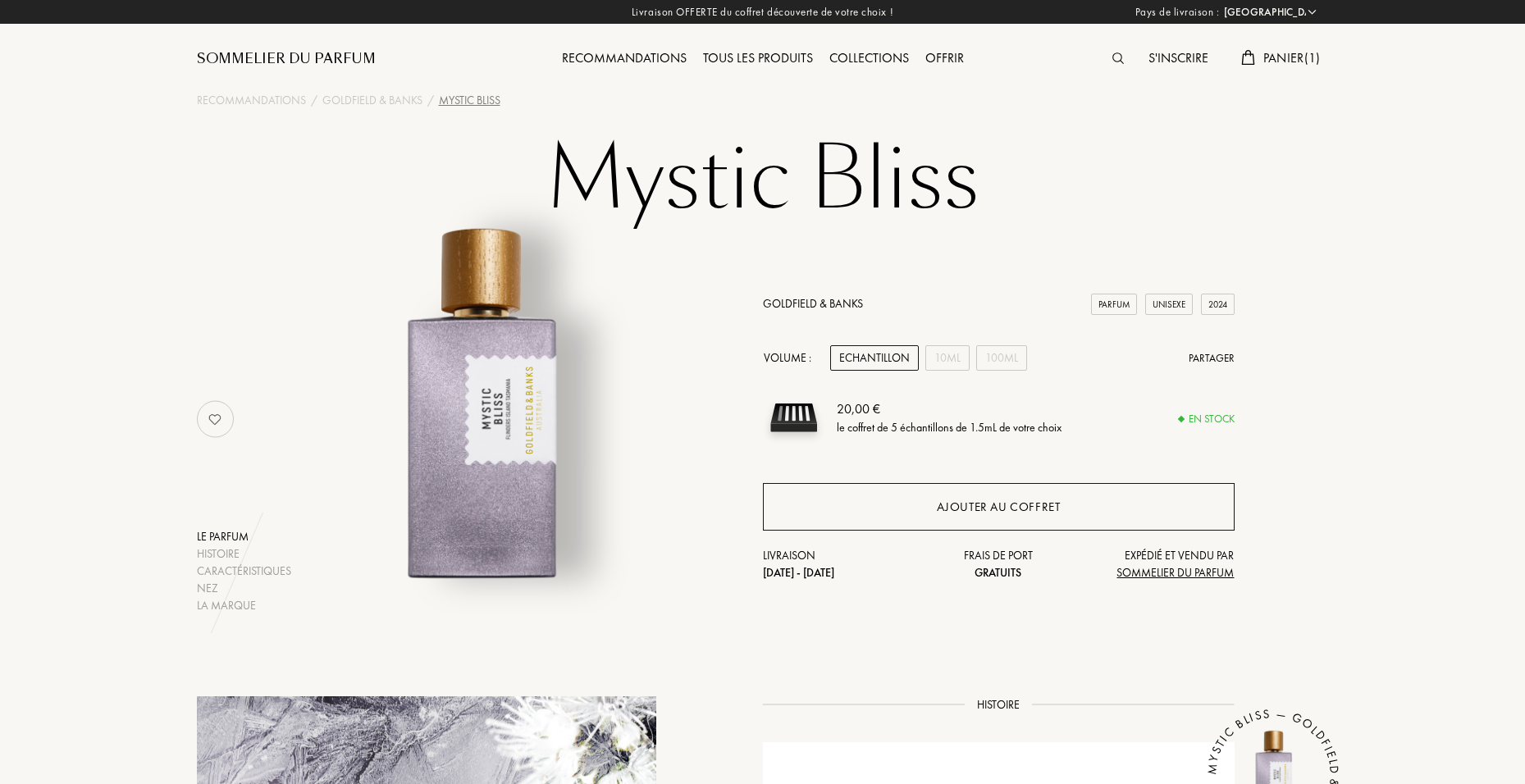
click at [870, 495] on div "Ajouter au coffret" at bounding box center [999, 506] width 471 height 47
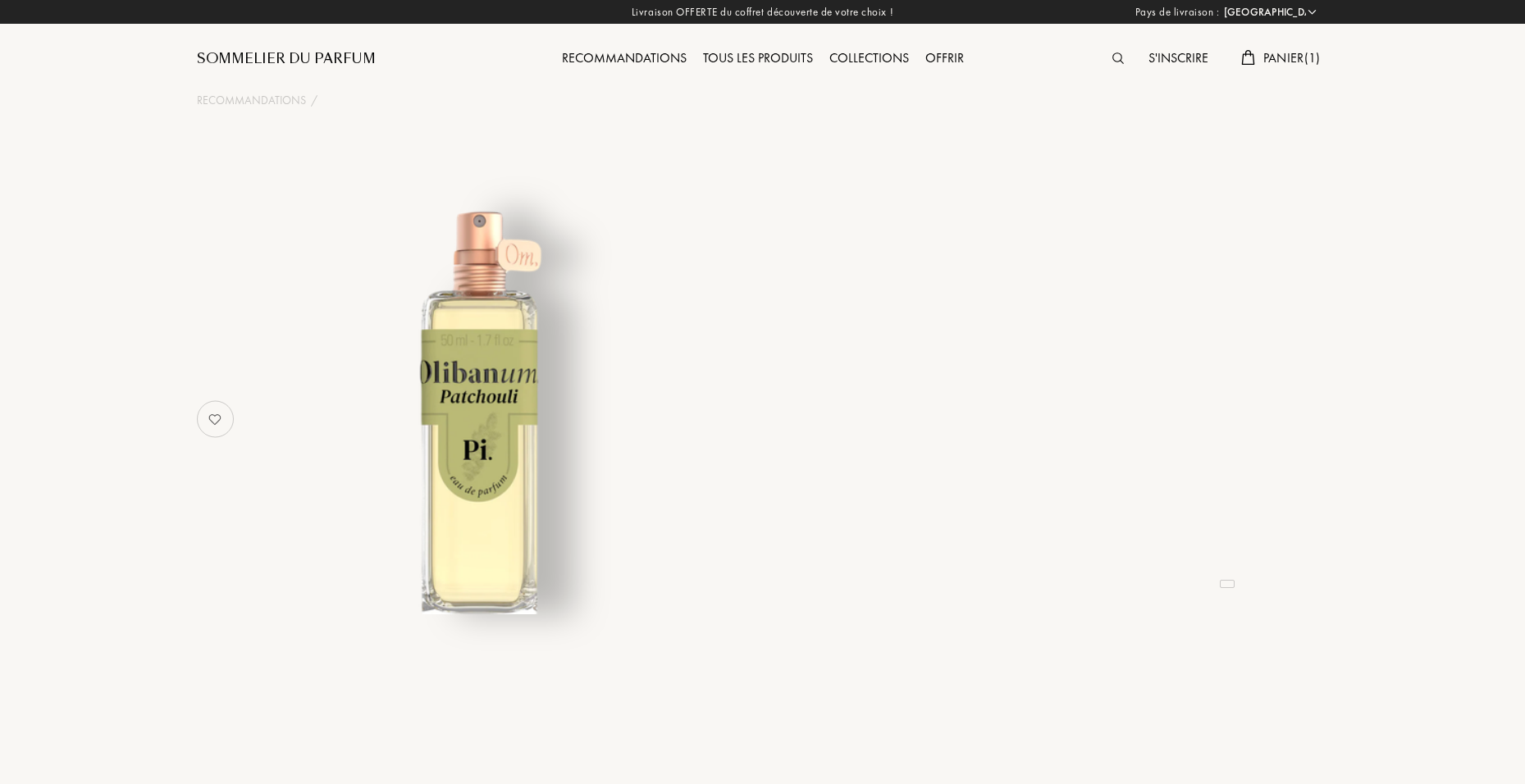
select select "FR"
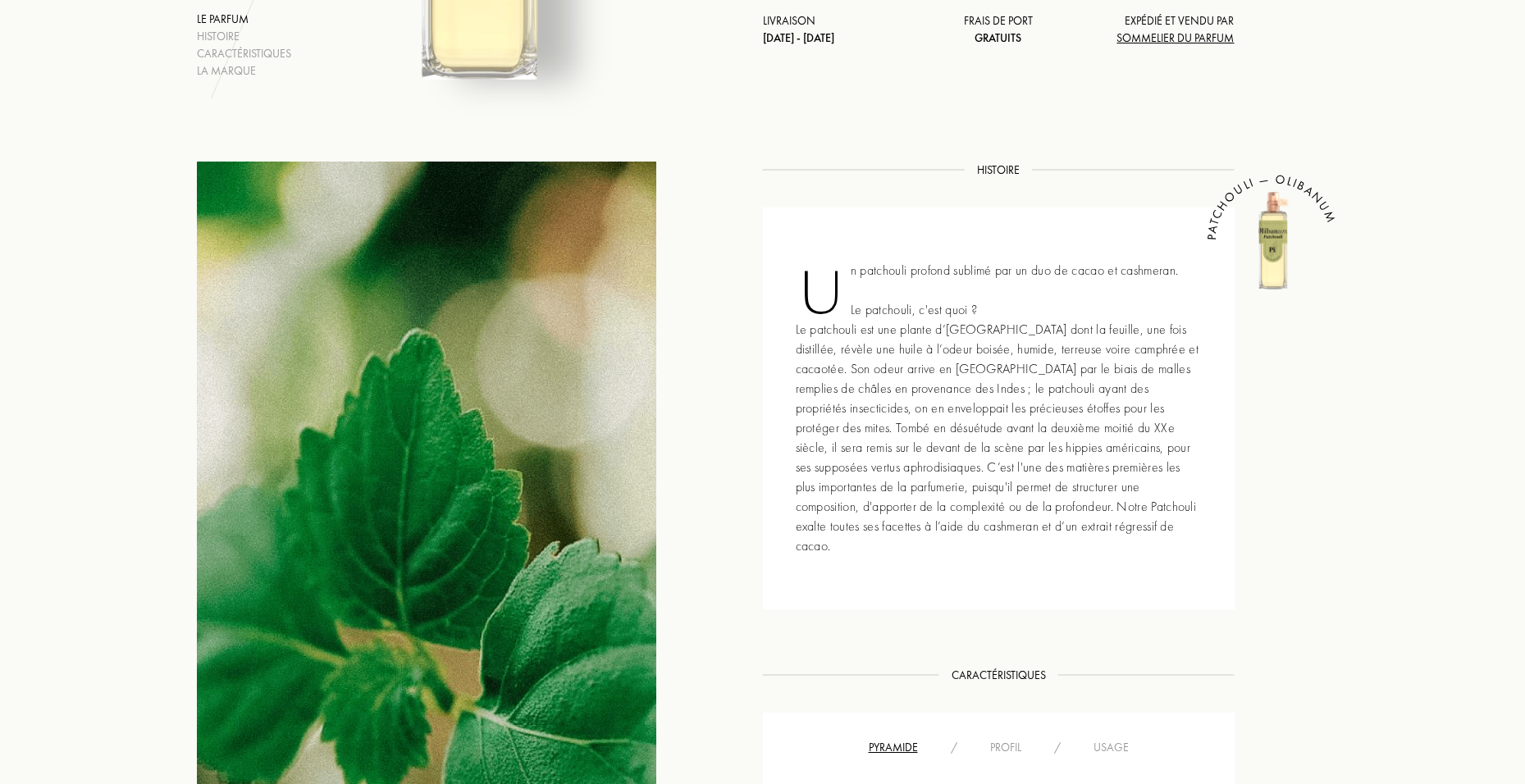
scroll to position [328, 0]
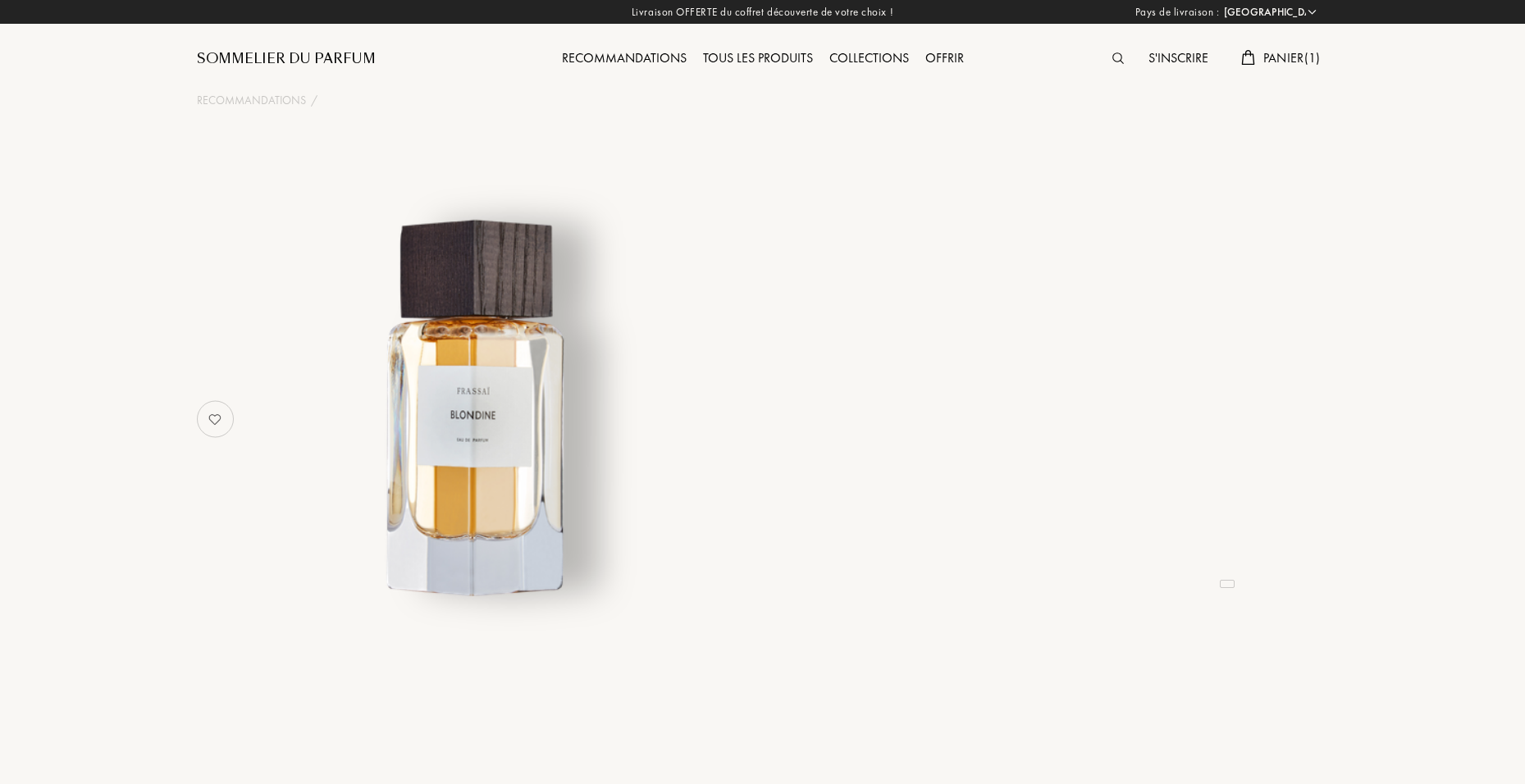
select select "FR"
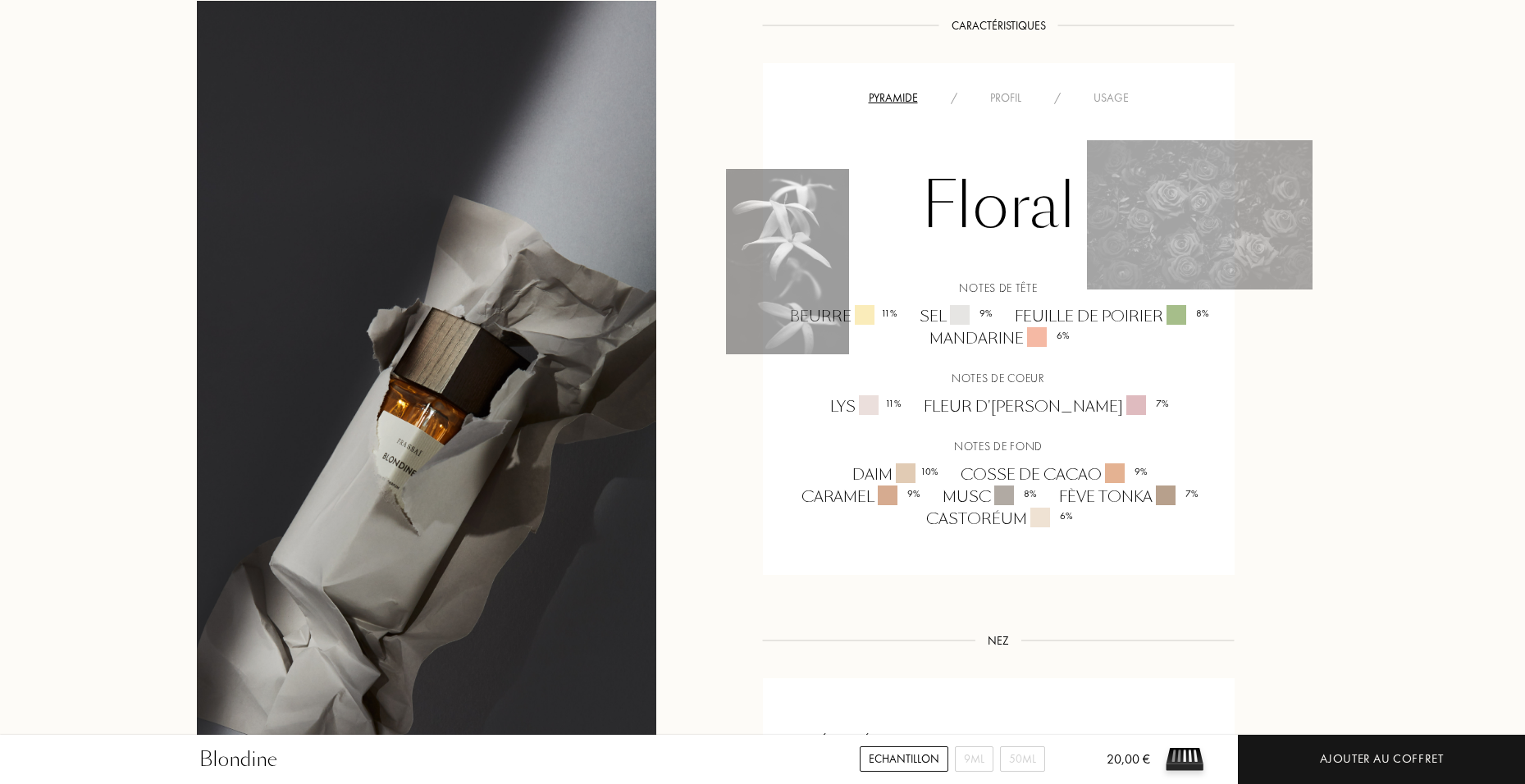
scroll to position [1148, 0]
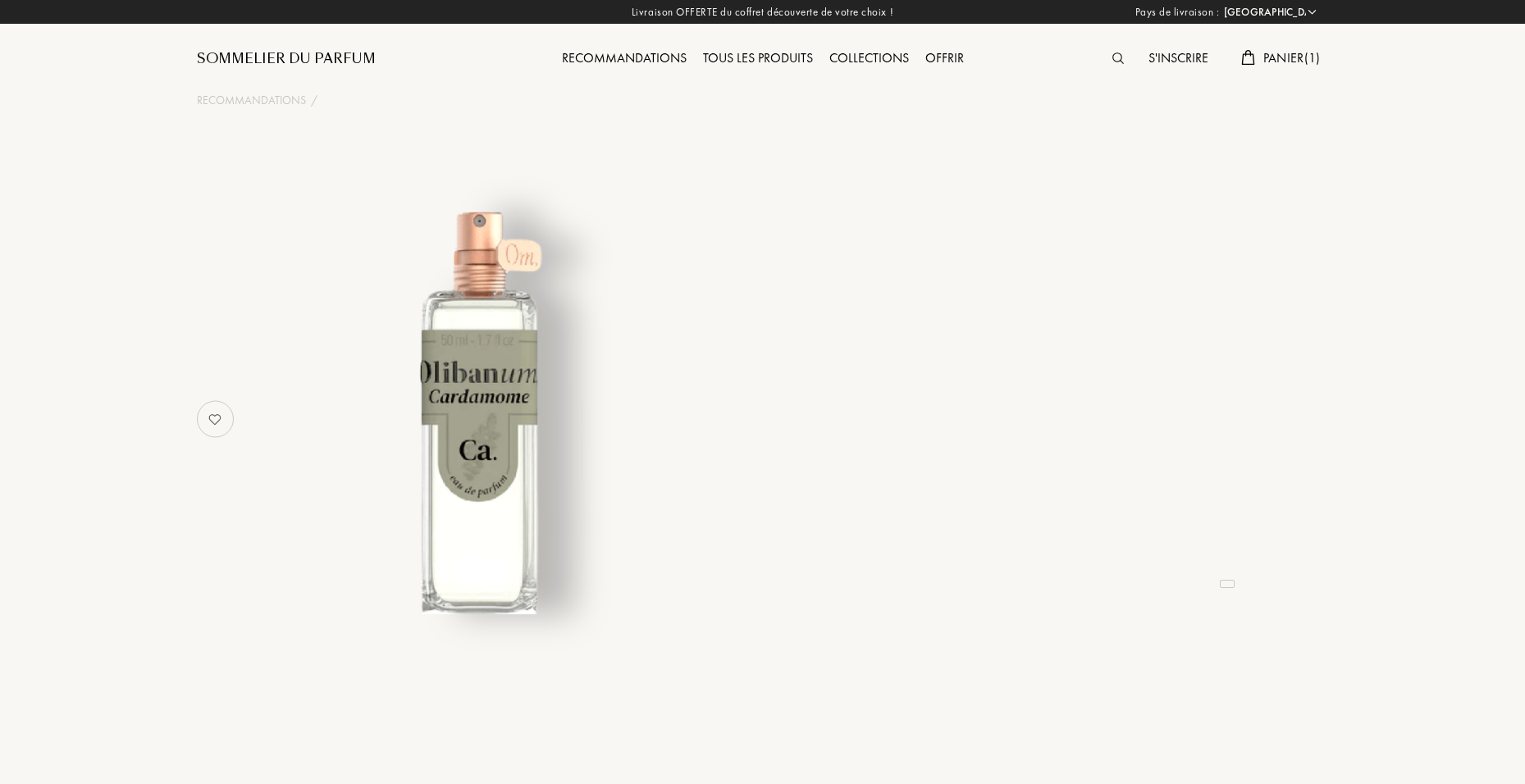
select select "FR"
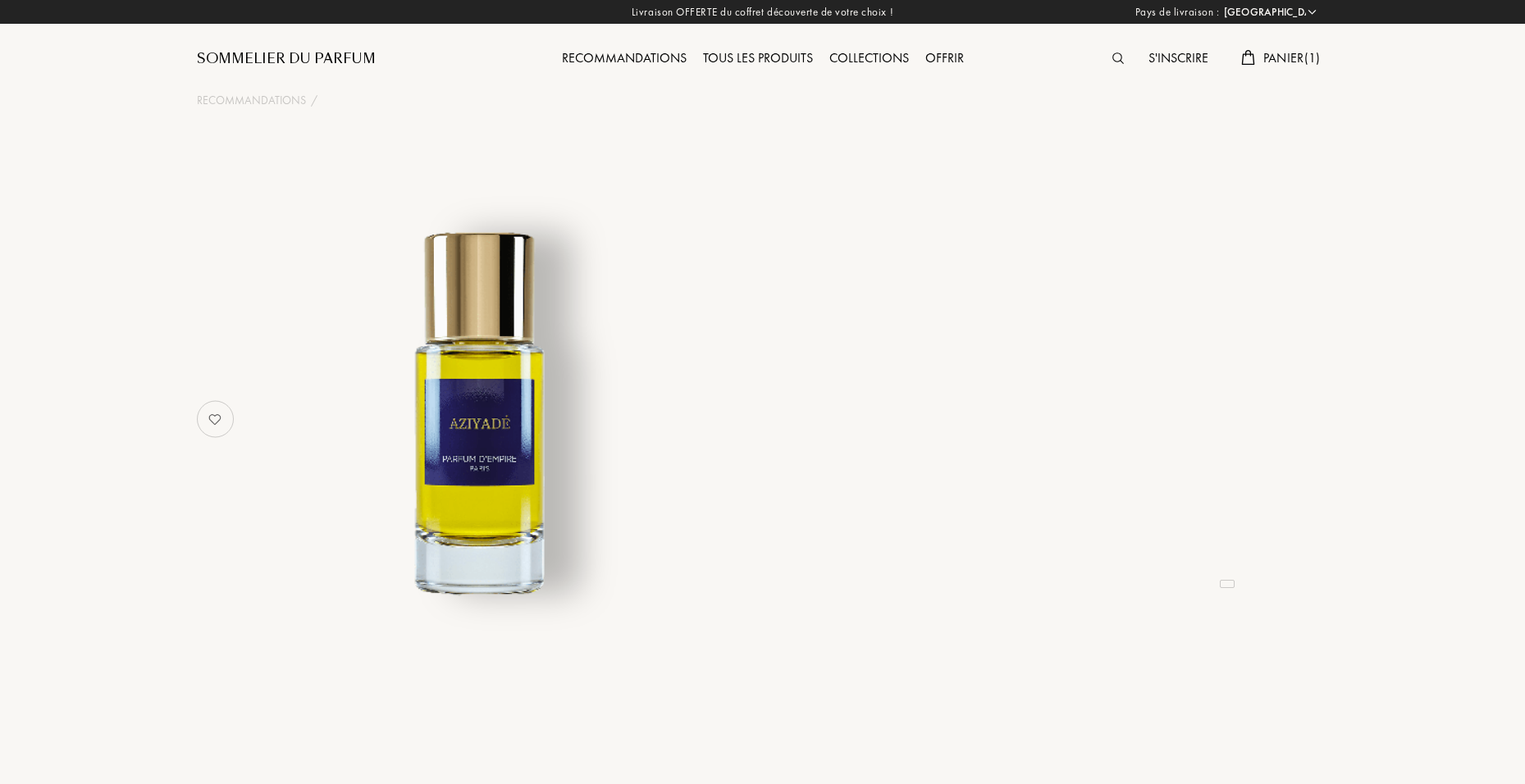
select select "FR"
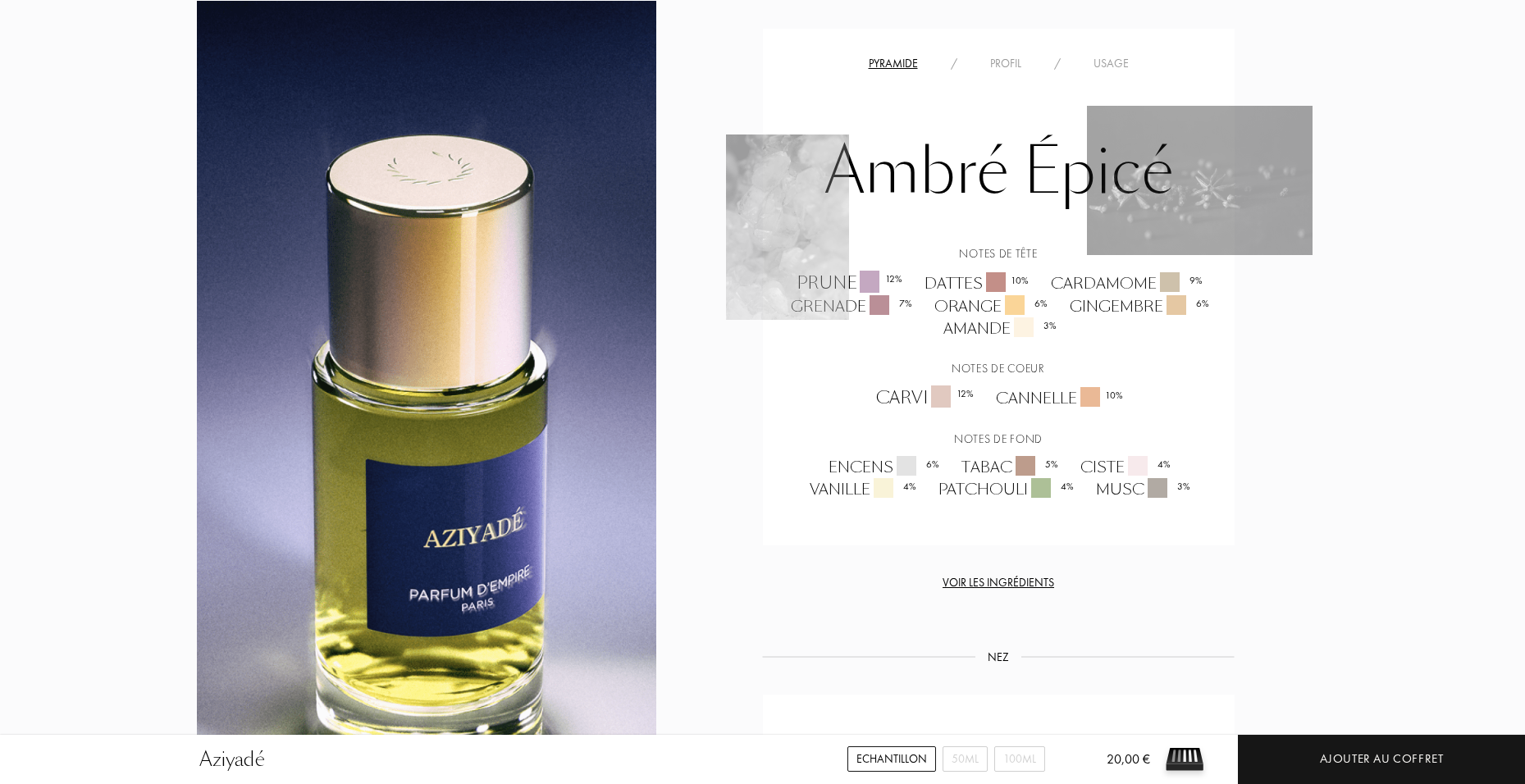
scroll to position [1394, 0]
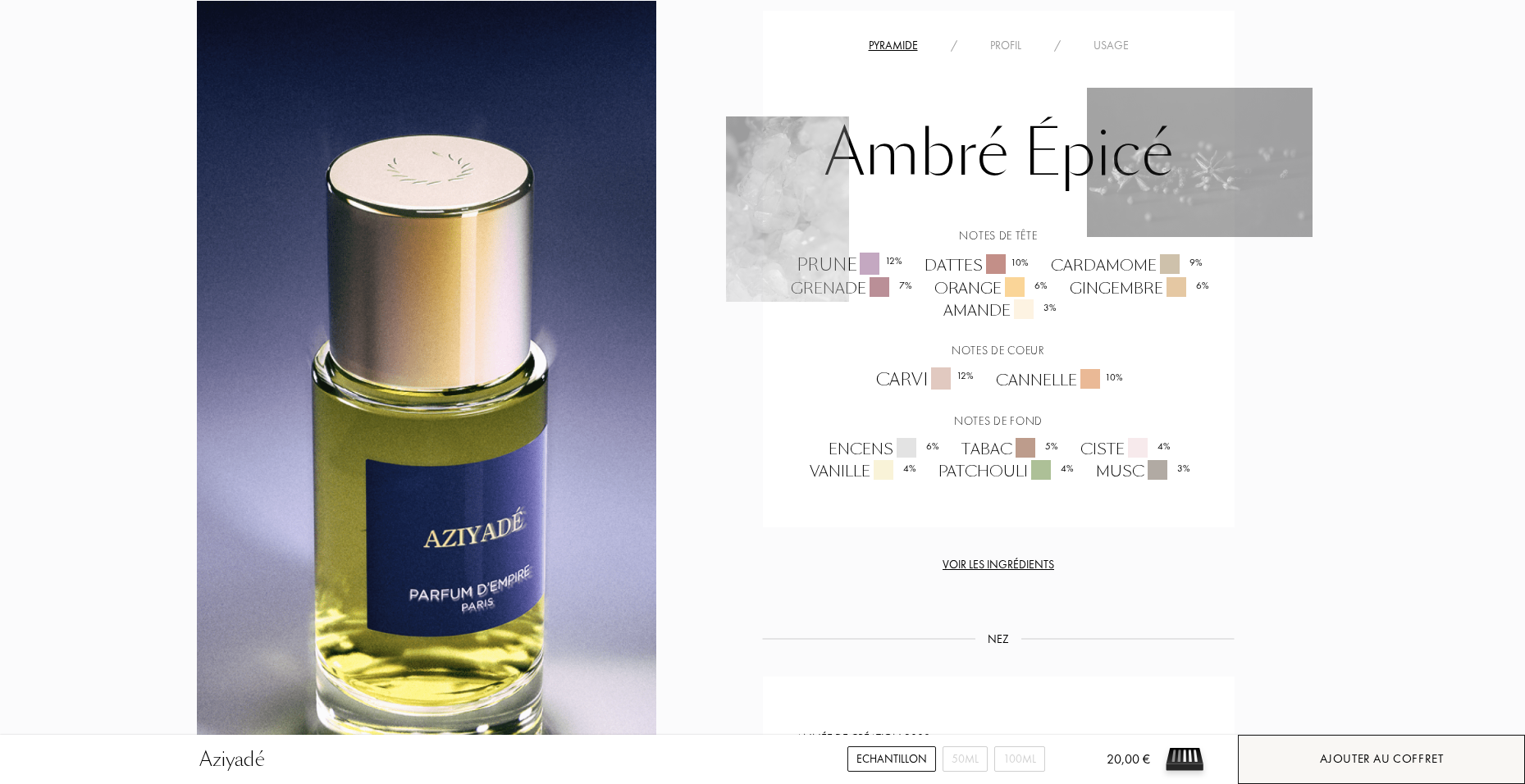
click at [1366, 769] on div "Ajouter au coffret" at bounding box center [1381, 758] width 287 height 49
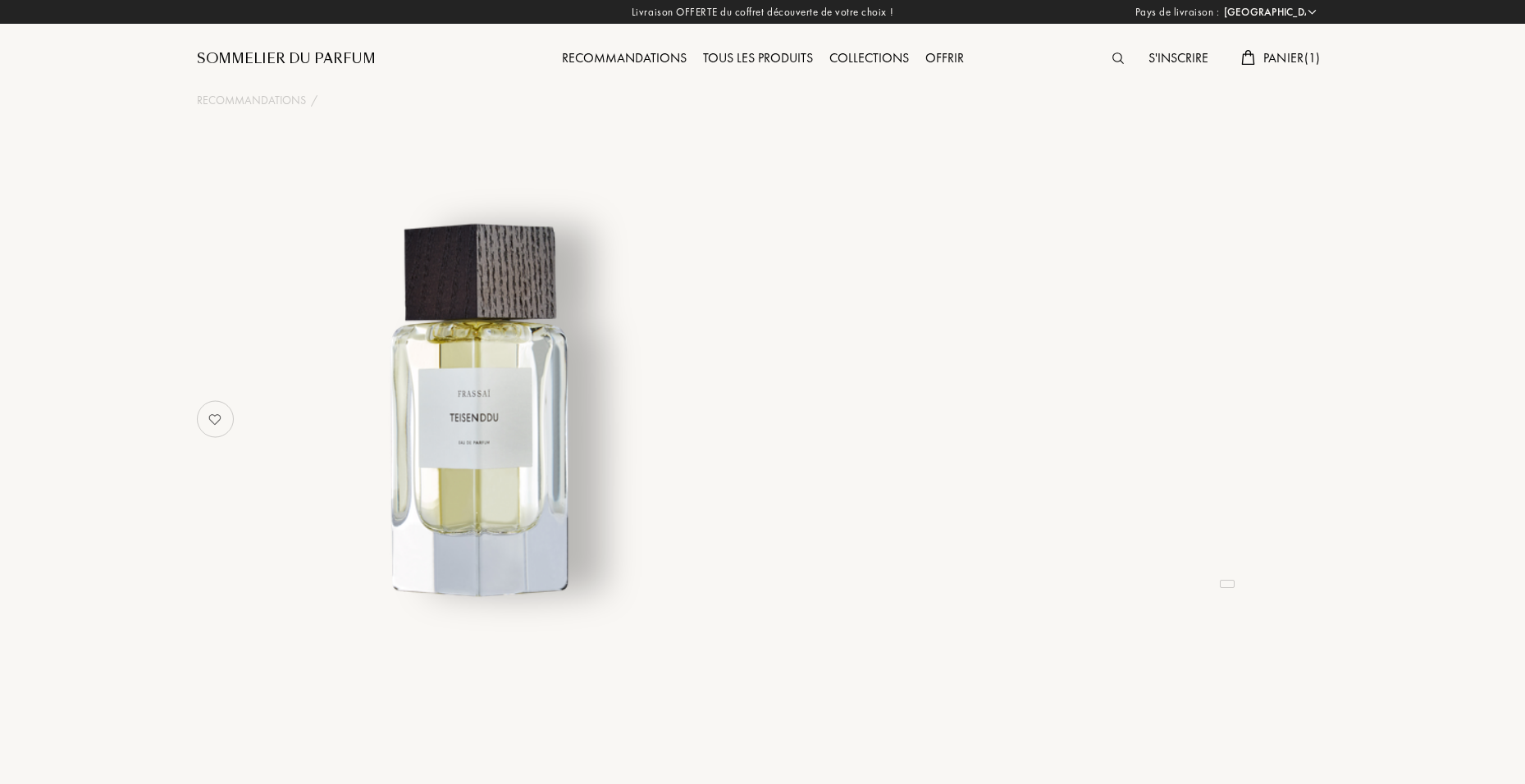
select select "FR"
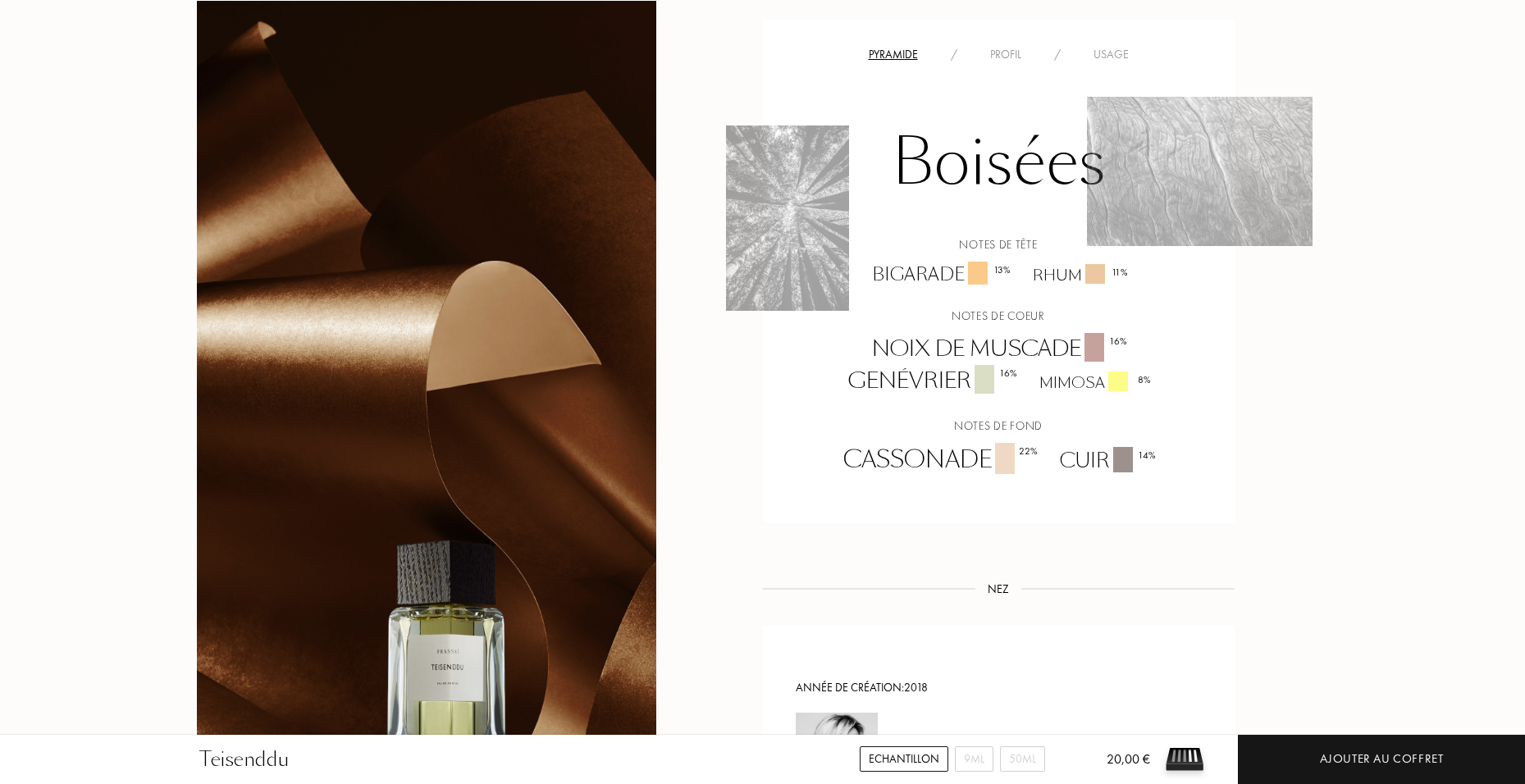
scroll to position [1312, 0]
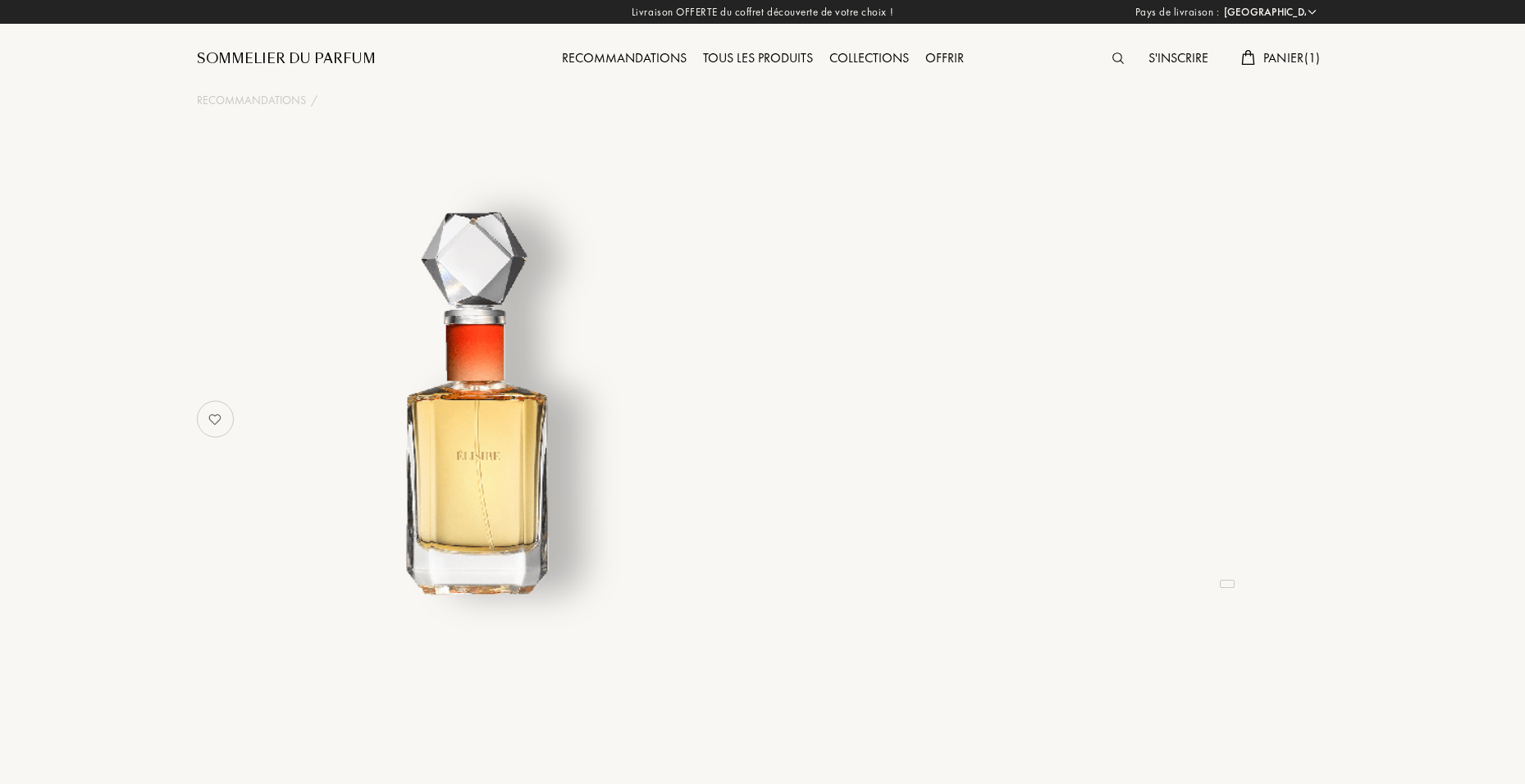
select select "FR"
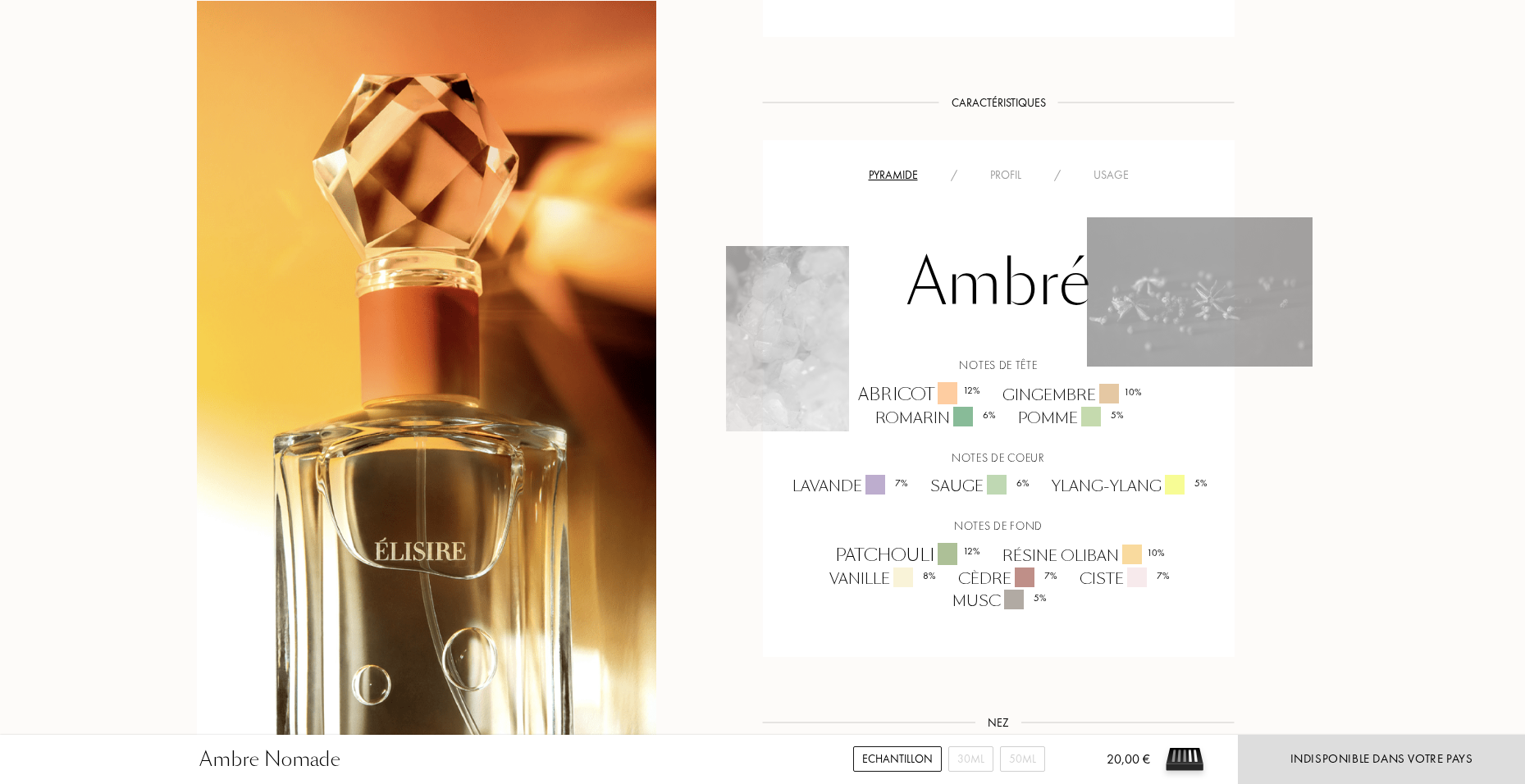
scroll to position [984, 0]
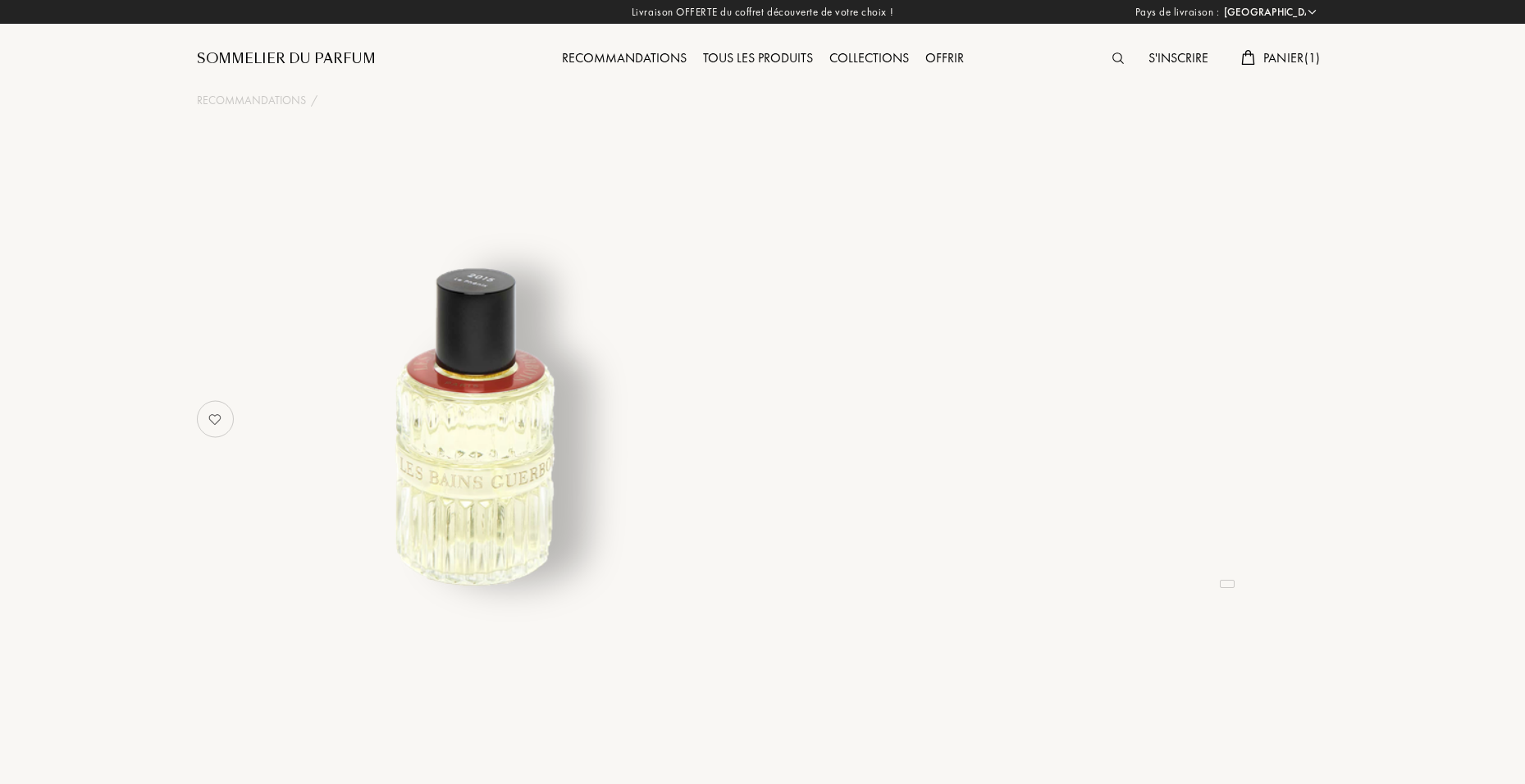
select select "FR"
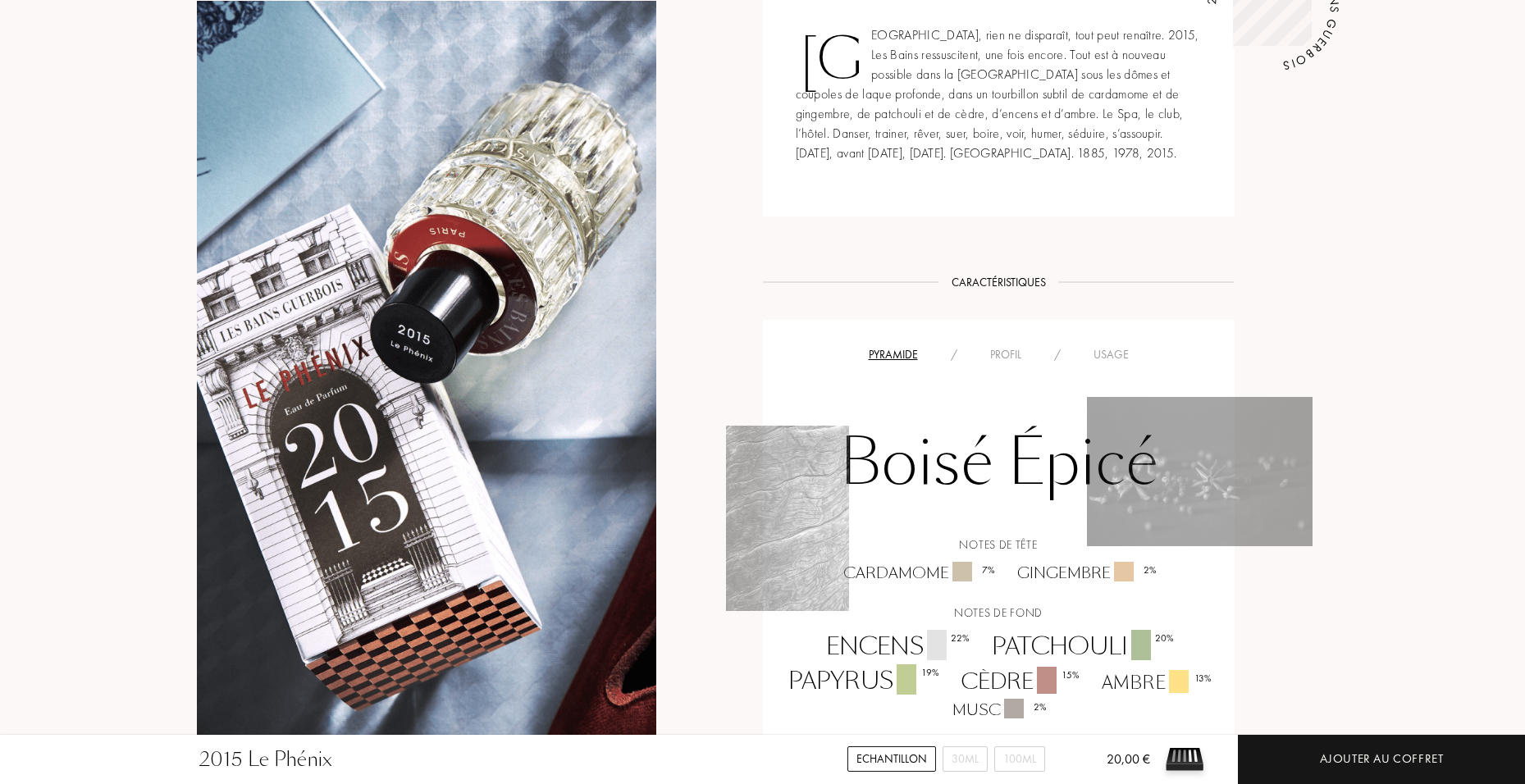
scroll to position [901, 0]
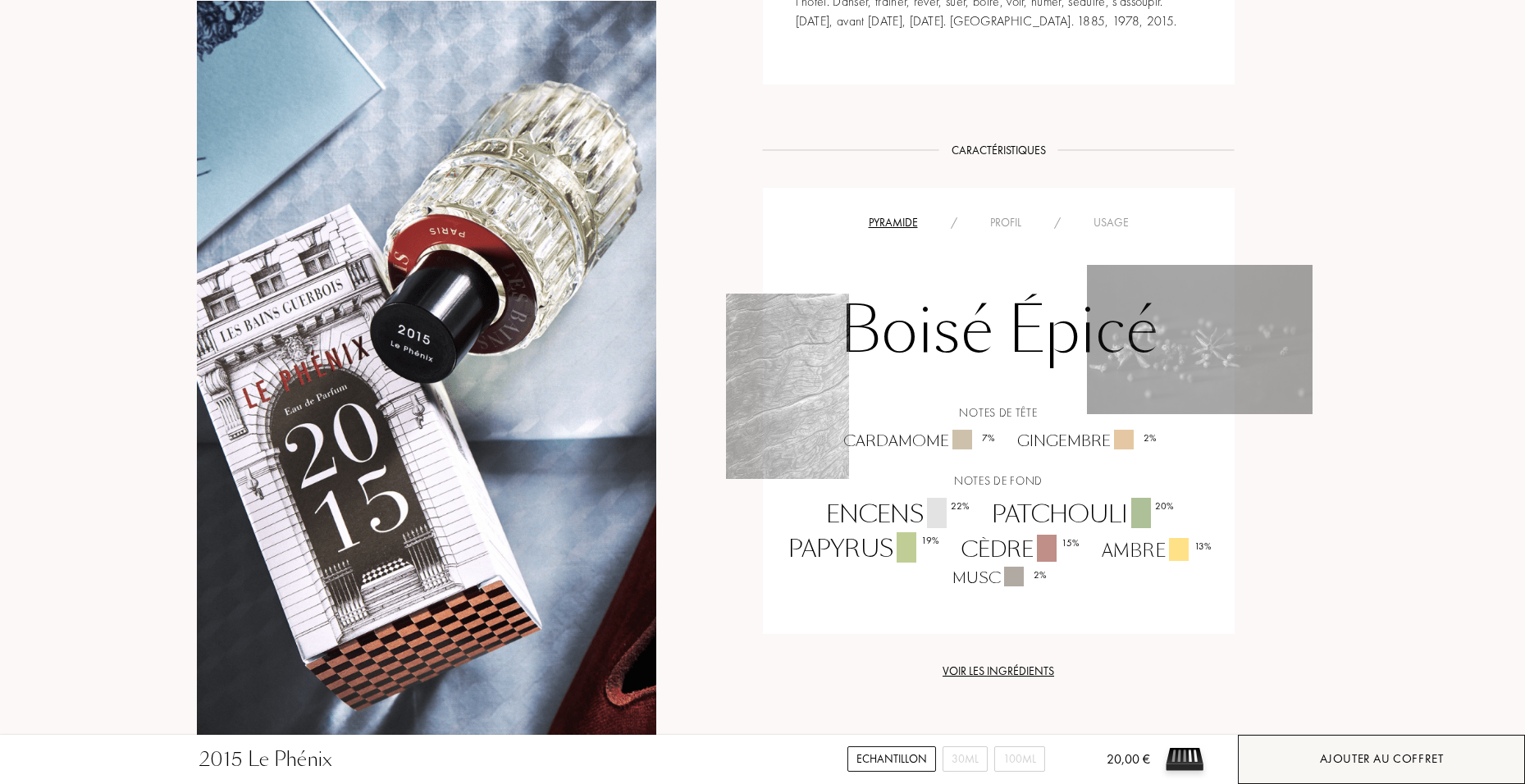
click at [1361, 760] on div "Ajouter au coffret" at bounding box center [1381, 759] width 123 height 19
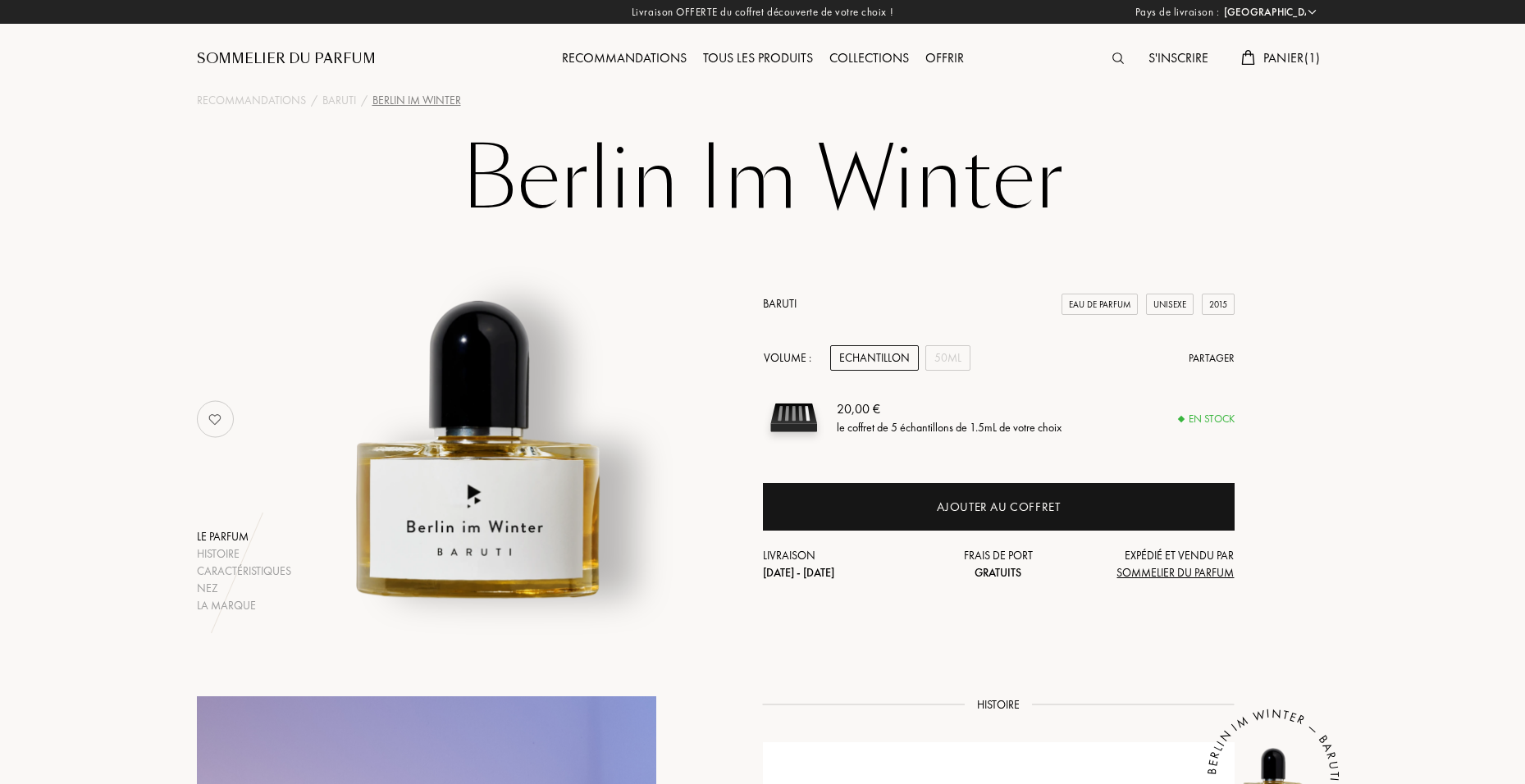
select select "FR"
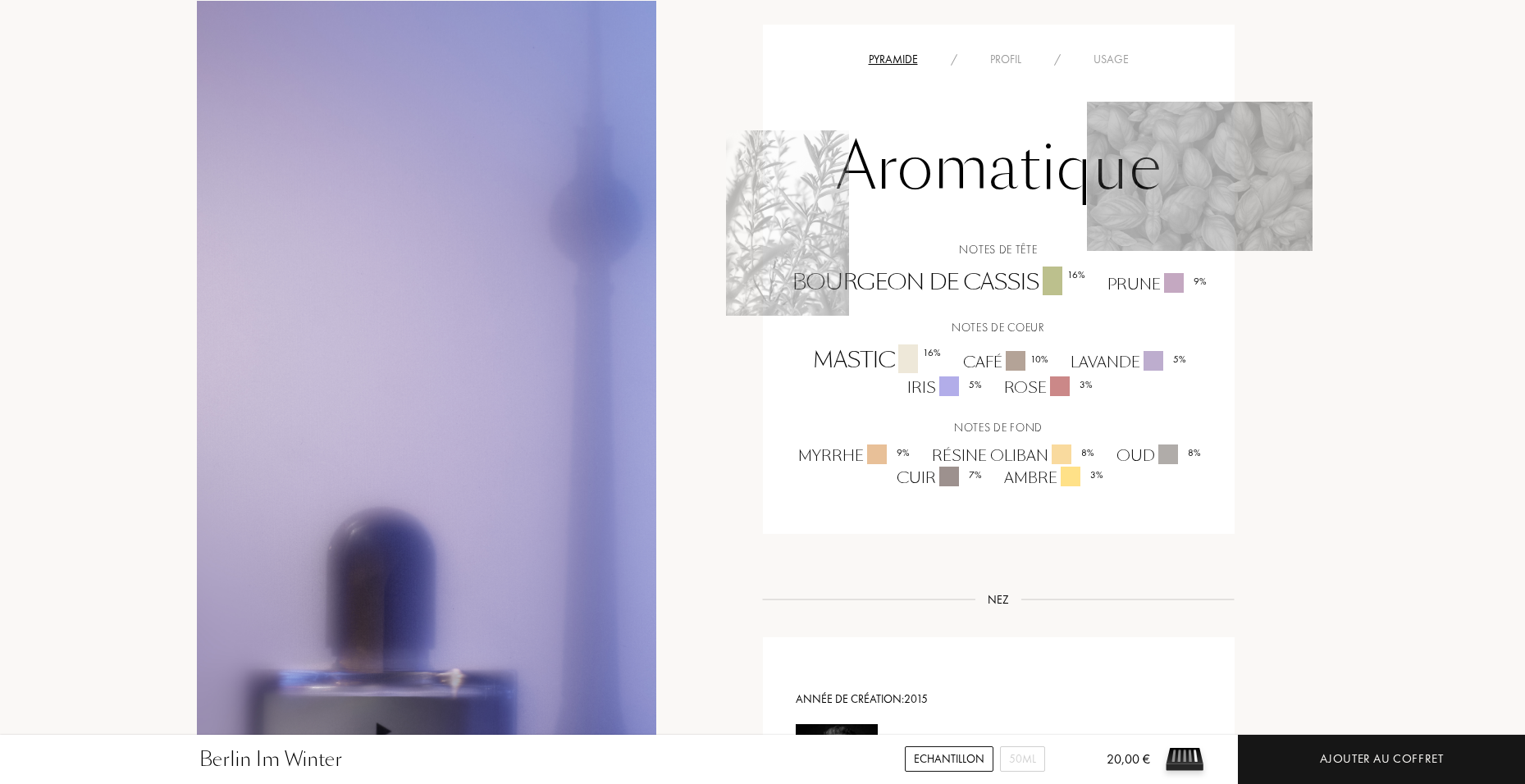
scroll to position [1066, 0]
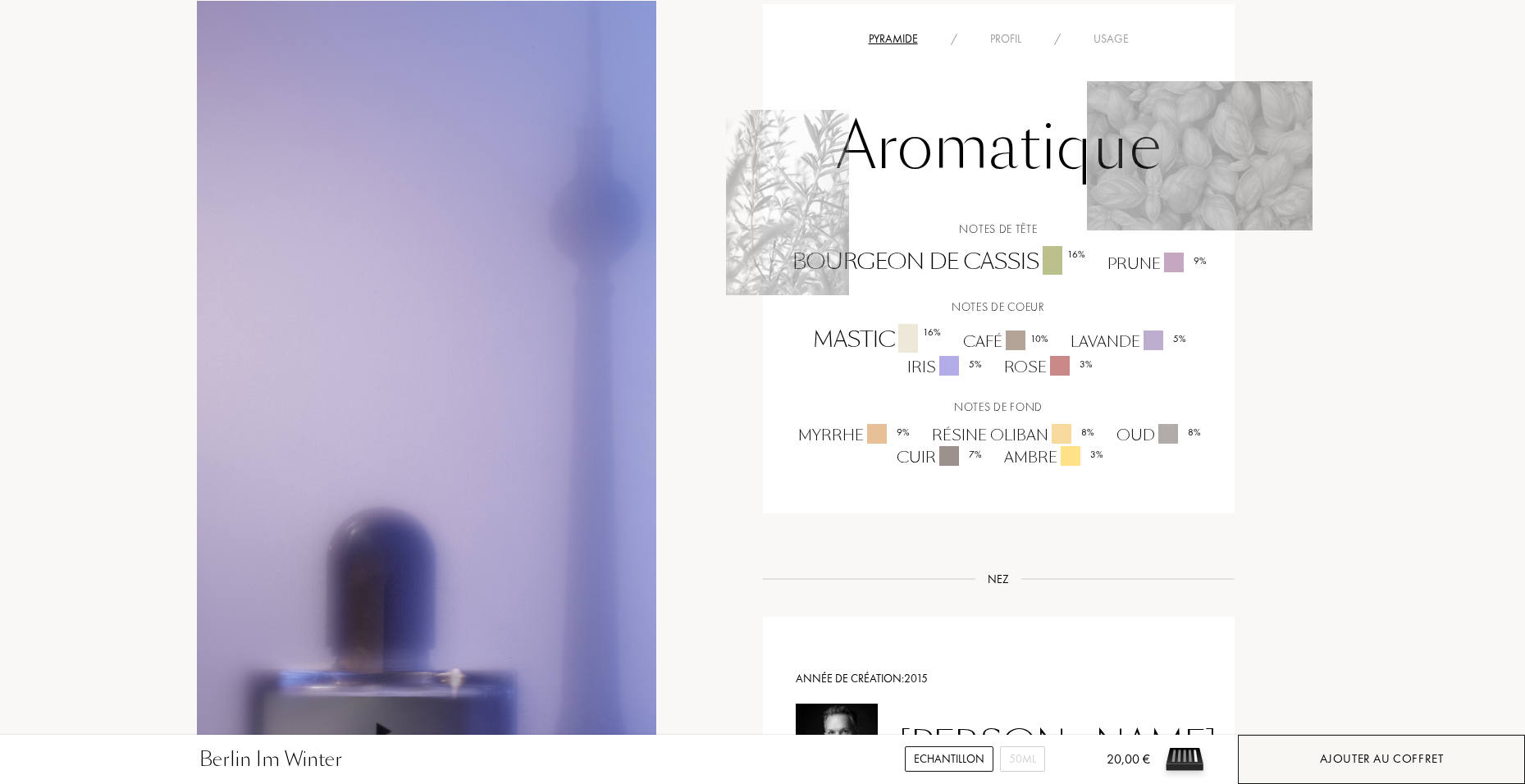
click at [1304, 769] on div "Ajouter au coffret" at bounding box center [1381, 758] width 287 height 49
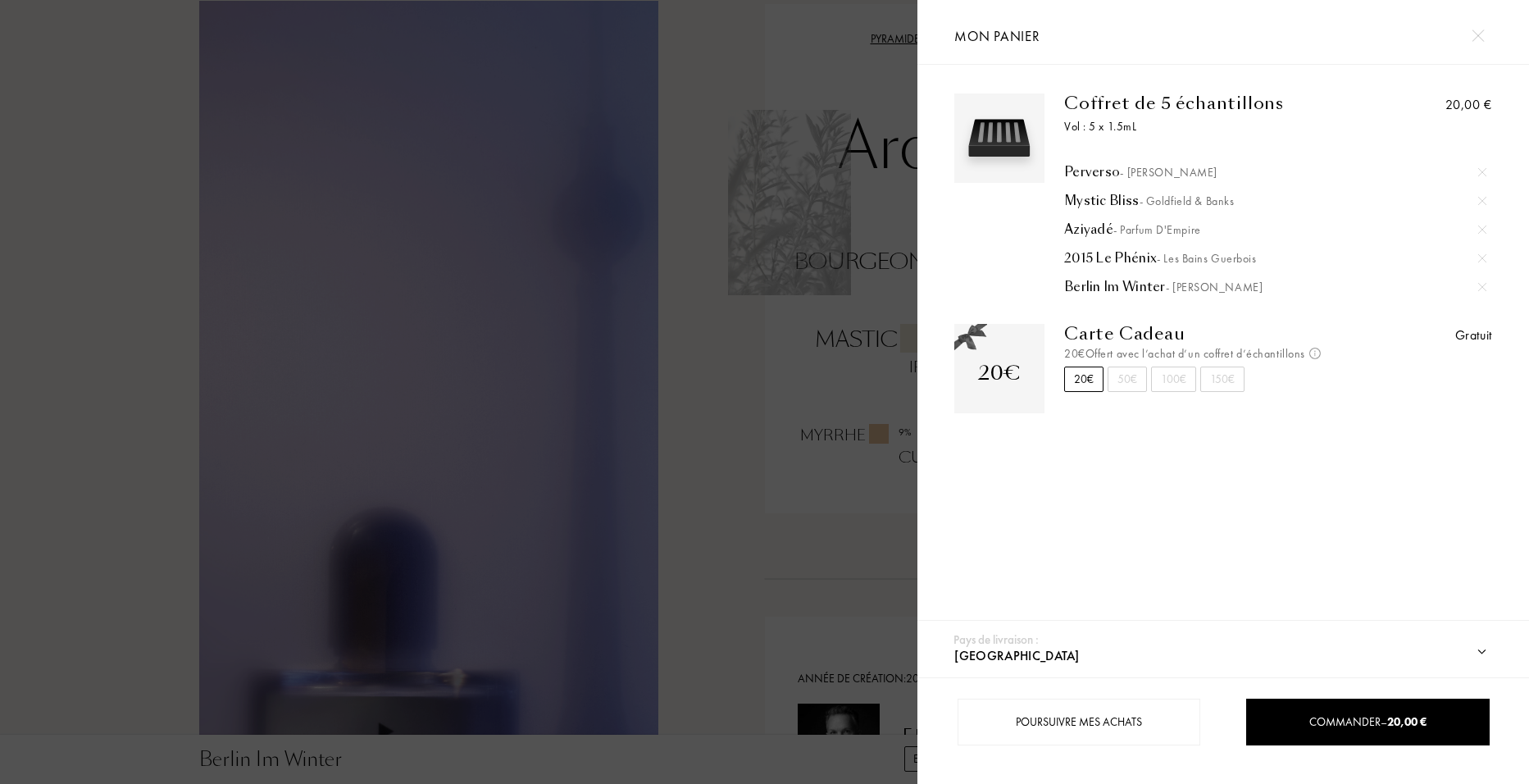
click at [1471, 44] on div at bounding box center [1478, 35] width 28 height 28
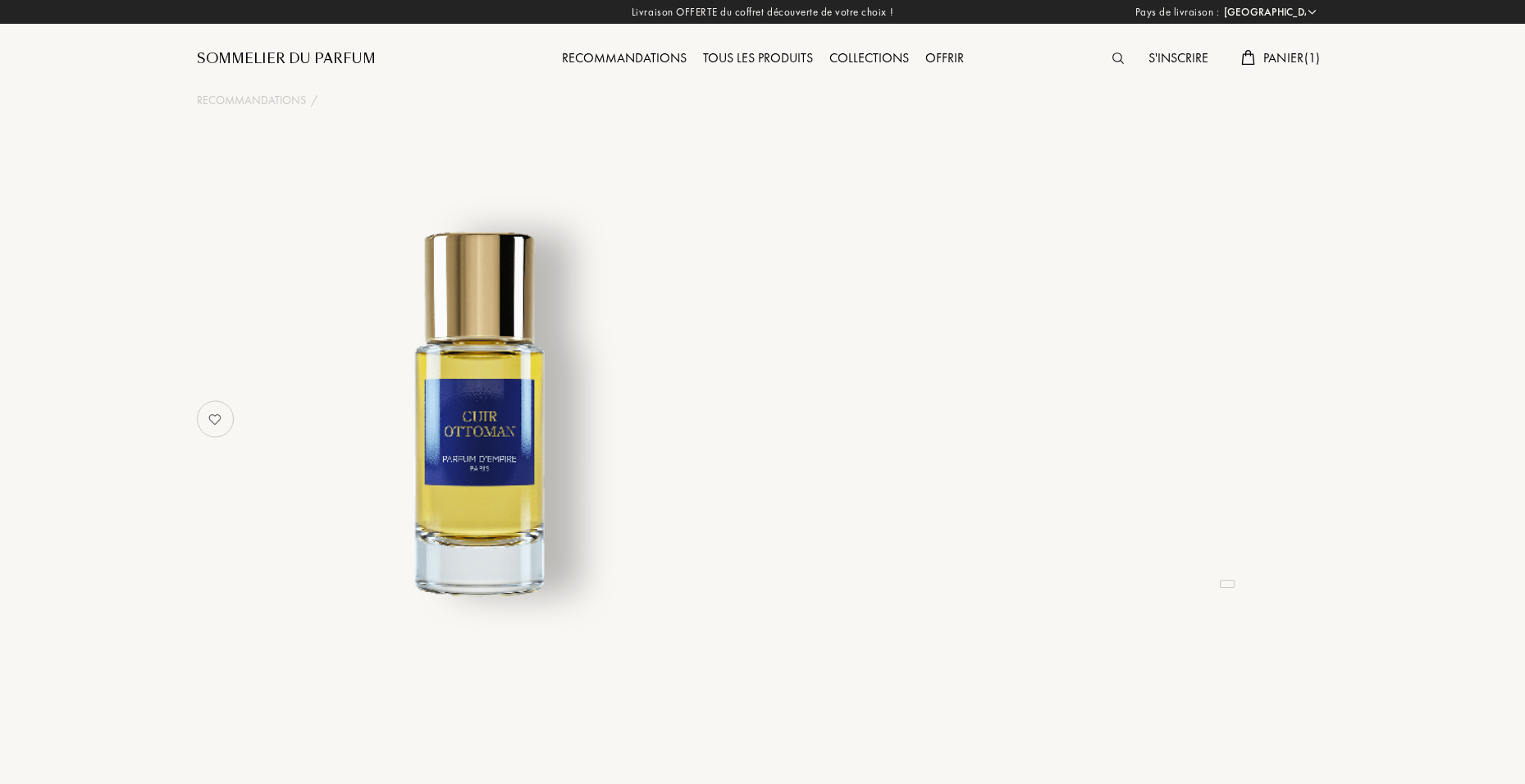
select select "FR"
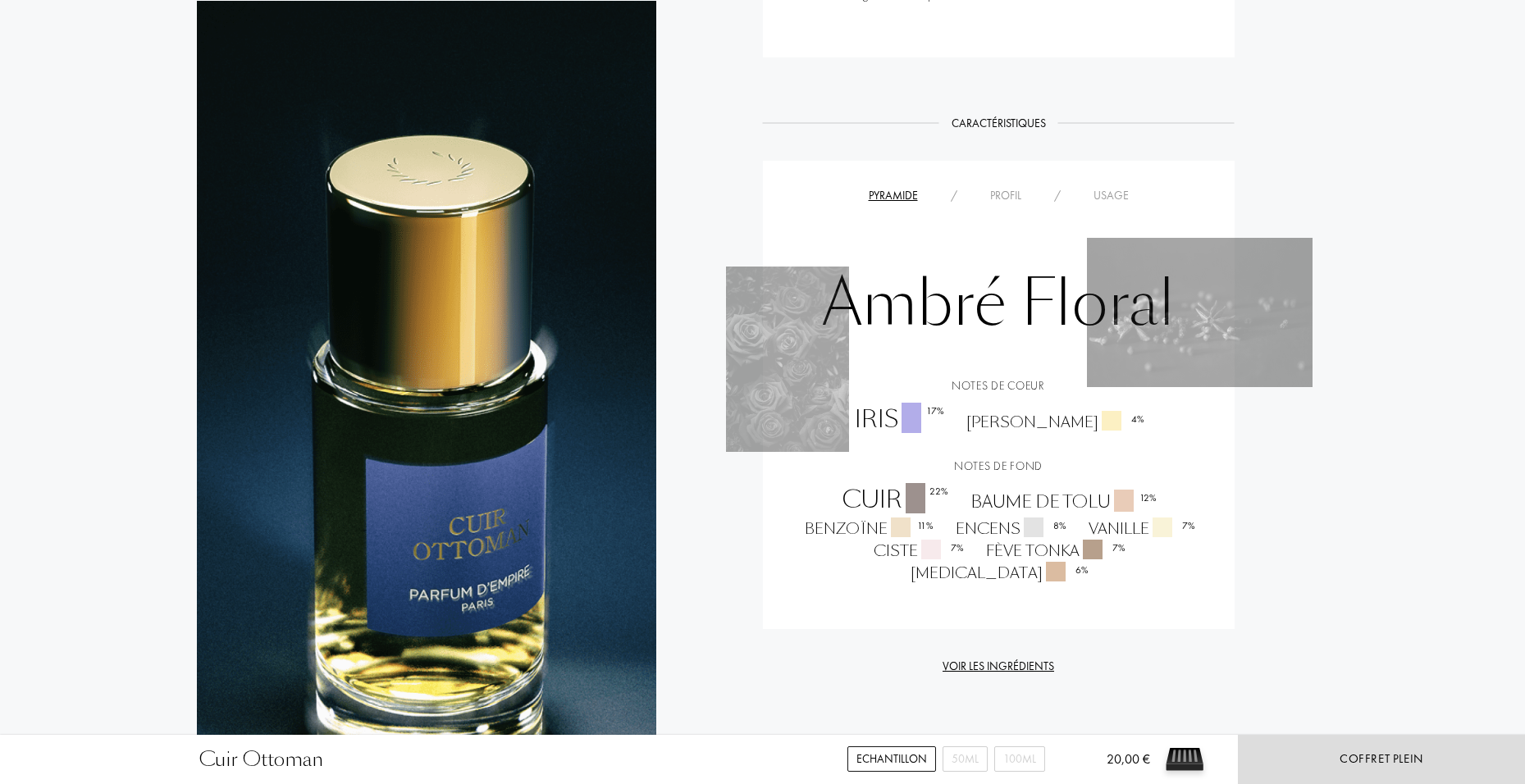
scroll to position [1230, 0]
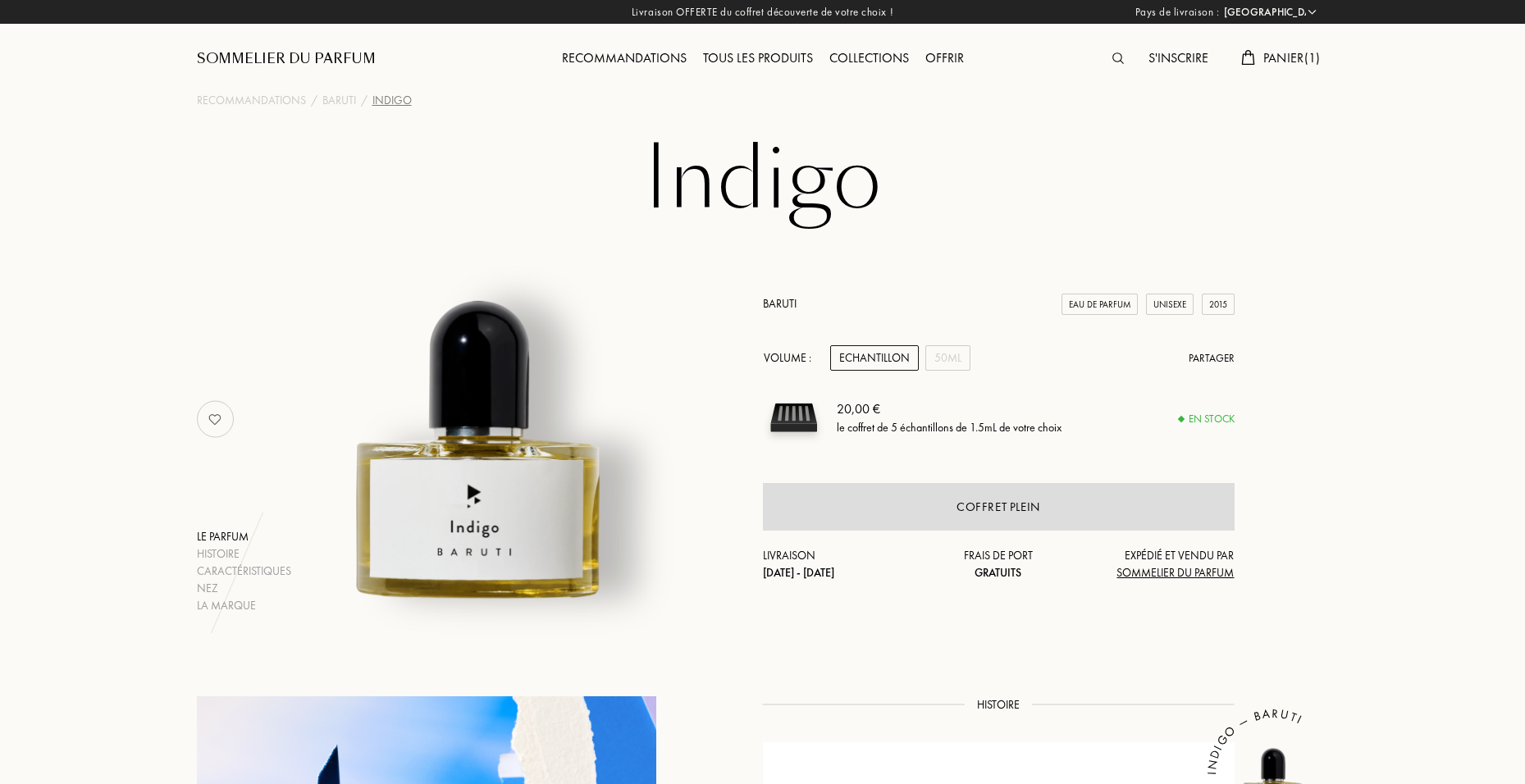
select select "FR"
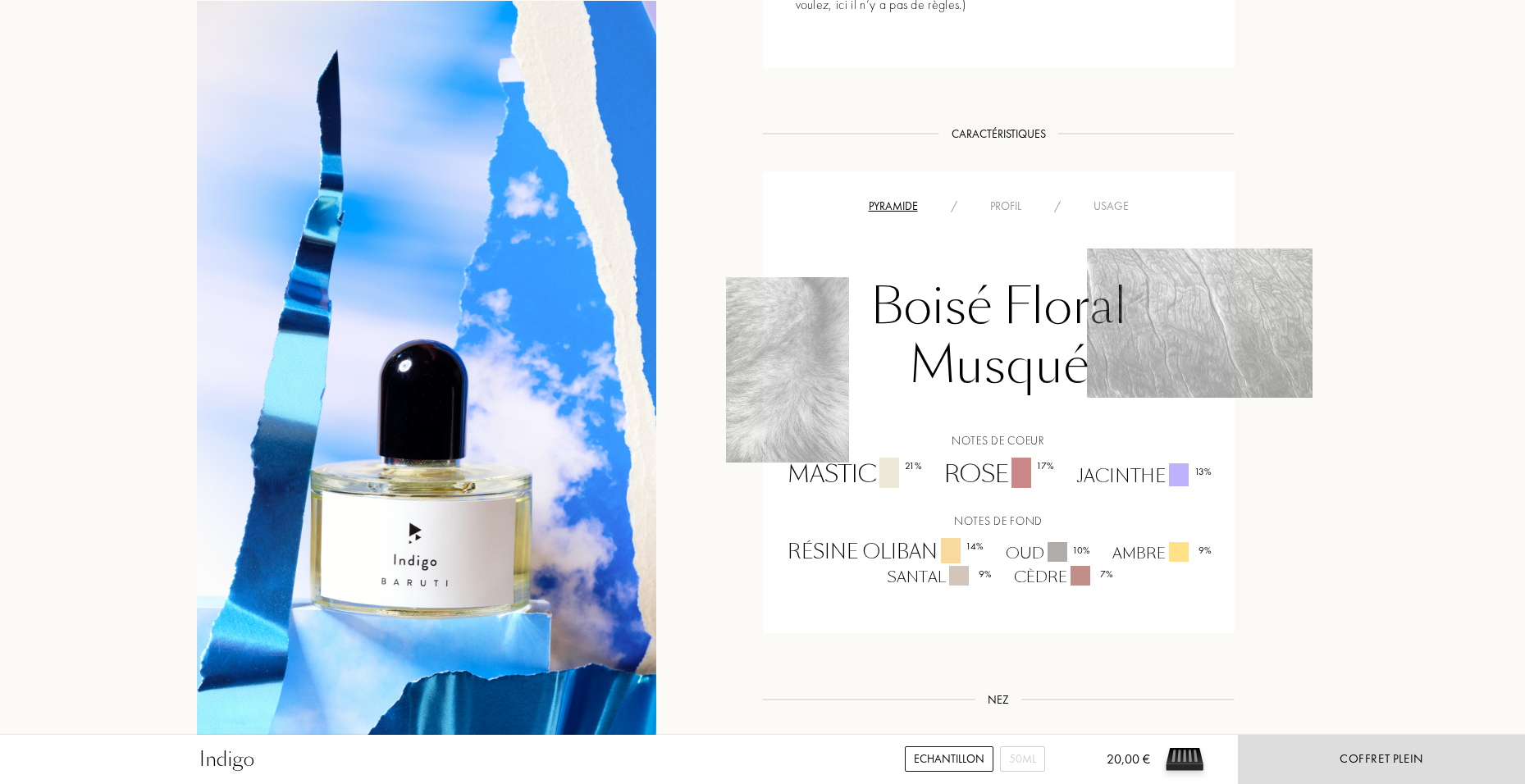
scroll to position [1066, 0]
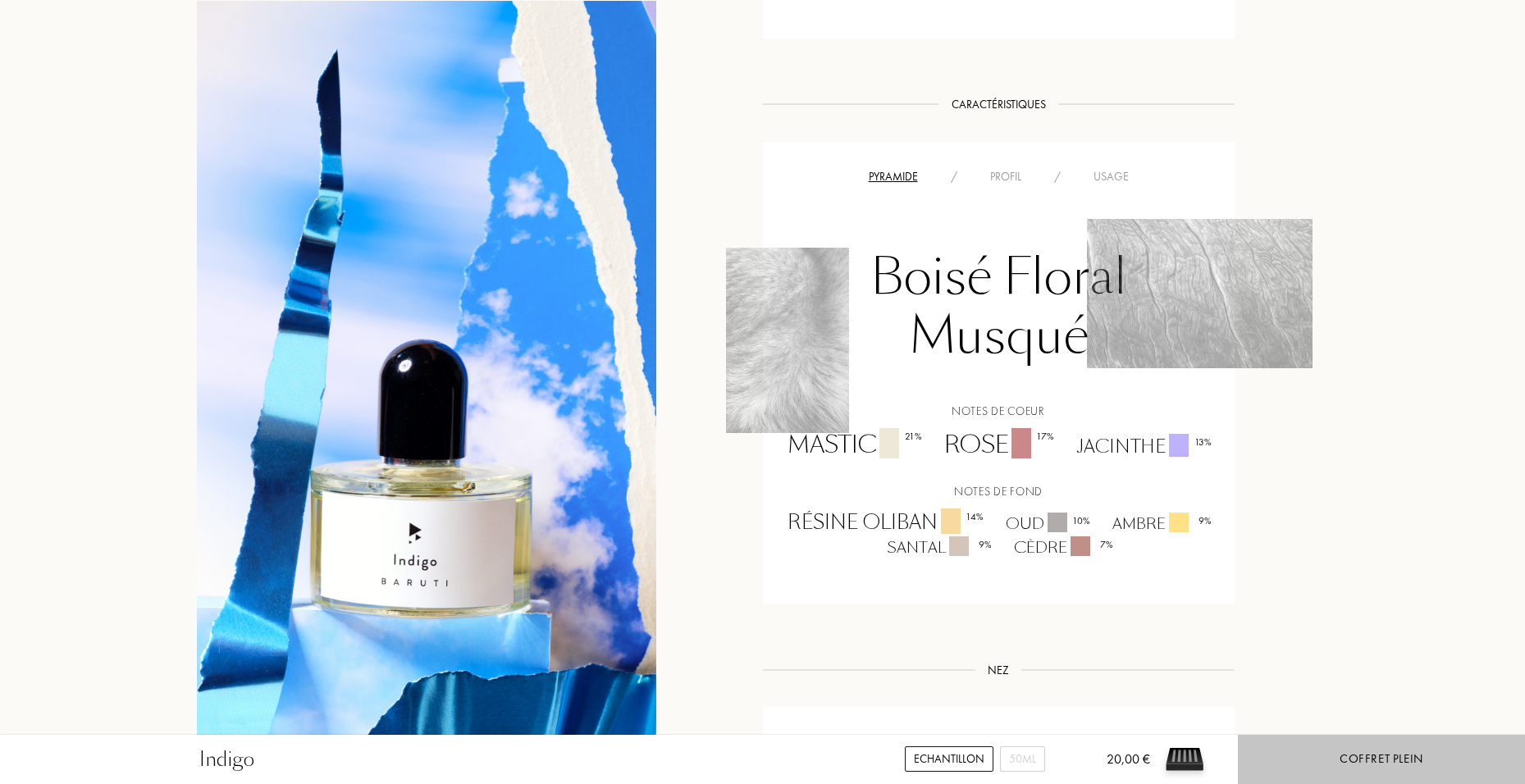
click at [1292, 751] on div "Coffret plein" at bounding box center [1381, 758] width 287 height 49
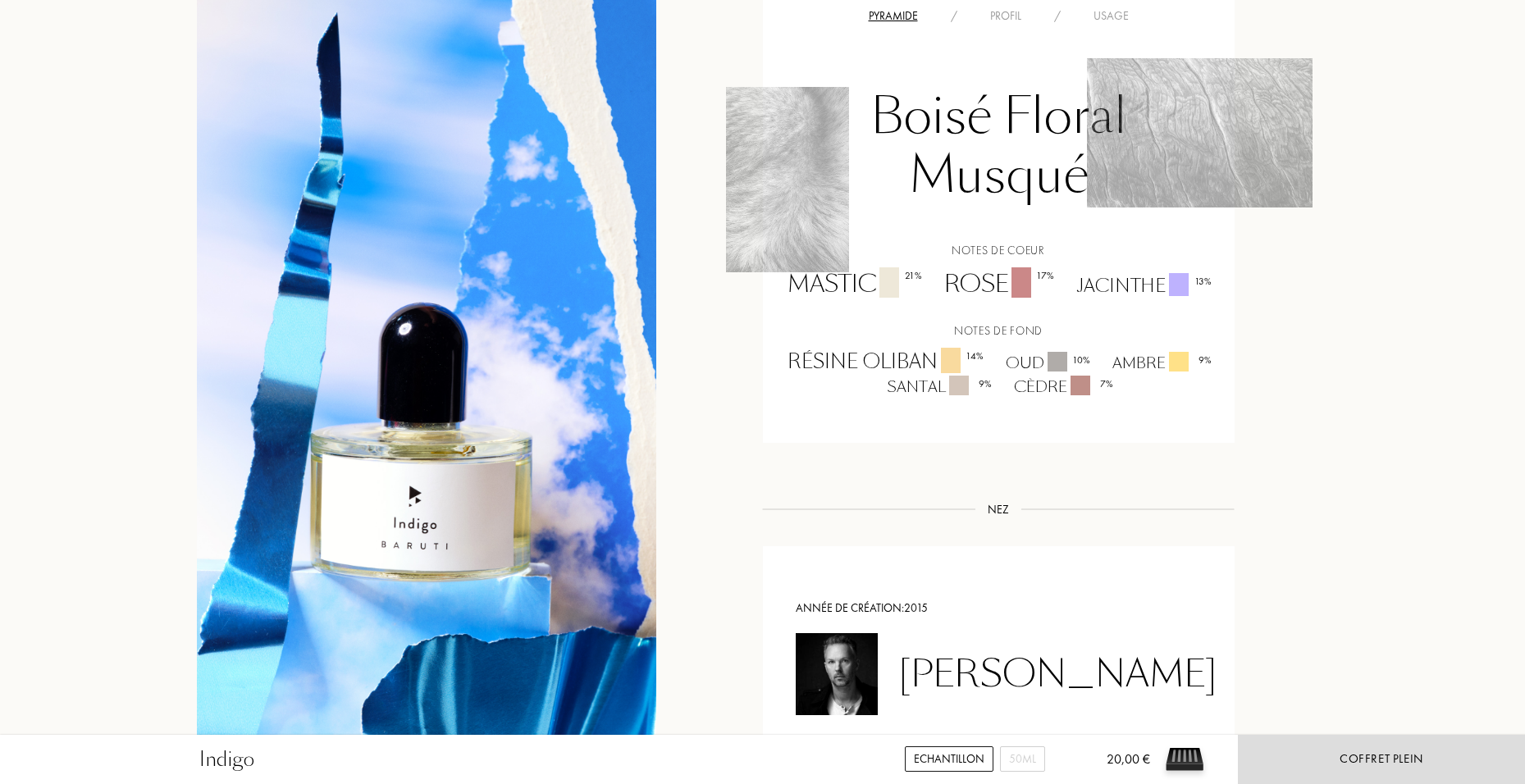
scroll to position [1230, 0]
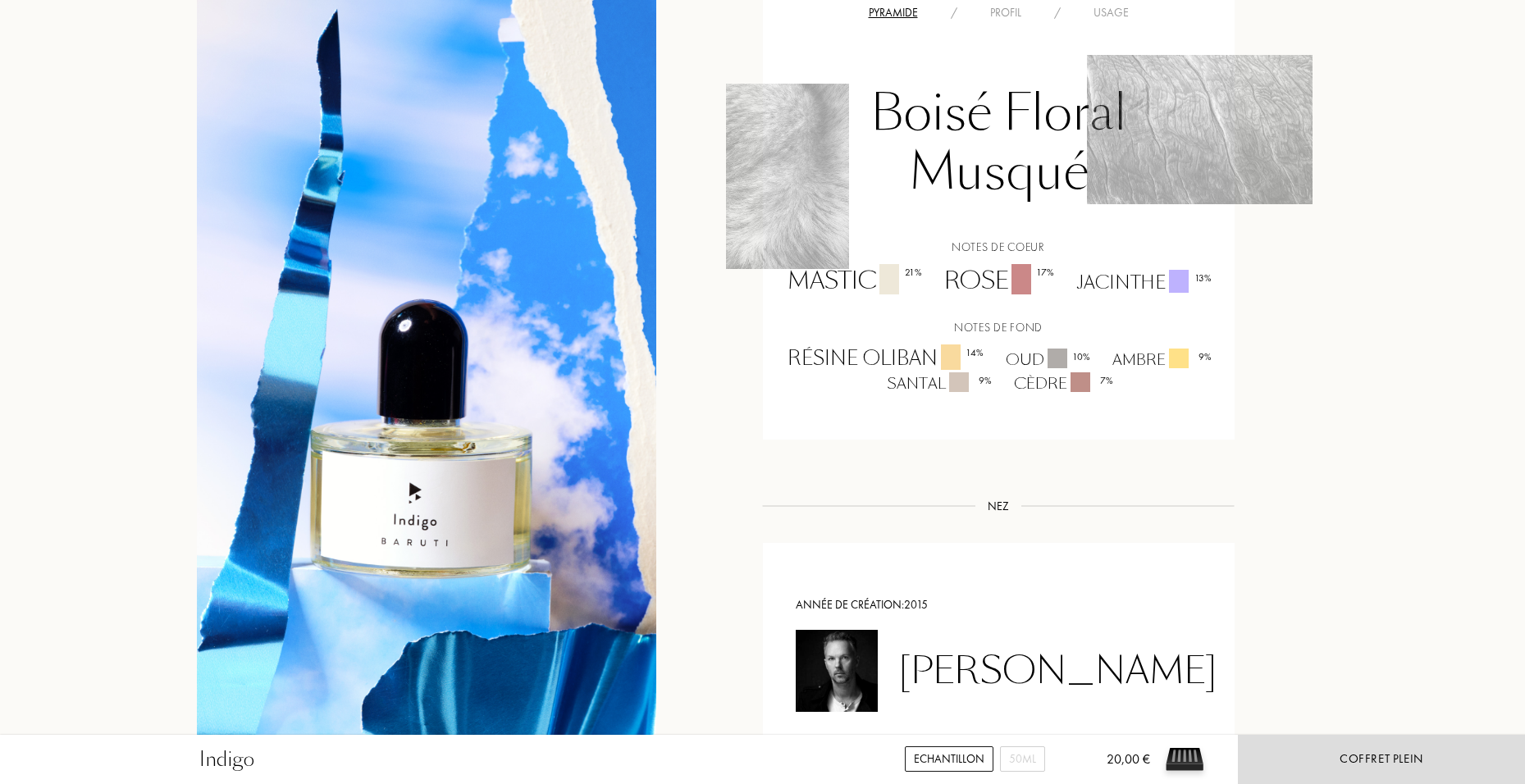
click at [970, 755] on div "Echantillon" at bounding box center [948, 759] width 88 height 26
click at [1034, 759] on div "50mL" at bounding box center [1022, 759] width 45 height 26
click at [1336, 766] on div "Ajouter au panier" at bounding box center [1381, 759] width 113 height 19
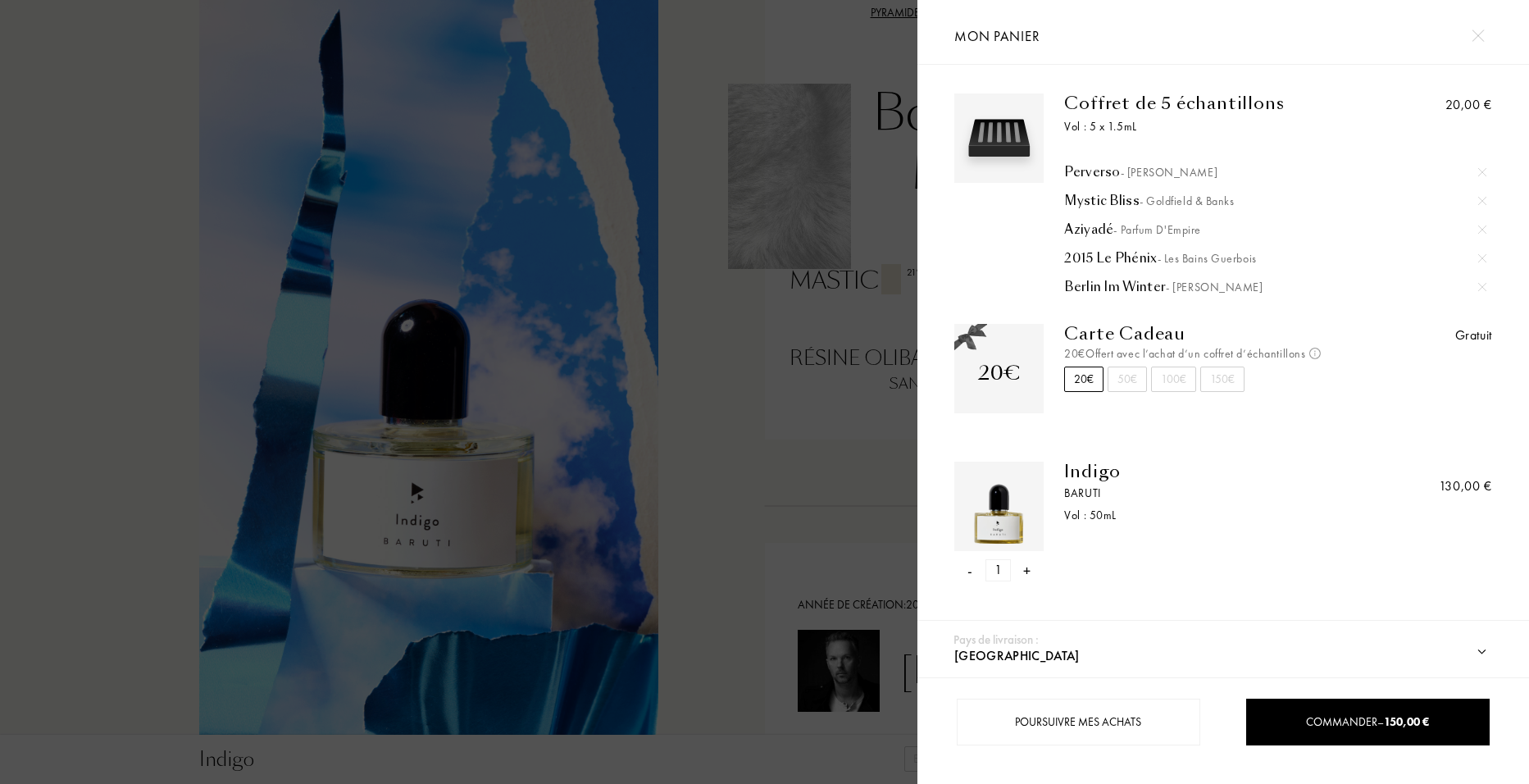
click at [1479, 39] on img at bounding box center [1478, 35] width 12 height 12
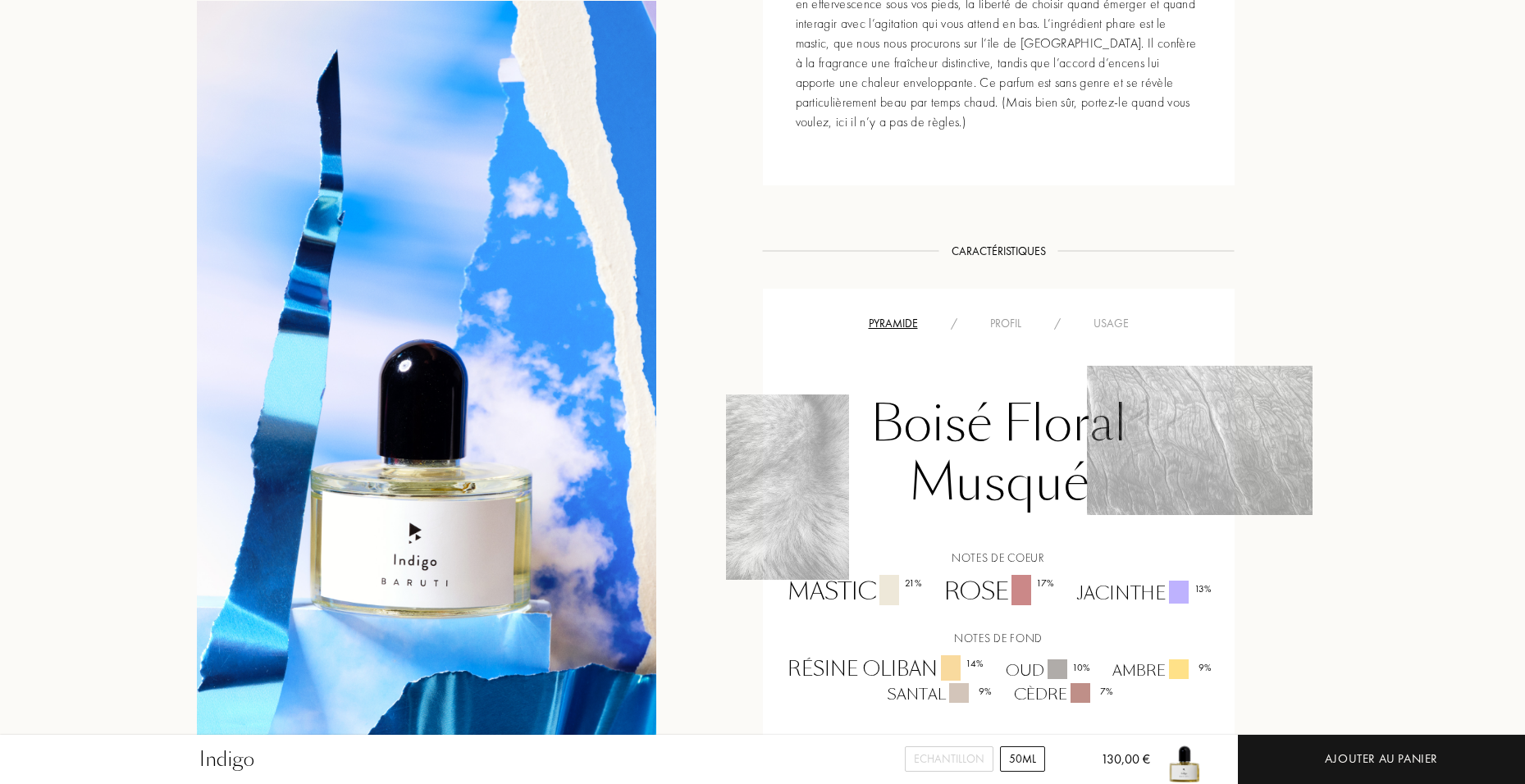
scroll to position [820, 0]
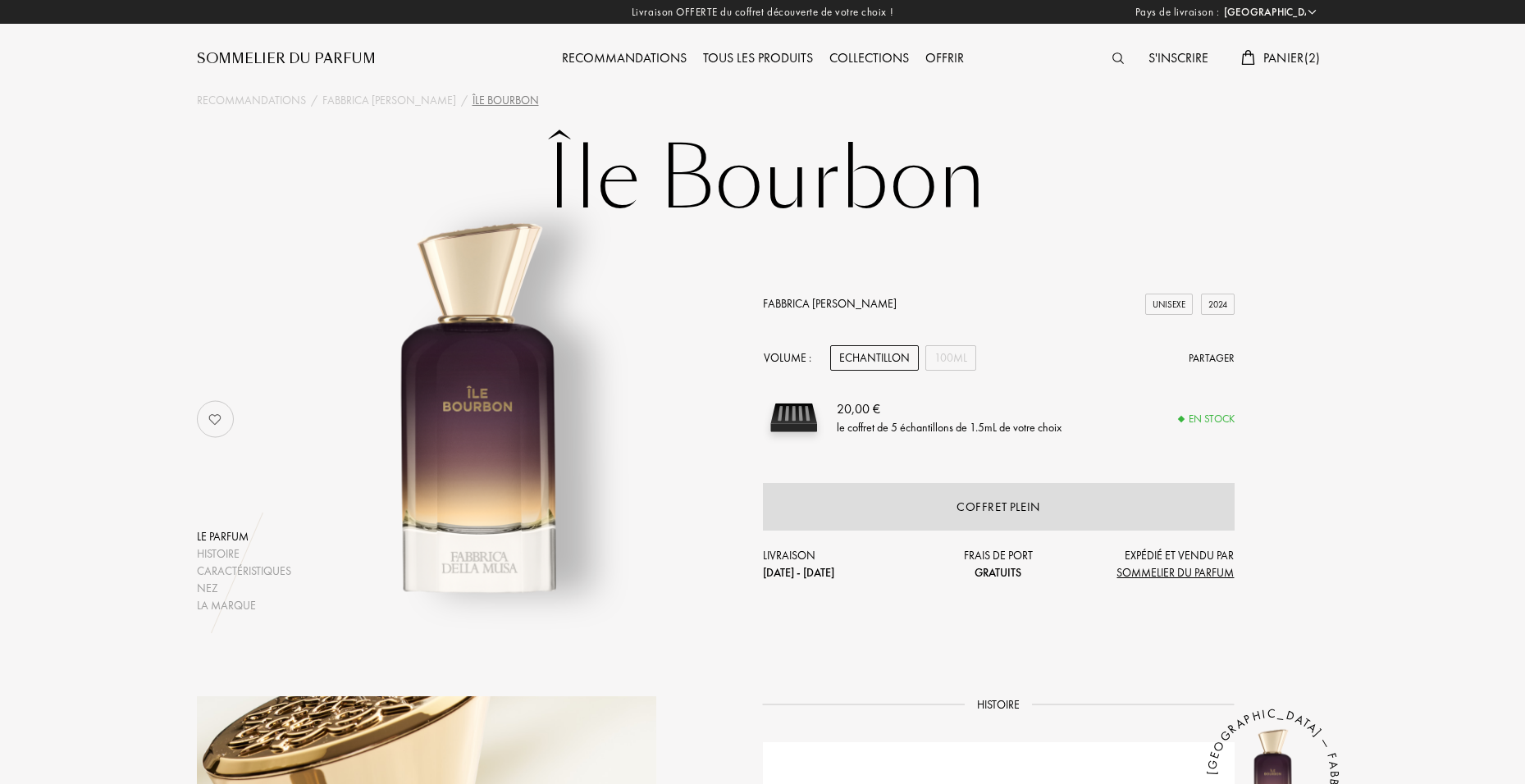
select select "FR"
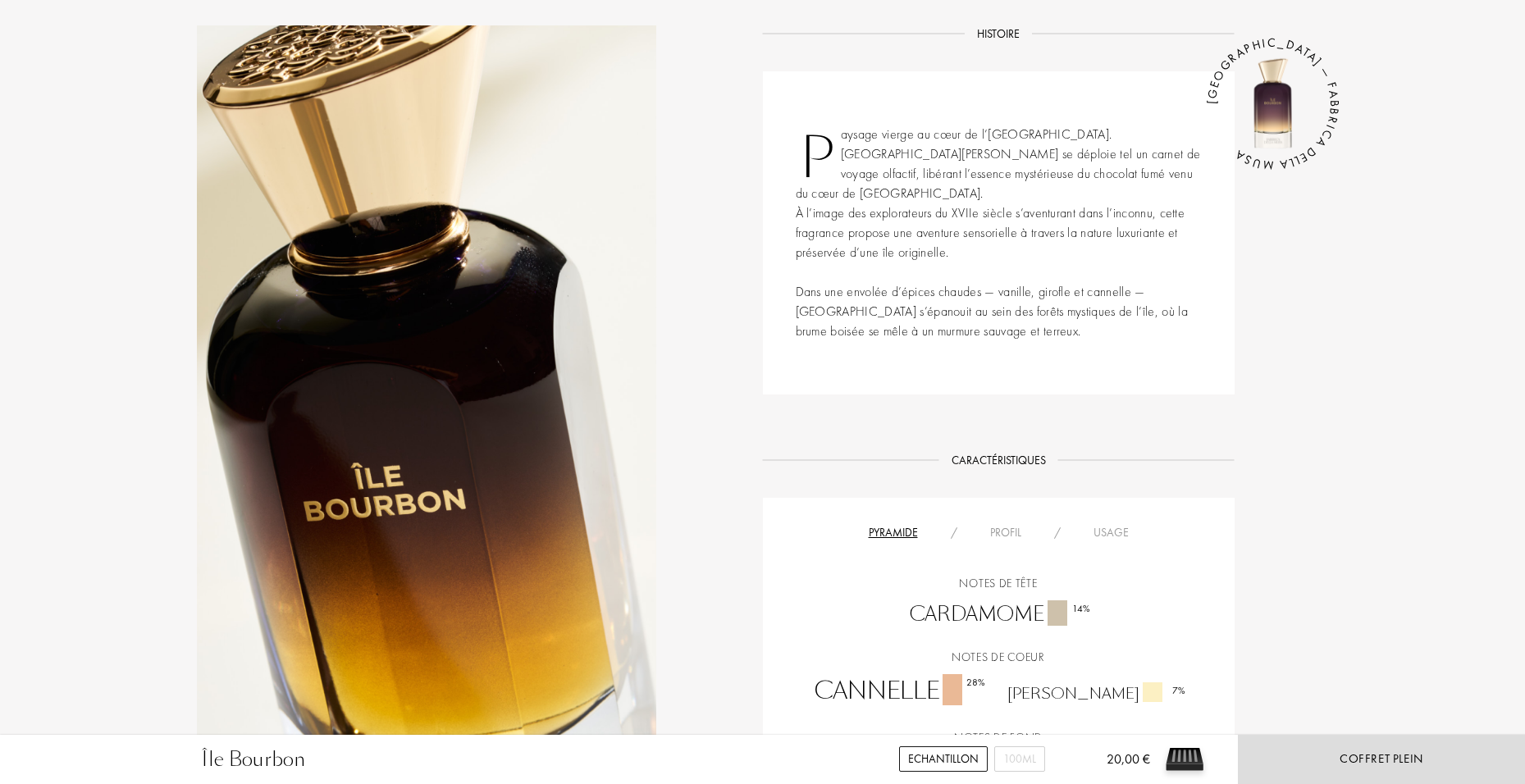
scroll to position [655, 0]
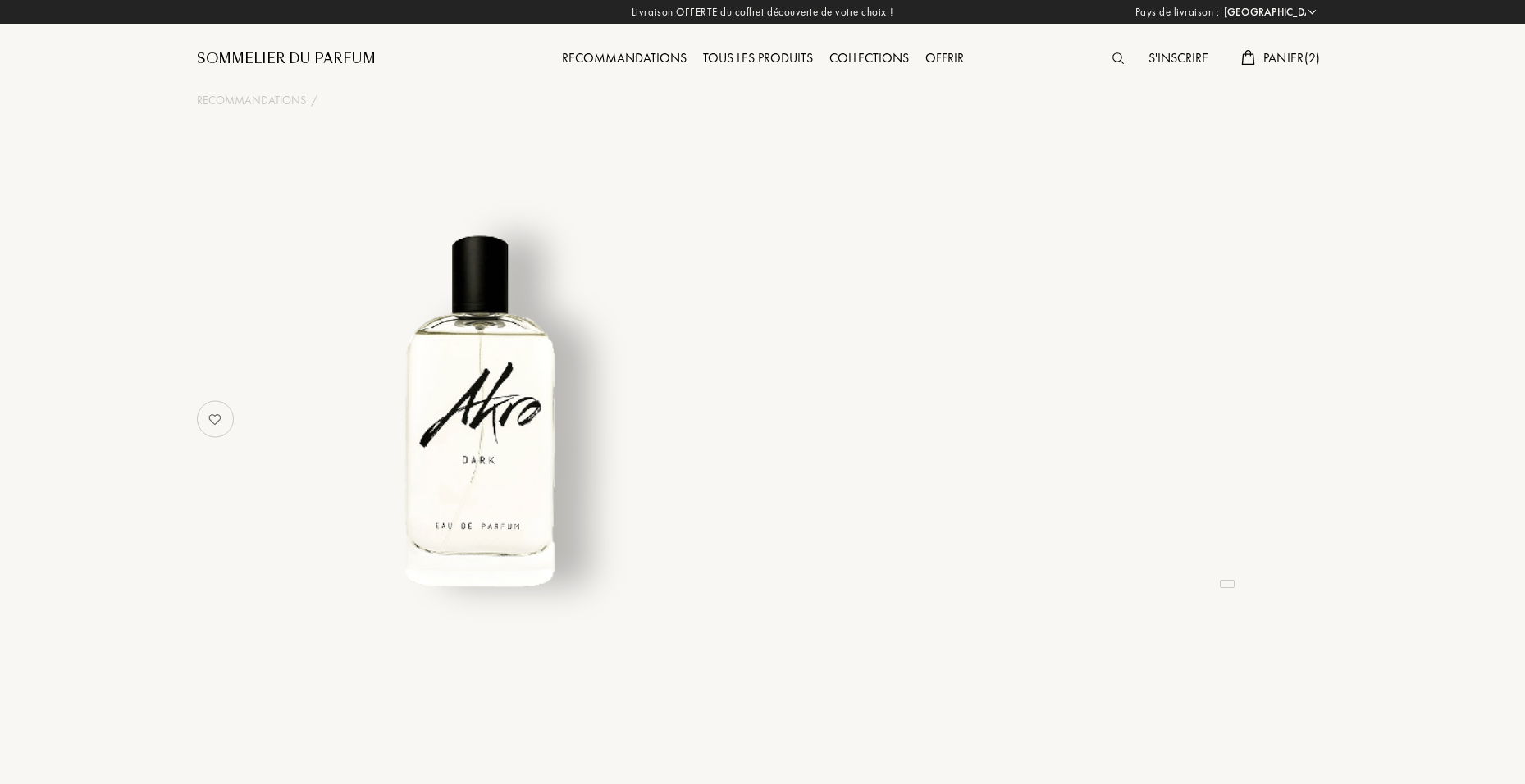
select select "FR"
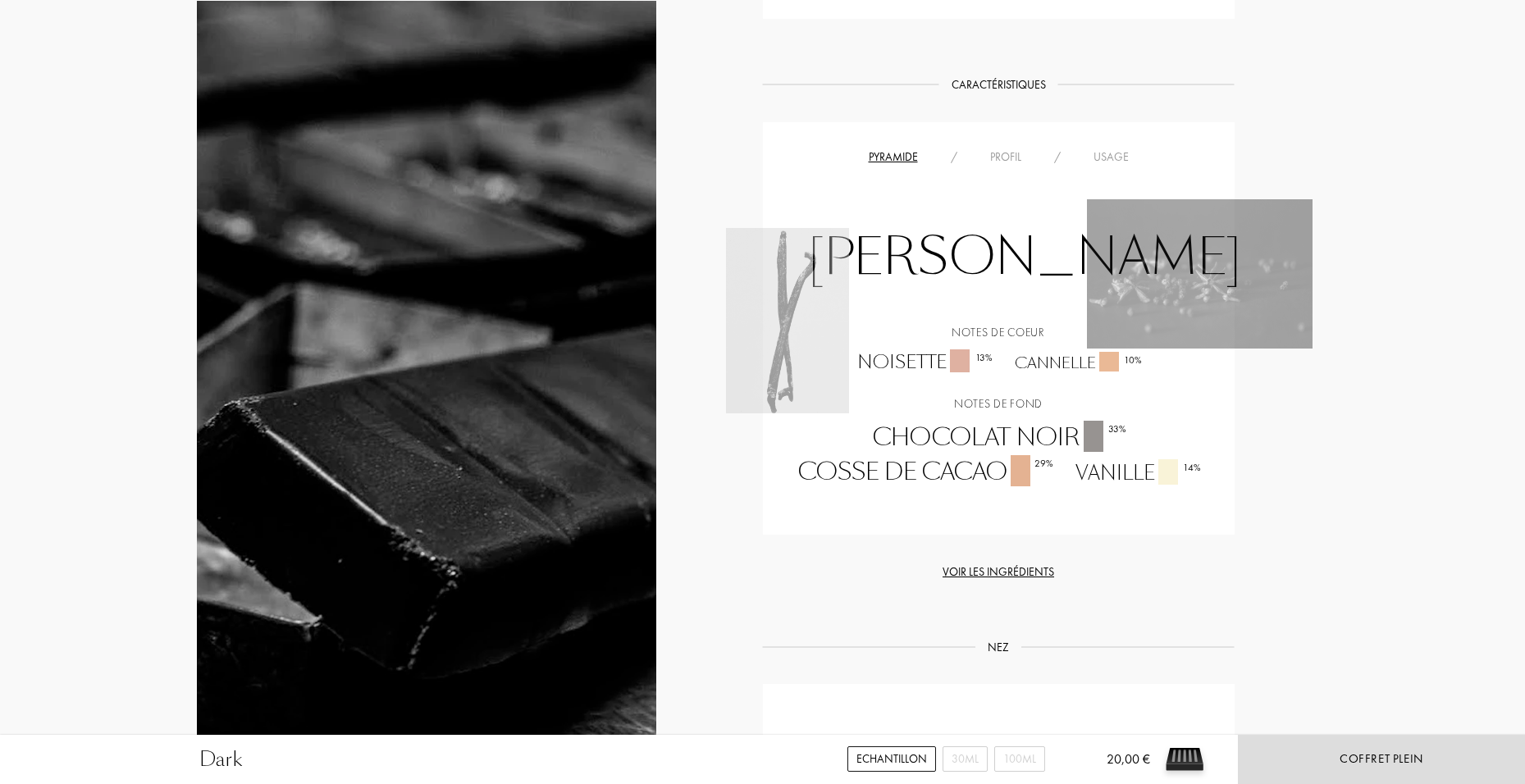
scroll to position [1066, 0]
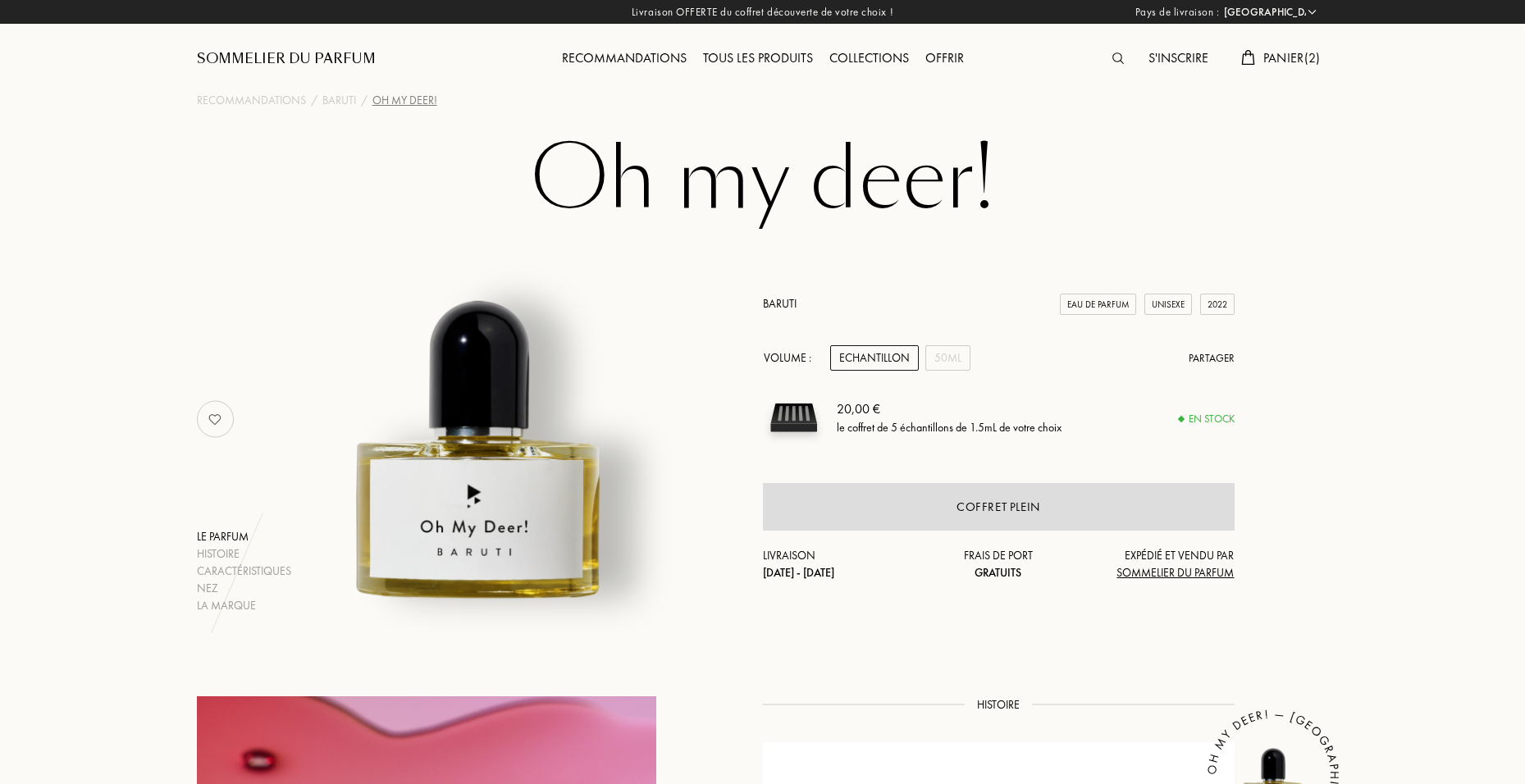
select select "FR"
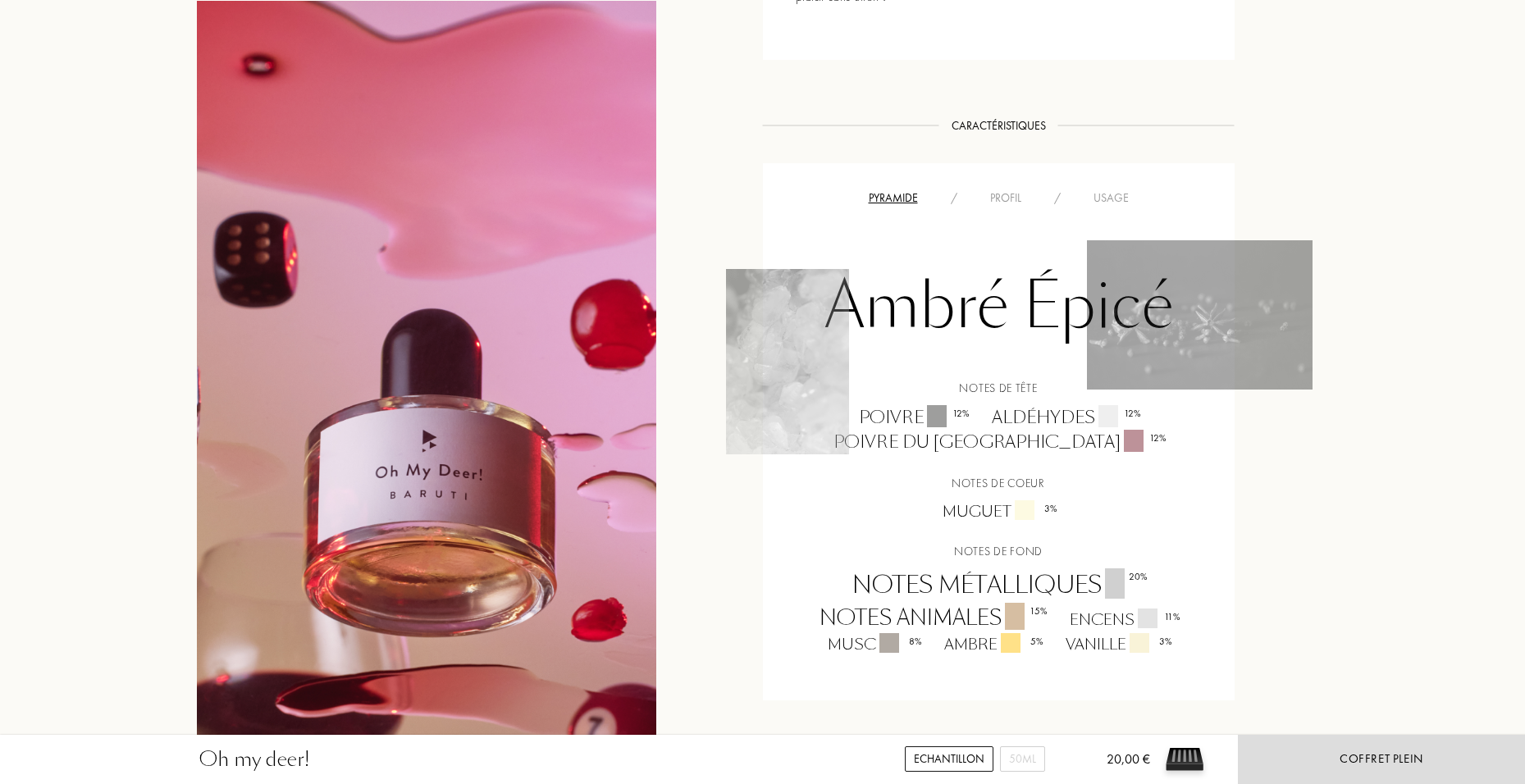
scroll to position [1066, 0]
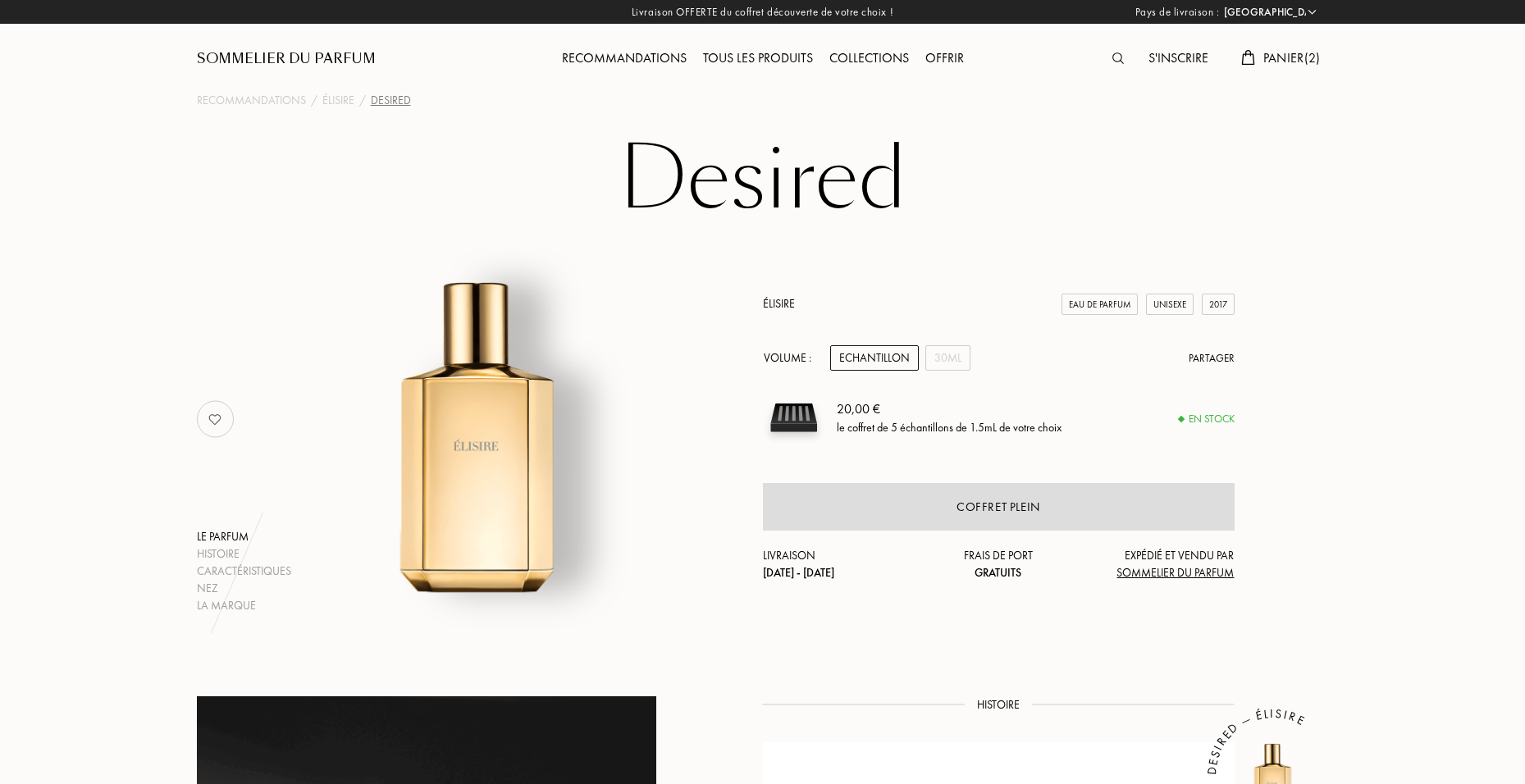
select select "FR"
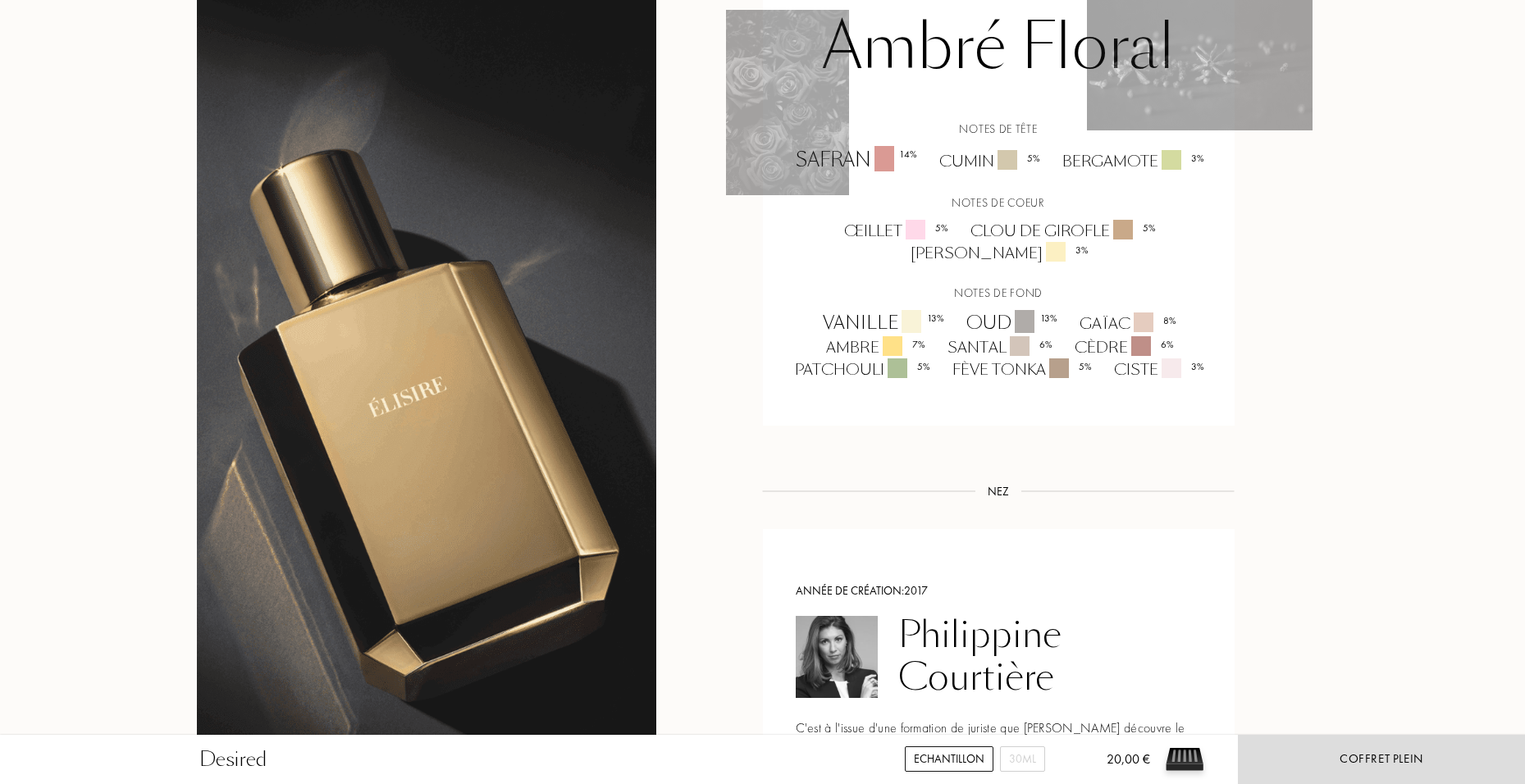
scroll to position [1230, 0]
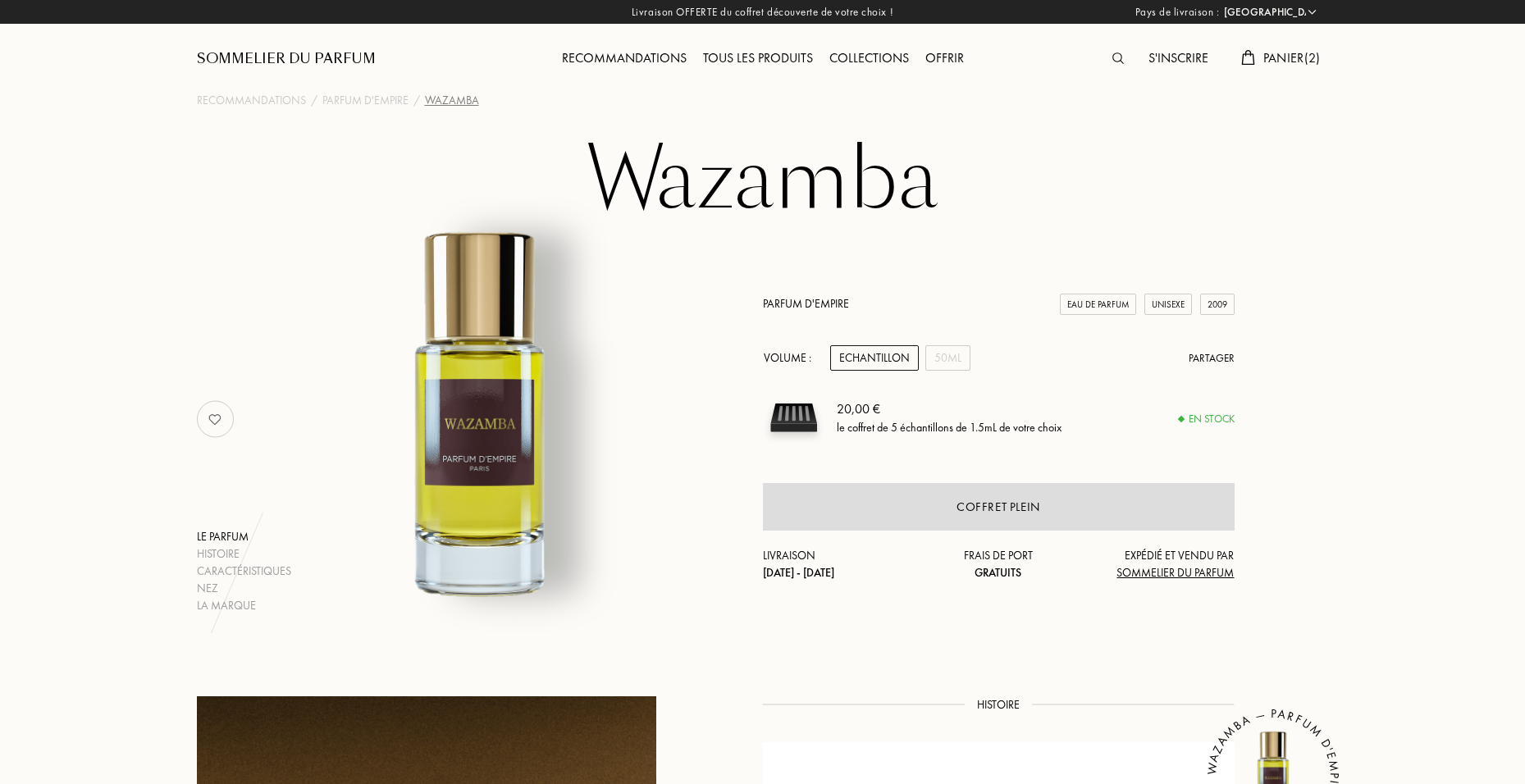
select select "FR"
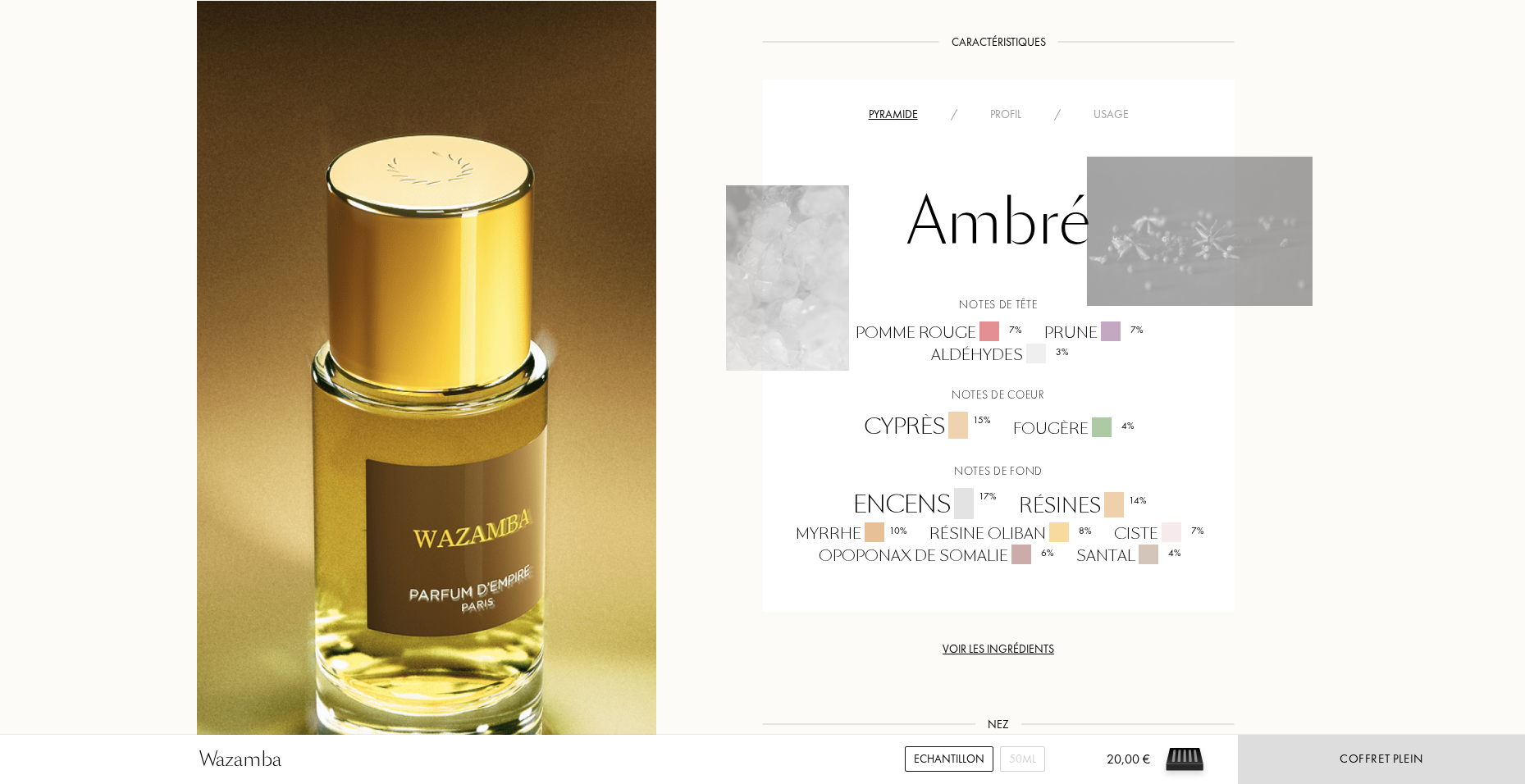
scroll to position [1312, 0]
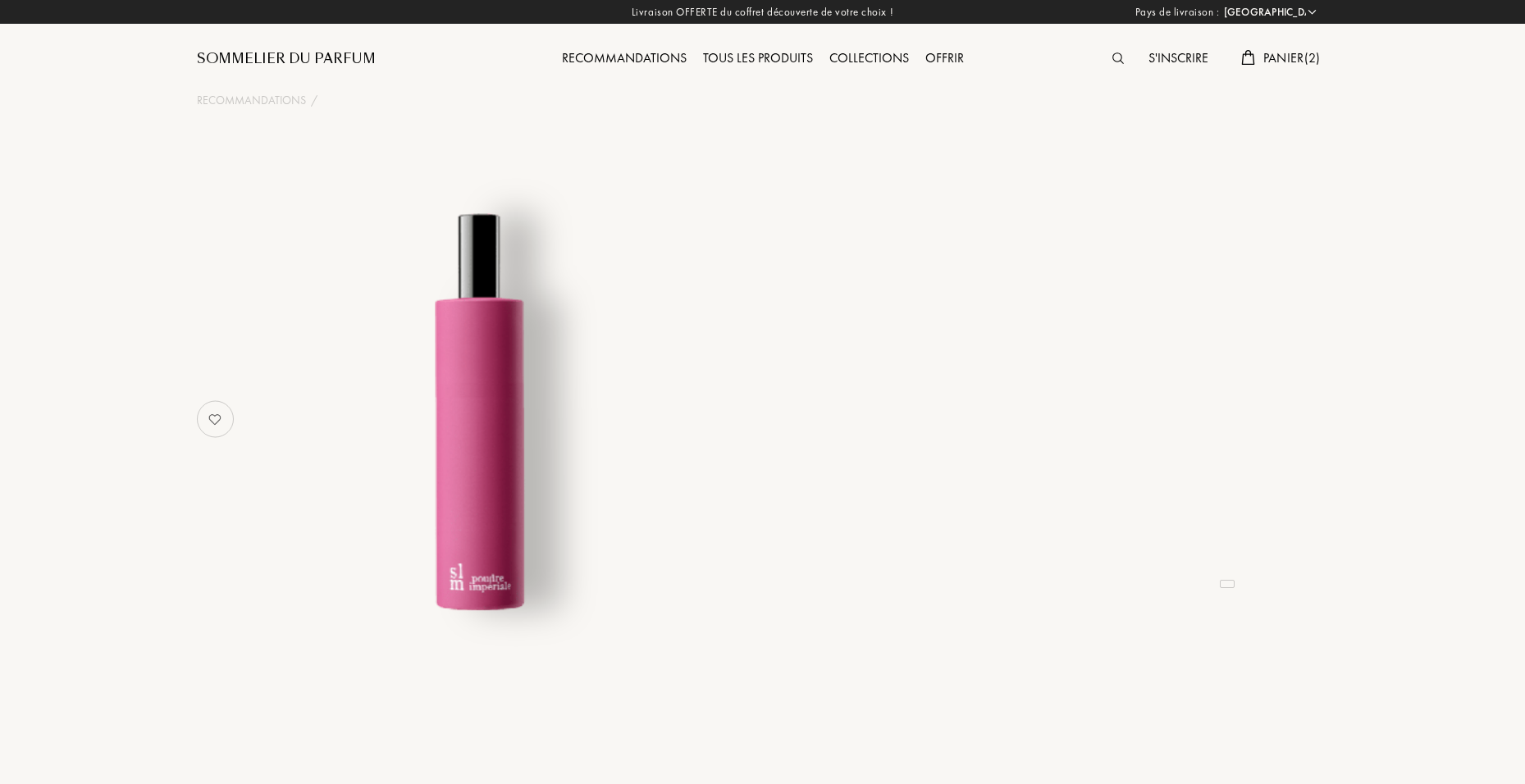
select select "FR"
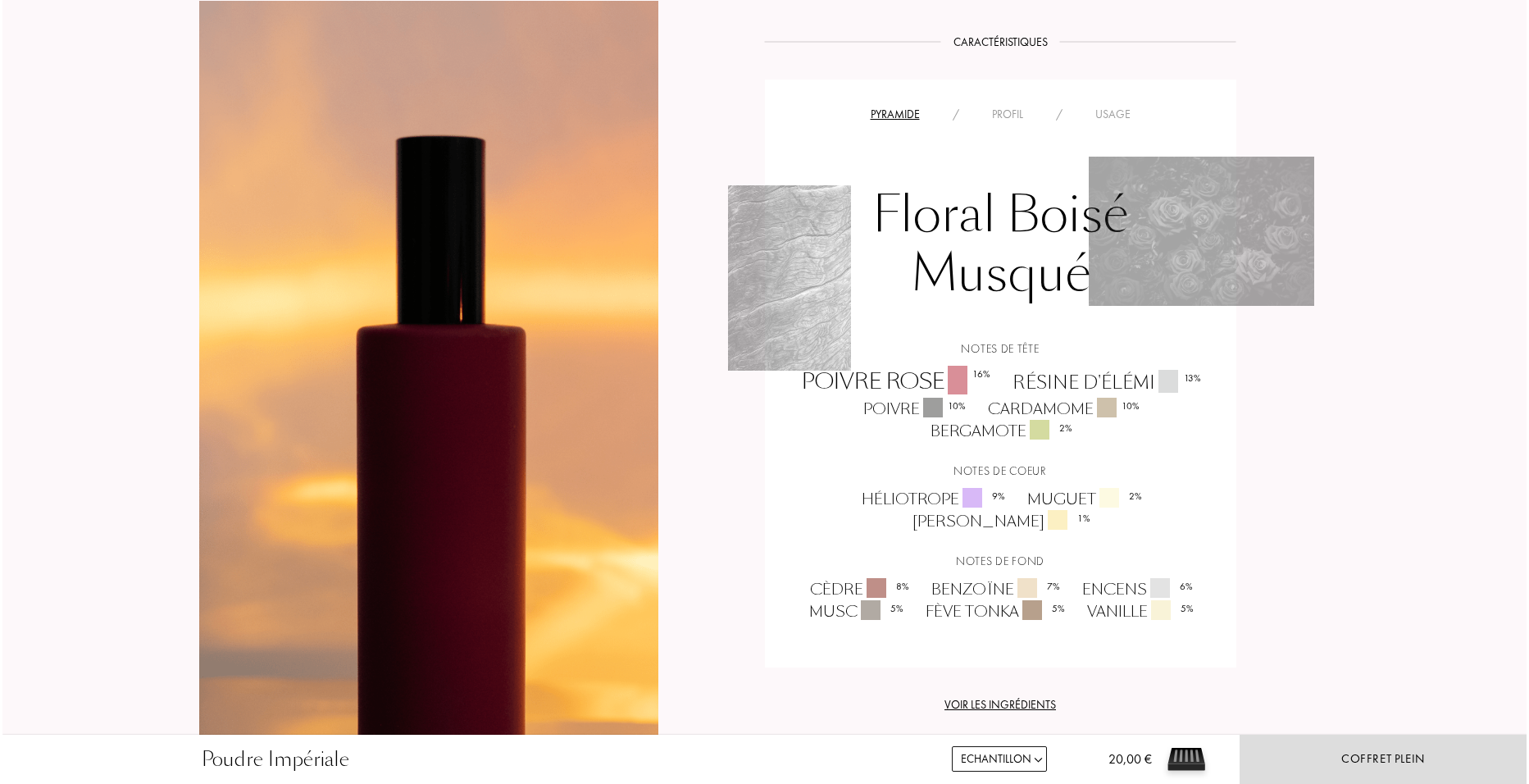
scroll to position [1312, 0]
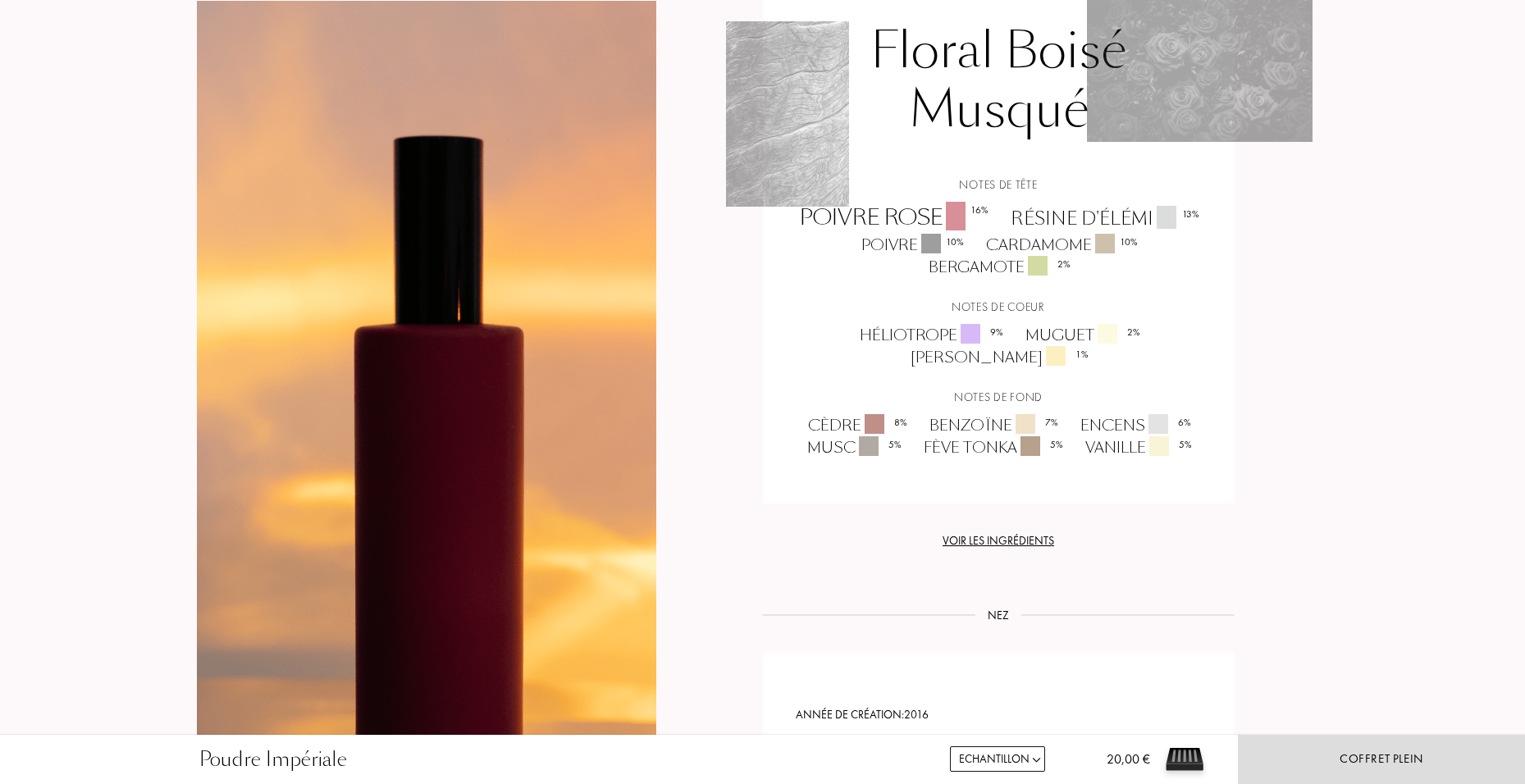
click at [1033, 761] on img at bounding box center [1036, 759] width 12 height 12
click at [1006, 762] on select "Echantillon 14mL 50mL 100mL" at bounding box center [997, 759] width 95 height 26
select select "1"
click at [950, 746] on select "Echantillon 14mL 50mL 100mL" at bounding box center [997, 759] width 95 height 26
select select "1"
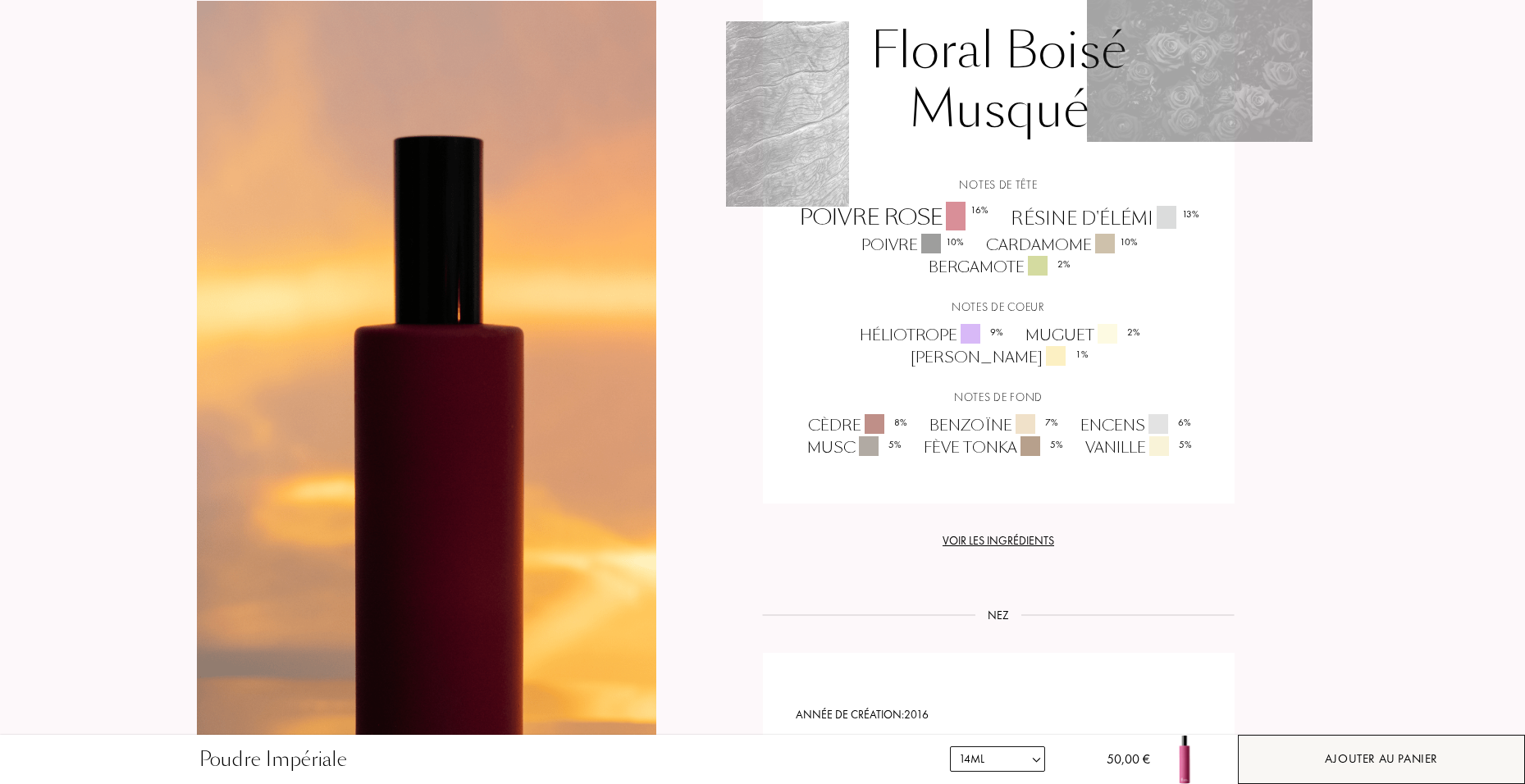
click at [1316, 758] on div "Ajouter au panier" at bounding box center [1381, 758] width 287 height 49
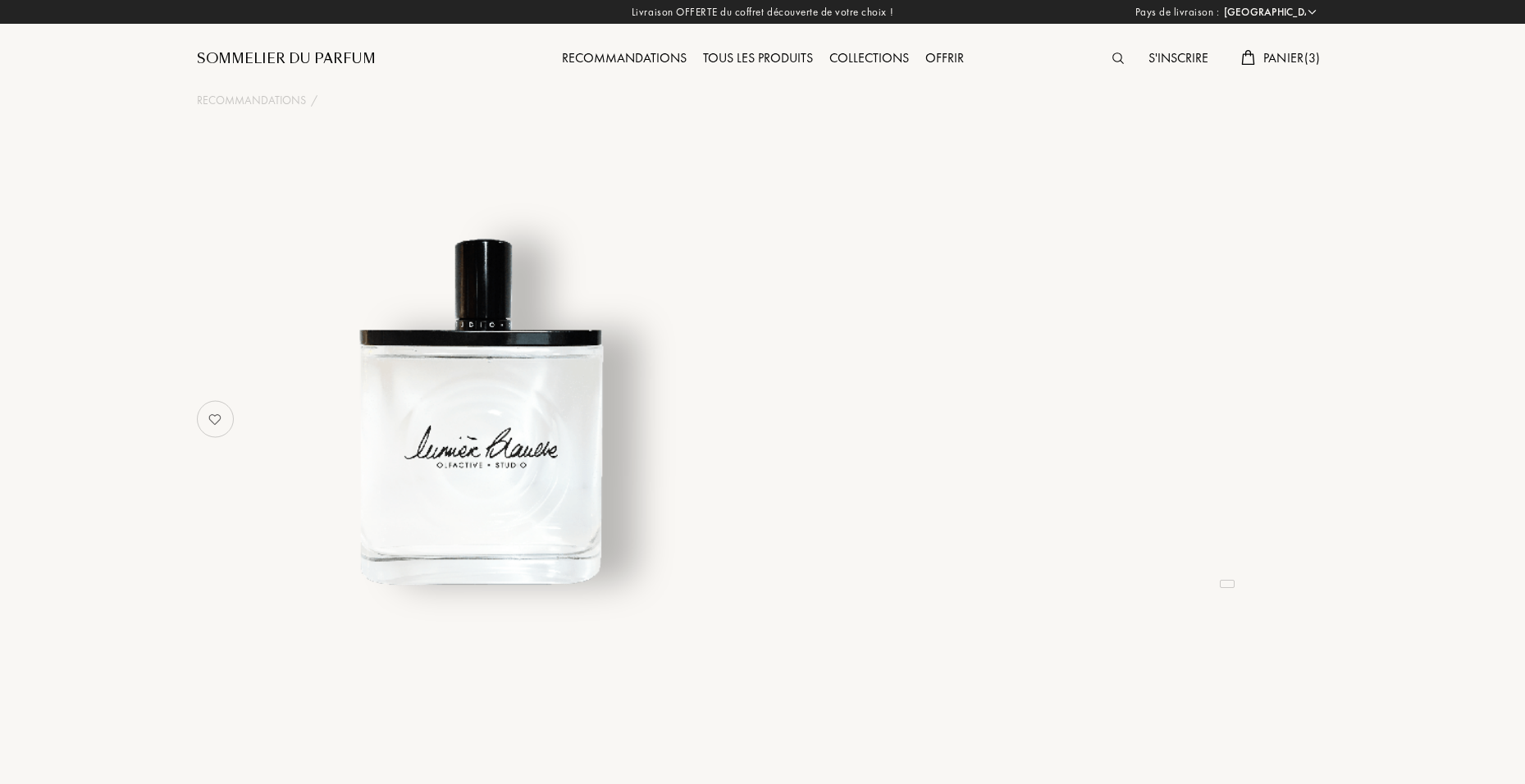
select select "FR"
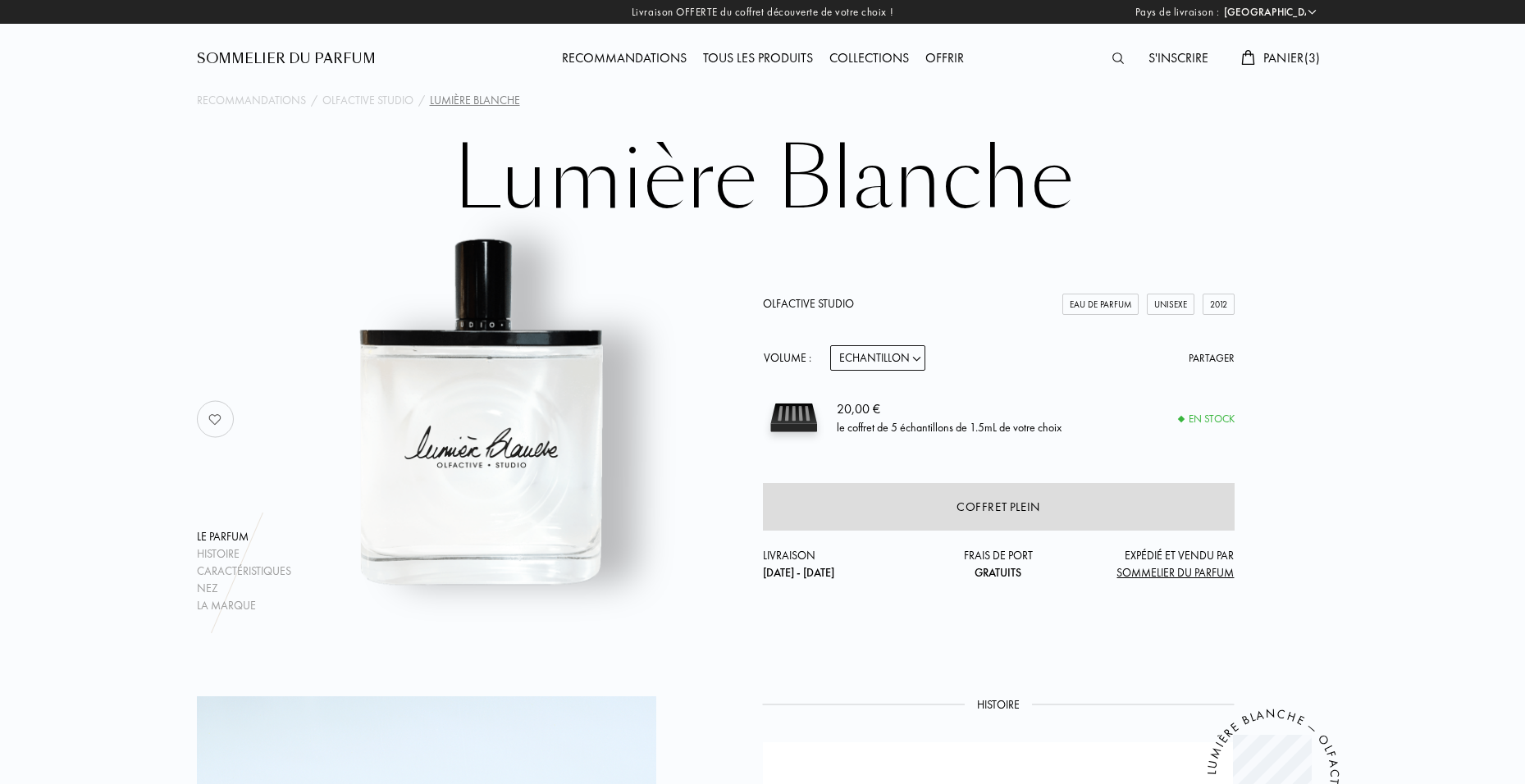
click at [919, 361] on select "Echantillon 15mL 50mL 100mL" at bounding box center [877, 358] width 95 height 26
select select "1"
click at [830, 345] on select "Echantillon 15mL 50mL 100mL" at bounding box center [877, 358] width 95 height 26
select select "1"
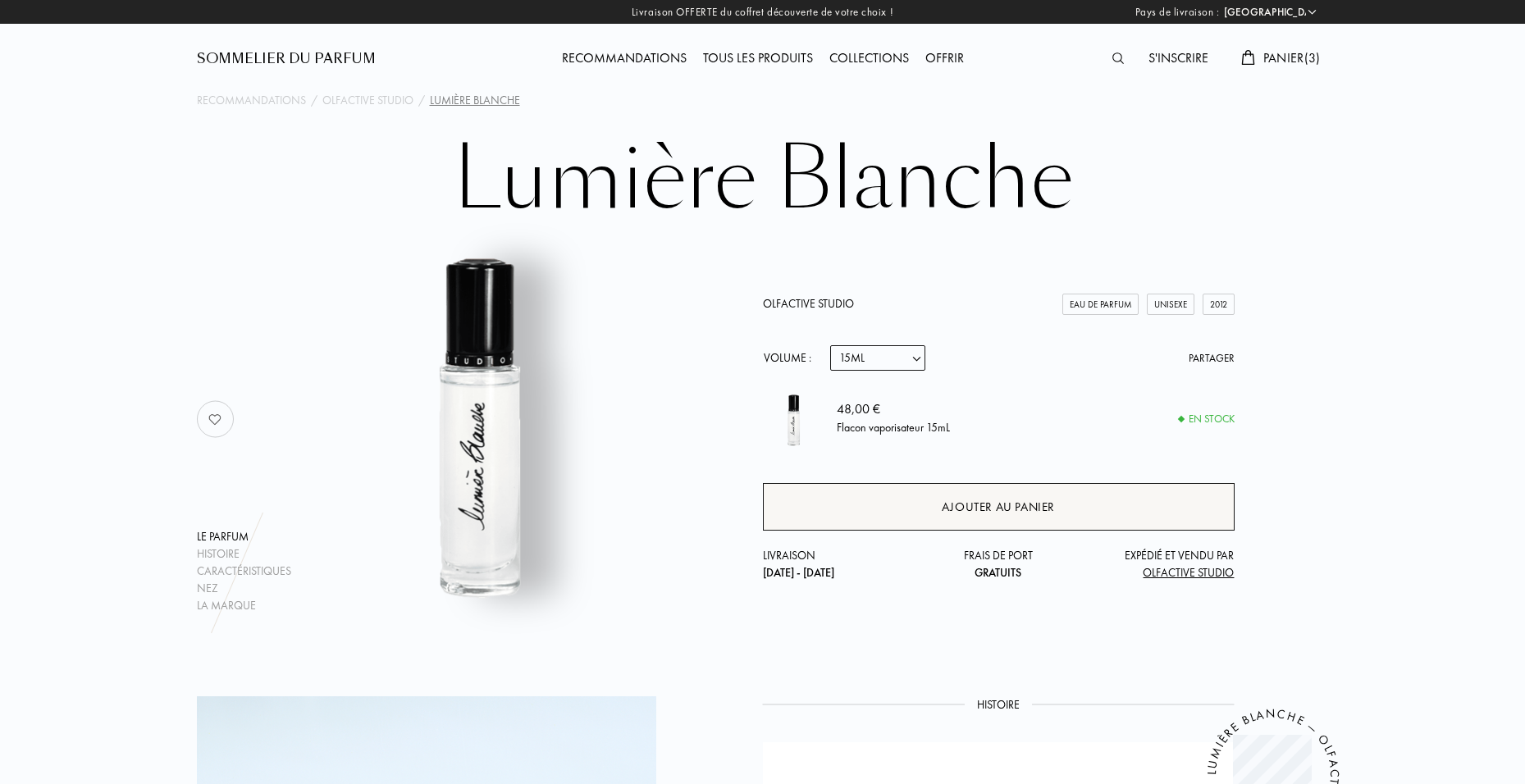
click at [904, 486] on div "Ajouter au panier" at bounding box center [999, 506] width 471 height 47
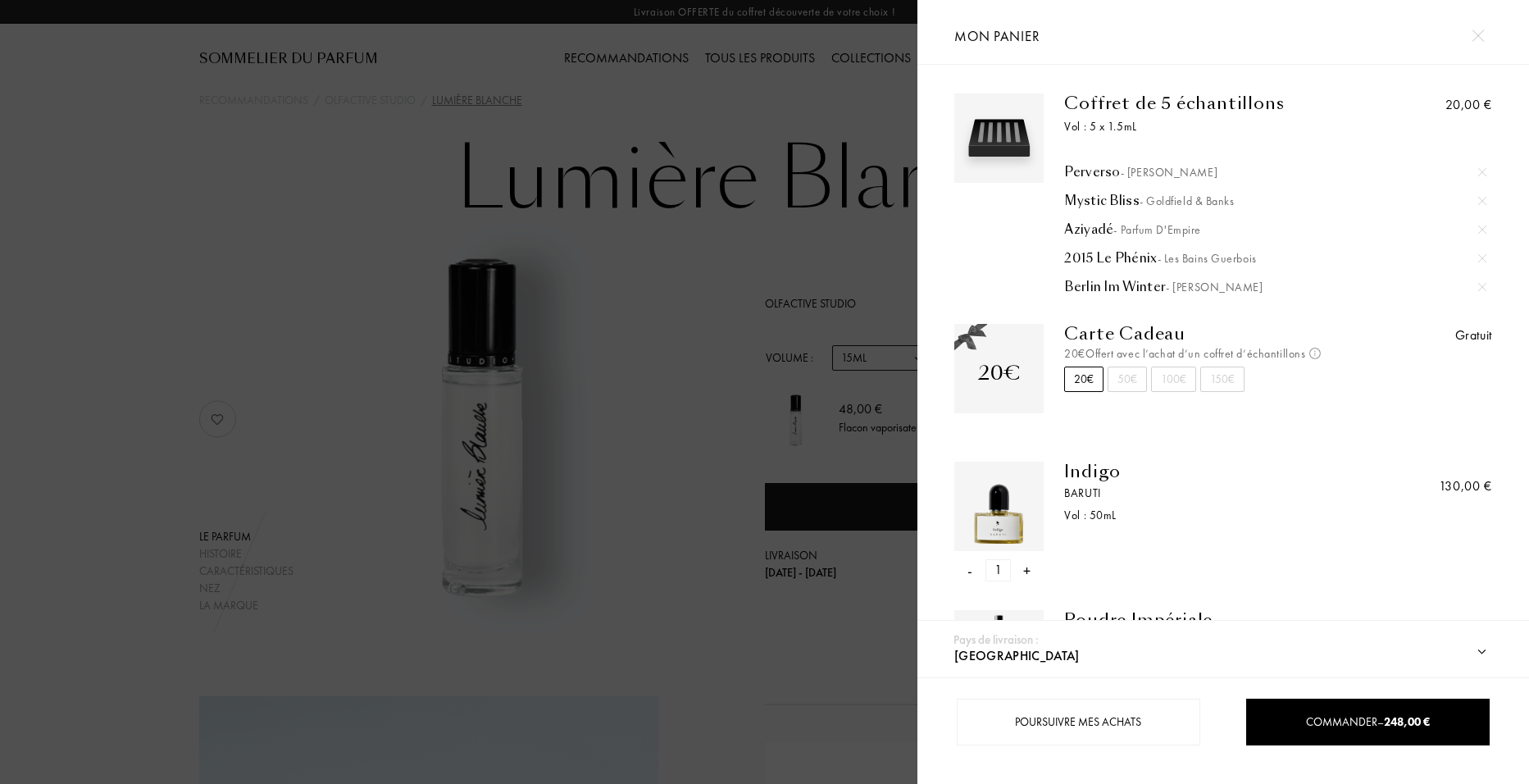
click at [1475, 38] on img at bounding box center [1478, 35] width 12 height 12
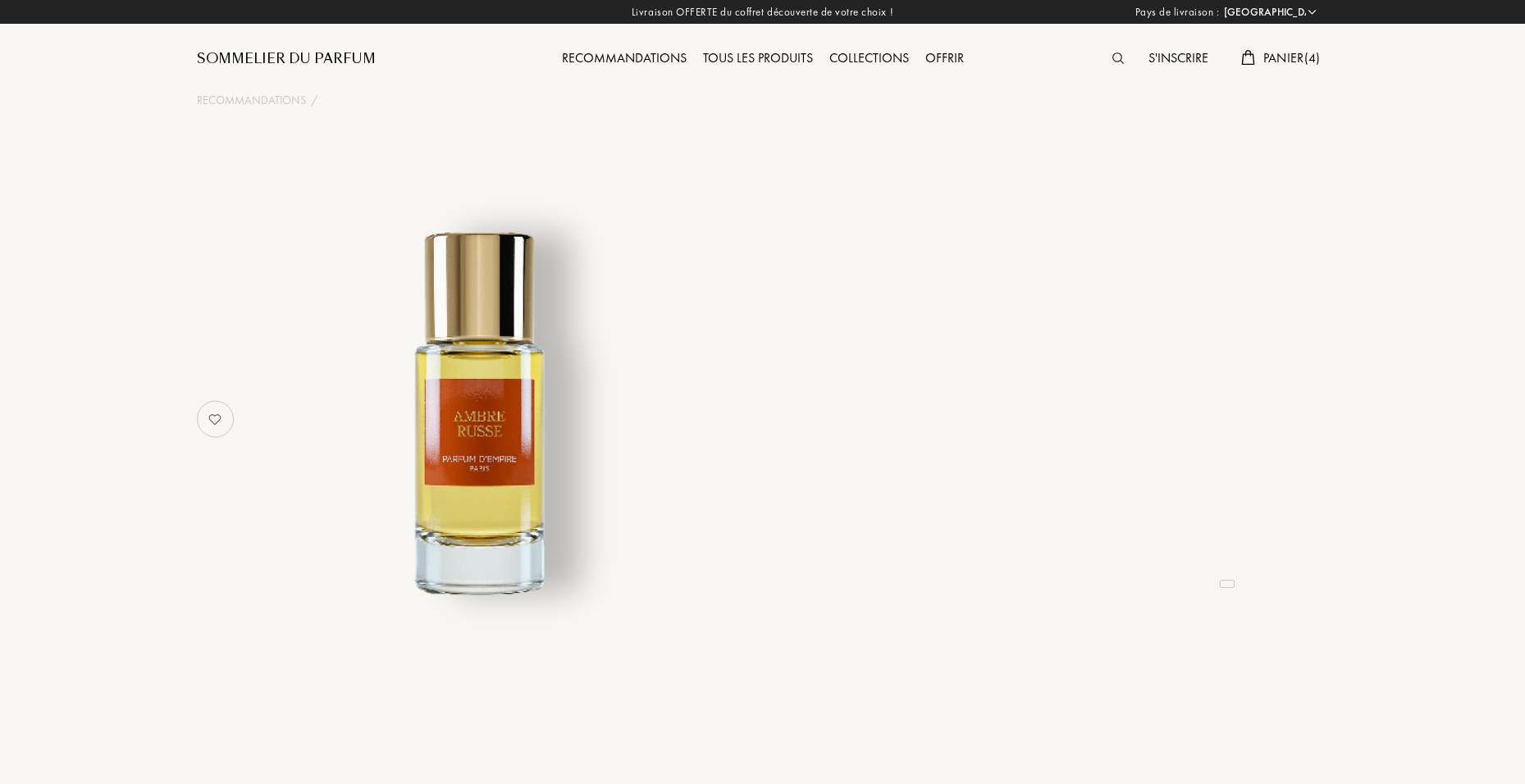
select select "FR"
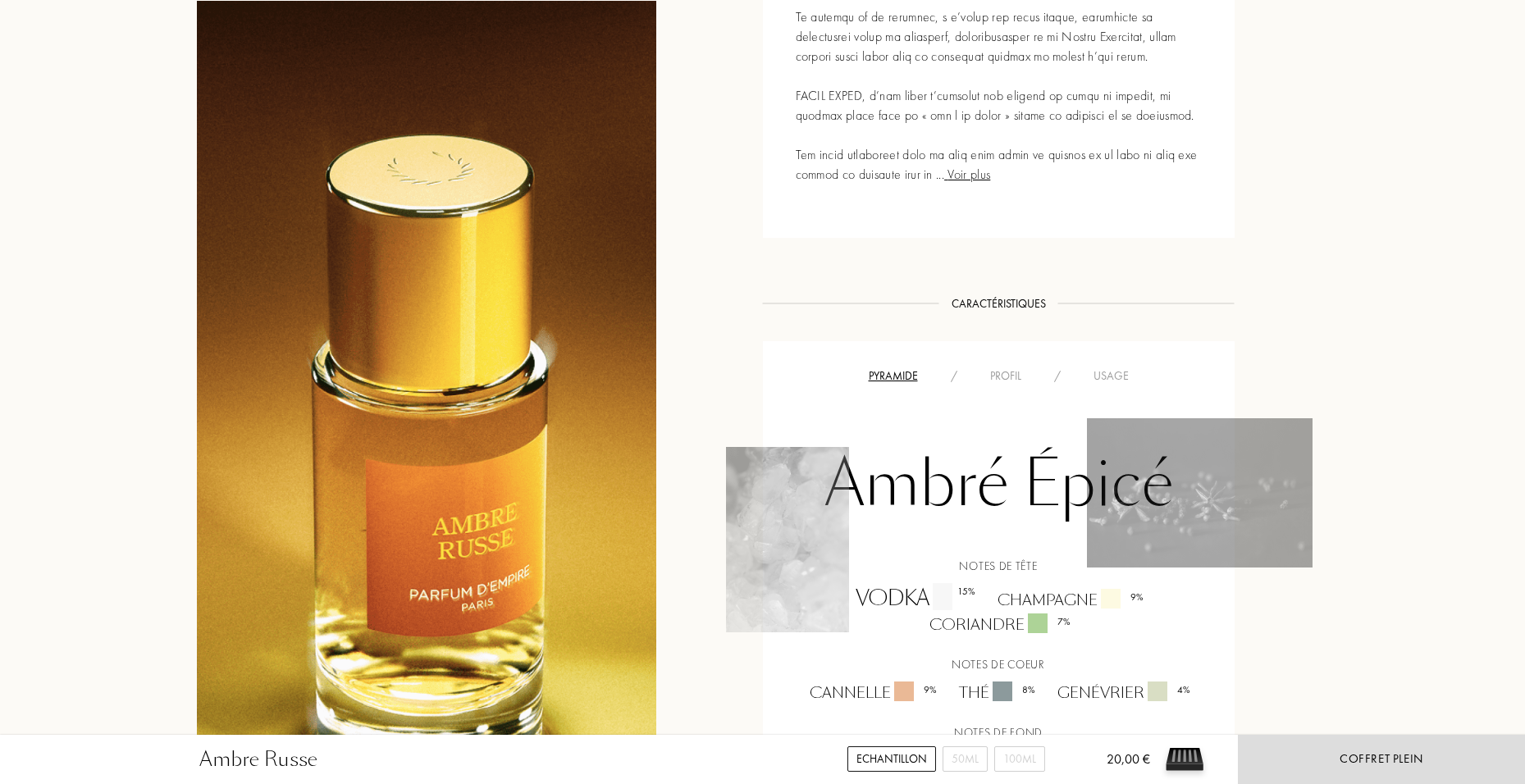
scroll to position [1066, 0]
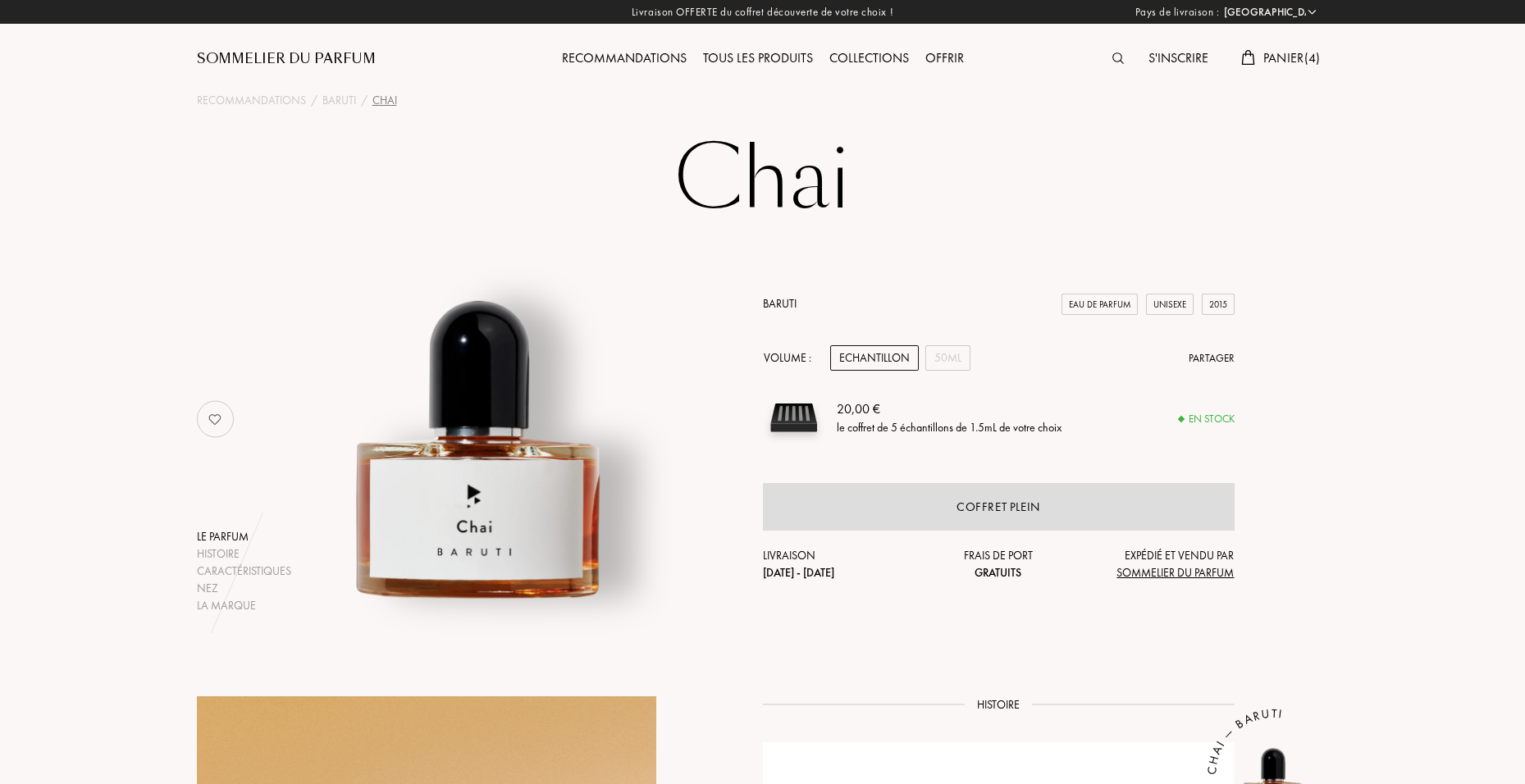
select select "FR"
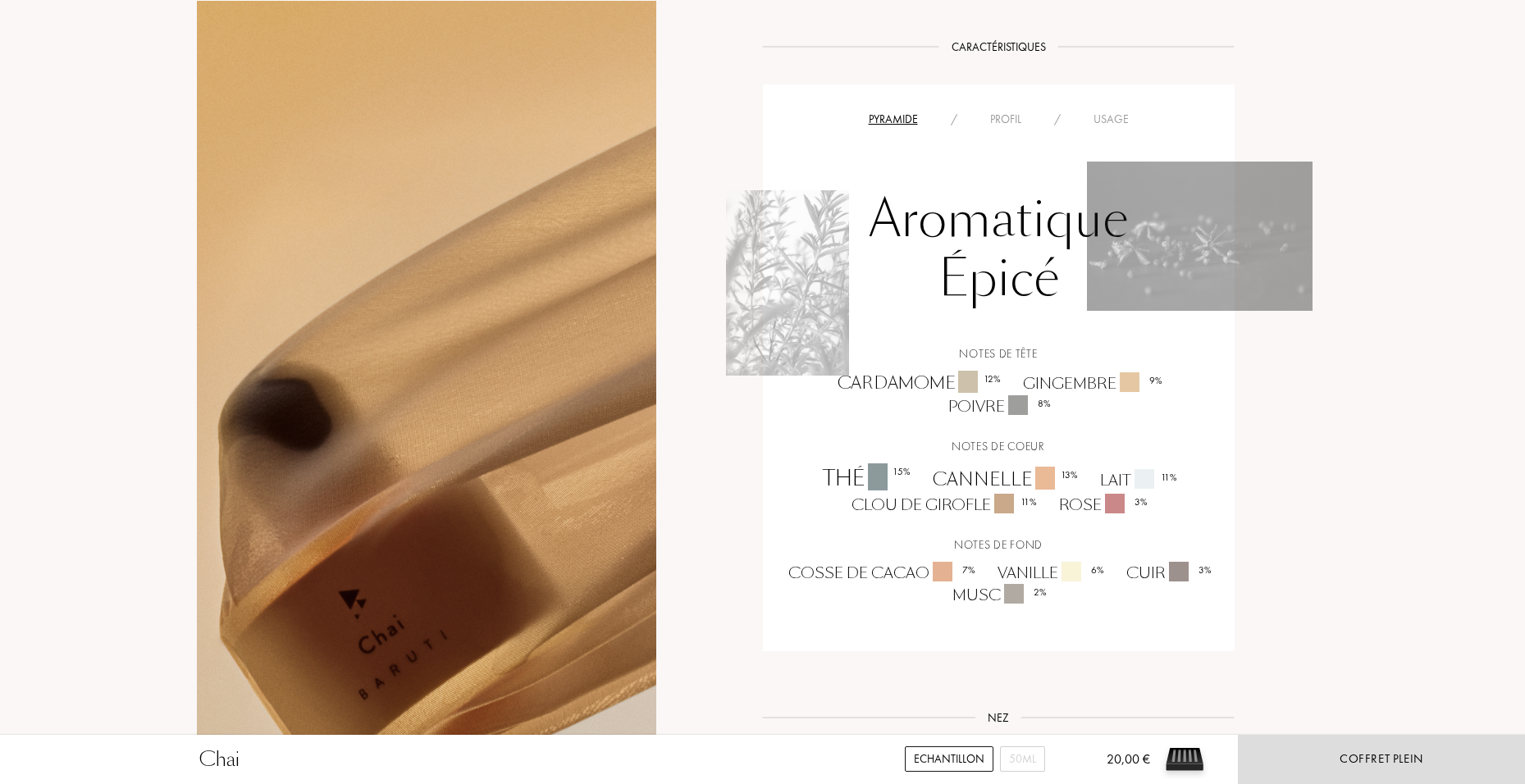
scroll to position [1066, 0]
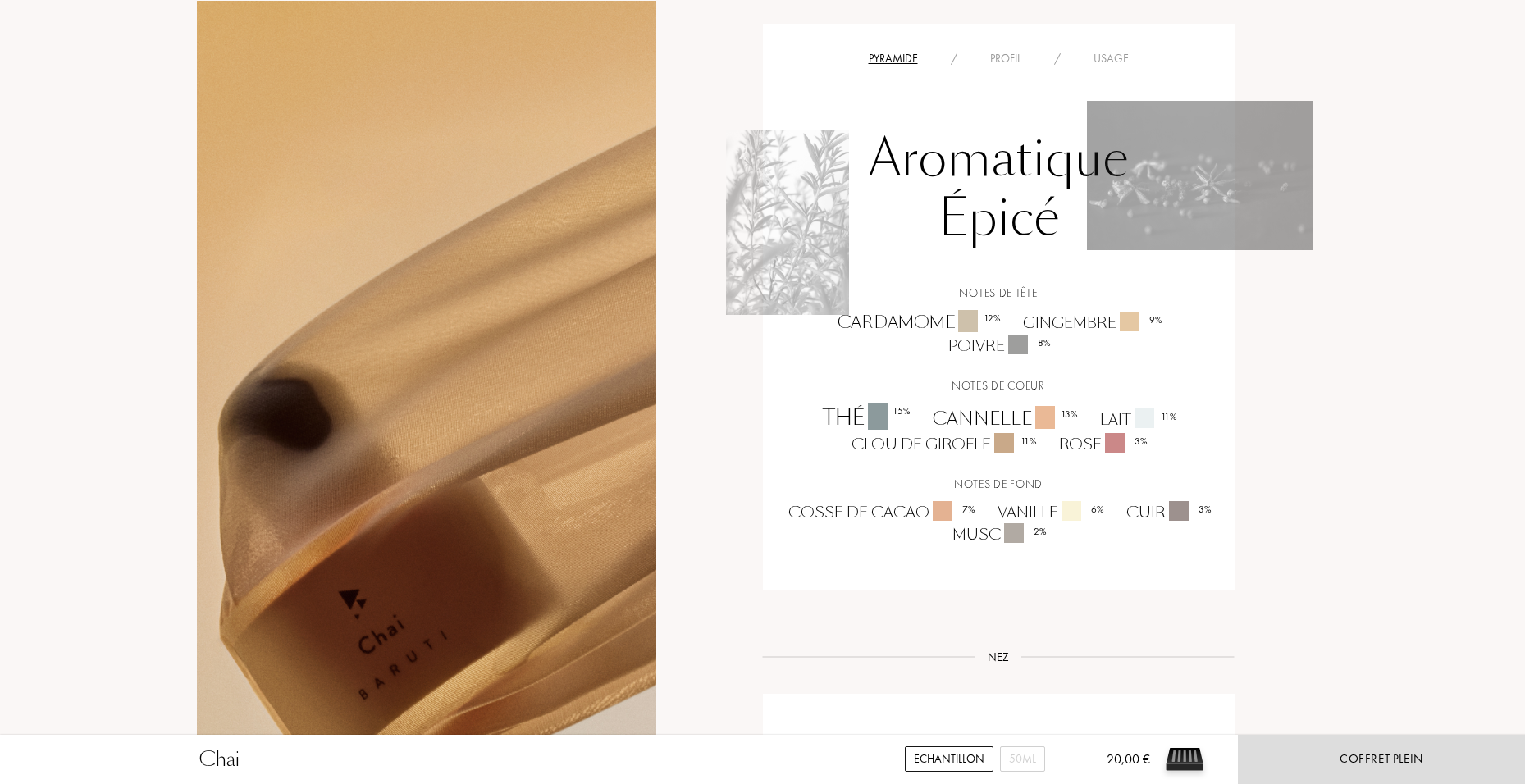
click at [967, 763] on div "Echantillon" at bounding box center [948, 759] width 88 height 26
click at [1023, 761] on div "50mL" at bounding box center [1022, 759] width 45 height 26
click at [1396, 755] on div "Ajouter au panier" at bounding box center [1381, 759] width 113 height 19
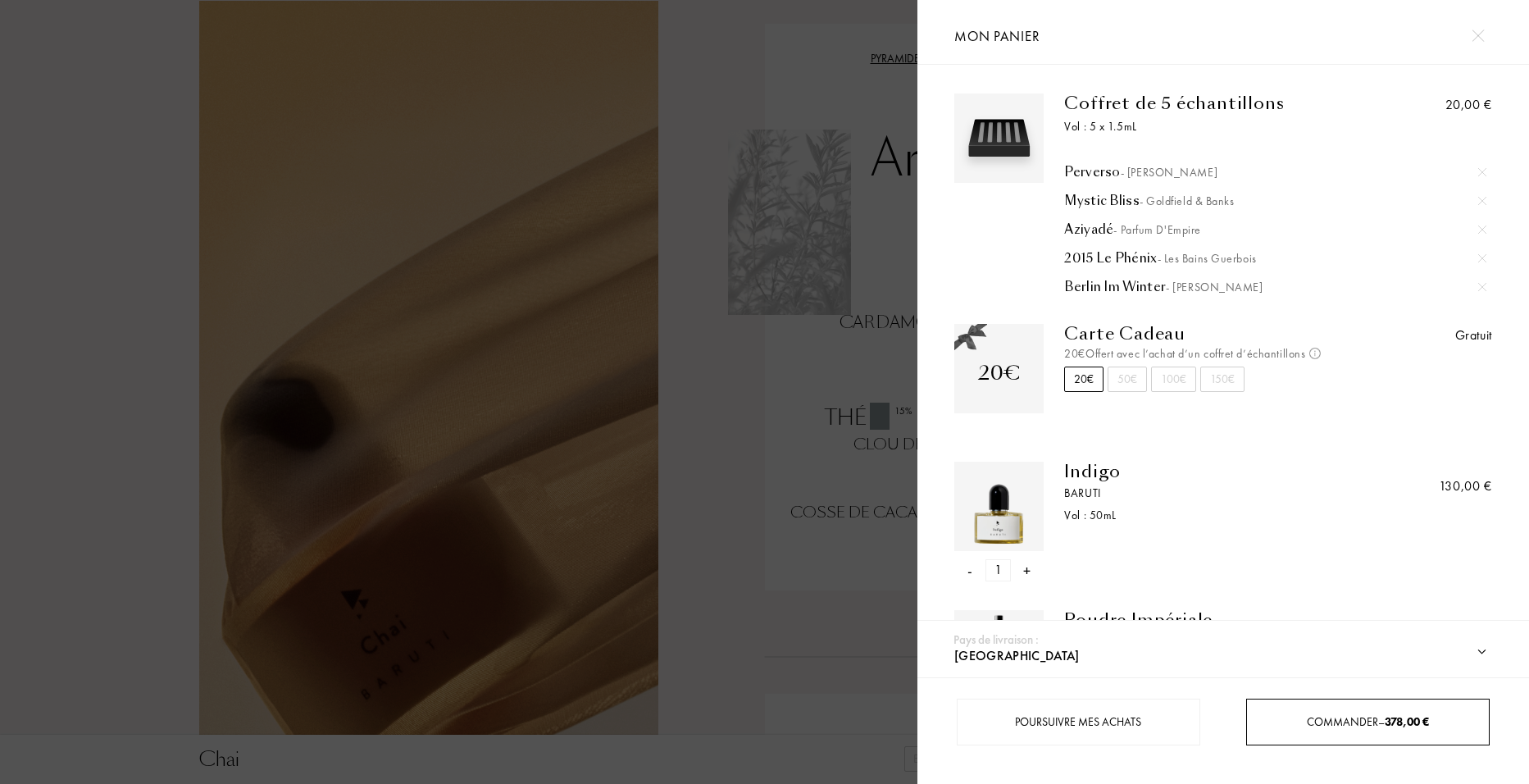
click at [1394, 738] on div "Commander – 378,00 €" at bounding box center [1368, 721] width 243 height 47
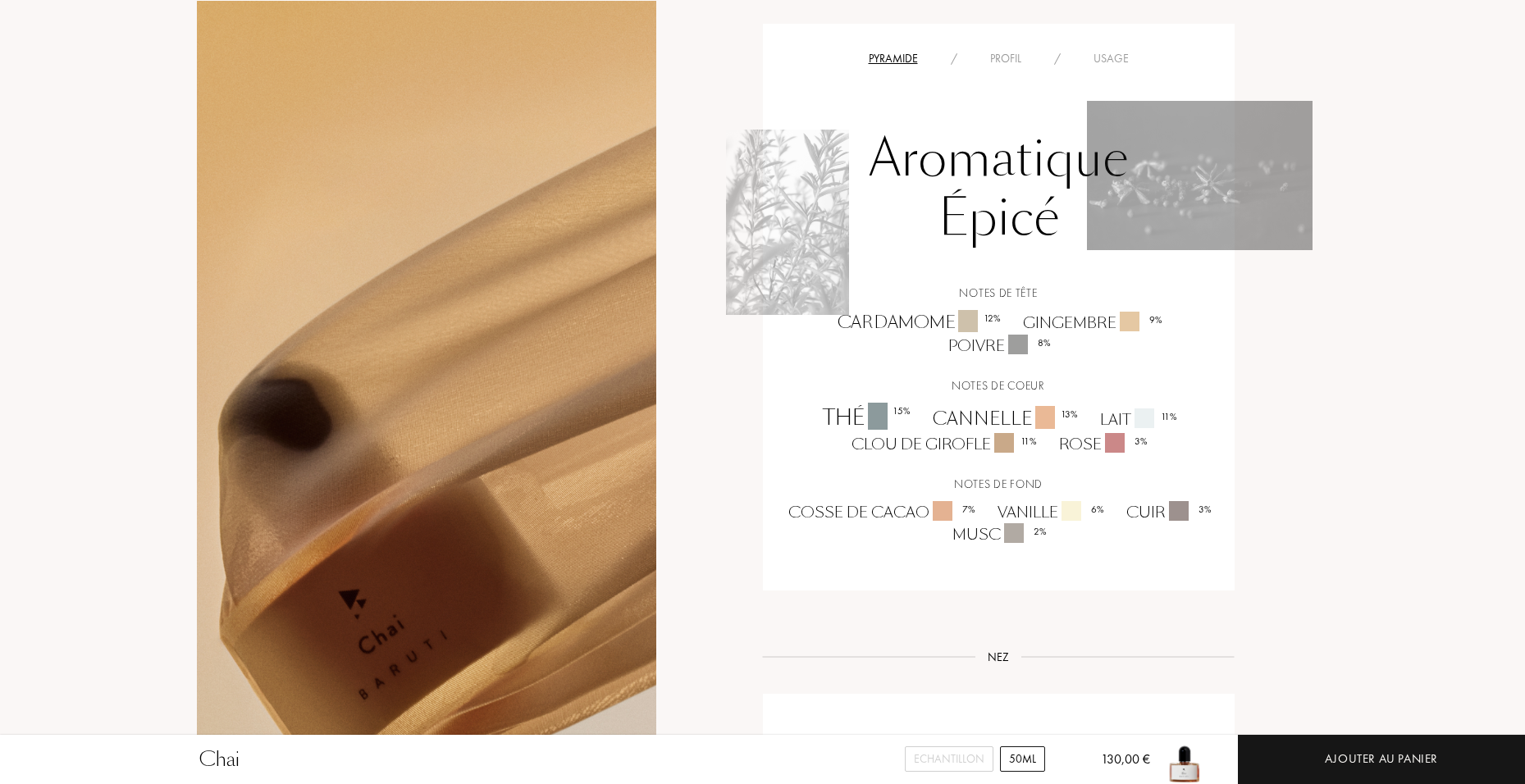
click at [1030, 756] on div "50mL" at bounding box center [1022, 759] width 45 height 26
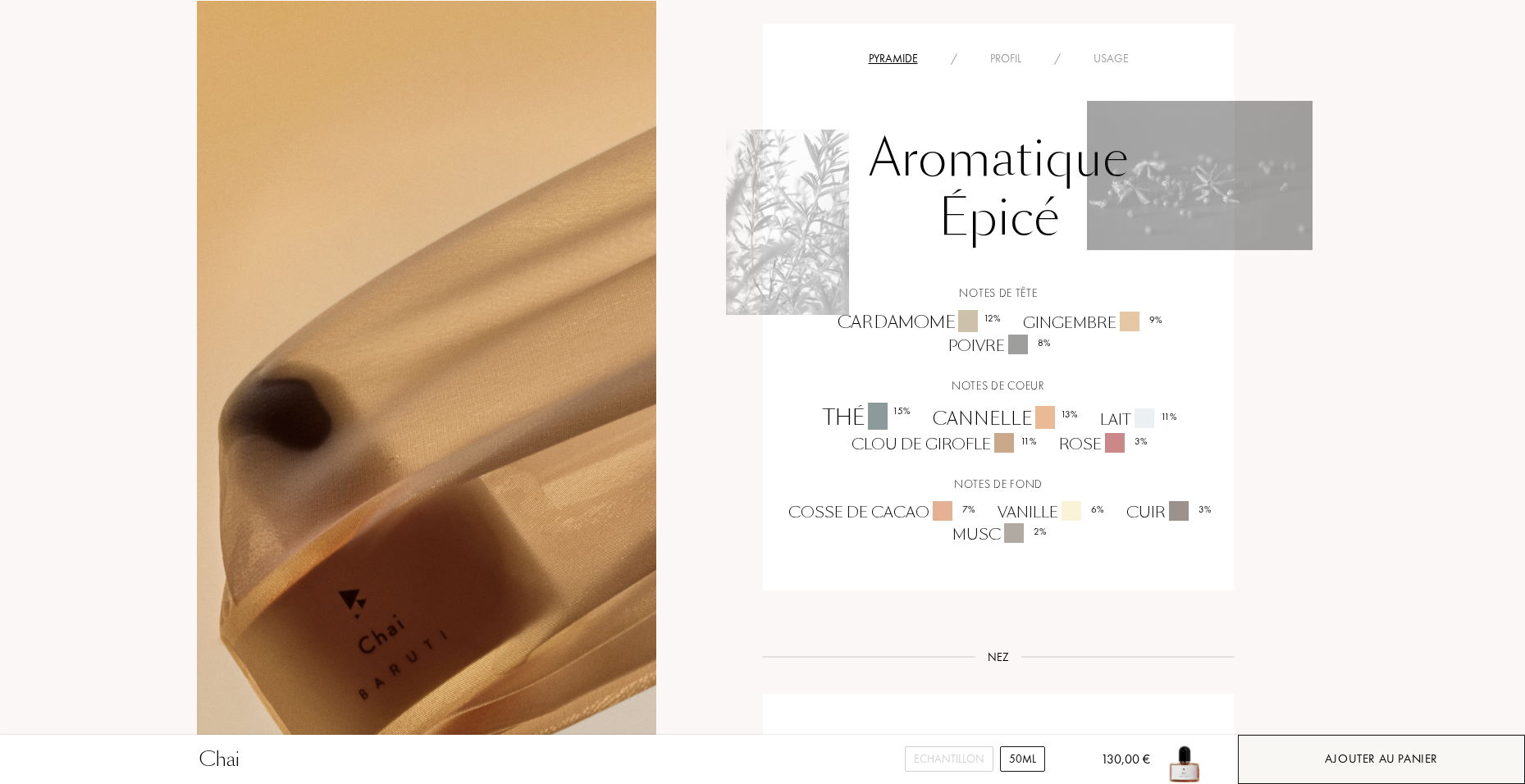
click at [1420, 762] on div "Ajouter au panier" at bounding box center [1381, 759] width 113 height 19
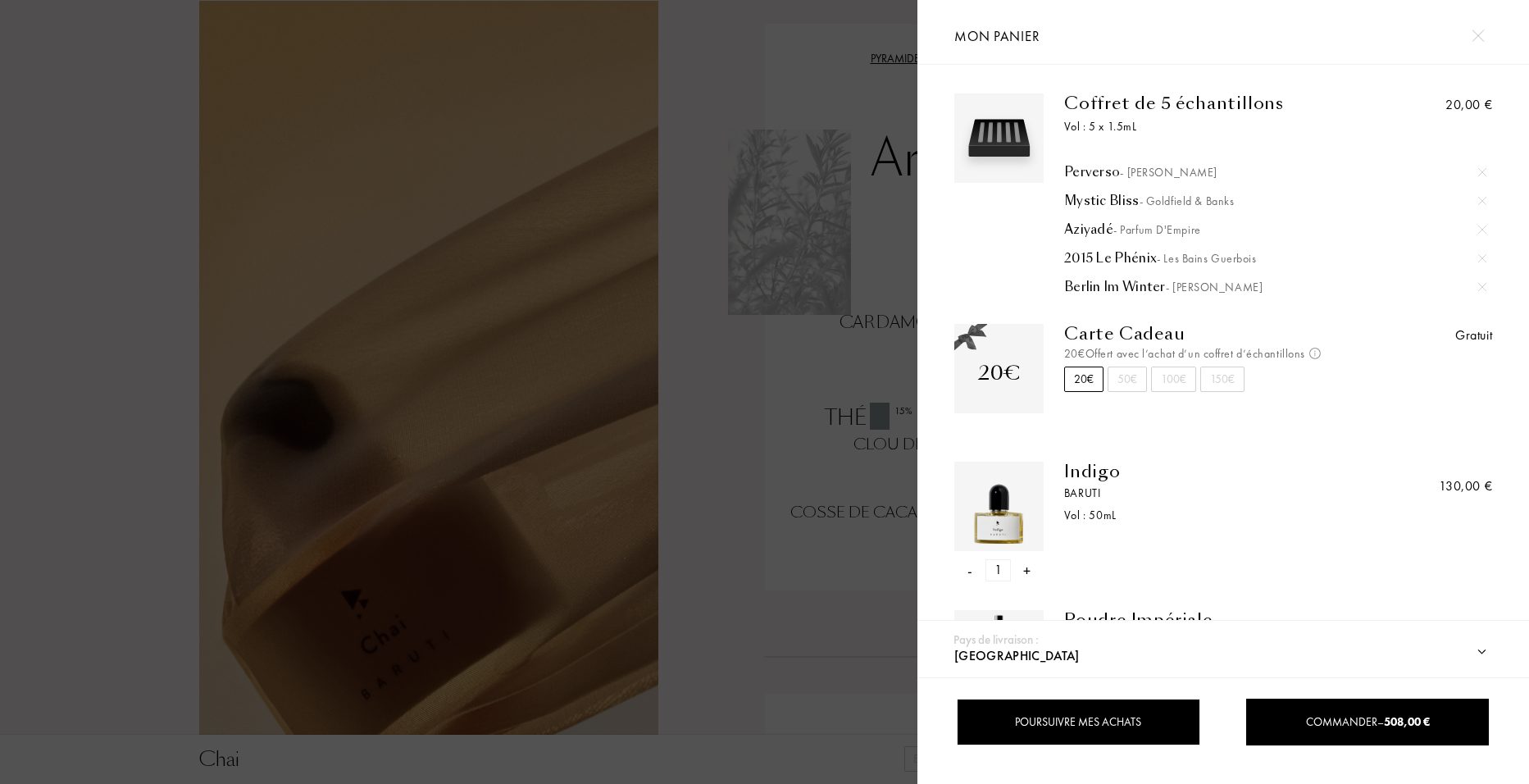
click at [1051, 722] on div "Poursuivre mes achats" at bounding box center [1079, 721] width 243 height 47
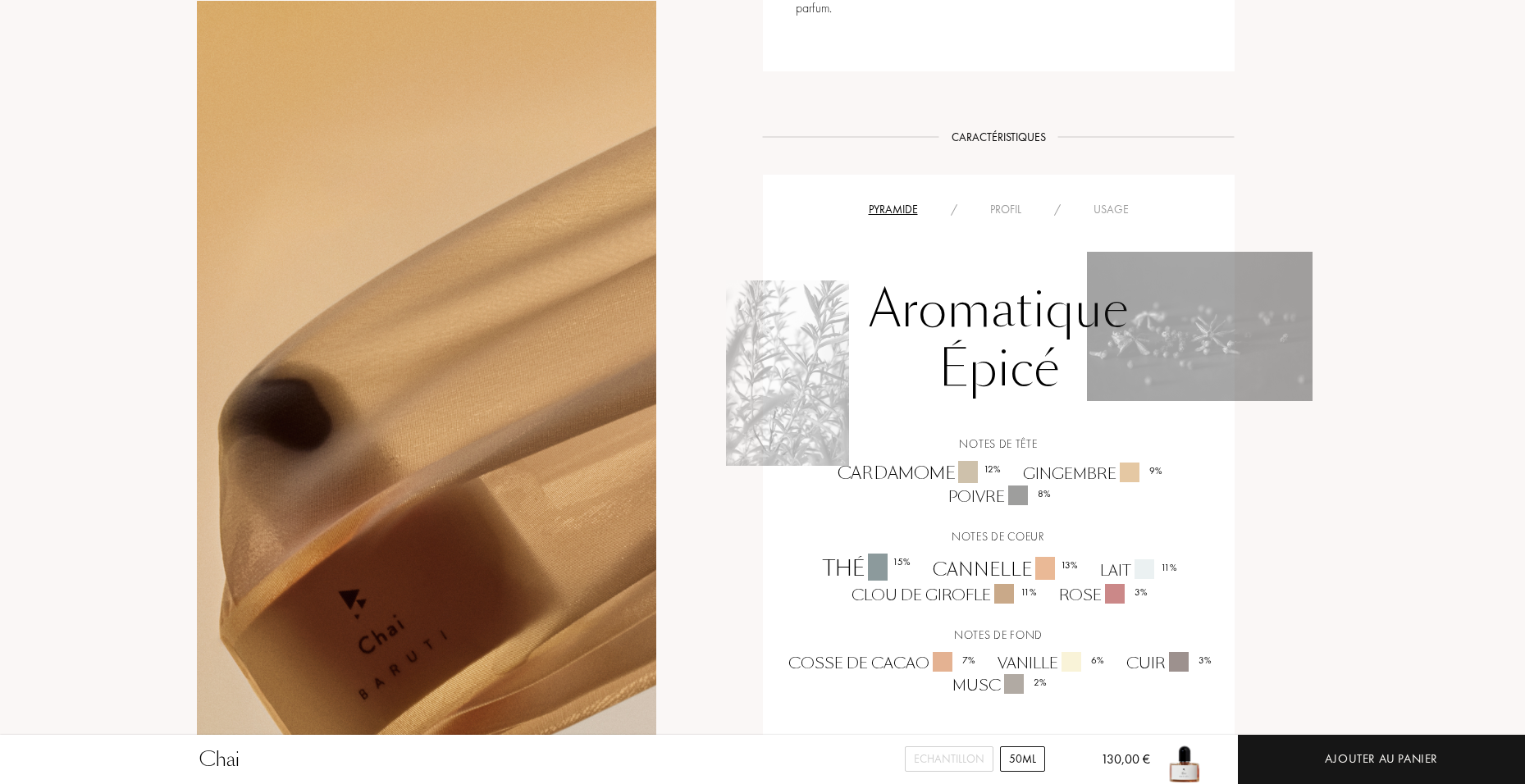
scroll to position [820, 0]
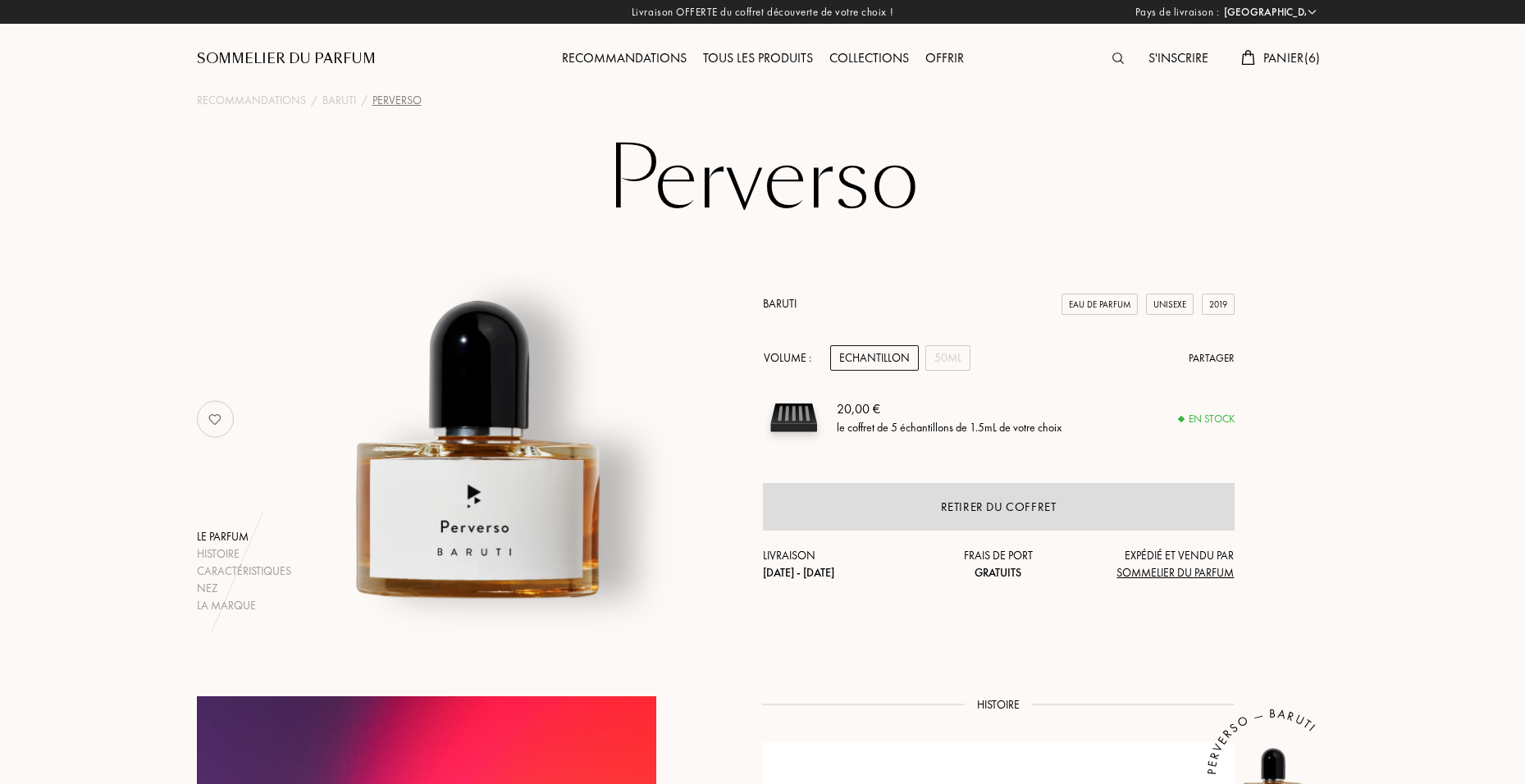
select select "FR"
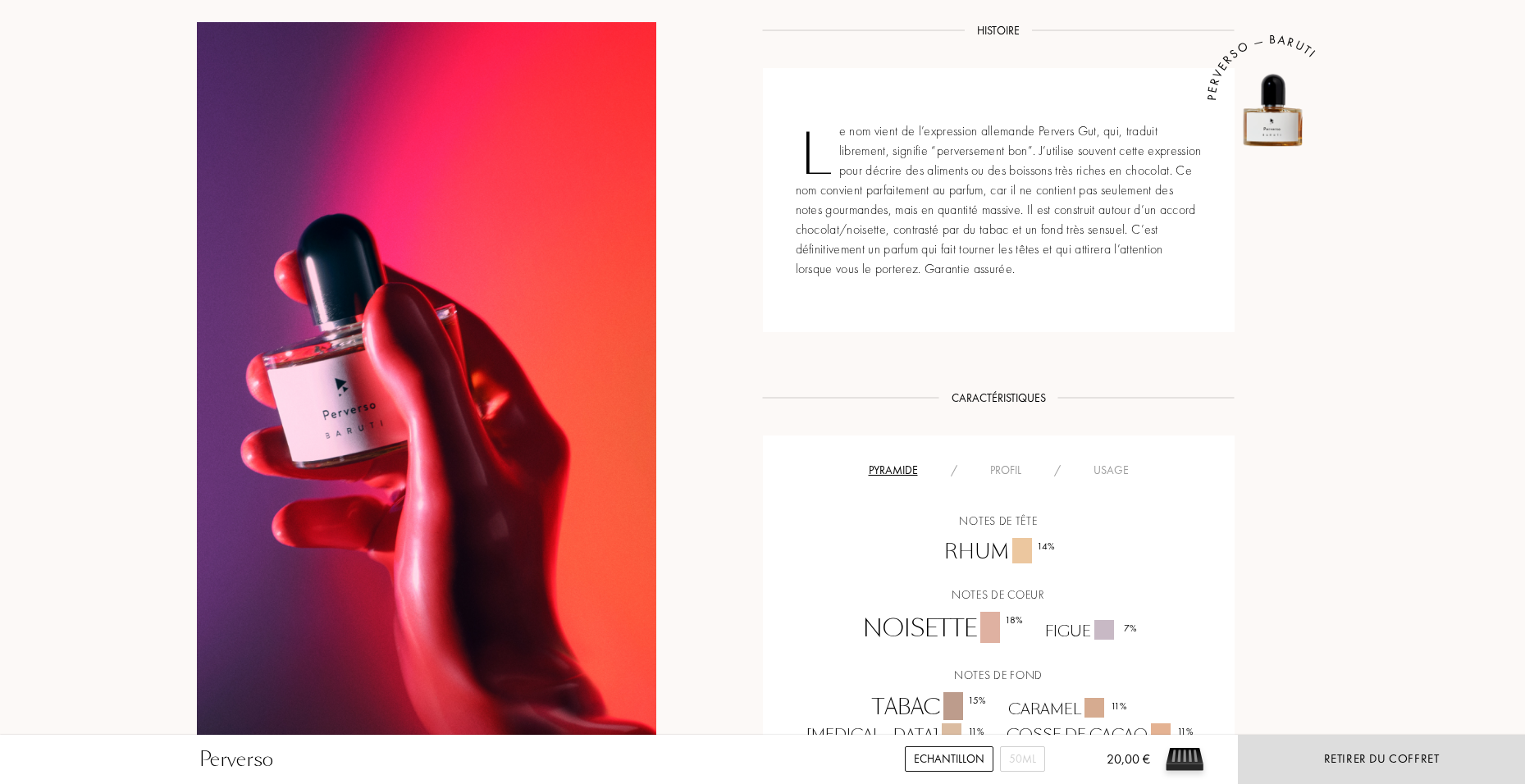
scroll to position [901, 0]
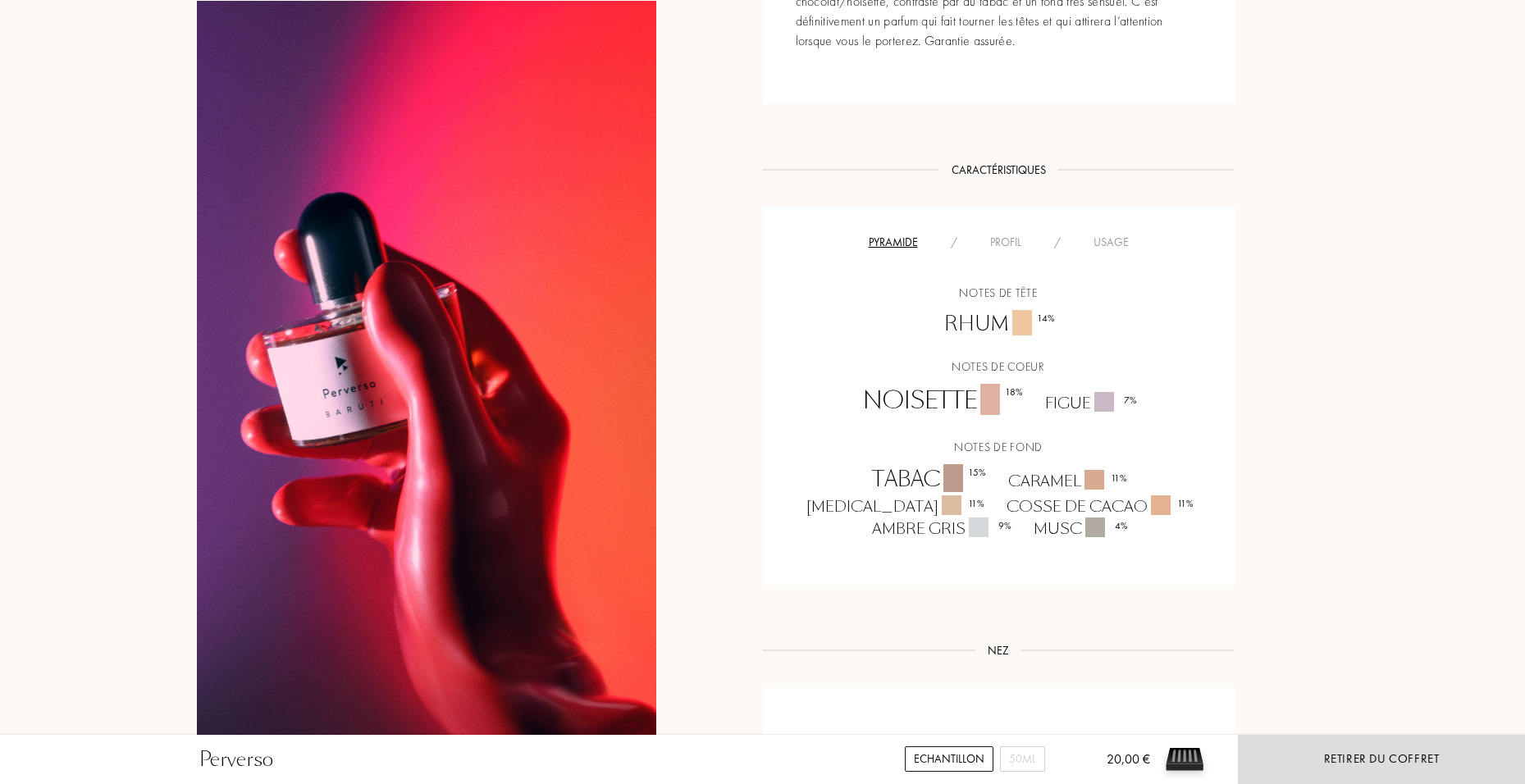
click at [976, 755] on div "Echantillon" at bounding box center [948, 759] width 88 height 26
click at [1017, 766] on div "50mL" at bounding box center [1022, 759] width 45 height 26
click at [1330, 769] on div "Ajouter au panier" at bounding box center [1381, 758] width 287 height 49
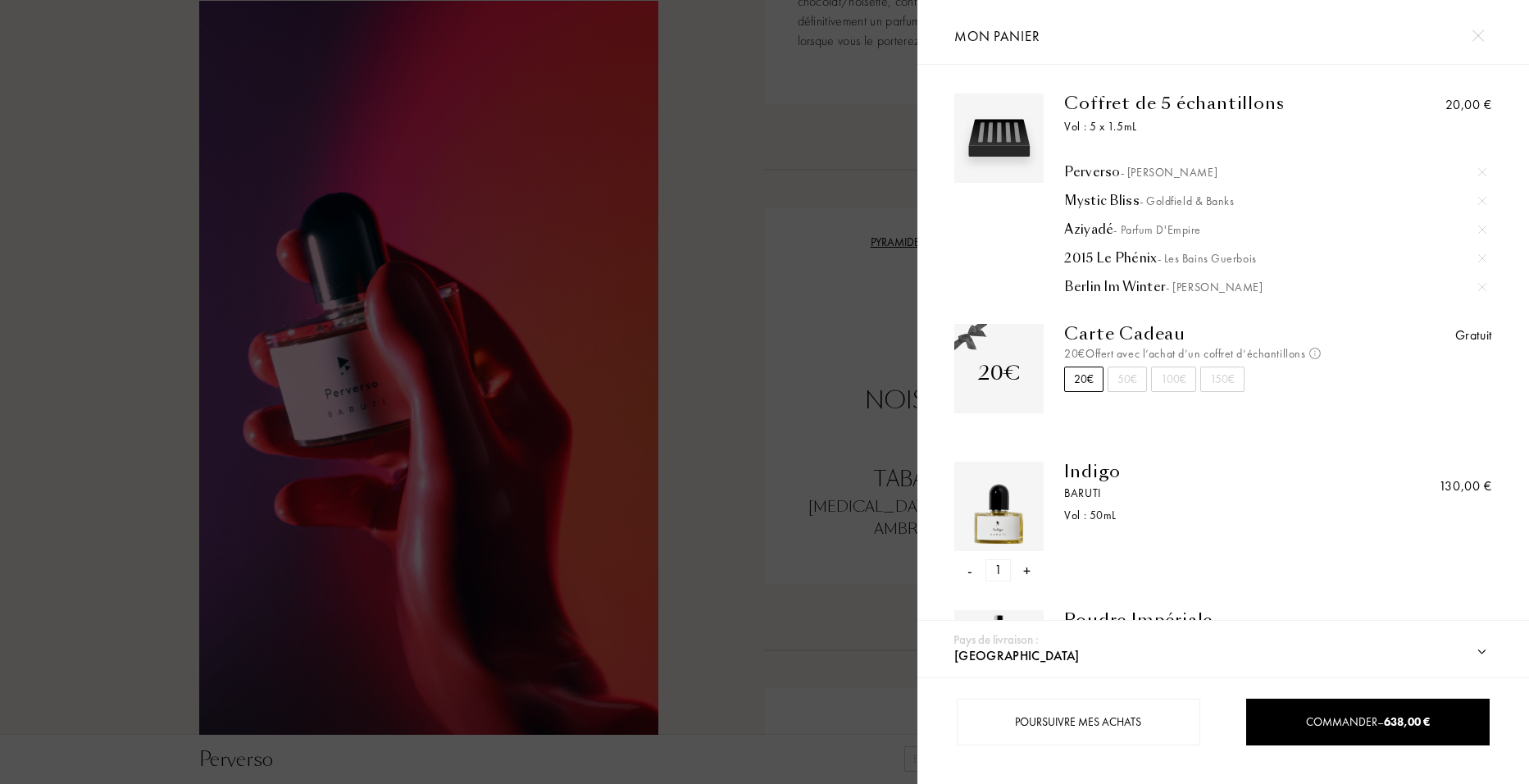
click at [794, 201] on div at bounding box center [459, 392] width 918 height 784
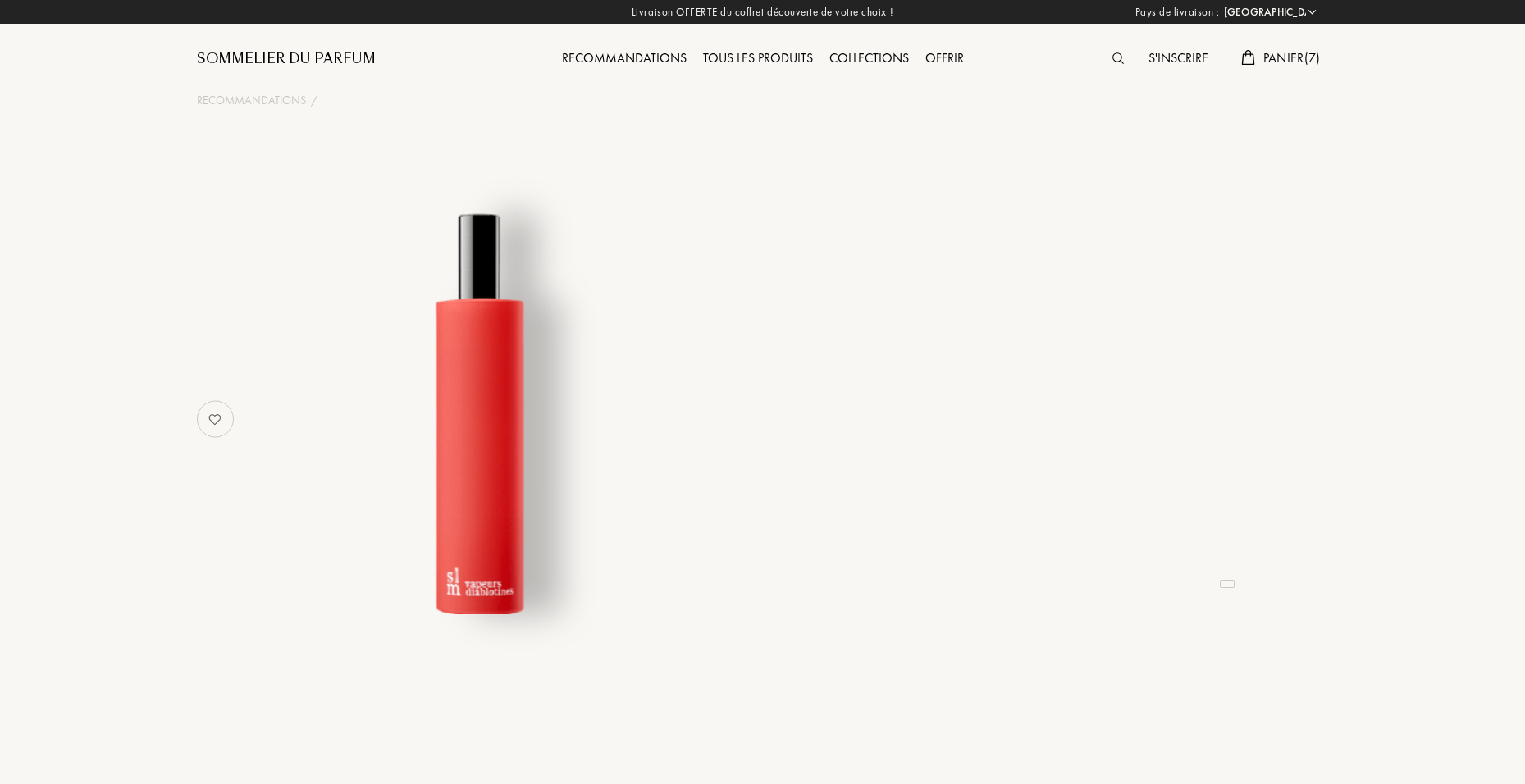
select select "FR"
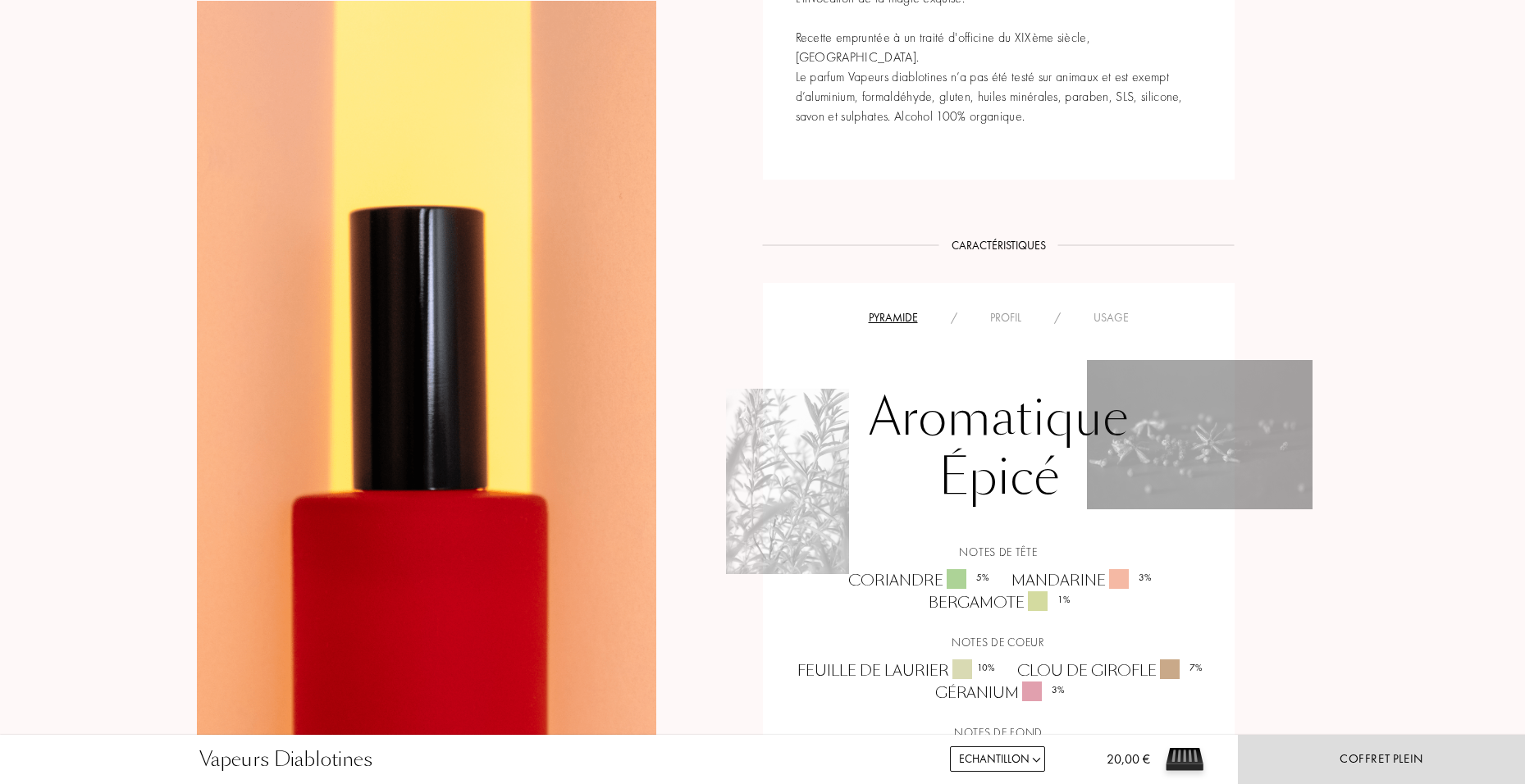
scroll to position [1148, 0]
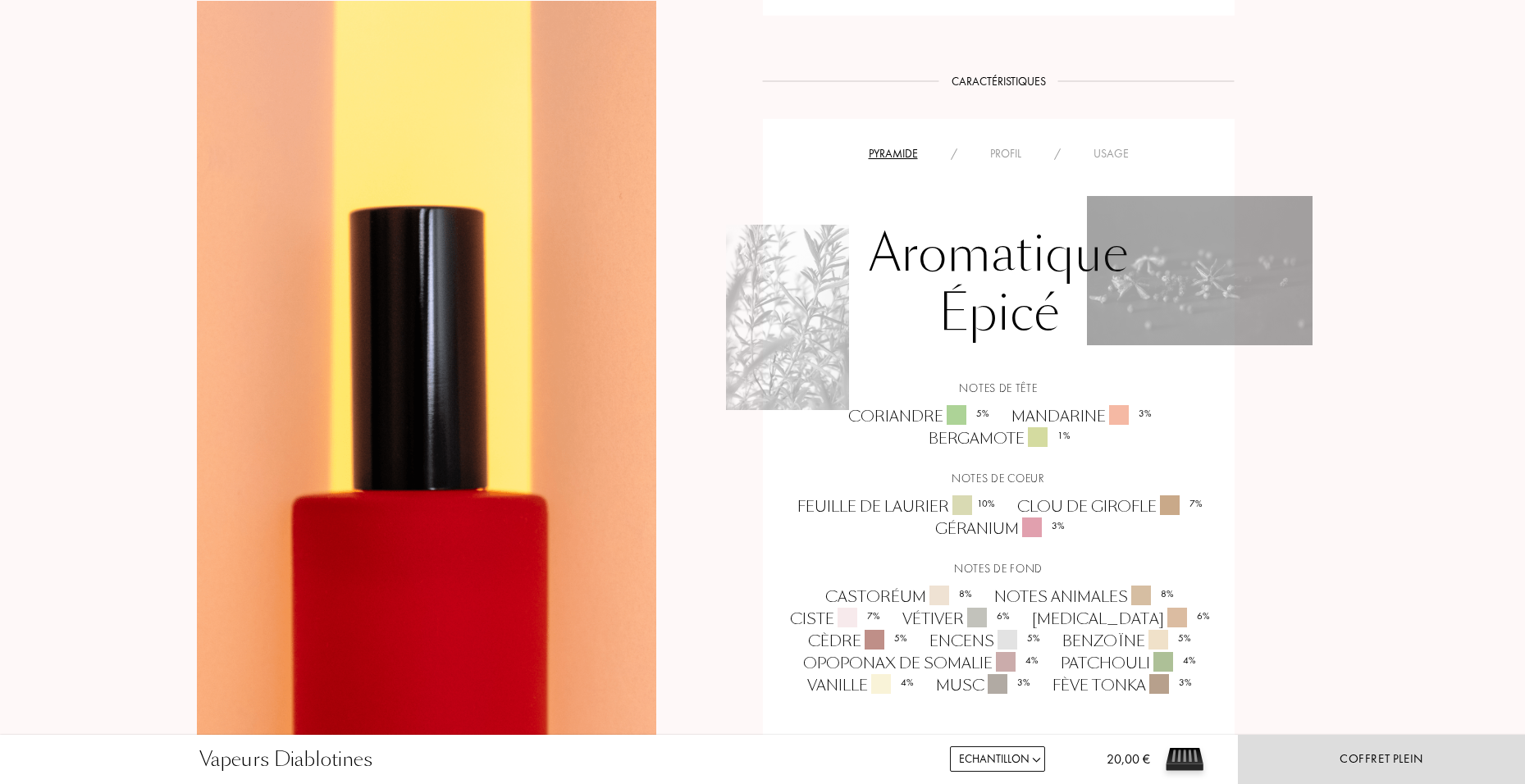
click at [1030, 763] on select "Echantillon 14mL 50mL 100mL" at bounding box center [997, 759] width 95 height 26
select select "1"
click at [950, 746] on select "Echantillon 14mL 50mL 100mL" at bounding box center [997, 759] width 95 height 26
select select "1"
click at [1319, 748] on div "Ajouter au panier" at bounding box center [1381, 758] width 287 height 49
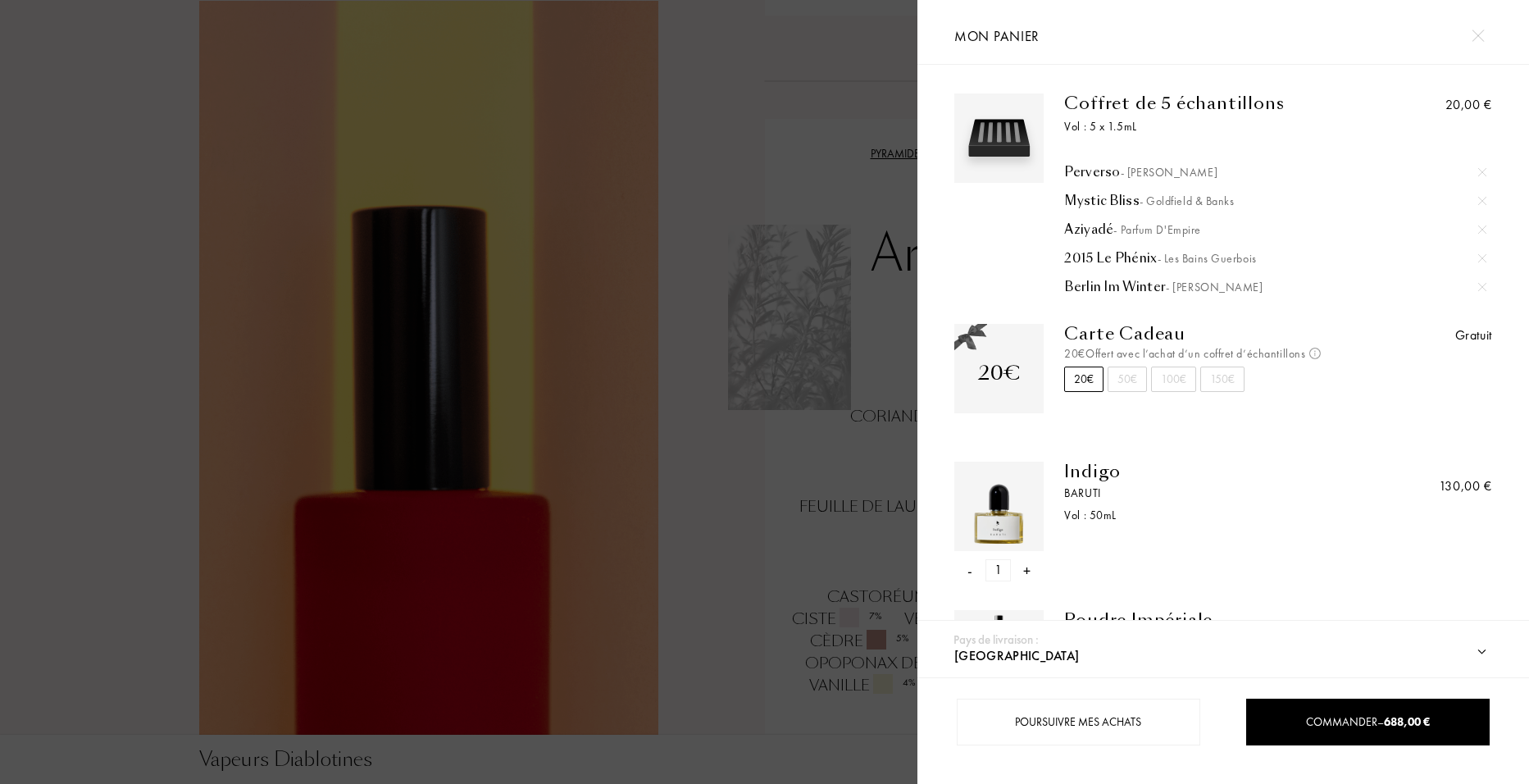
click at [1474, 32] on img at bounding box center [1478, 35] width 12 height 12
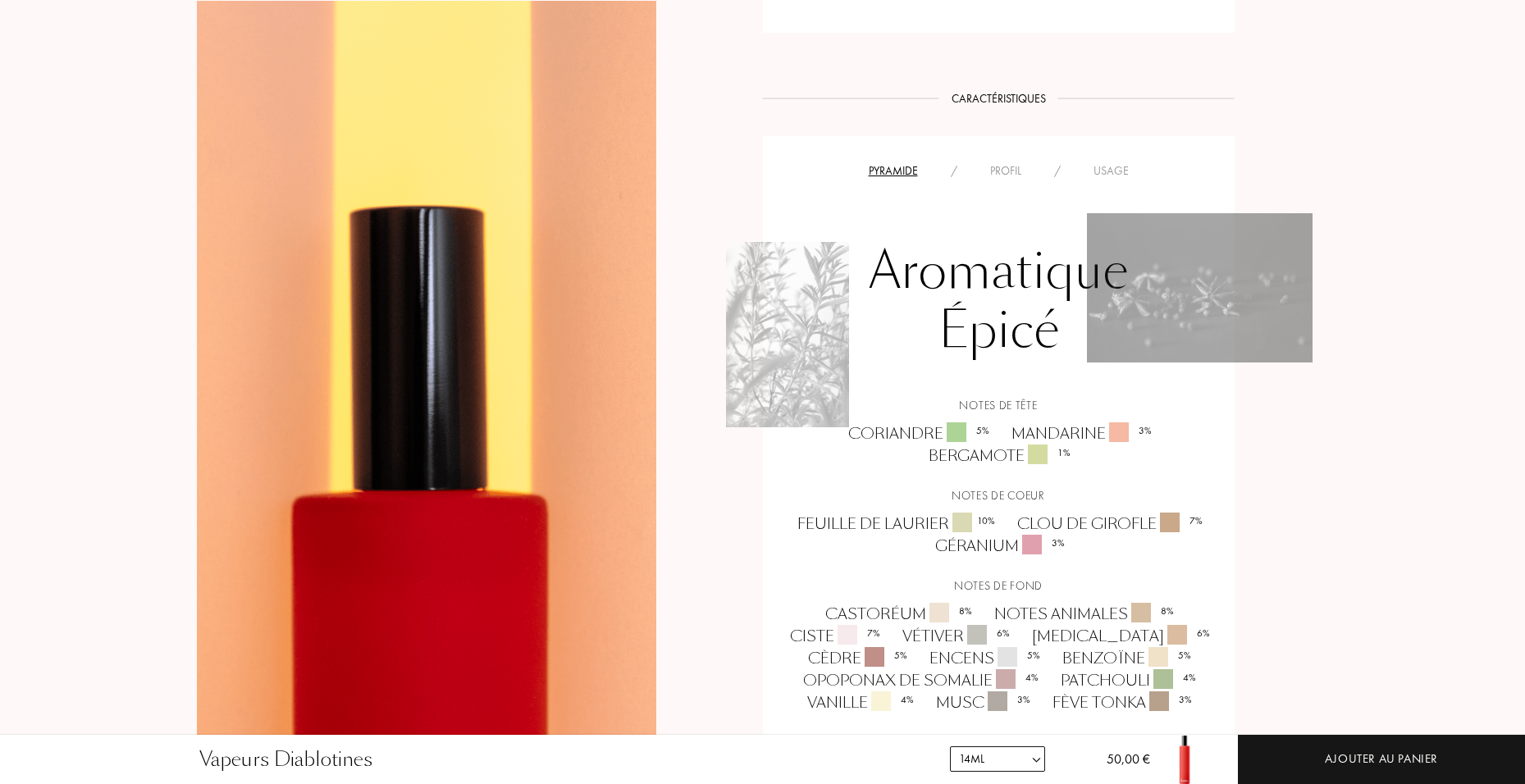
scroll to position [984, 0]
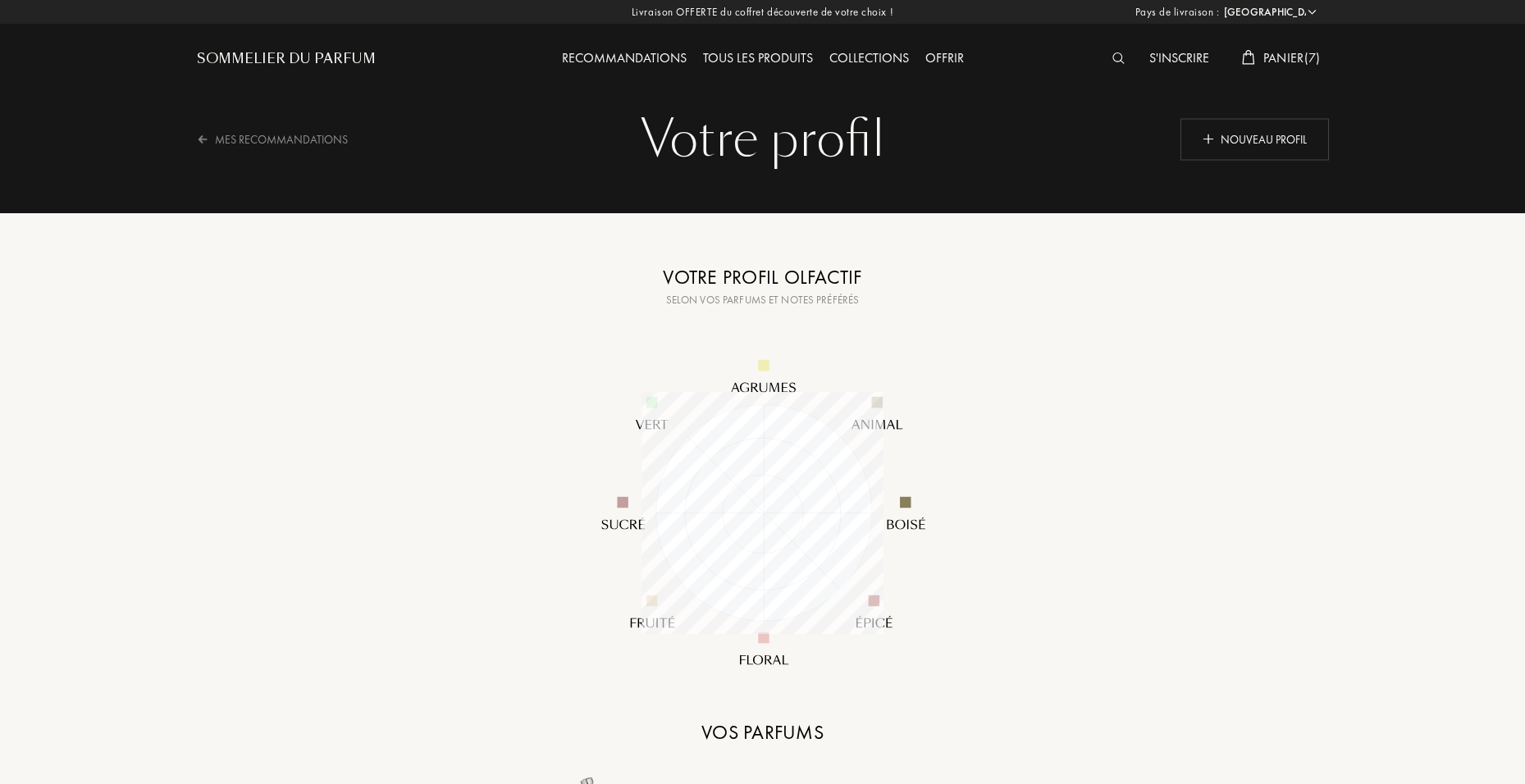
select select "FR"
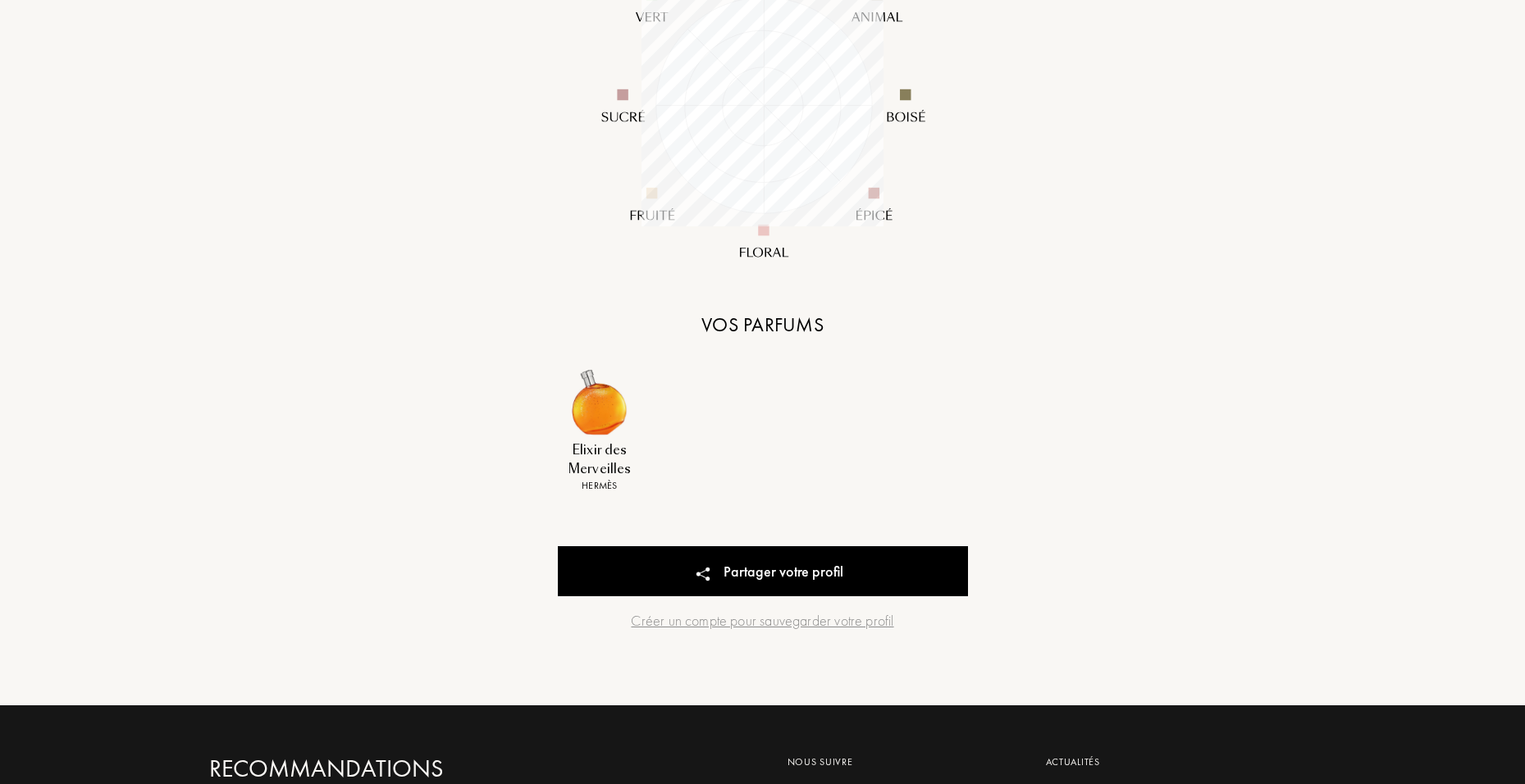
scroll to position [410, 0]
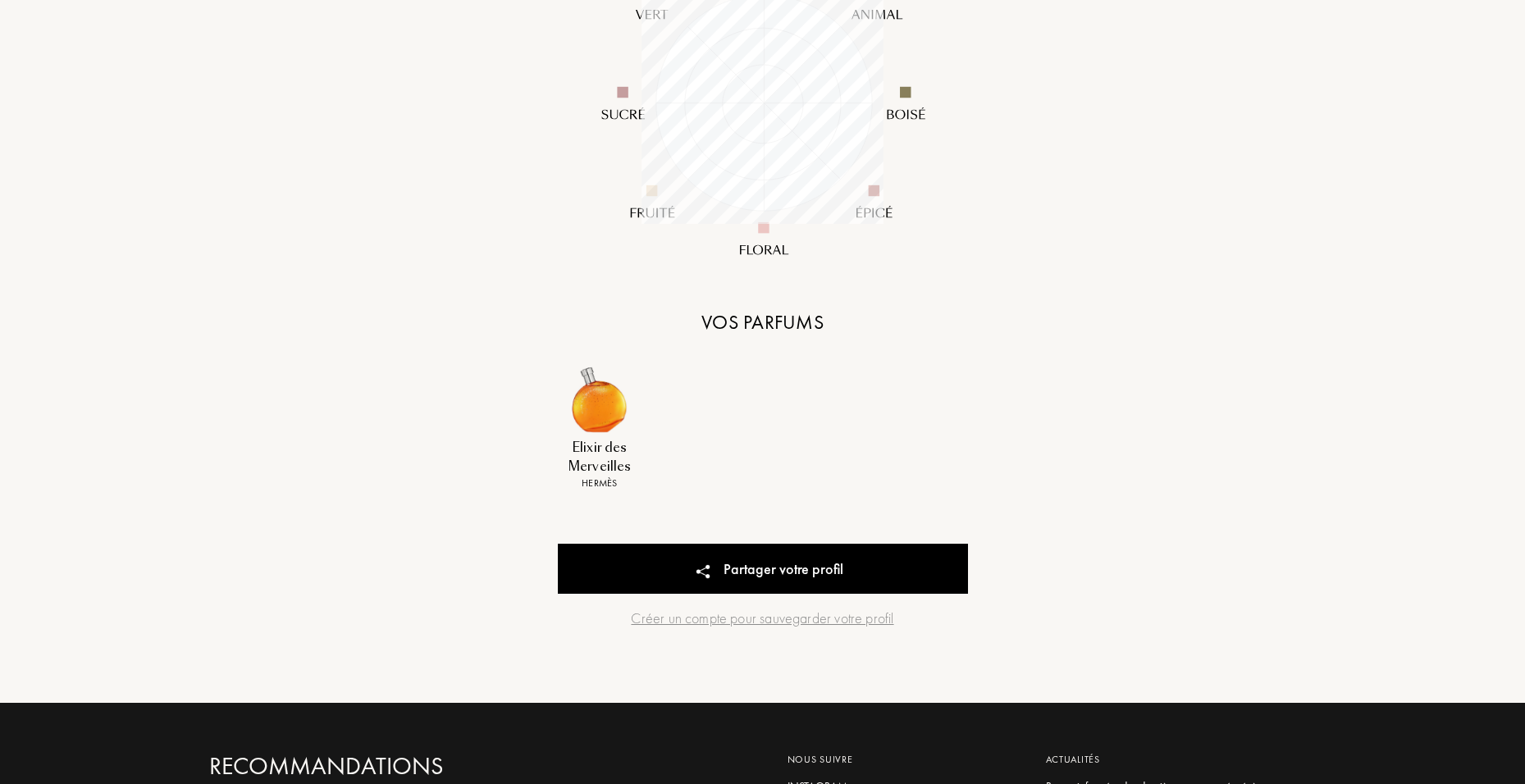
click at [760, 339] on div "Votre profil olfactif Selon vos parfums et notes préférés Vos parfums Elixir de…" at bounding box center [763, 278] width 410 height 851
click at [759, 326] on div "Vos parfums" at bounding box center [763, 322] width 410 height 29
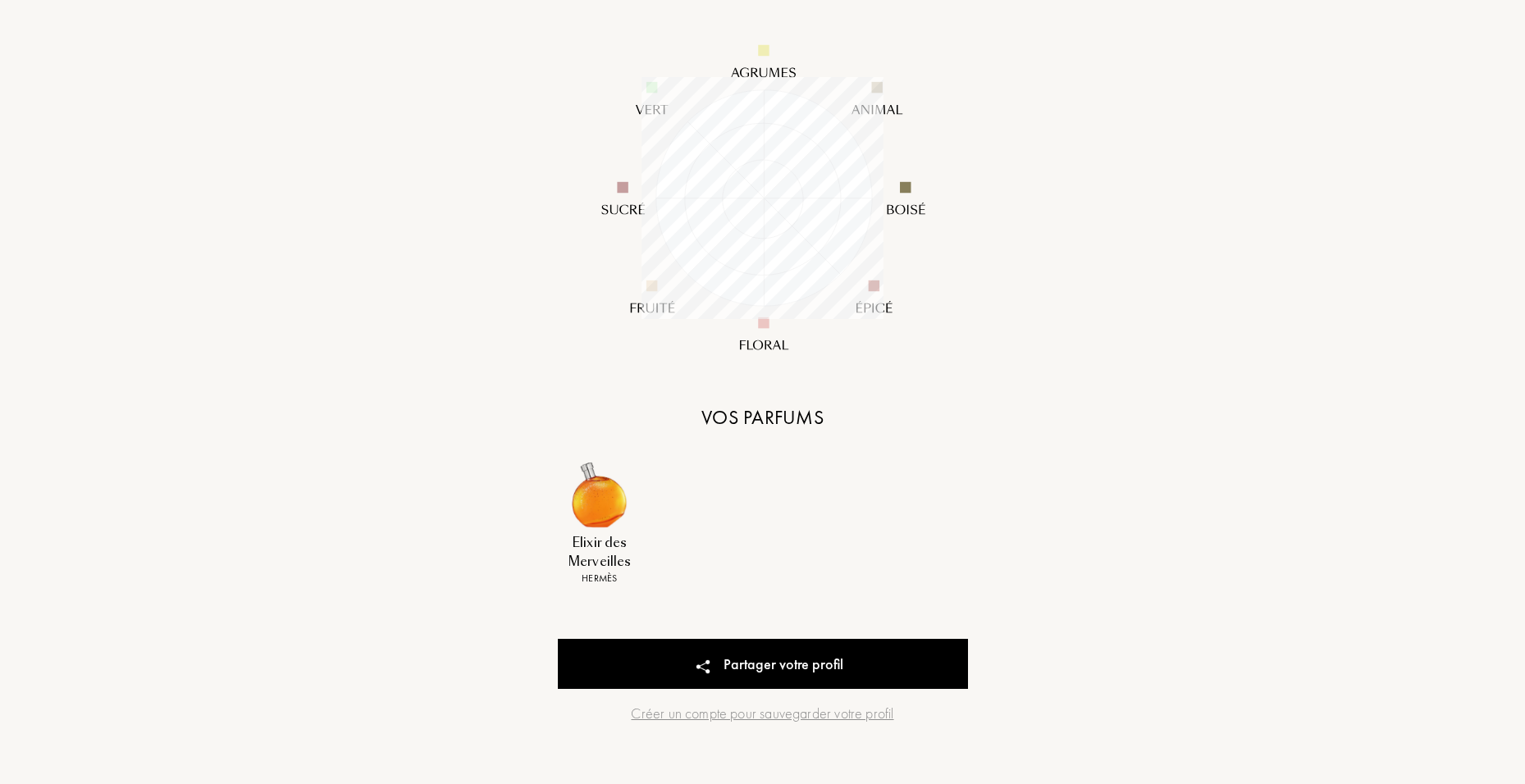
scroll to position [0, 0]
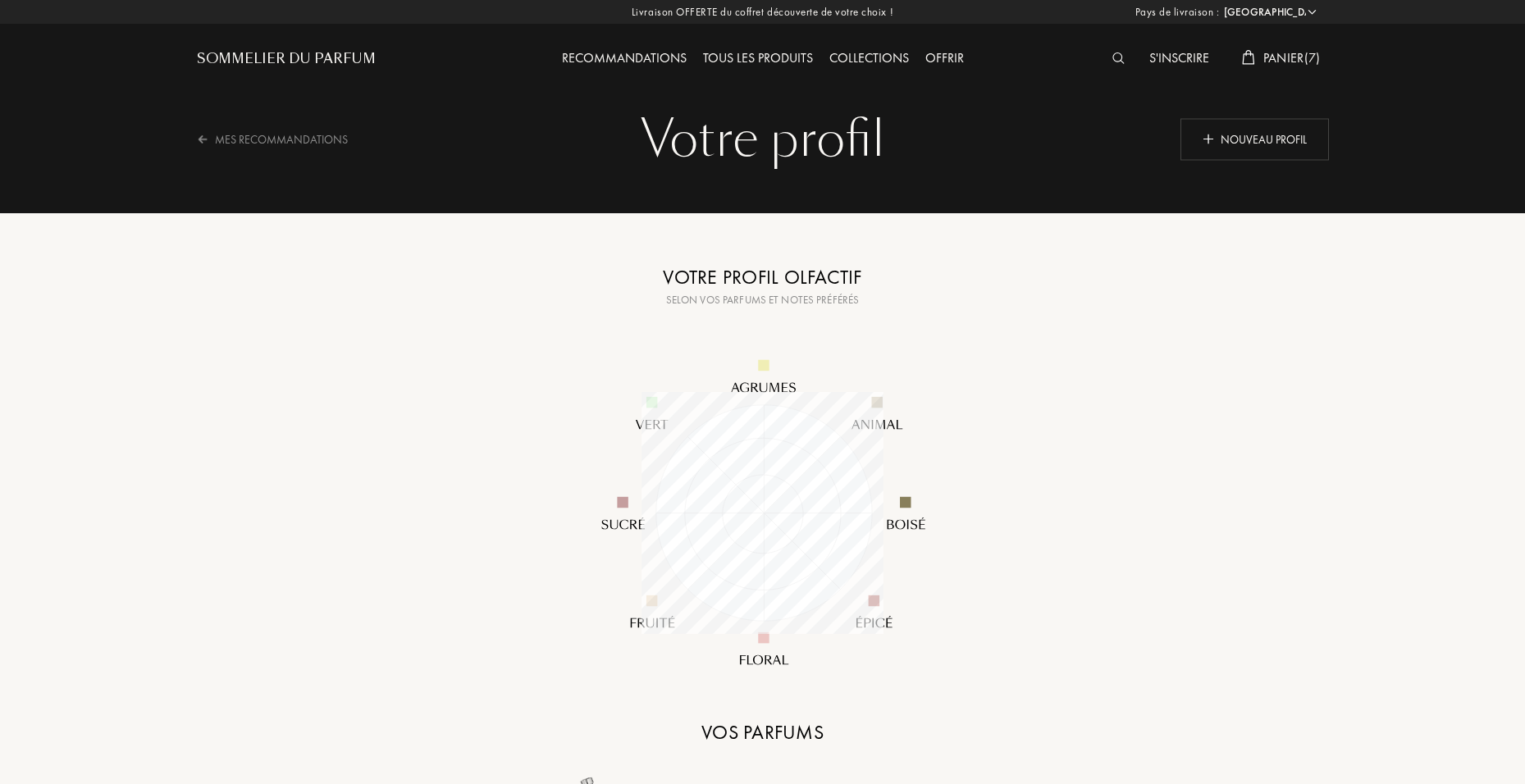
click at [731, 294] on div "Selon vos parfums et notes préférés" at bounding box center [763, 300] width 410 height 16
click at [225, 135] on div "Mes Recommandations" at bounding box center [283, 139] width 172 height 40
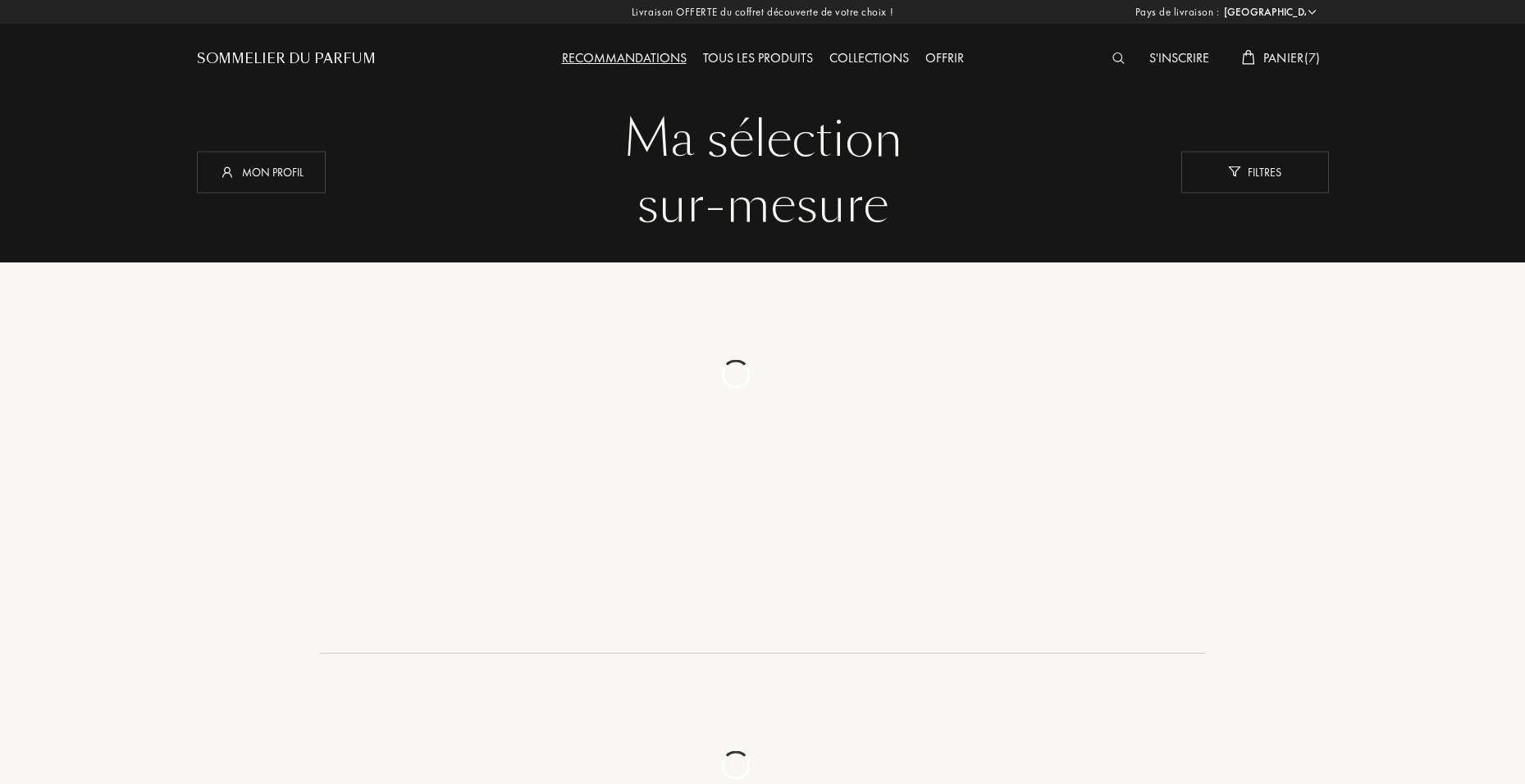
select select "FR"
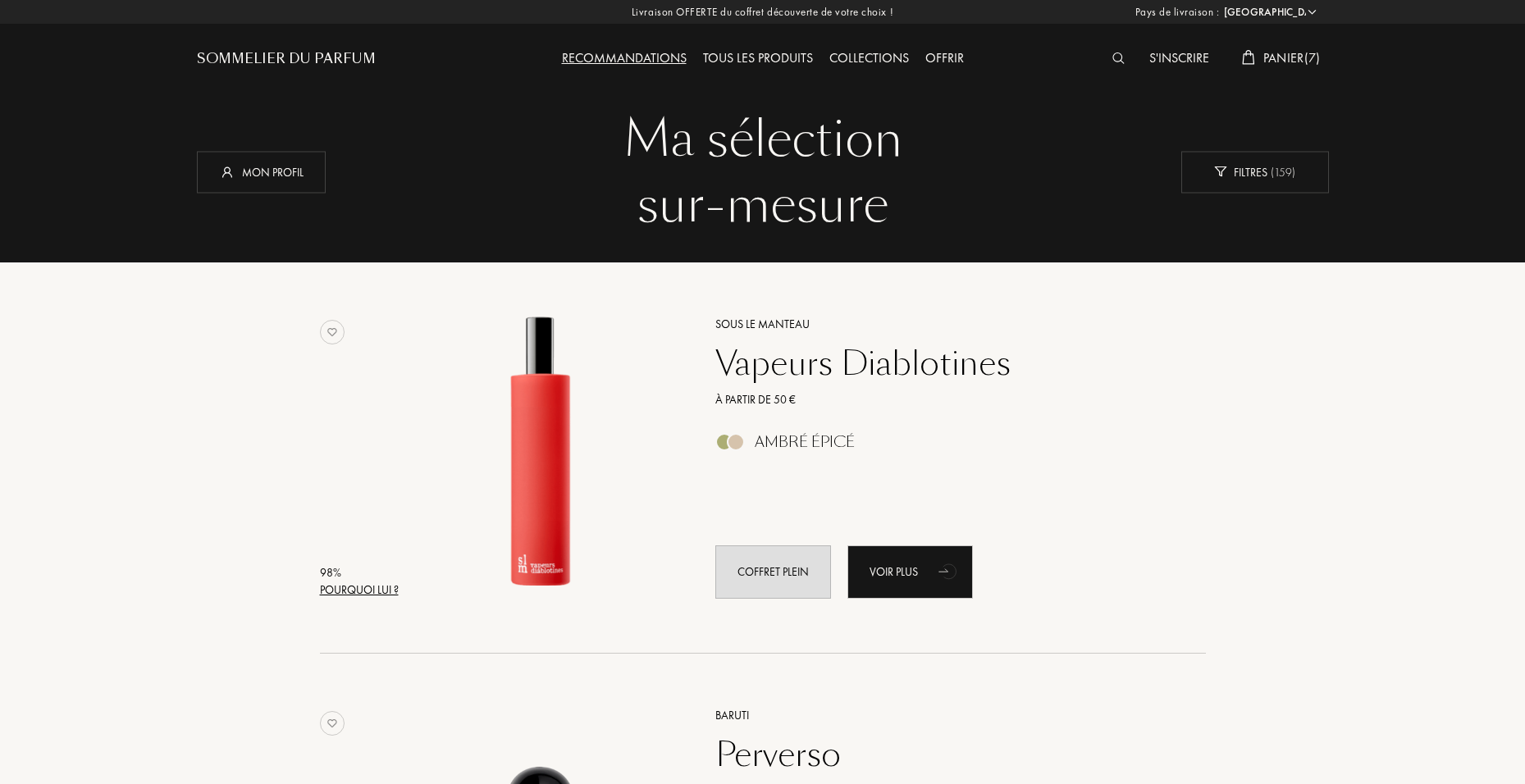
click at [333, 57] on div "Sommelier du Parfum" at bounding box center [286, 58] width 179 height 20
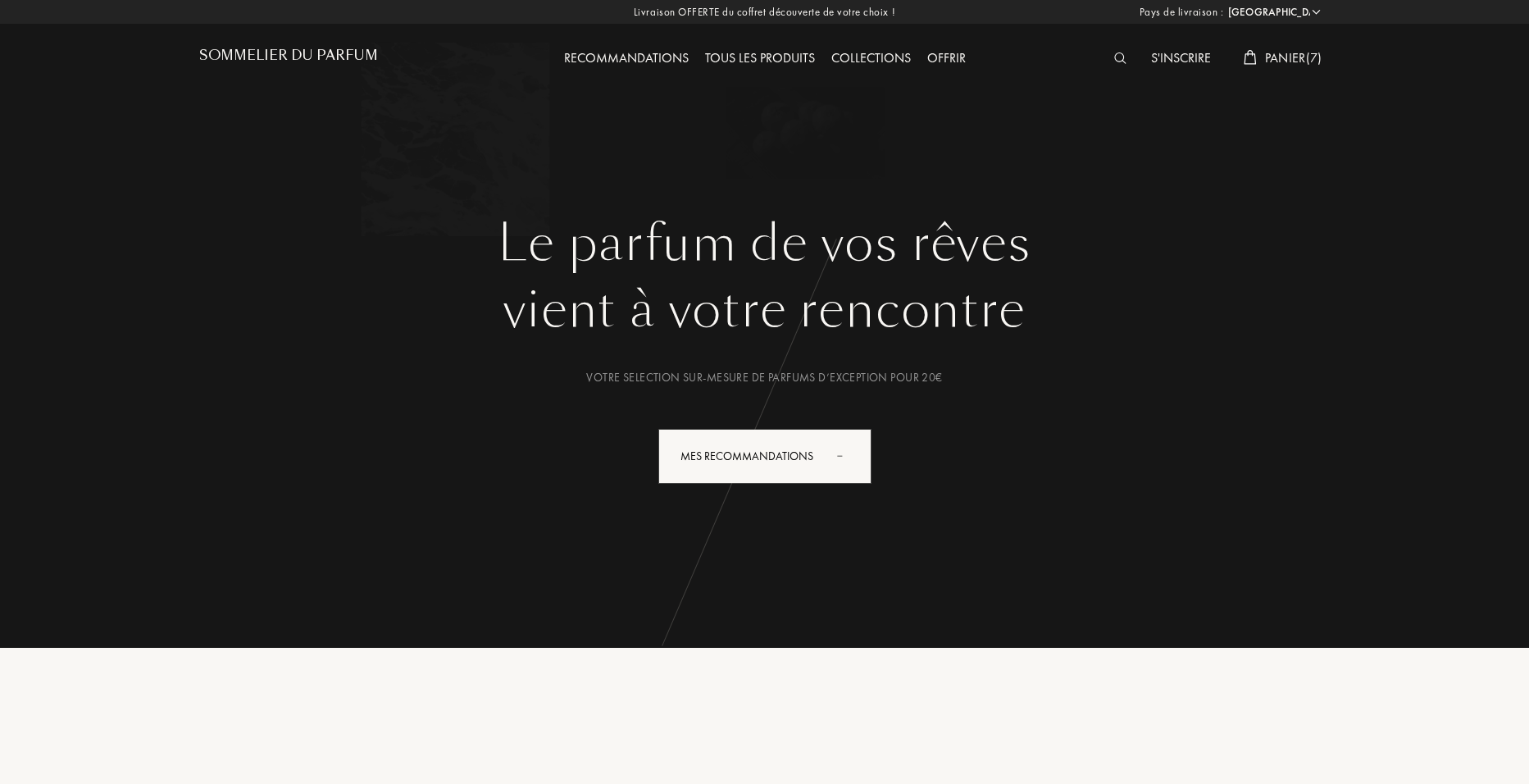
select select "FR"
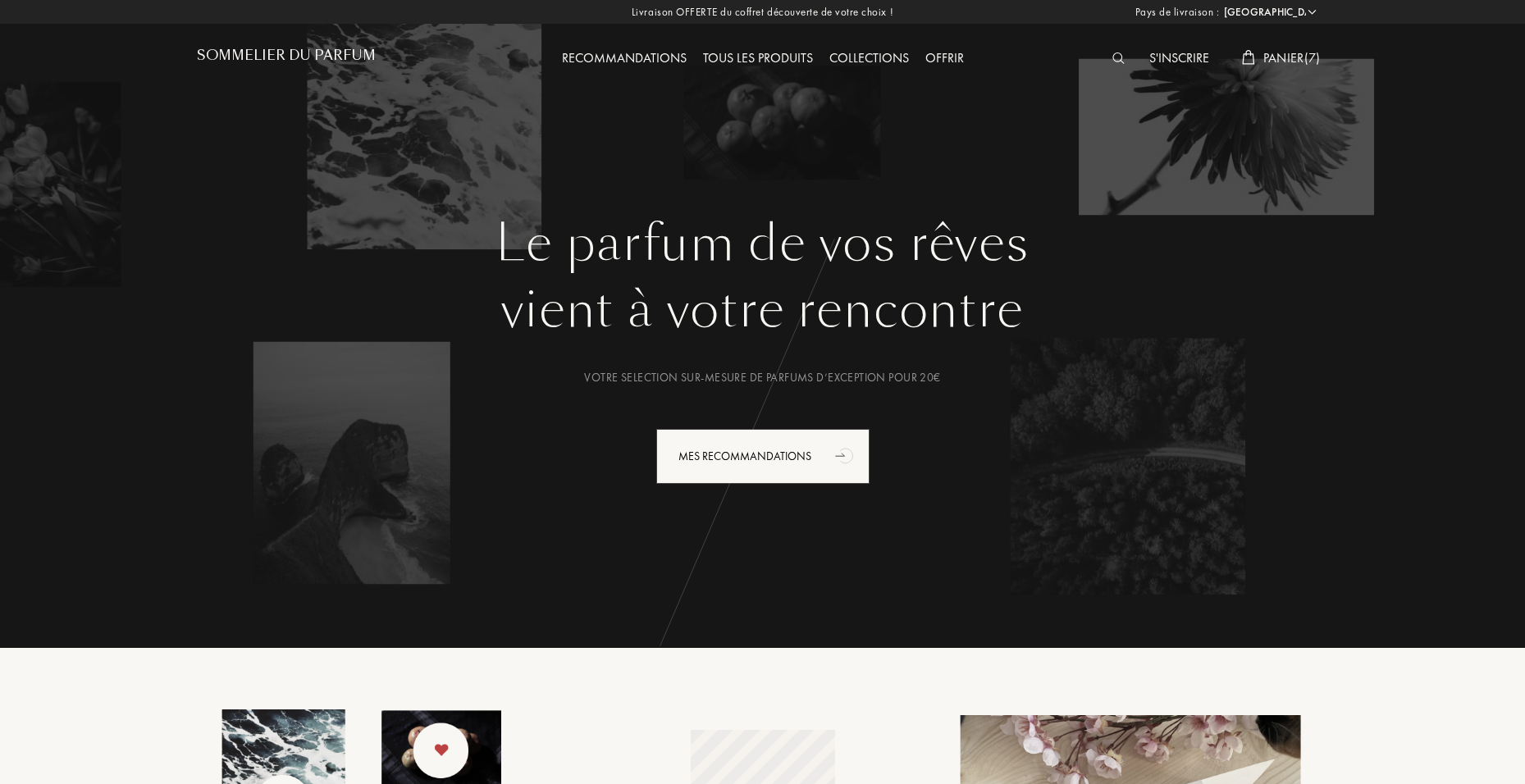
click at [337, 55] on h1 "Sommelier du Parfum" at bounding box center [286, 55] width 179 height 15
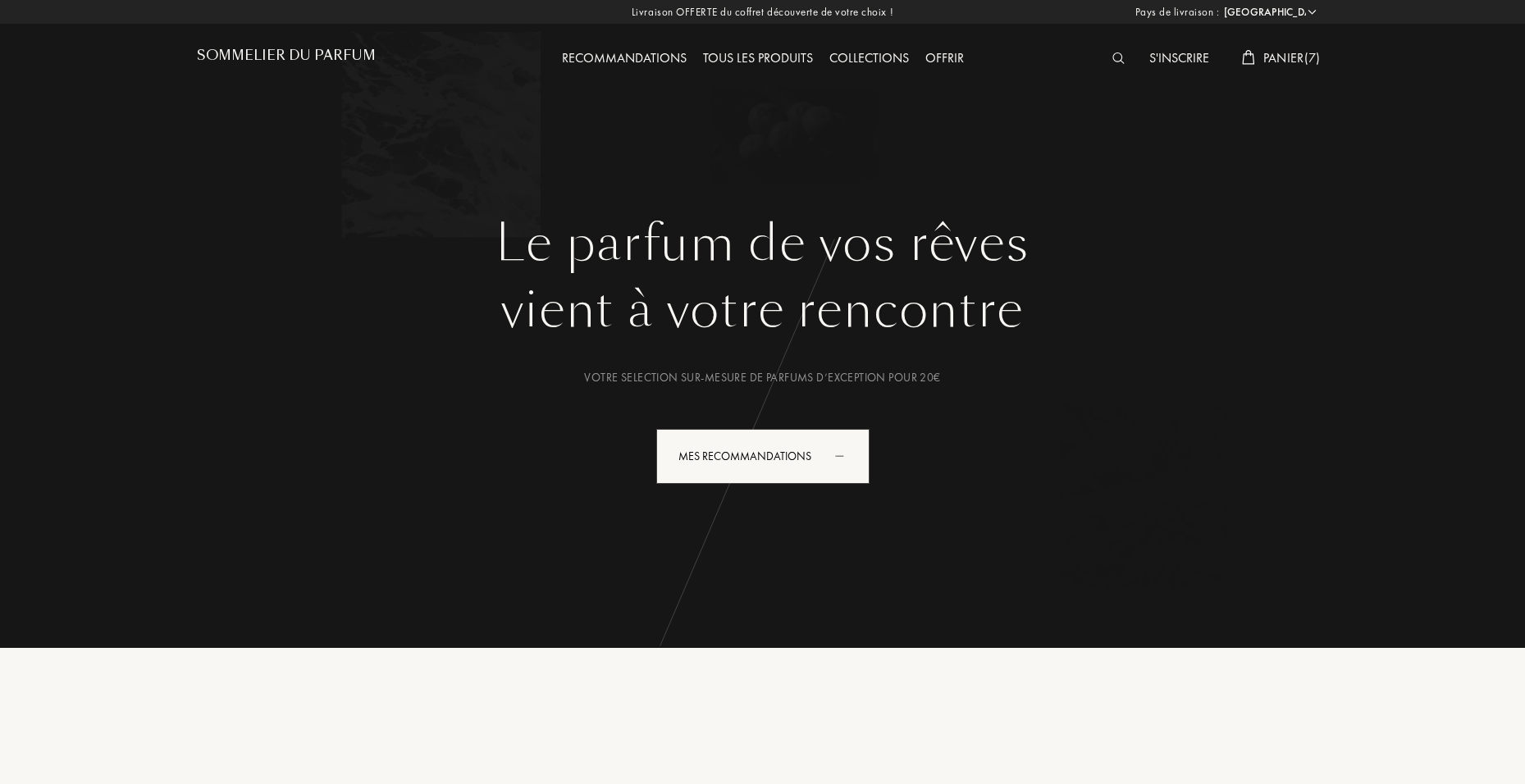
select select "FR"
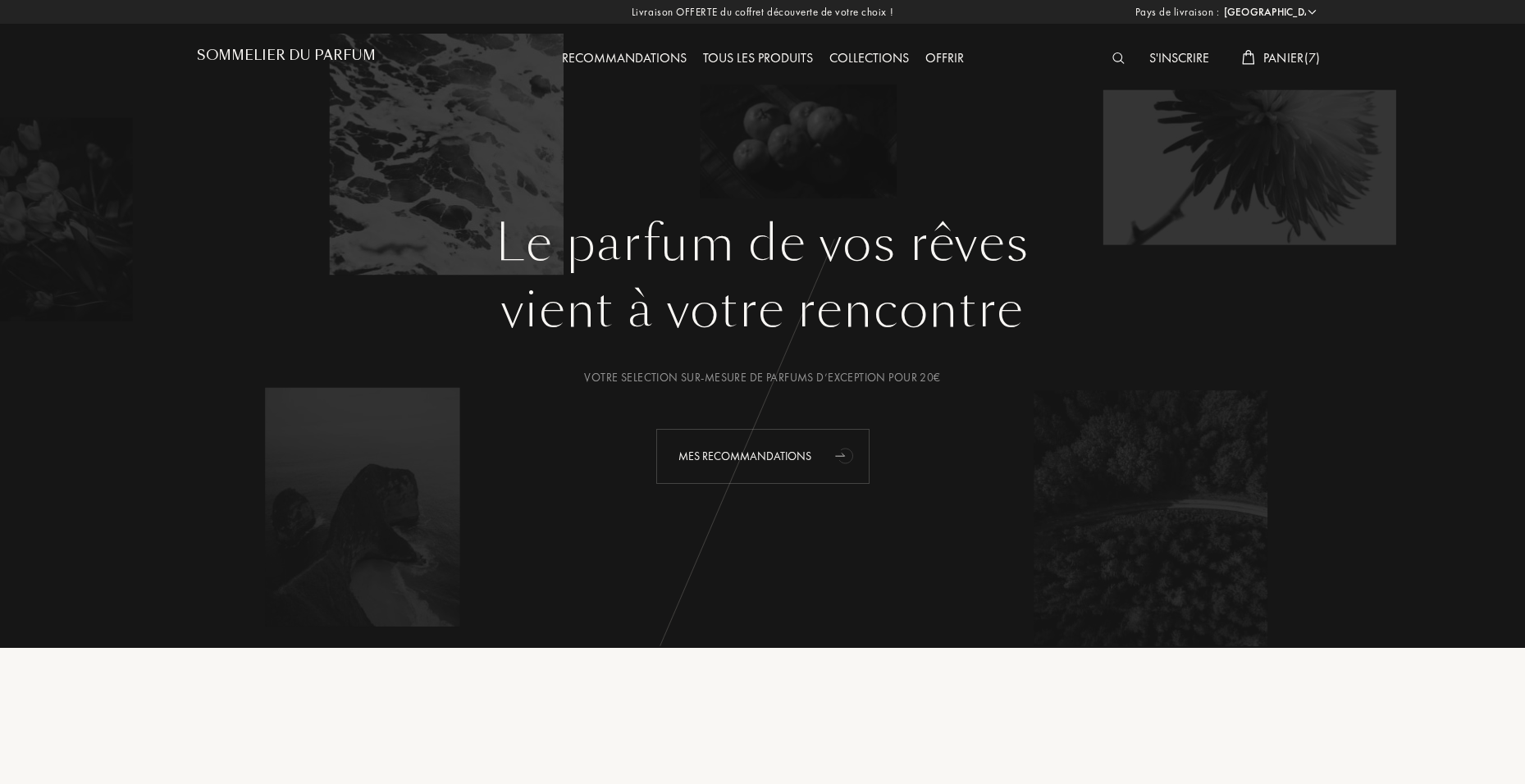
click at [814, 454] on div "Mes Recommandations" at bounding box center [762, 456] width 213 height 55
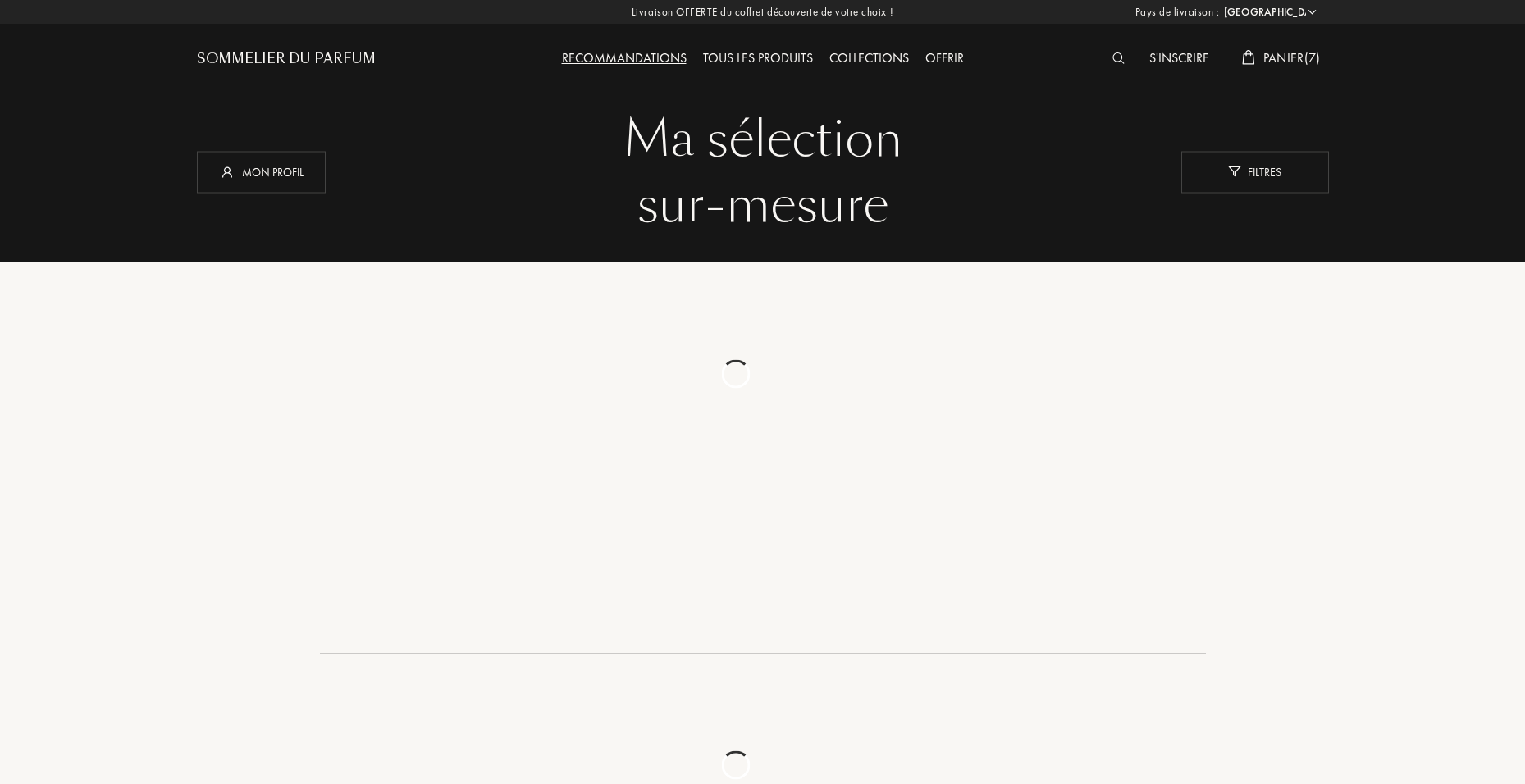
select select "FR"
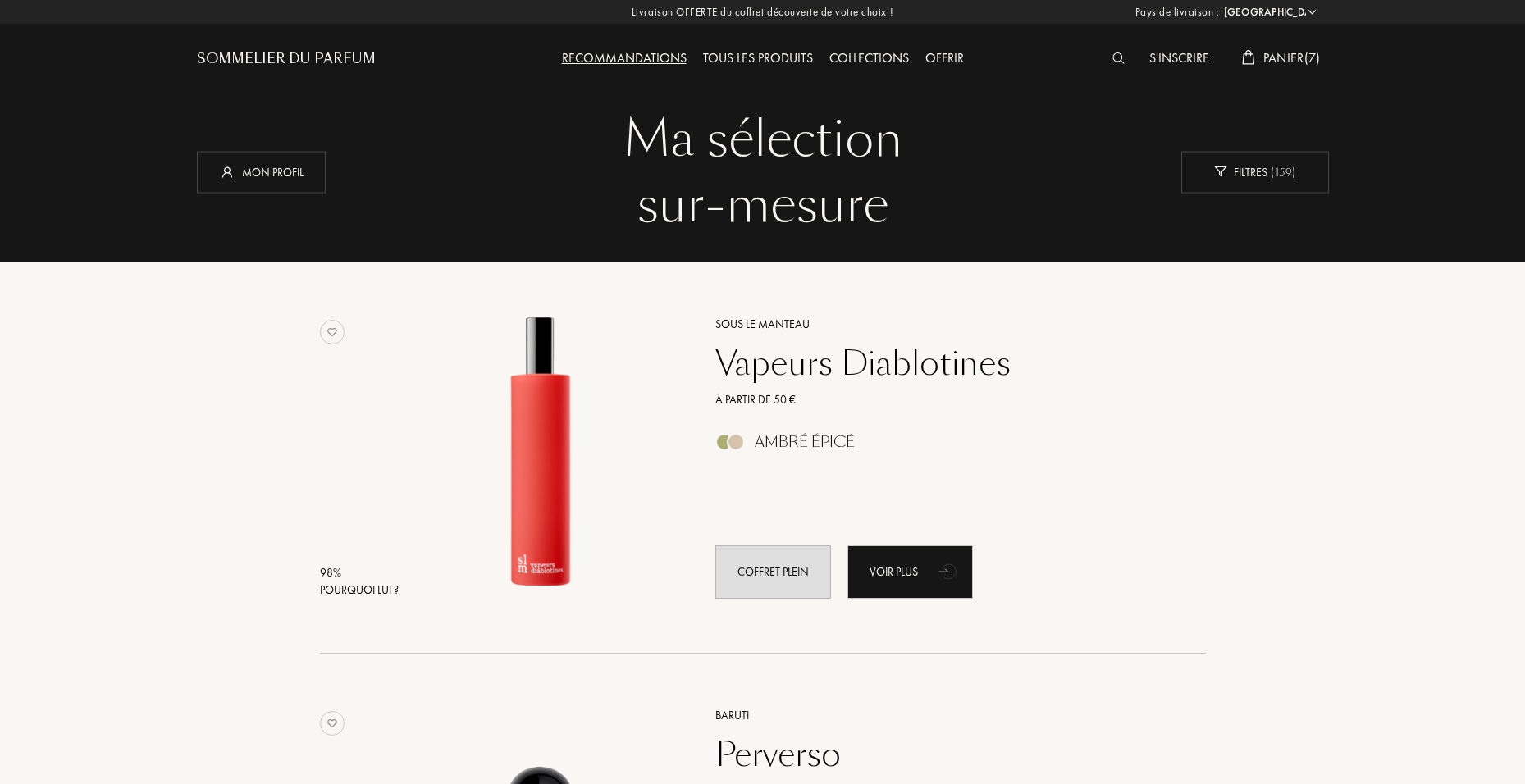
click at [763, 63] on div "Tous les produits" at bounding box center [757, 58] width 126 height 21
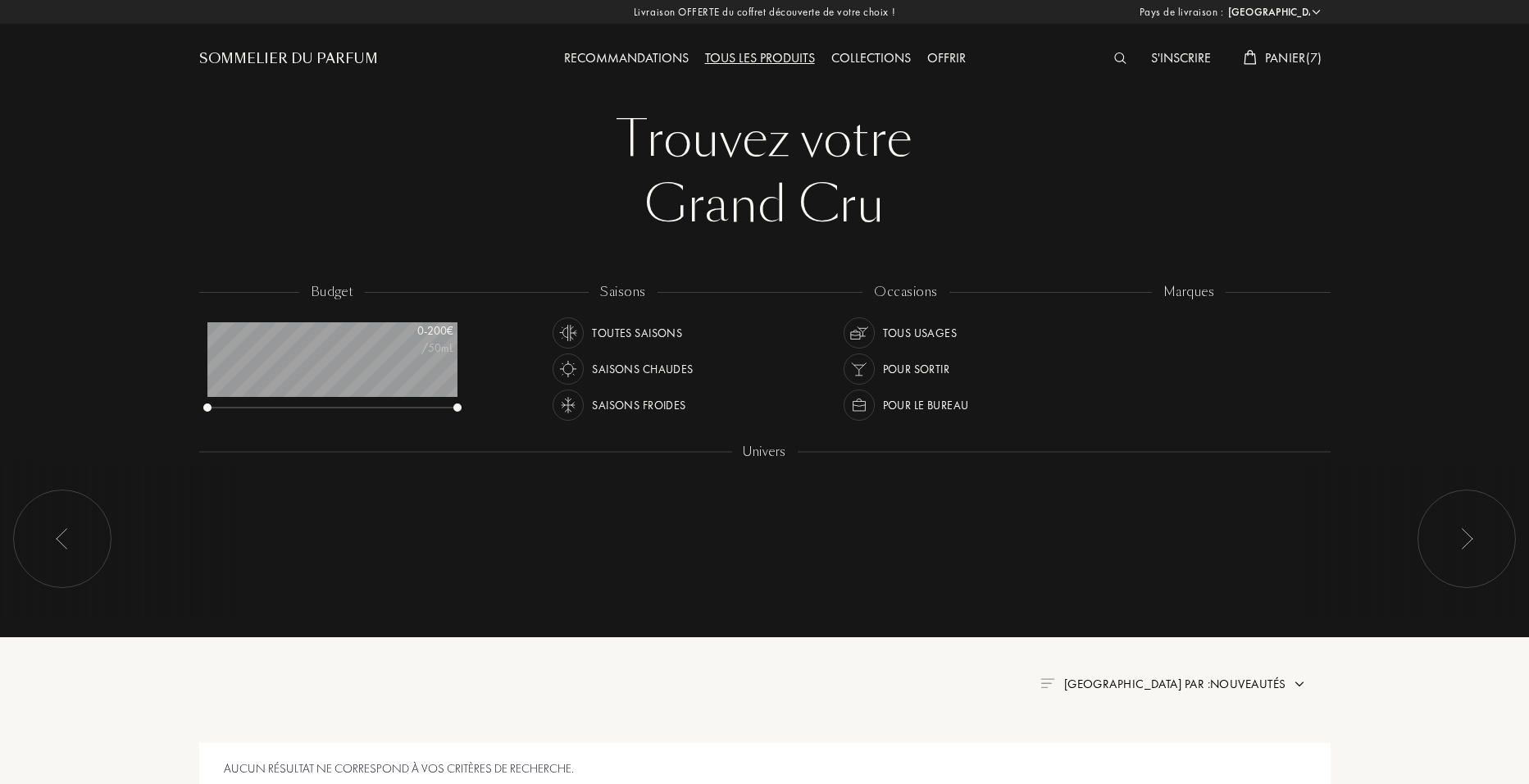
select select "FR"
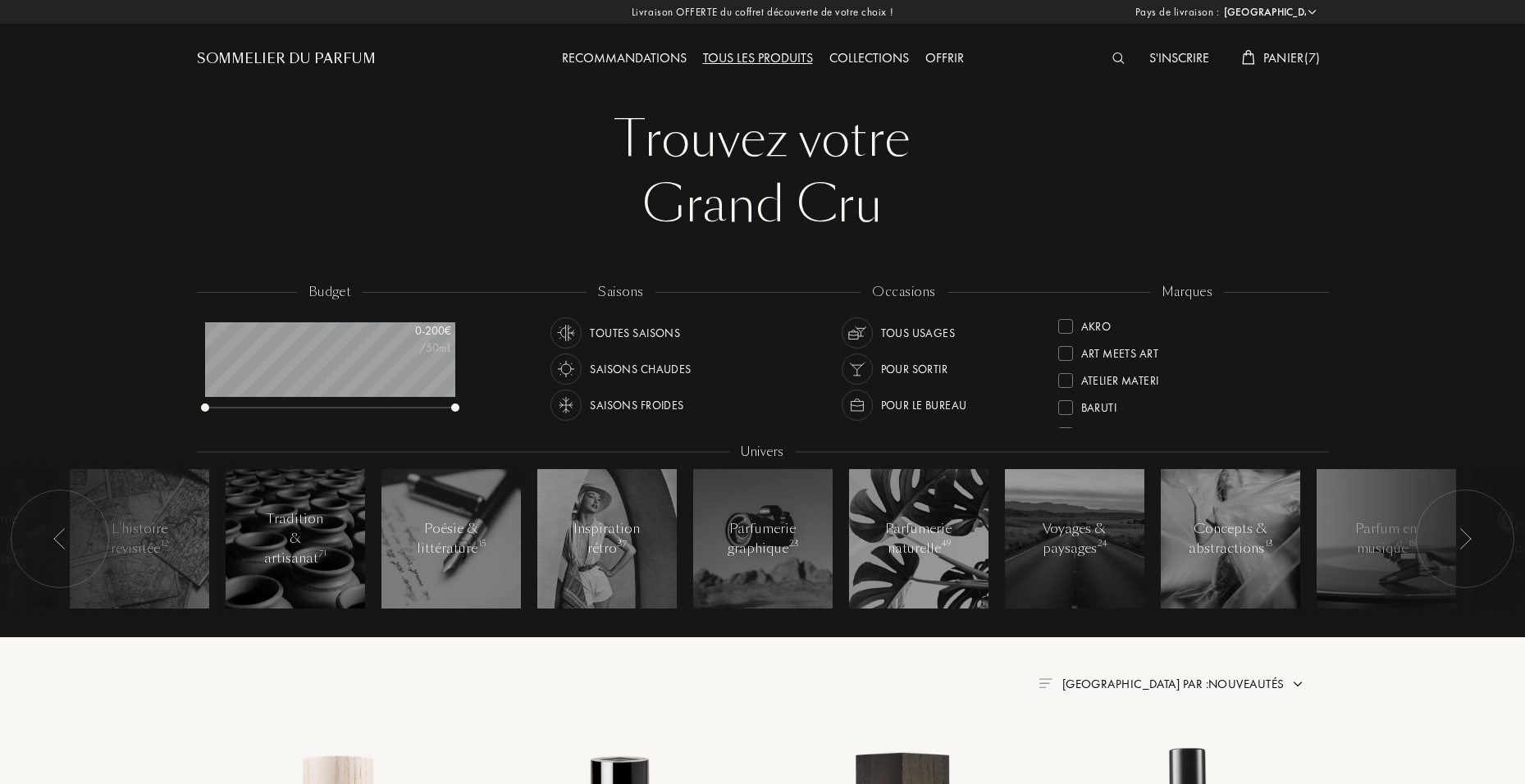
click at [1150, 56] on div "S'inscrire" at bounding box center [1179, 58] width 76 height 21
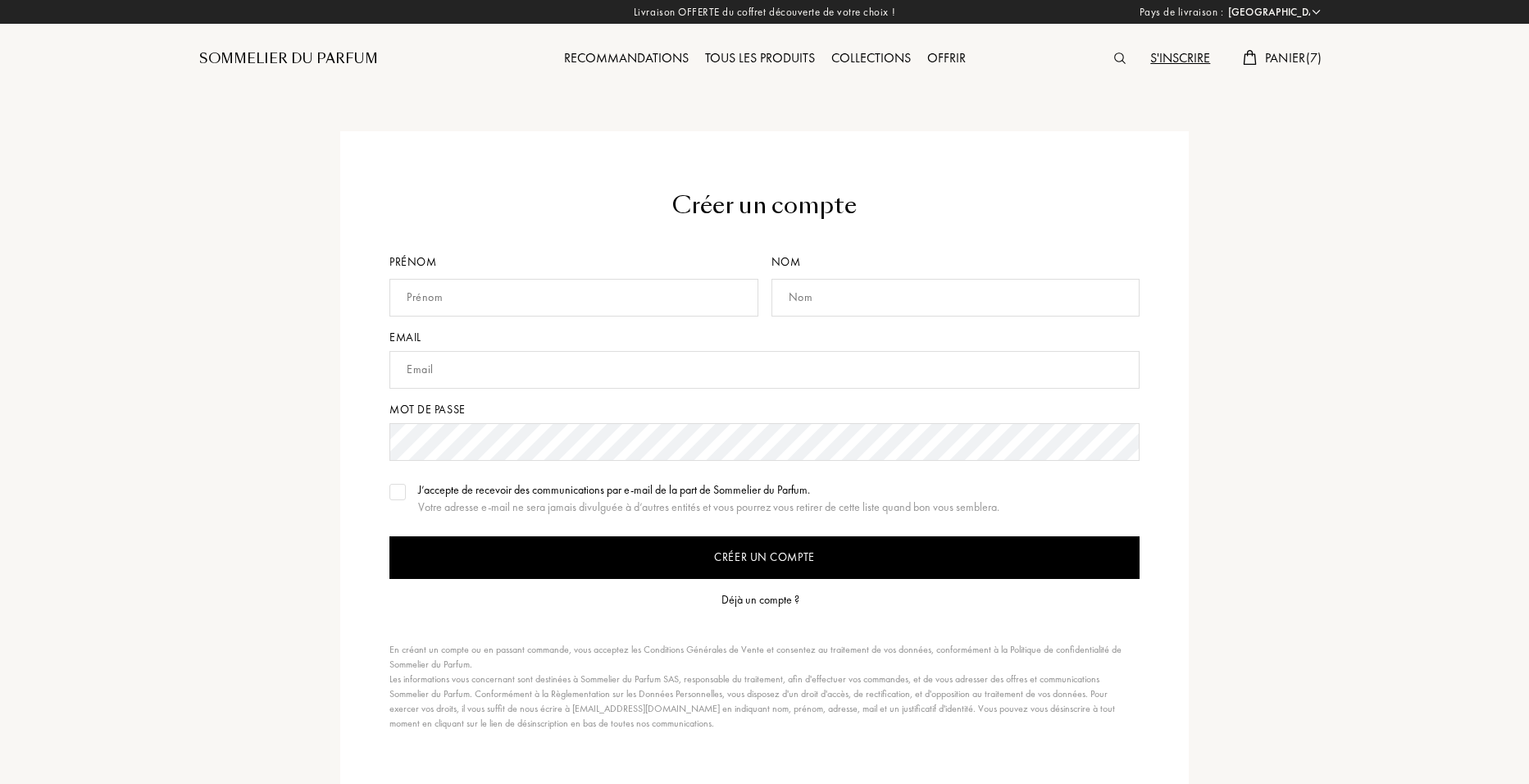
select select "FR"
click at [1104, 57] on div at bounding box center [1122, 58] width 36 height 21
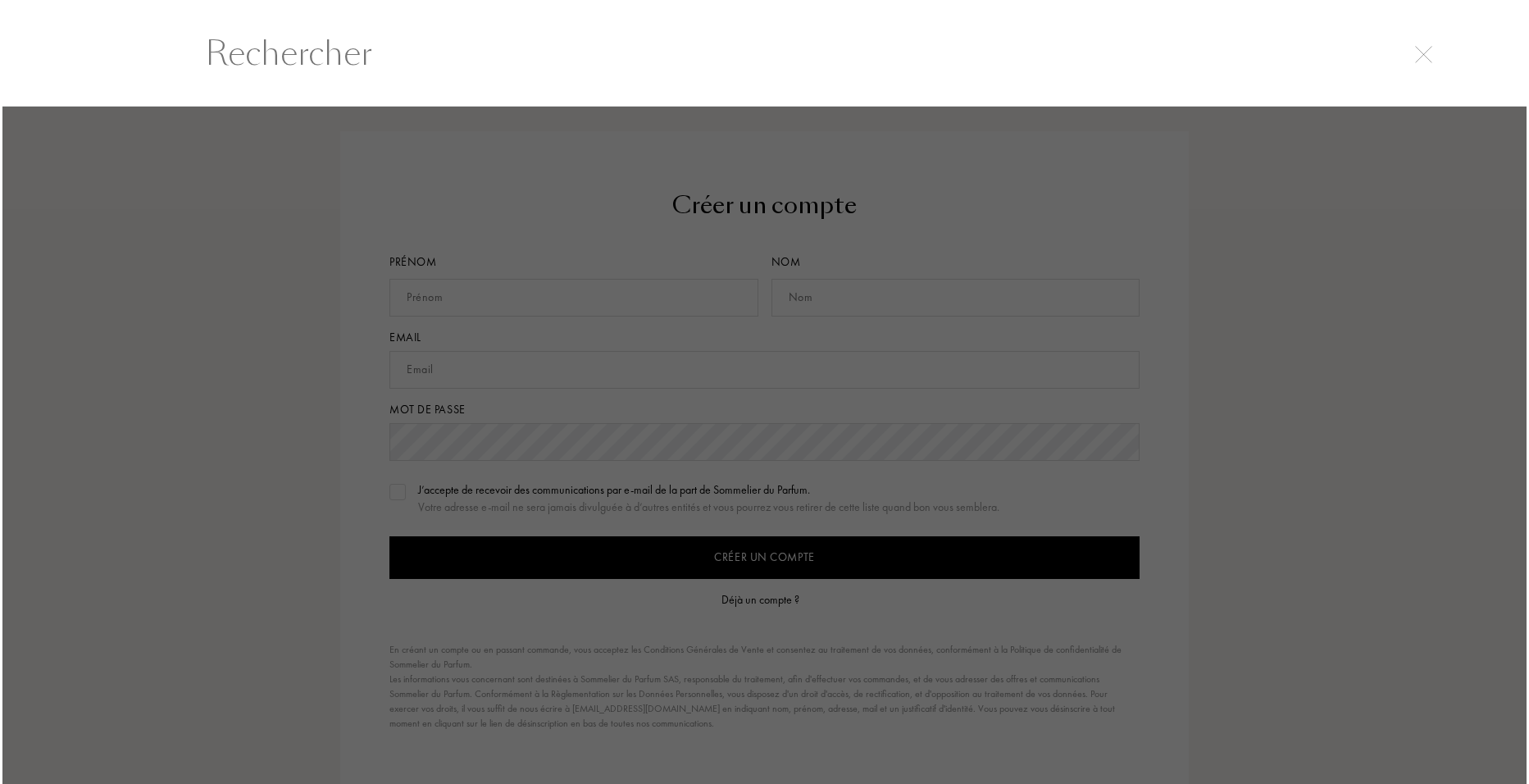
scroll to position [1, 0]
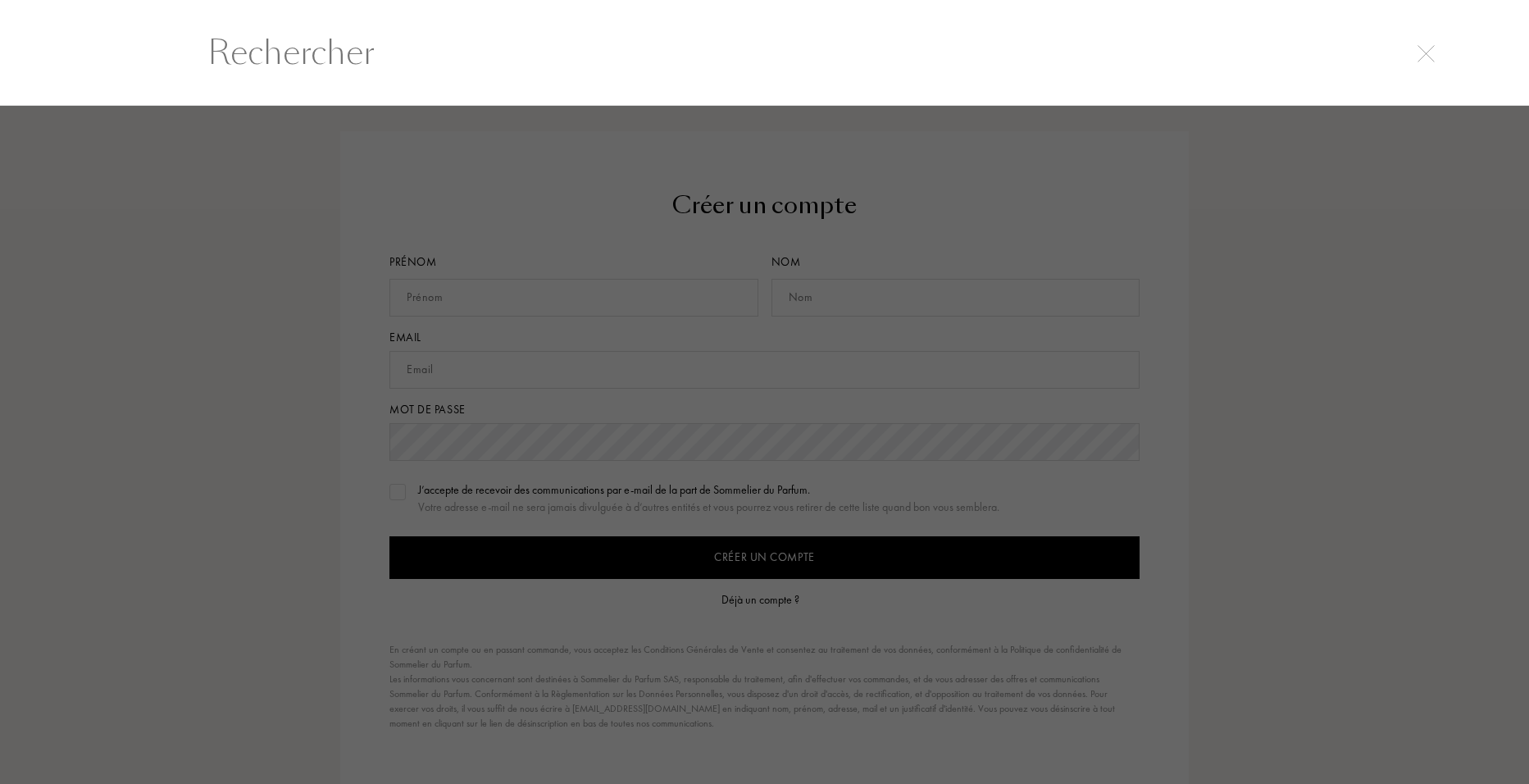
click at [1439, 46] on div at bounding box center [764, 52] width 1529 height 106
click at [1422, 52] on img at bounding box center [1426, 54] width 17 height 17
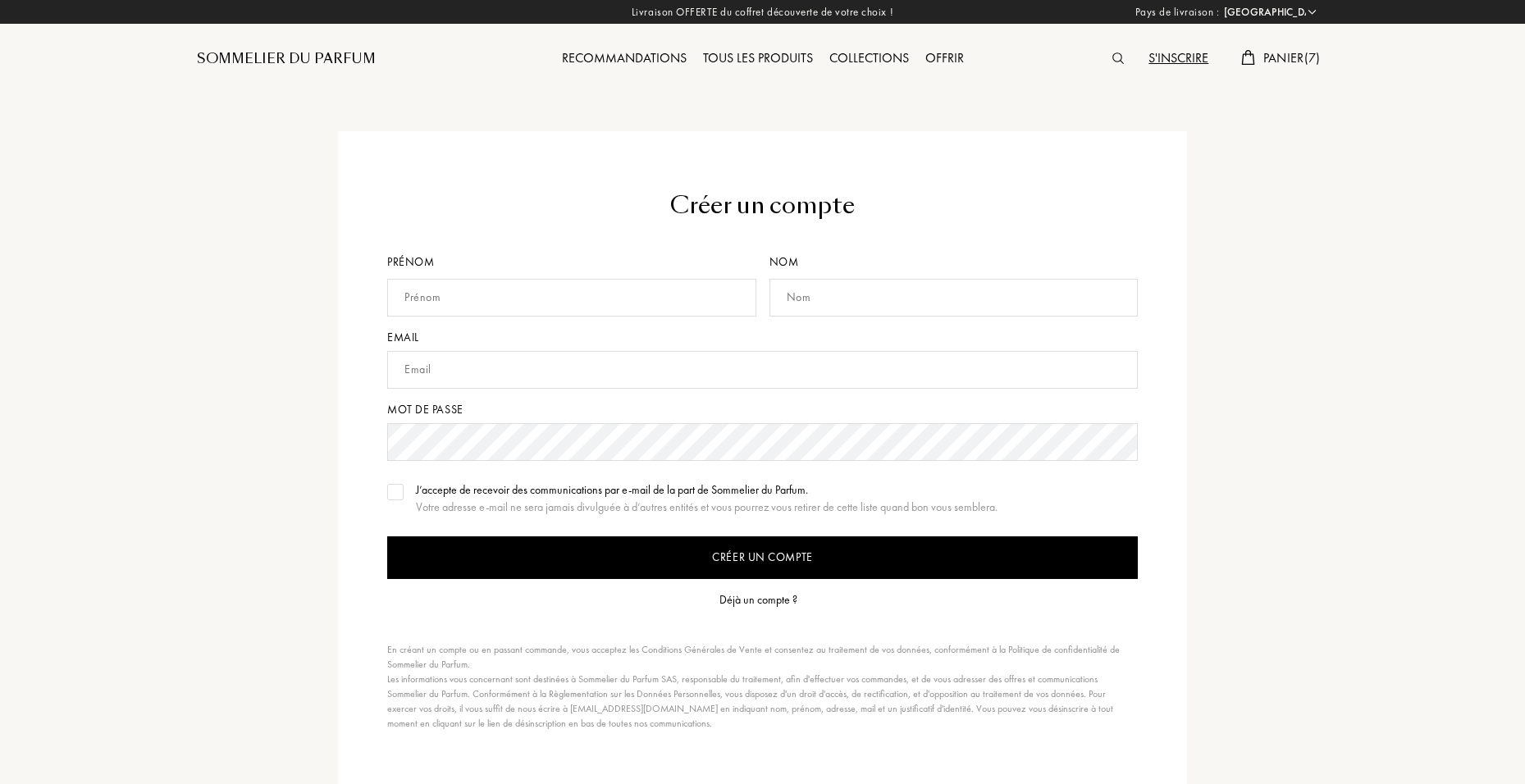
click at [1113, 61] on img at bounding box center [1117, 57] width 11 height 11
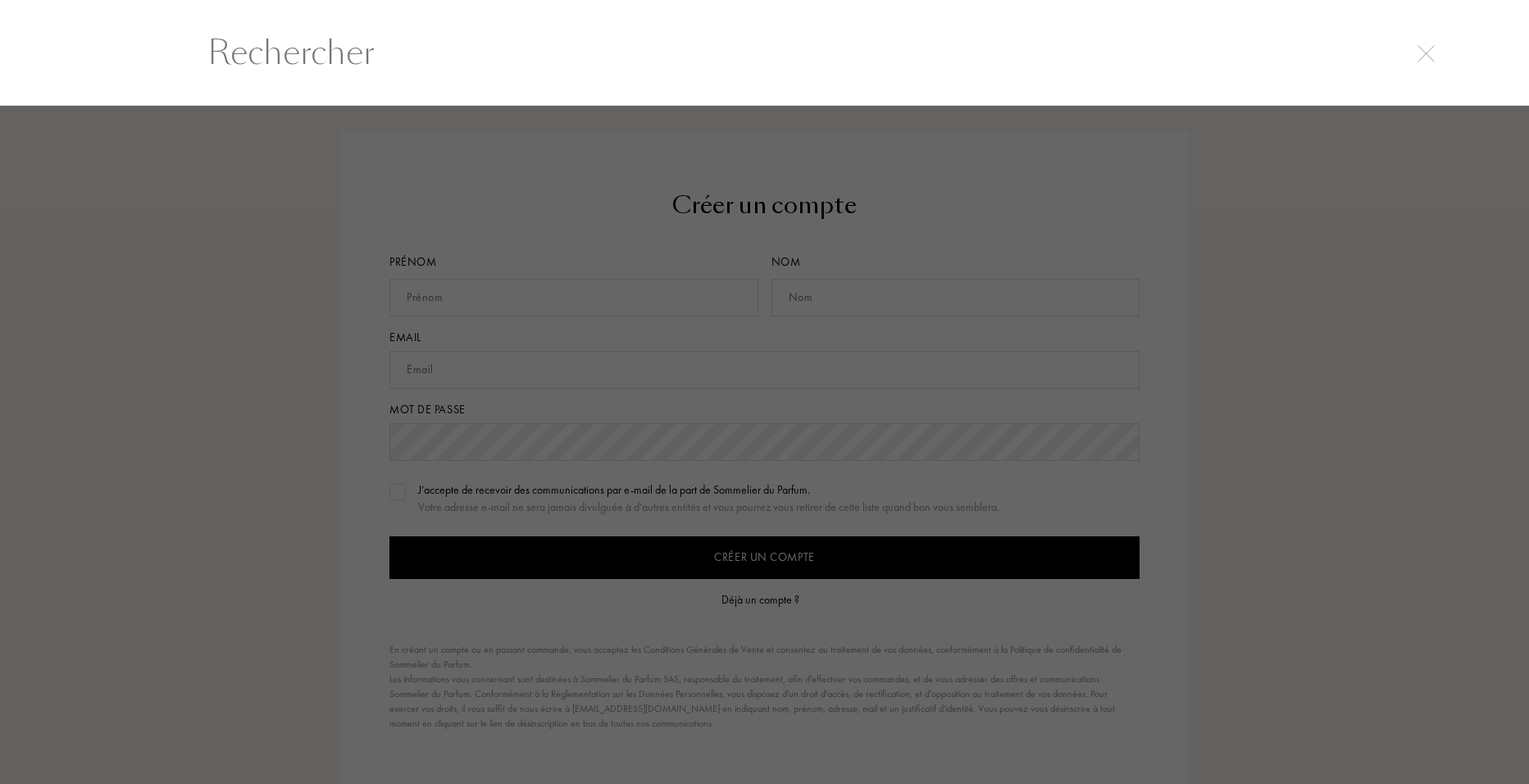
click at [359, 50] on input "text" at bounding box center [765, 52] width 1181 height 49
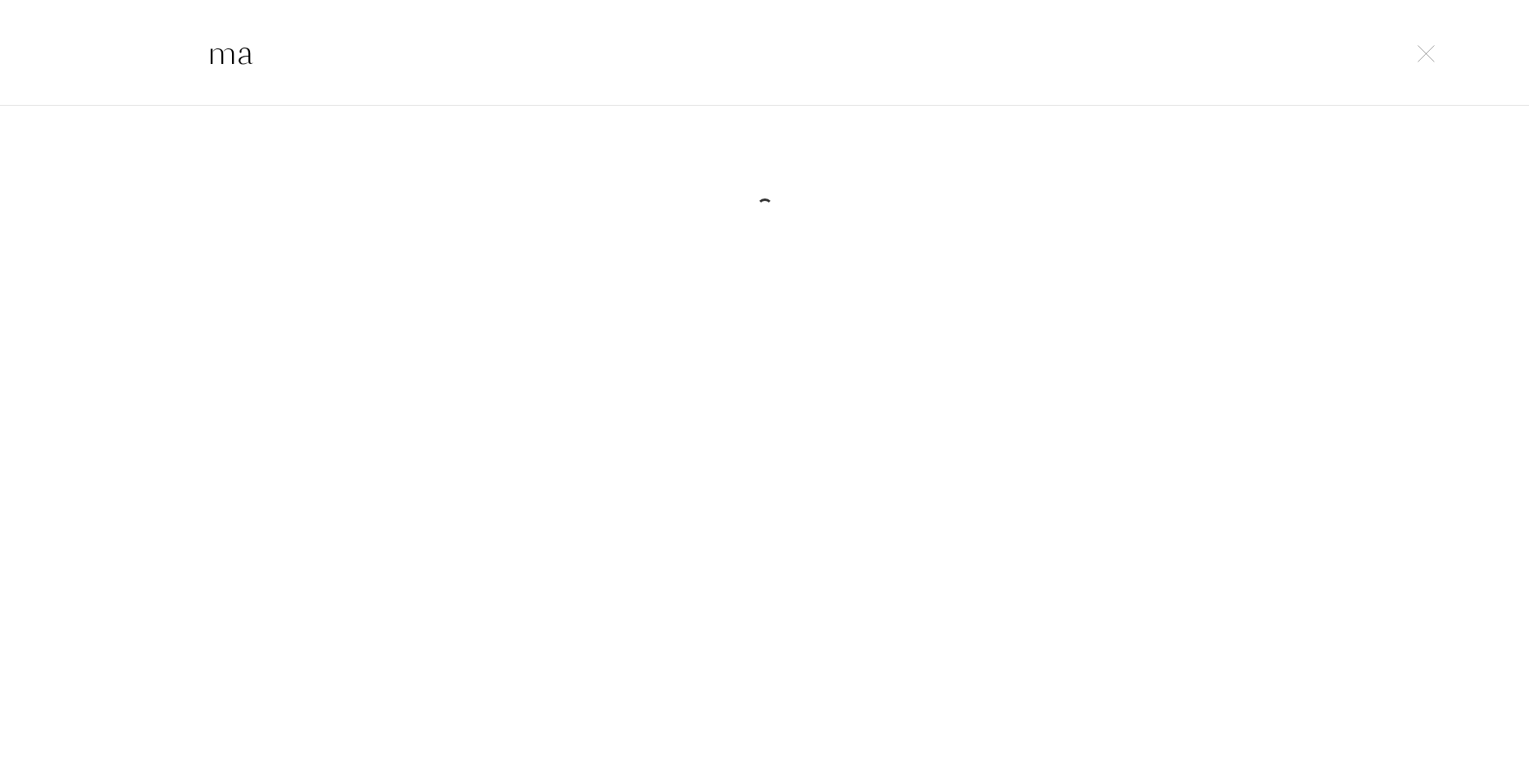
type input "m"
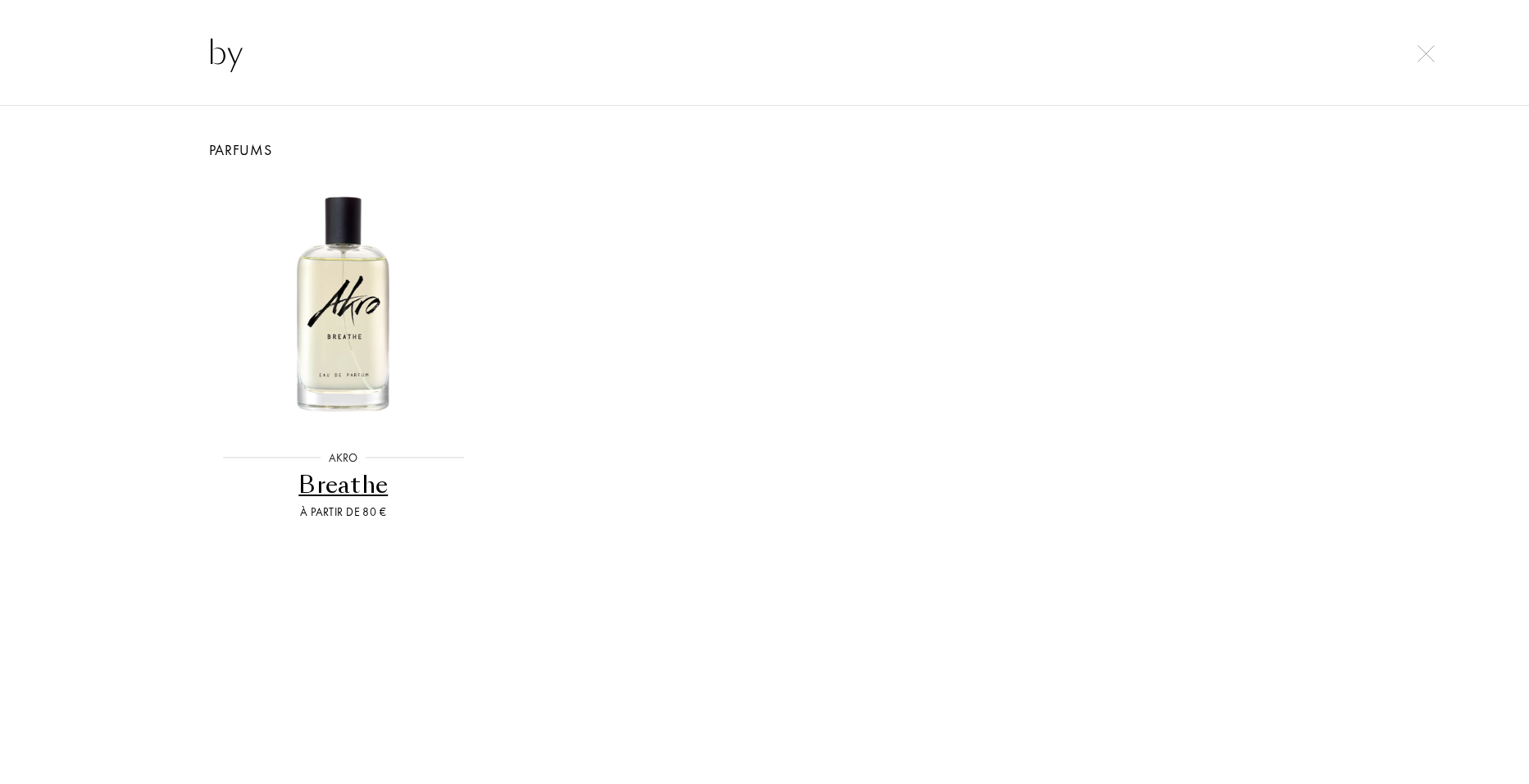
type input "b"
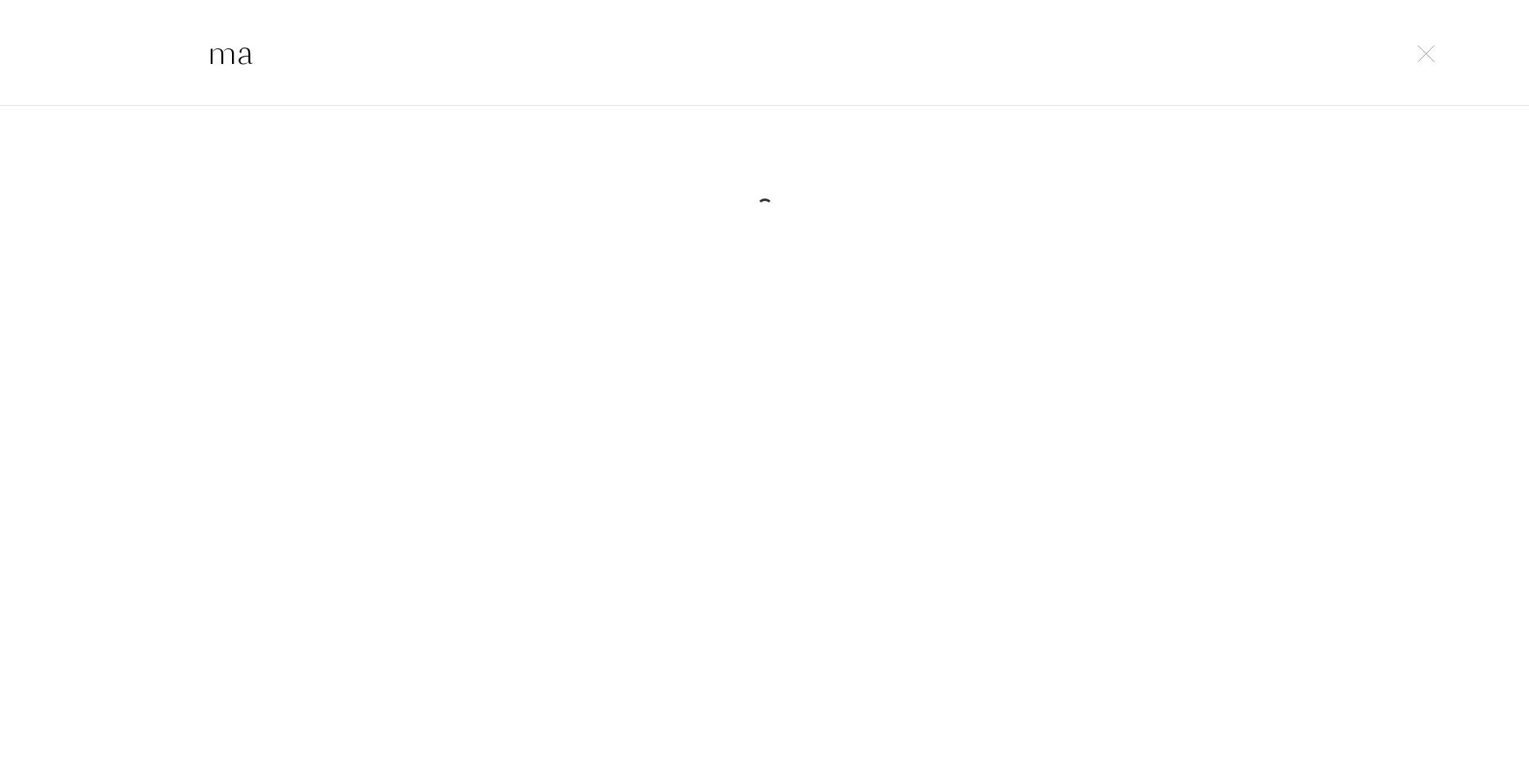
type input "m"
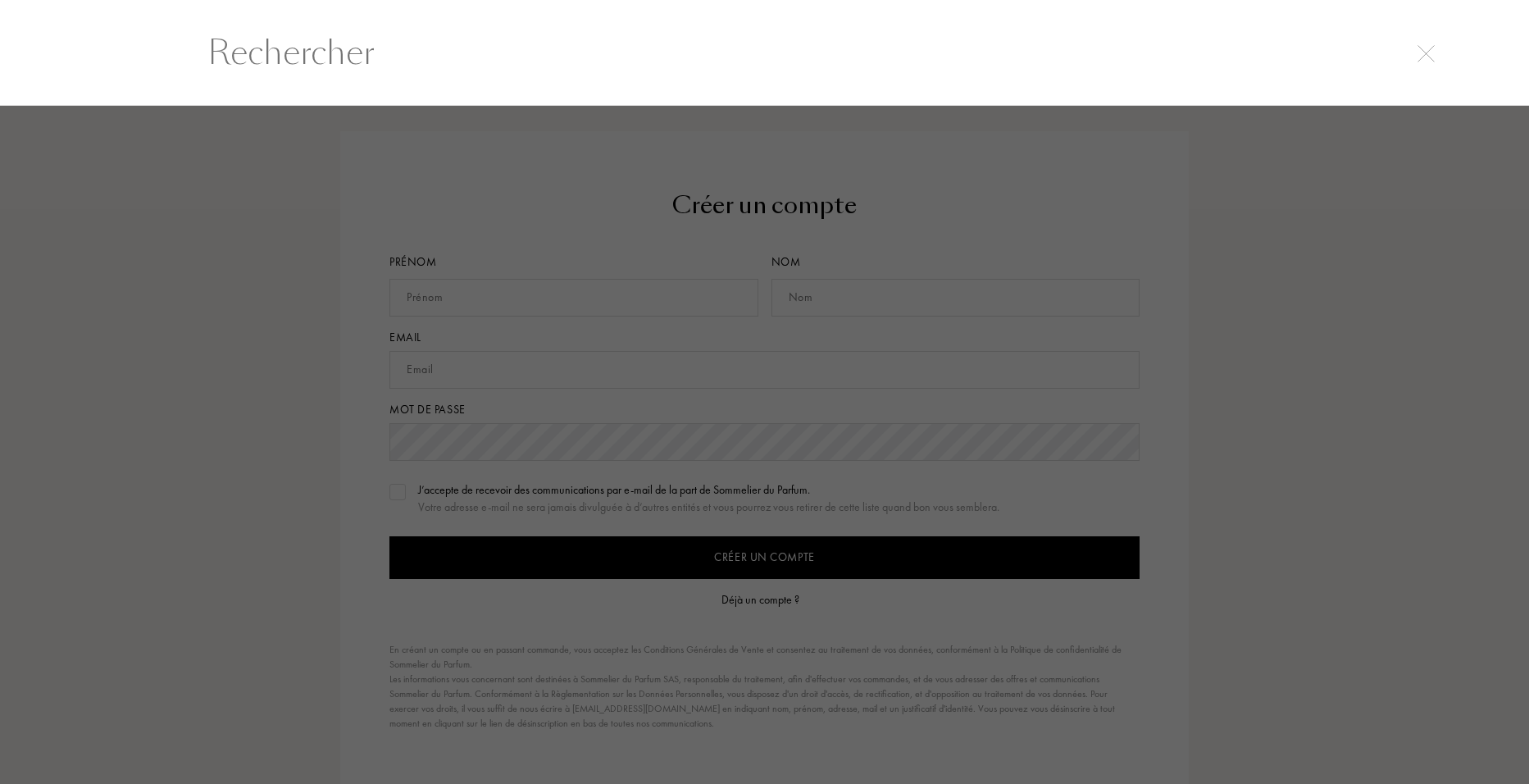
click at [239, 235] on div at bounding box center [764, 444] width 1529 height 678
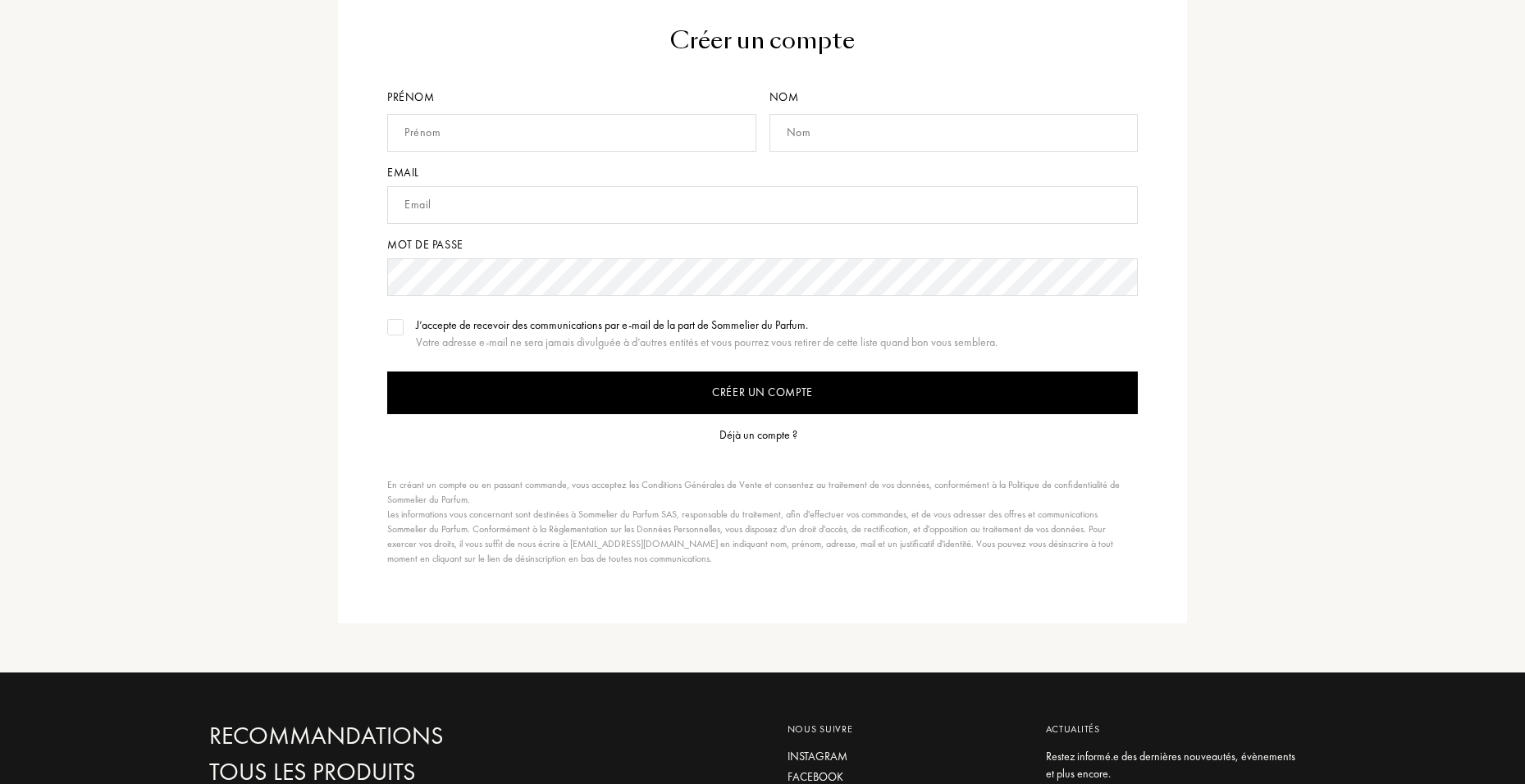
scroll to position [0, 0]
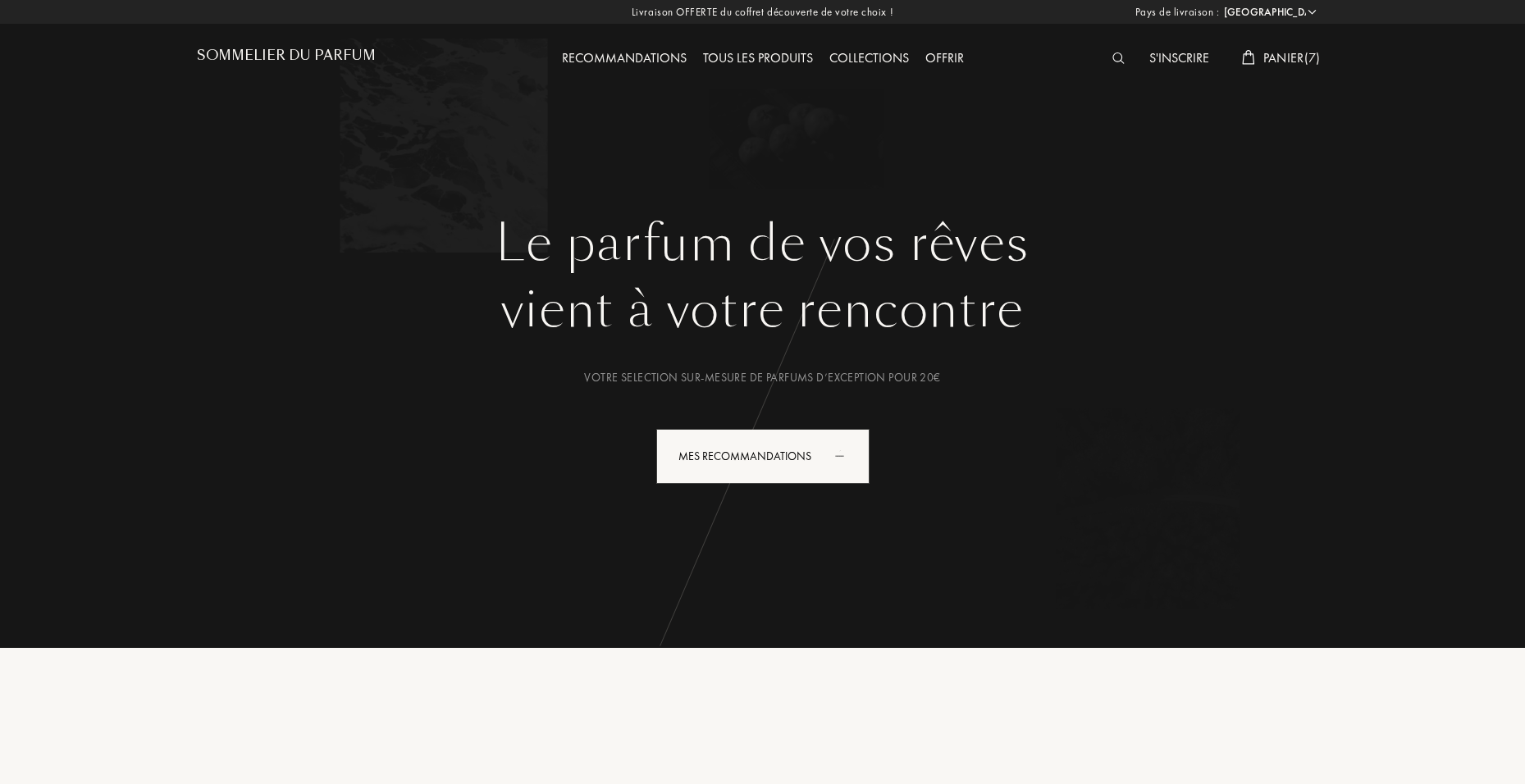
select select "FR"
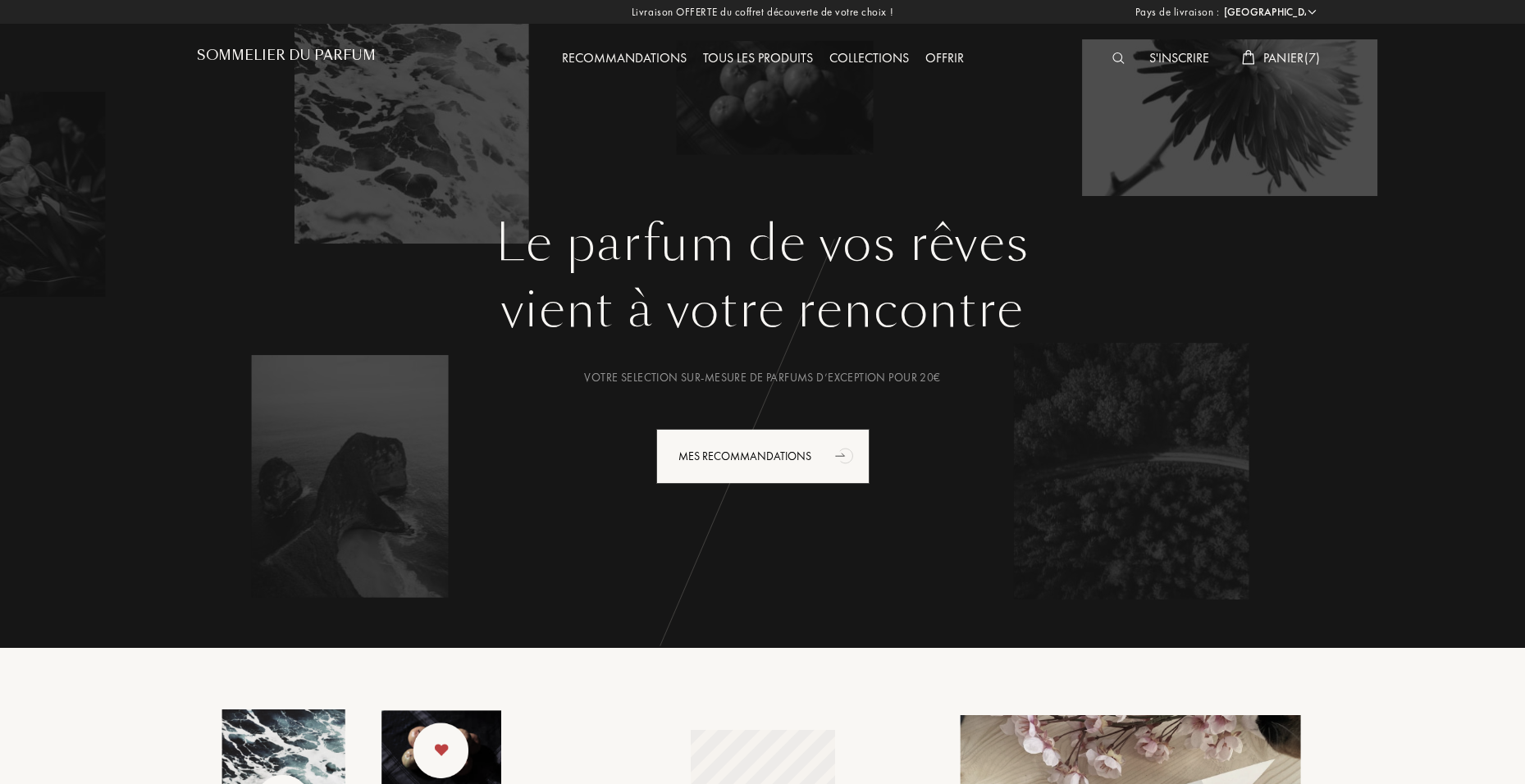
click at [265, 52] on h1 "Sommelier du Parfum" at bounding box center [286, 55] width 179 height 15
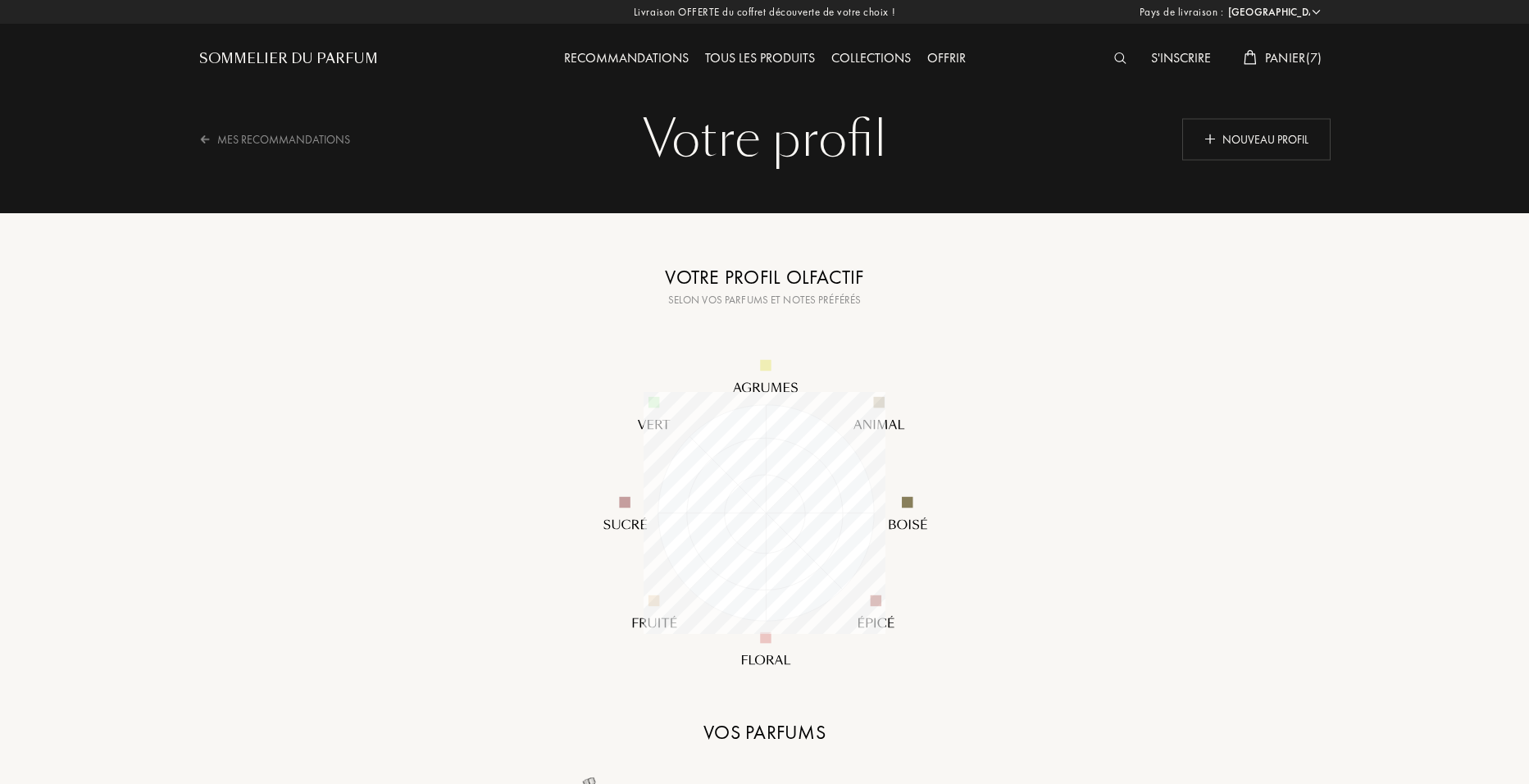
select select "FR"
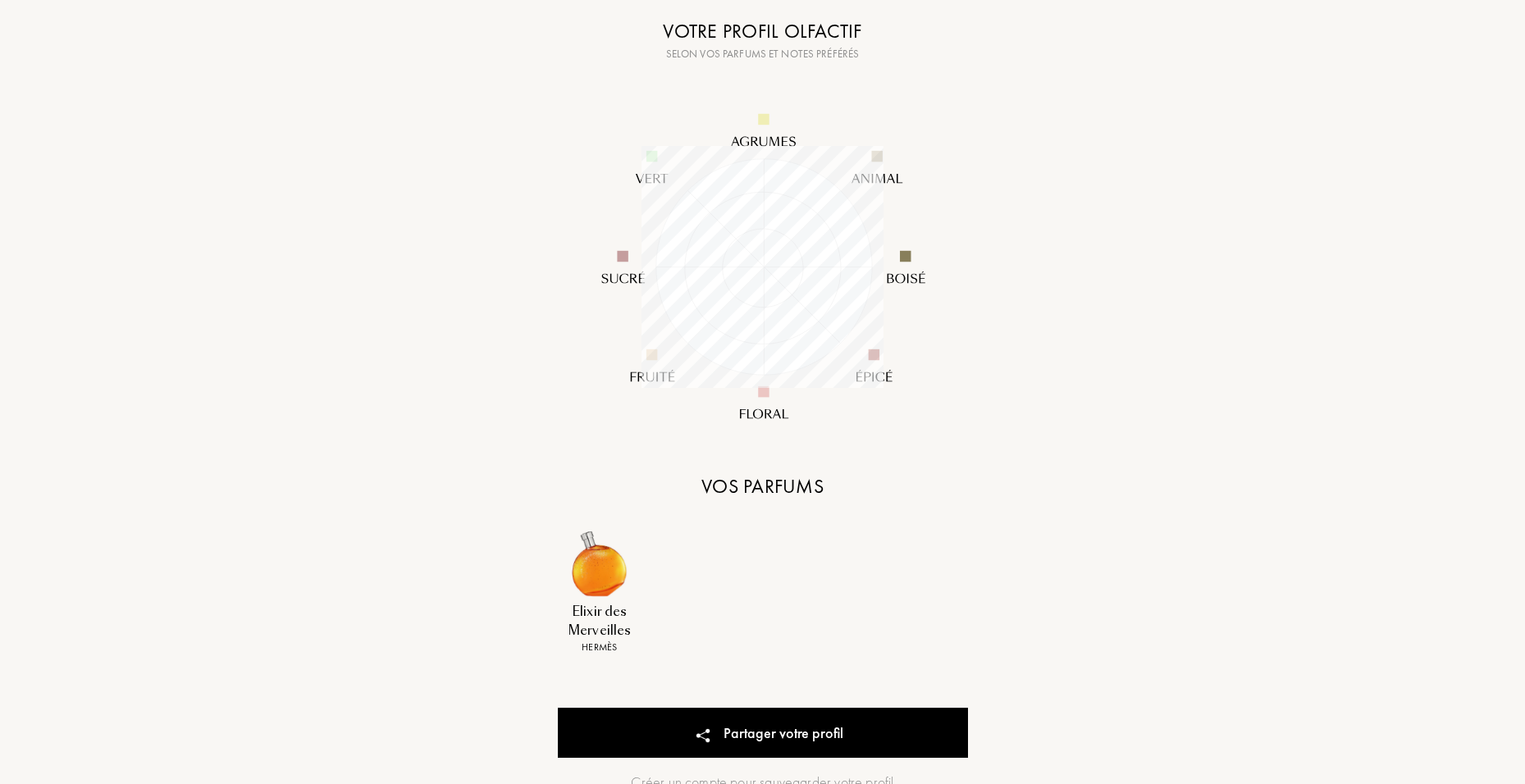
scroll to position [328, 0]
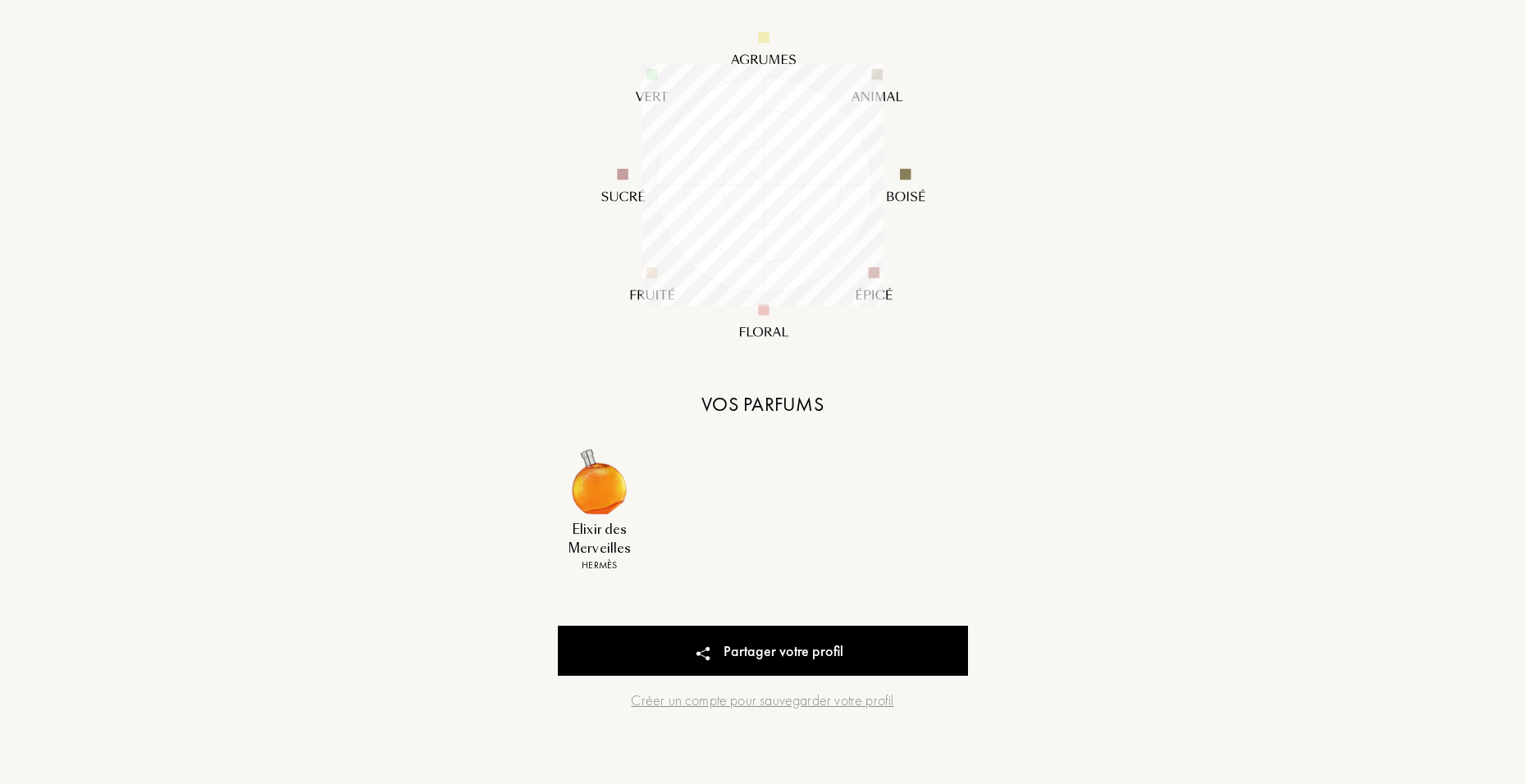
click at [583, 482] on img at bounding box center [598, 481] width 68 height 68
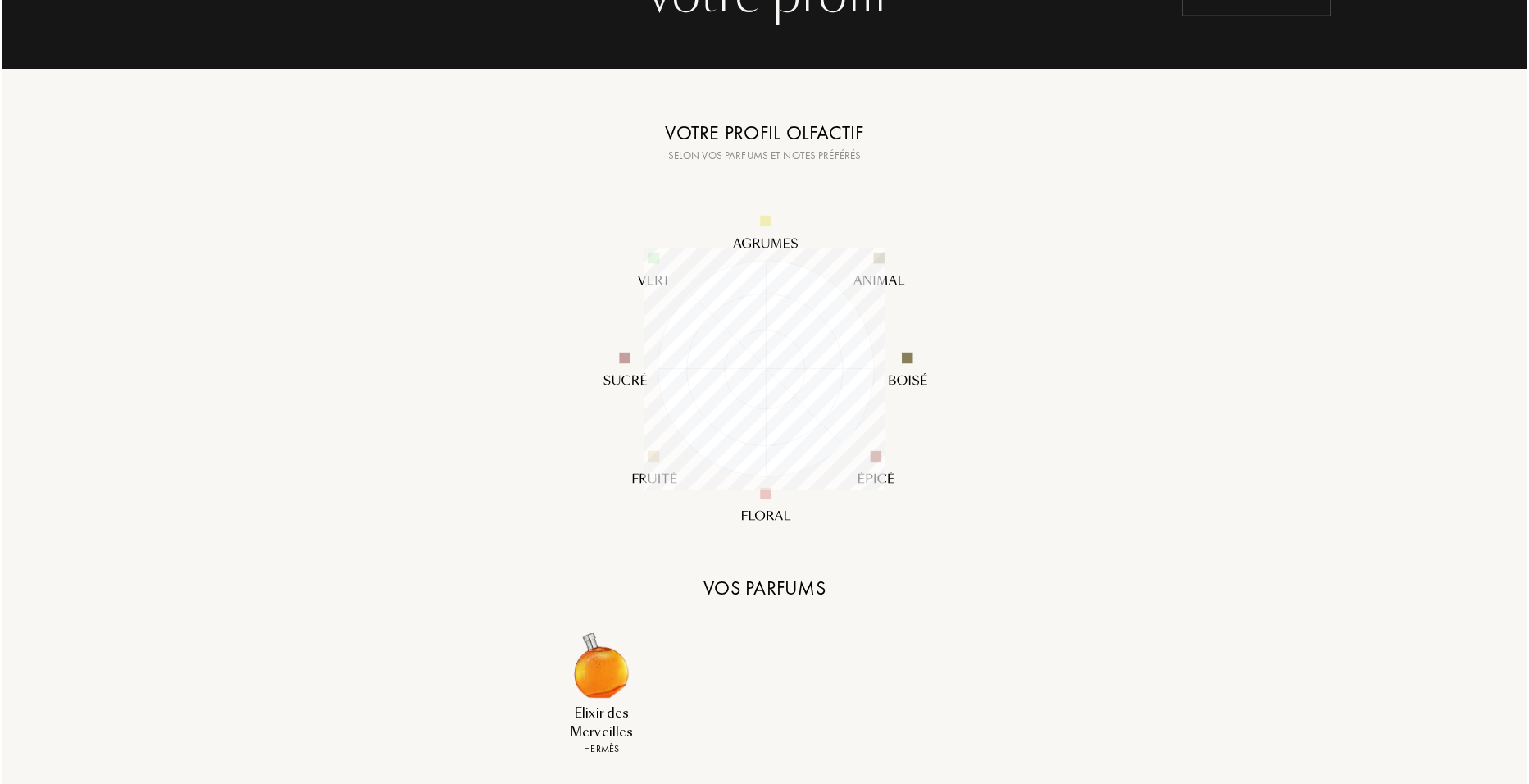
scroll to position [0, 0]
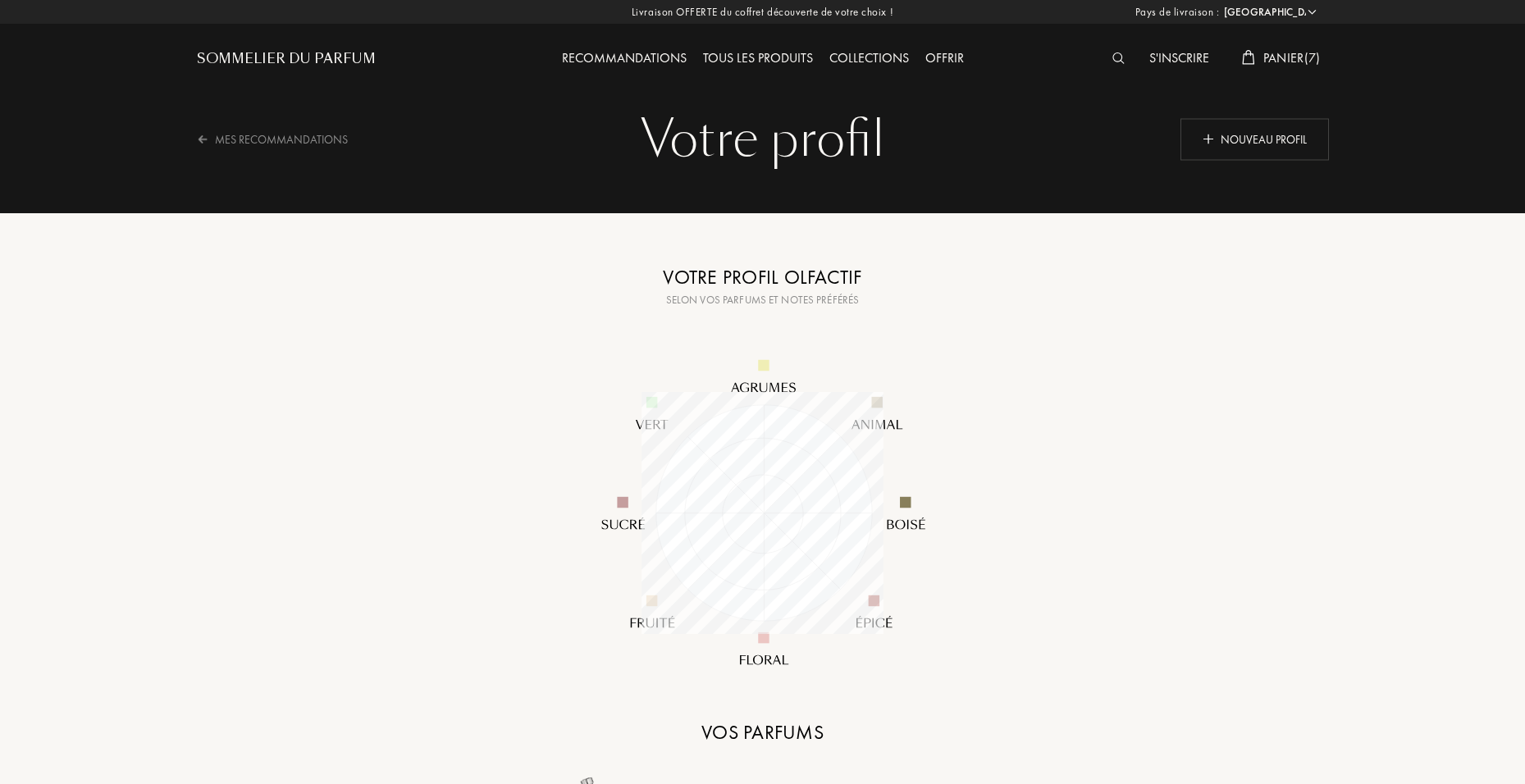
click at [1273, 61] on span "Panier ( 7 )" at bounding box center [1291, 57] width 57 height 17
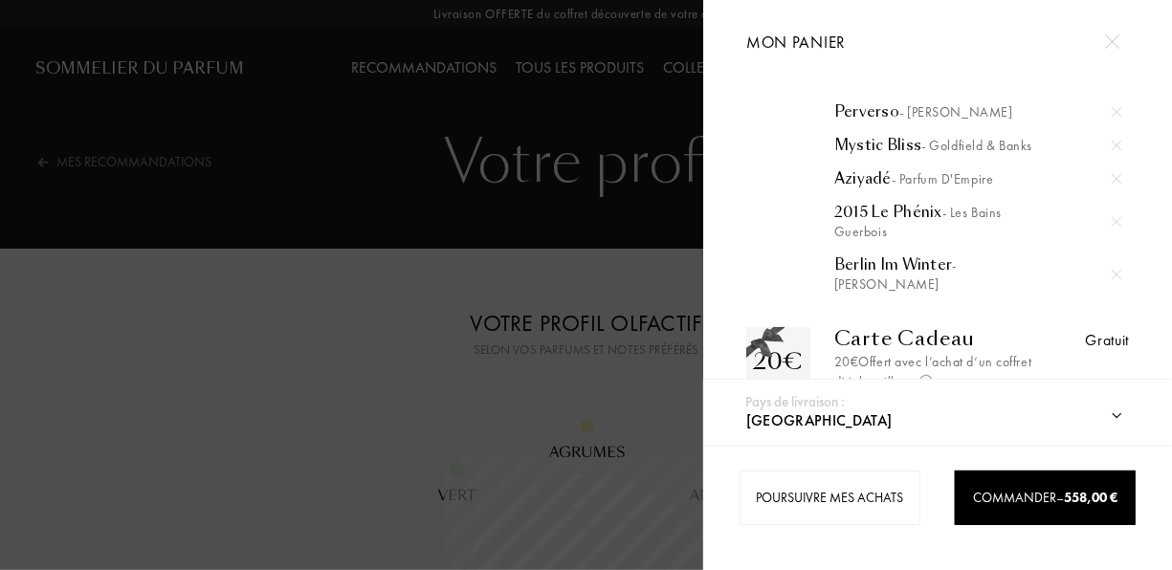
scroll to position [114, 0]
click at [888, 207] on div "2015 Le Phénix - Les Bains Guerbois" at bounding box center [977, 220] width 287 height 38
